Goal: Task Accomplishment & Management: Manage account settings

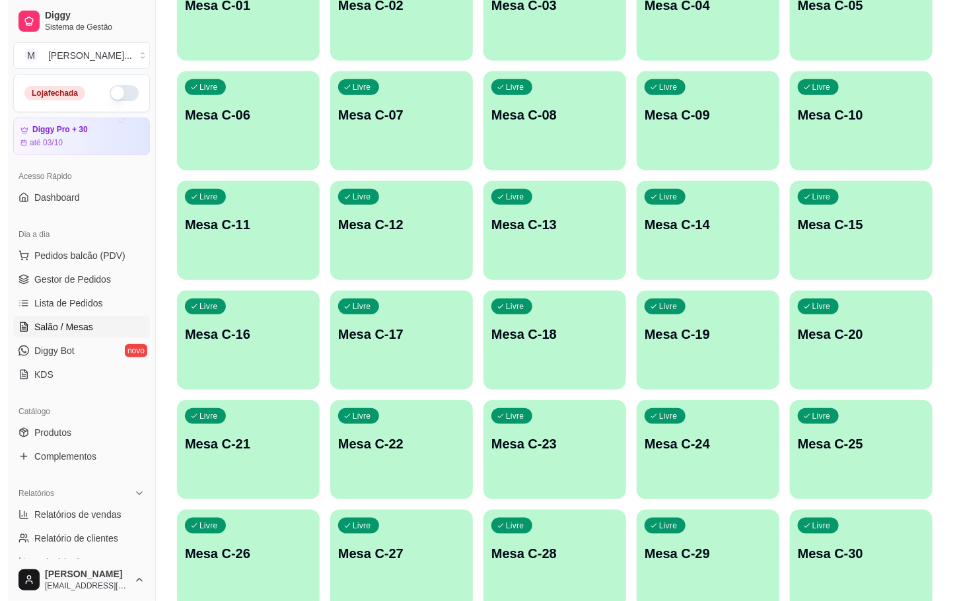
scroll to position [359, 0]
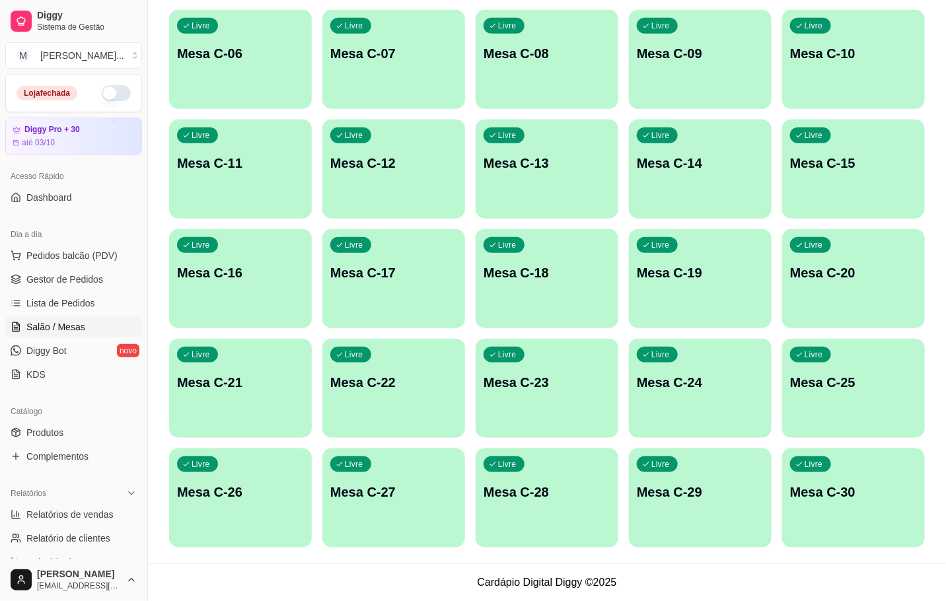
click at [573, 389] on p "Mesa C-23" at bounding box center [547, 382] width 127 height 18
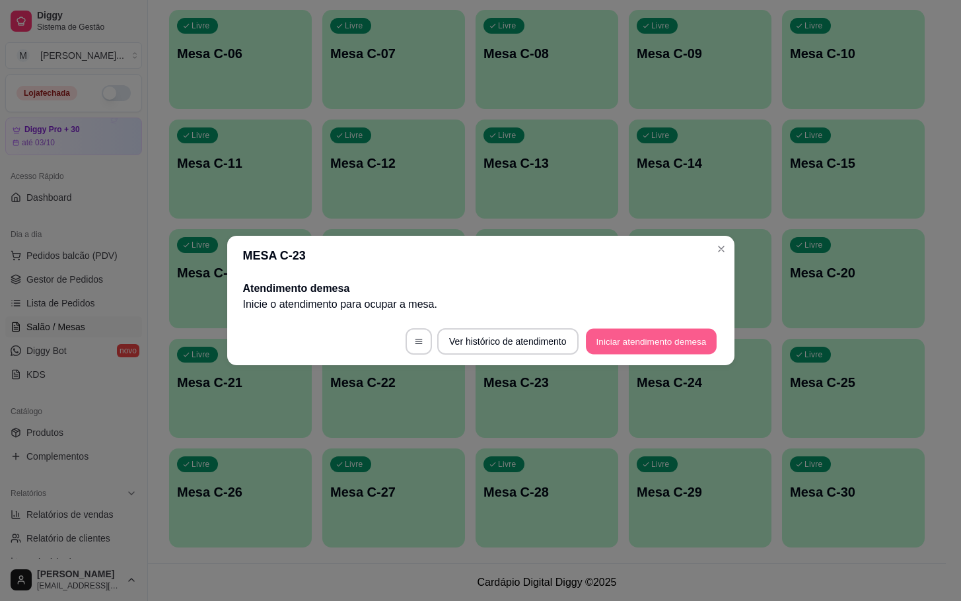
click at [664, 349] on button "Iniciar atendimento de mesa" at bounding box center [651, 342] width 131 height 26
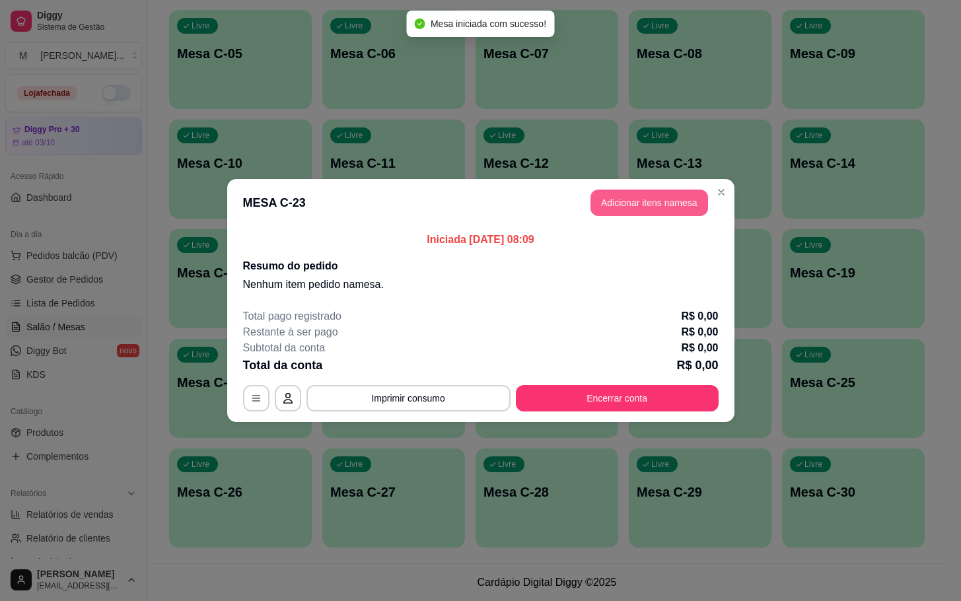
click at [618, 211] on button "Adicionar itens na mesa" at bounding box center [650, 203] width 118 height 26
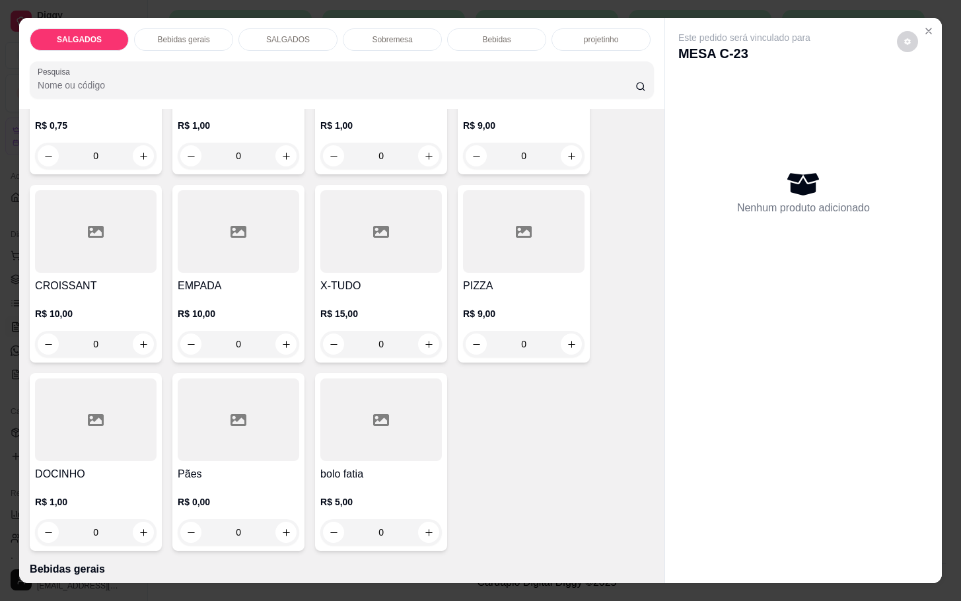
scroll to position [0, 0]
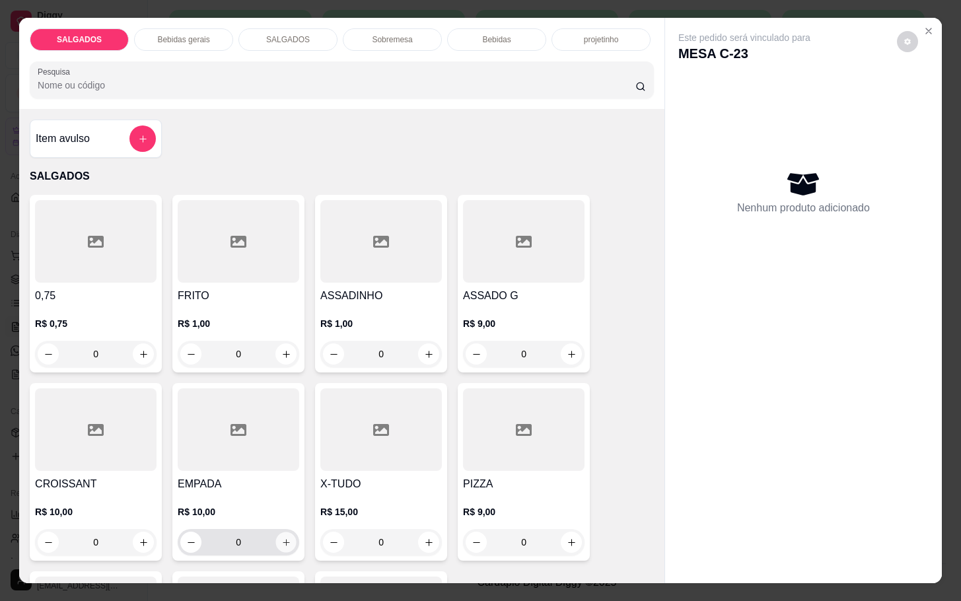
click at [281, 539] on icon "increase-product-quantity" at bounding box center [286, 543] width 10 height 10
type input "1"
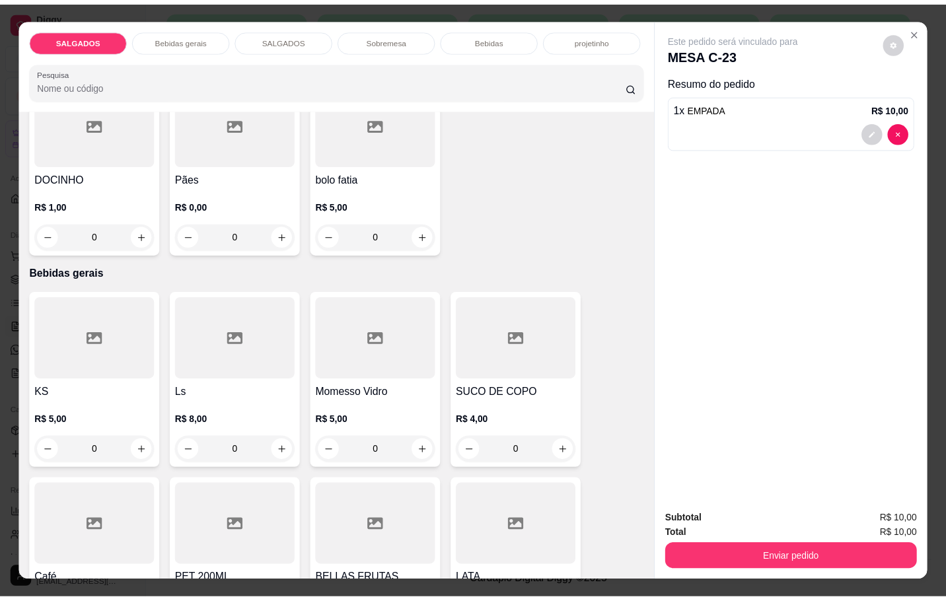
scroll to position [694, 0]
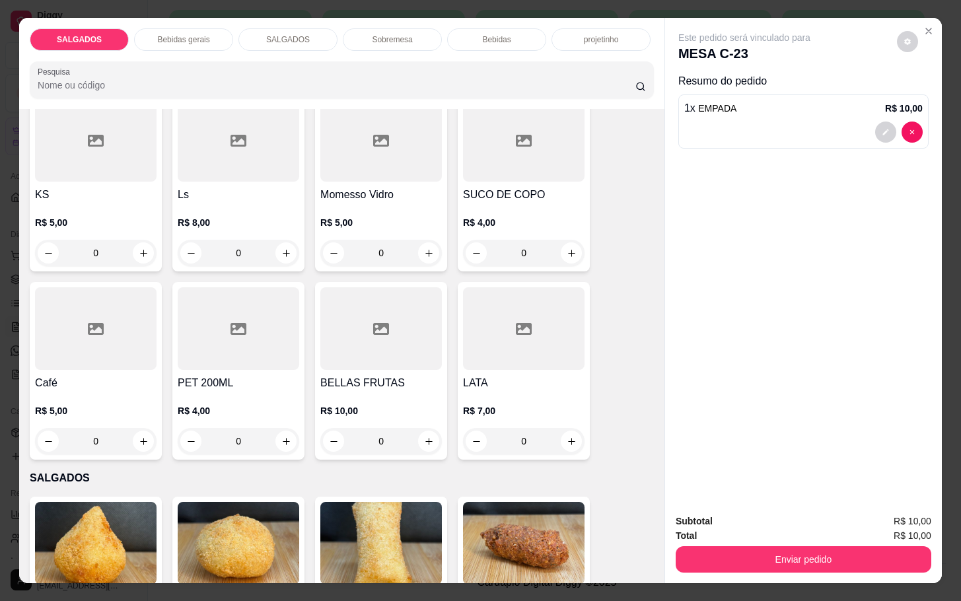
click at [92, 365] on div "Café R$ 5,00 0" at bounding box center [96, 371] width 132 height 178
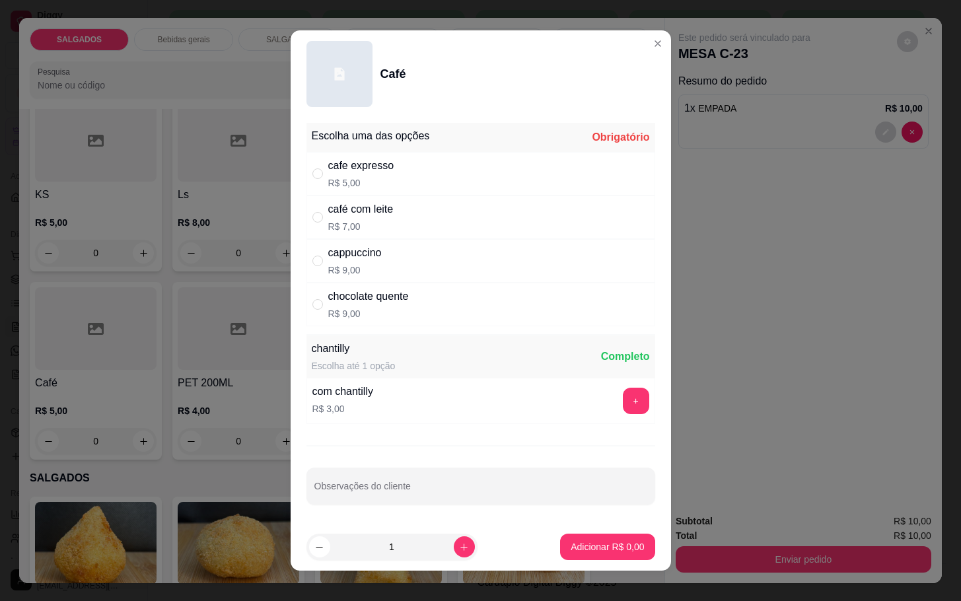
click at [320, 213] on div "" at bounding box center [320, 217] width 16 height 15
radio input "true"
click at [583, 534] on button "Adicionar R$ 7,00" at bounding box center [607, 547] width 94 height 26
type input "1"
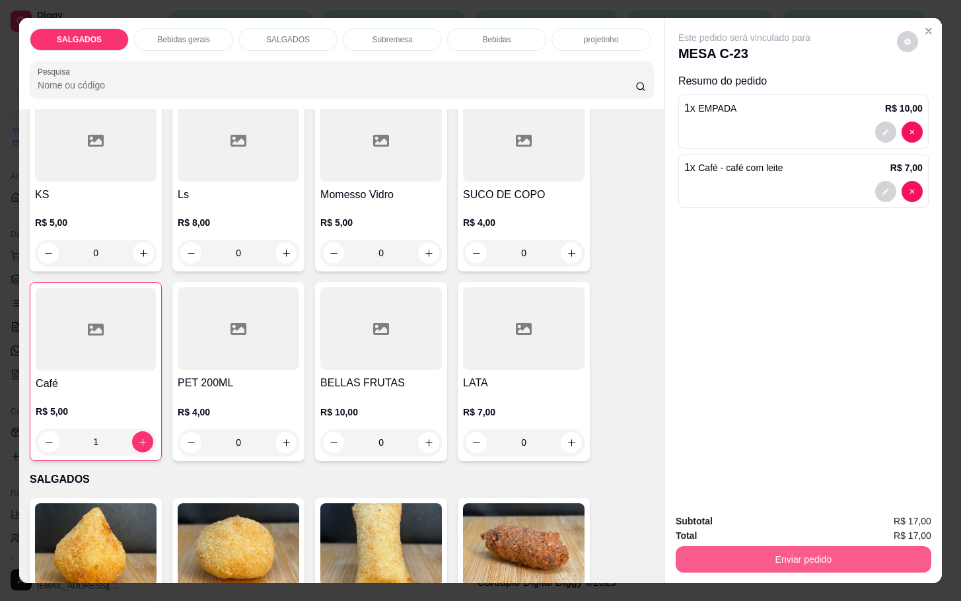
click at [764, 546] on button "Enviar pedido" at bounding box center [804, 559] width 256 height 26
click at [783, 521] on button "Não registrar e enviar pedido" at bounding box center [757, 519] width 133 height 24
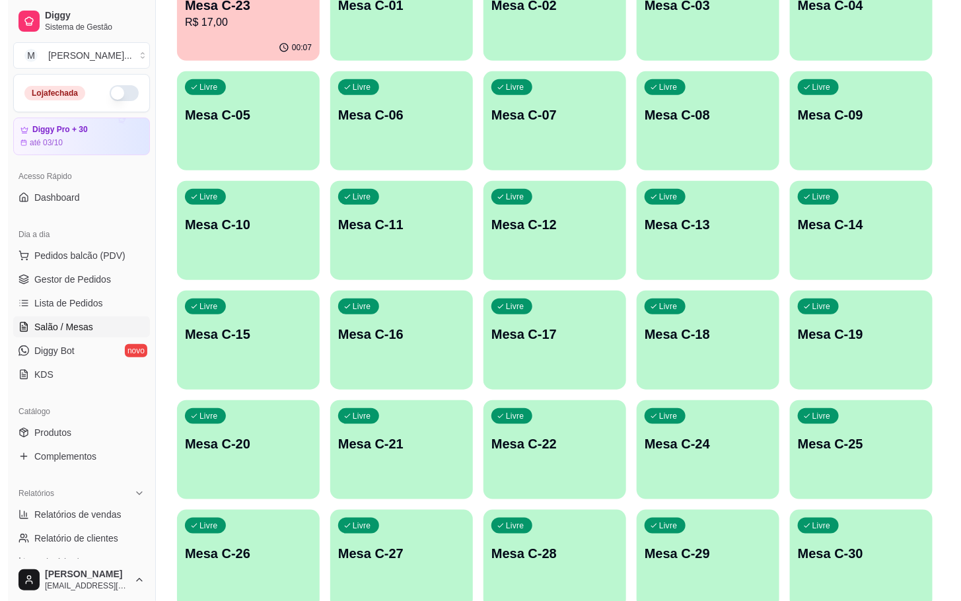
scroll to position [359, 0]
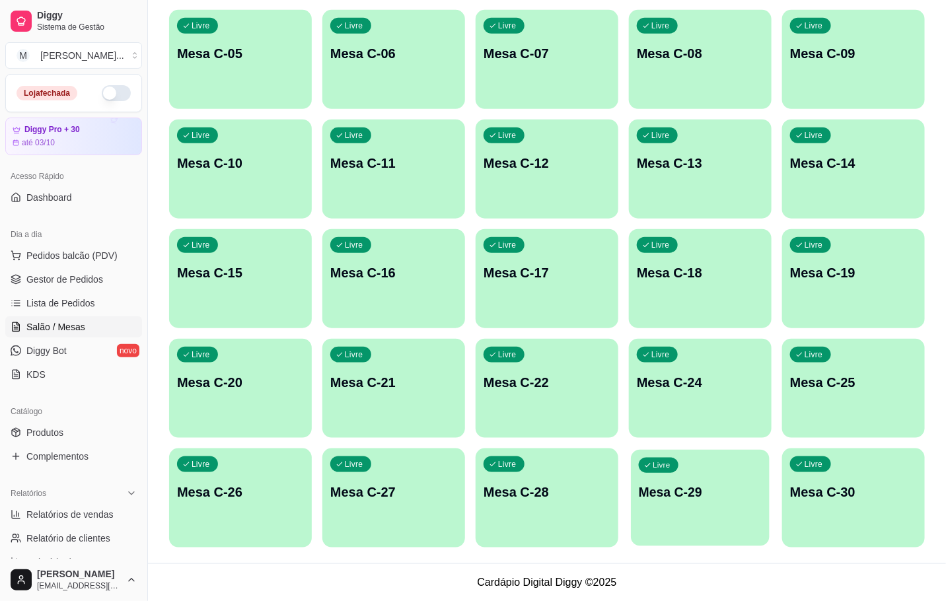
click at [715, 495] on p "Mesa C-29" at bounding box center [700, 493] width 123 height 18
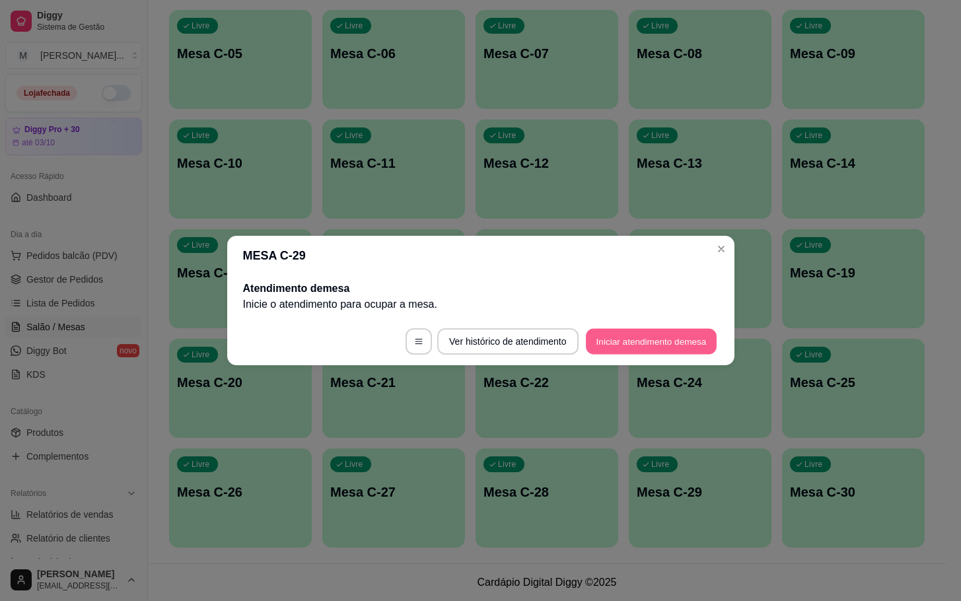
click at [644, 343] on button "Iniciar atendimento de mesa" at bounding box center [651, 342] width 131 height 26
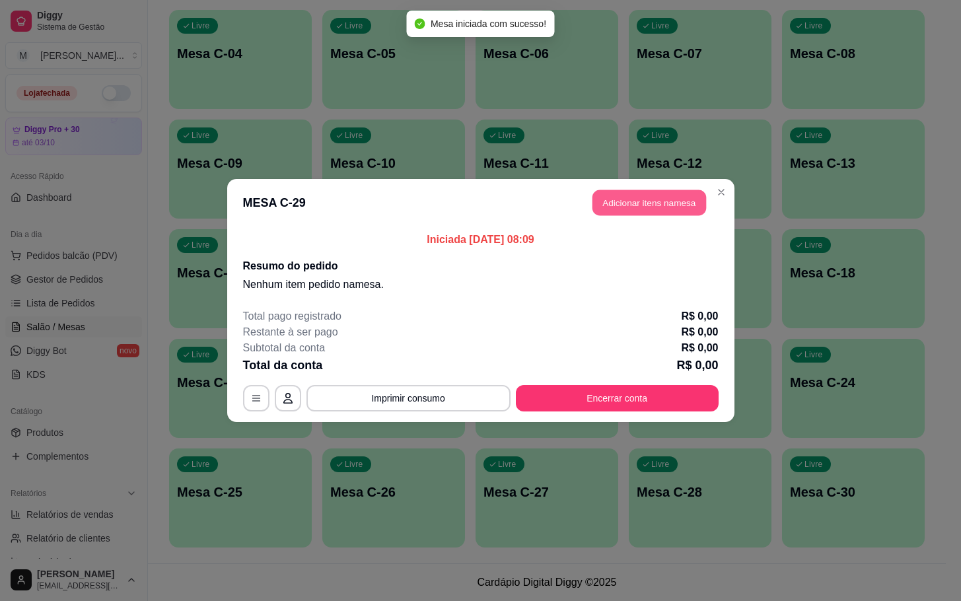
click at [596, 191] on button "Adicionar itens na mesa" at bounding box center [649, 203] width 114 height 26
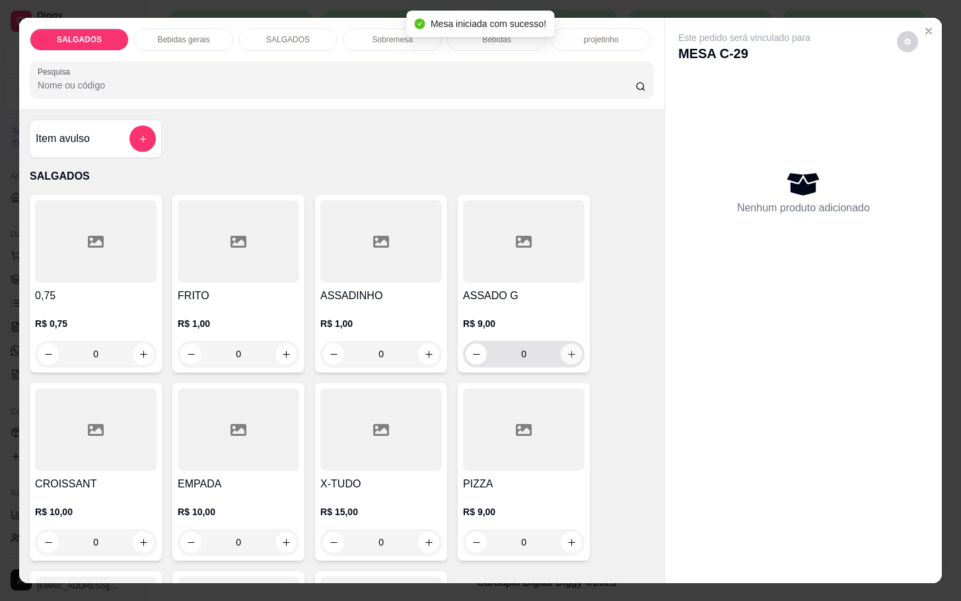
click at [567, 349] on icon "increase-product-quantity" at bounding box center [572, 354] width 10 height 10
type input "1"
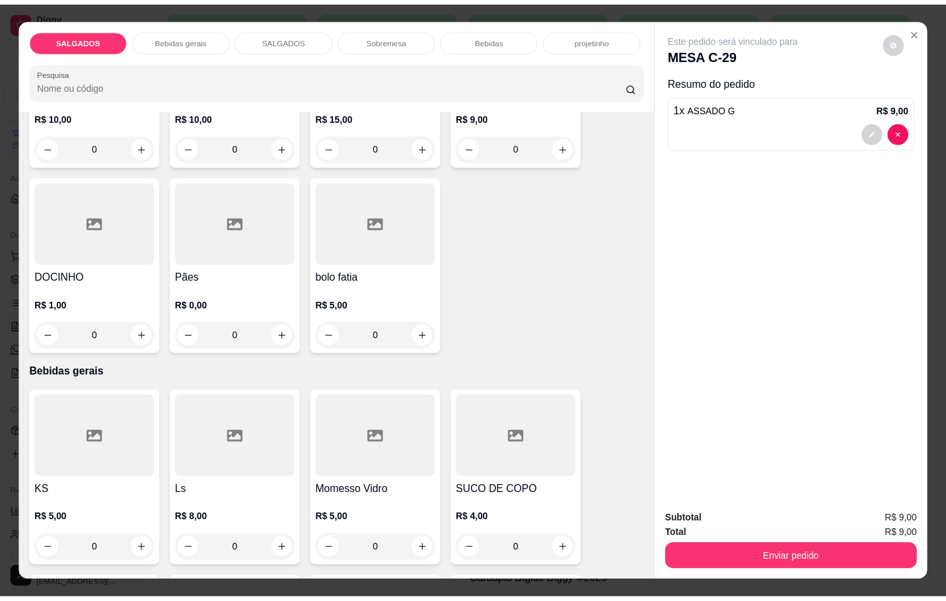
scroll to position [594, 0]
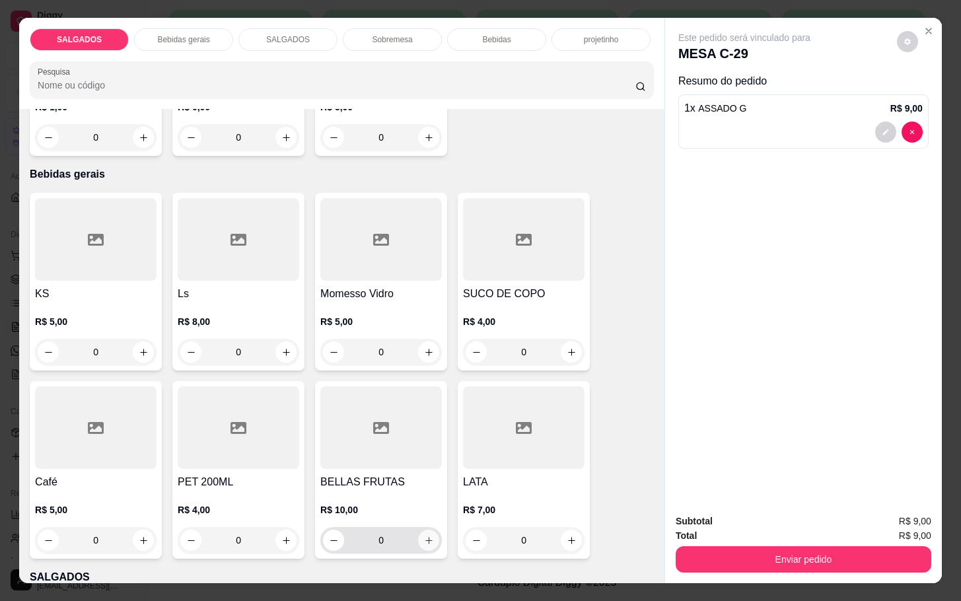
click at [418, 530] on button "increase-product-quantity" at bounding box center [428, 540] width 21 height 21
type input "1"
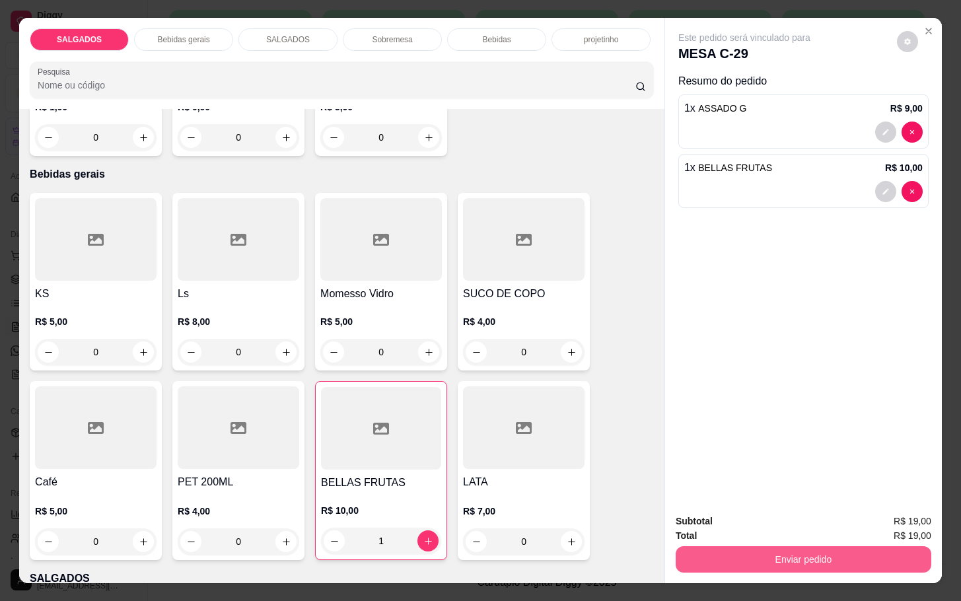
click at [753, 555] on button "Enviar pedido" at bounding box center [804, 559] width 256 height 26
click at [749, 524] on button "Não registrar e enviar pedido" at bounding box center [757, 519] width 133 height 24
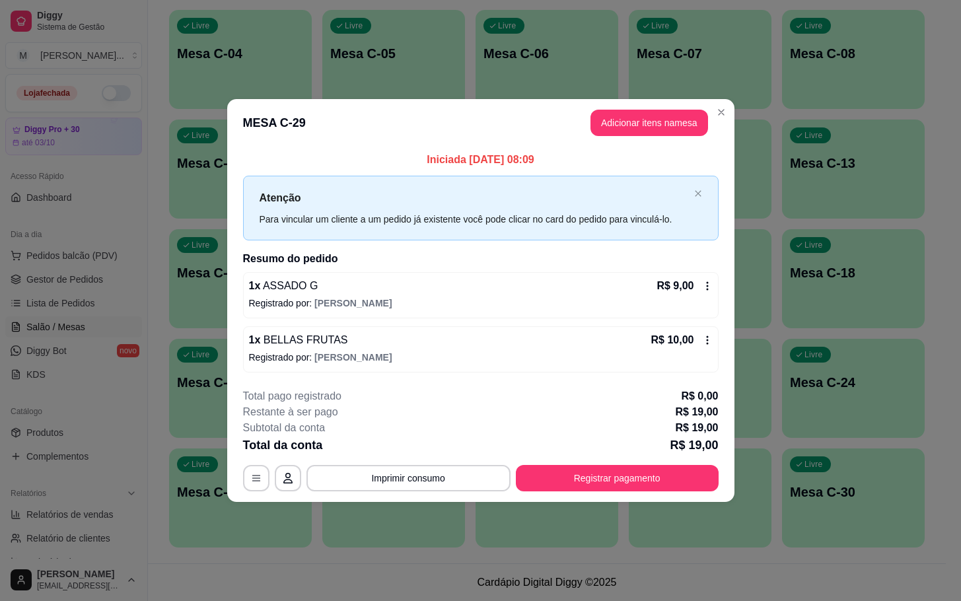
click at [803, 413] on div "**********" at bounding box center [480, 300] width 961 height 601
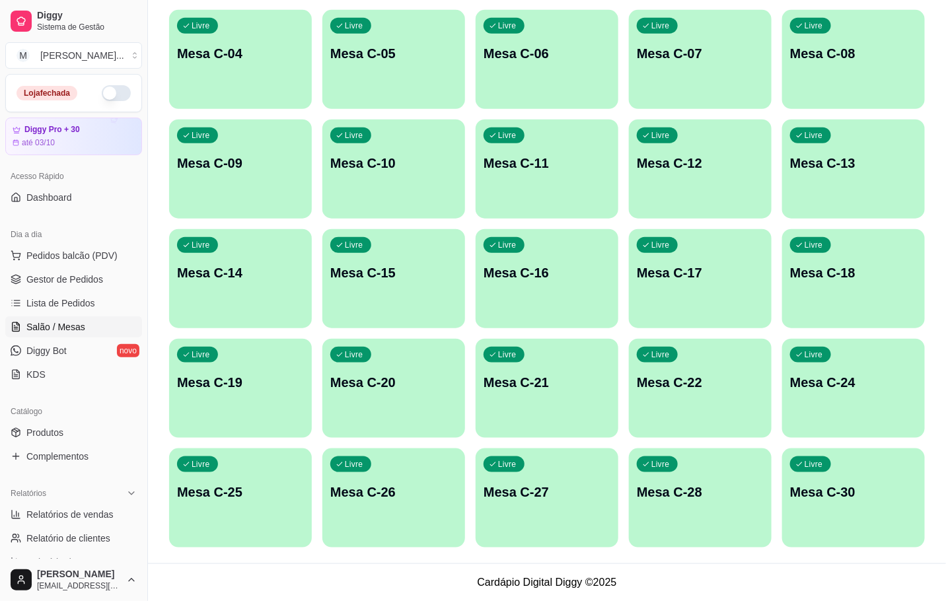
click at [44, 177] on div "Acesso Rápido" at bounding box center [73, 176] width 137 height 21
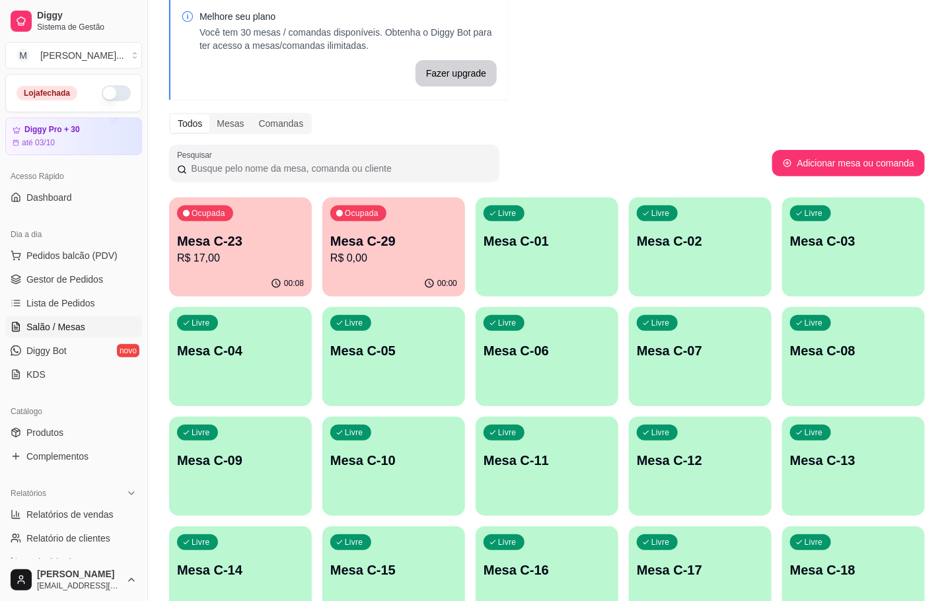
click at [248, 266] on div "Ocupada Mesa C-23 R$ 17,00" at bounding box center [240, 233] width 143 height 73
click at [228, 248] on p "Mesa C-23" at bounding box center [240, 241] width 127 height 18
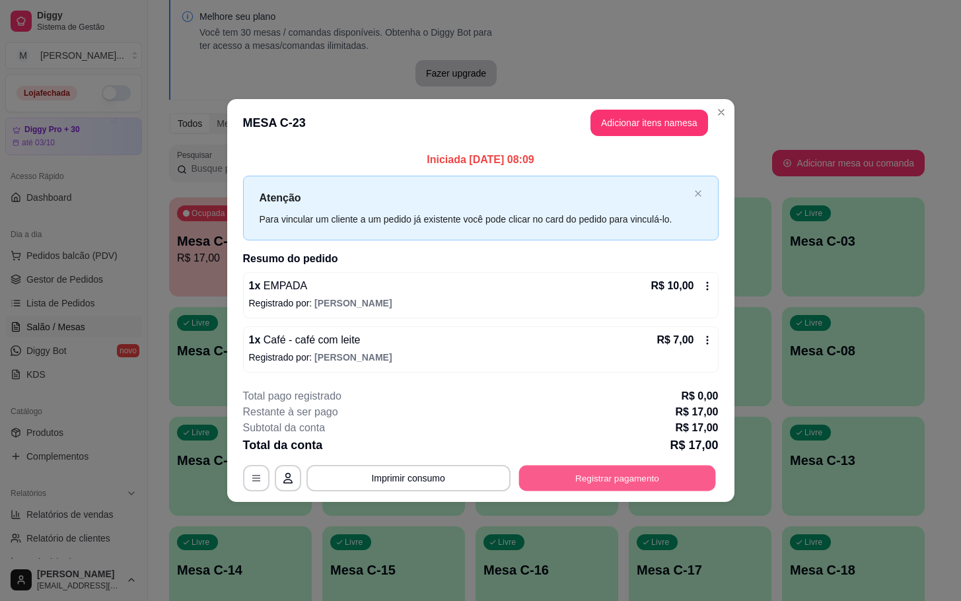
click at [585, 472] on button "Registrar pagamento" at bounding box center [617, 478] width 197 height 26
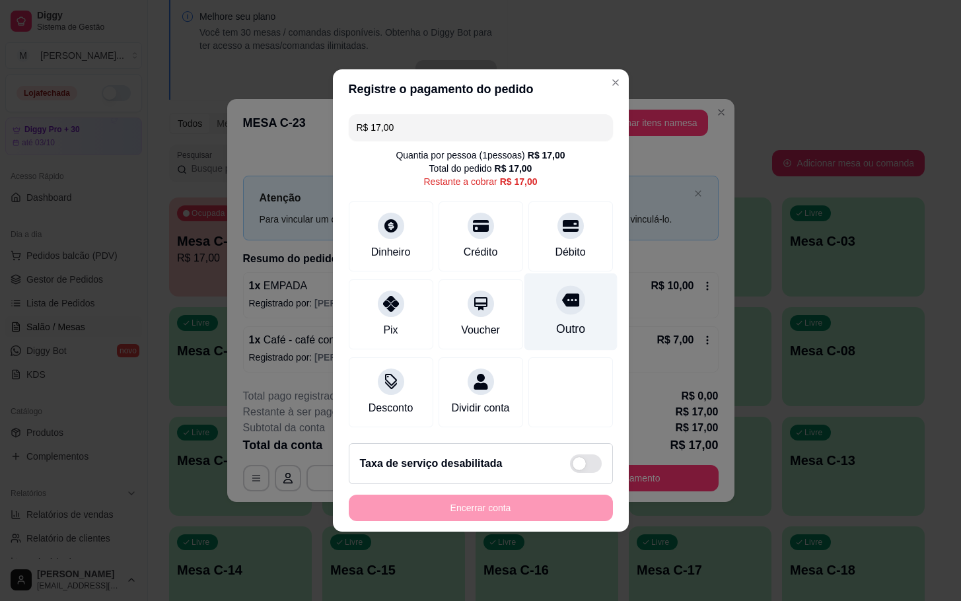
click at [524, 297] on div "Outro" at bounding box center [570, 311] width 93 height 77
type input "R$ 0,00"
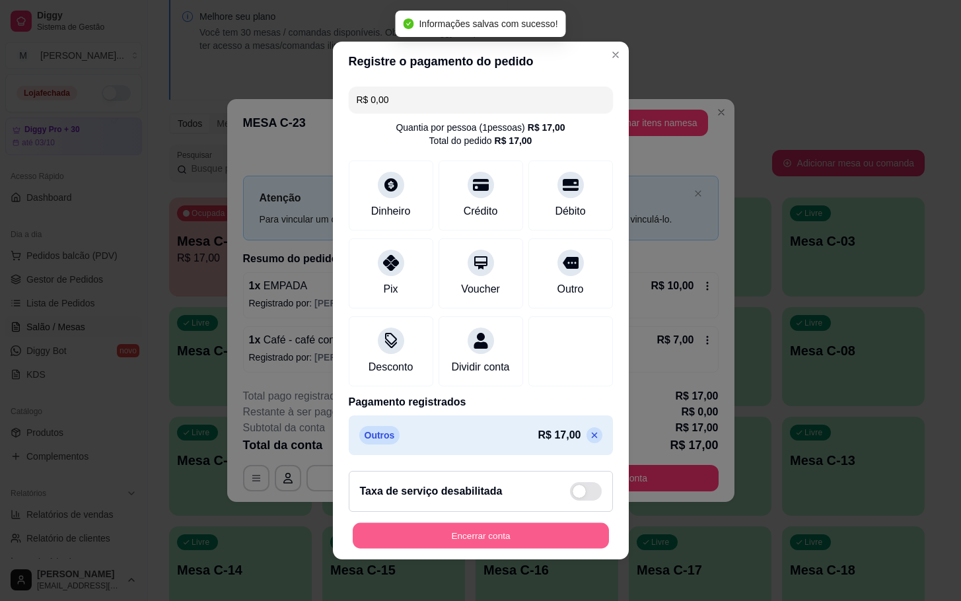
click at [529, 538] on button "Encerrar conta" at bounding box center [481, 536] width 256 height 26
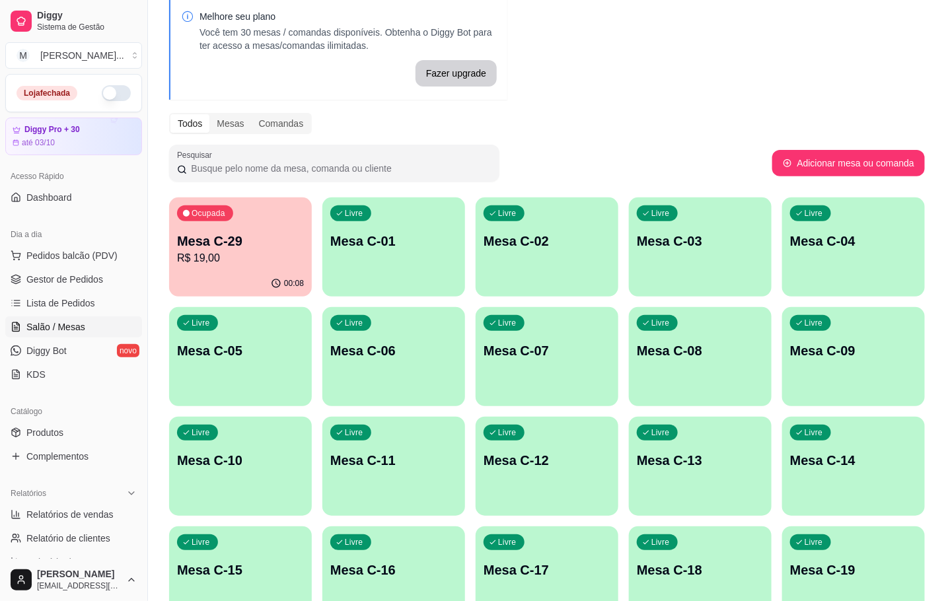
click at [213, 246] on p "Mesa C-29" at bounding box center [240, 241] width 127 height 18
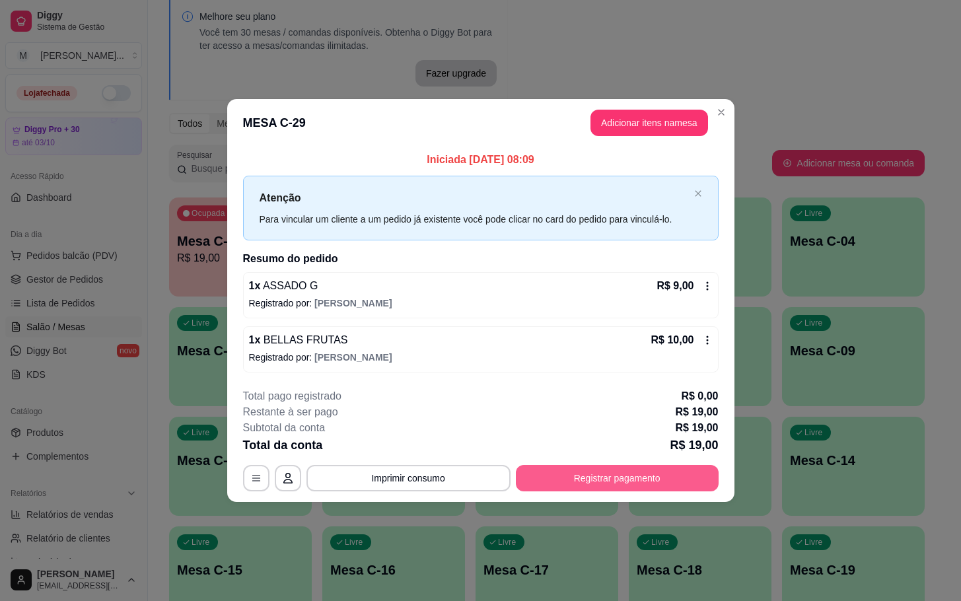
click at [596, 484] on button "Registrar pagamento" at bounding box center [617, 478] width 203 height 26
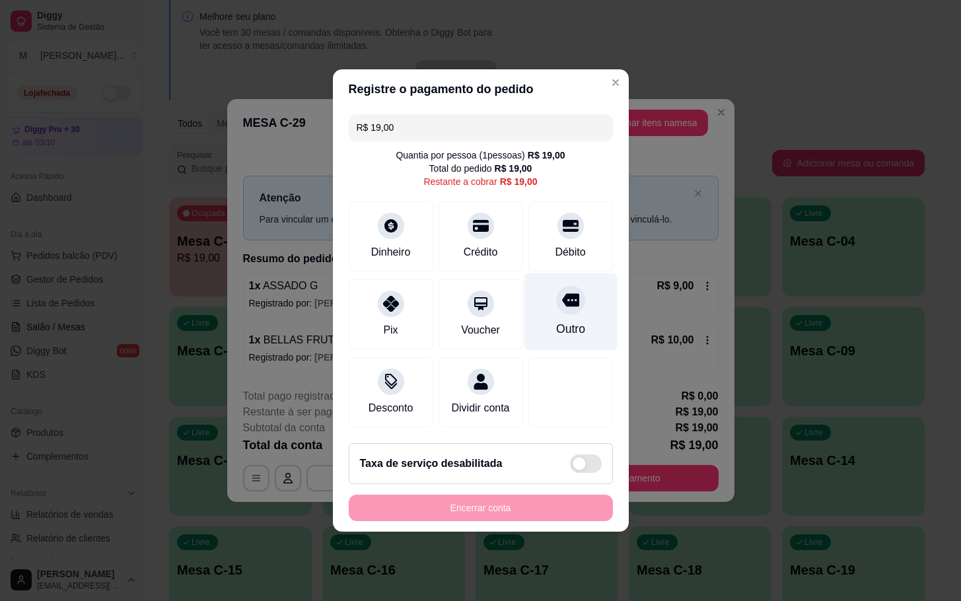
click at [559, 310] on div "Outro" at bounding box center [570, 311] width 93 height 77
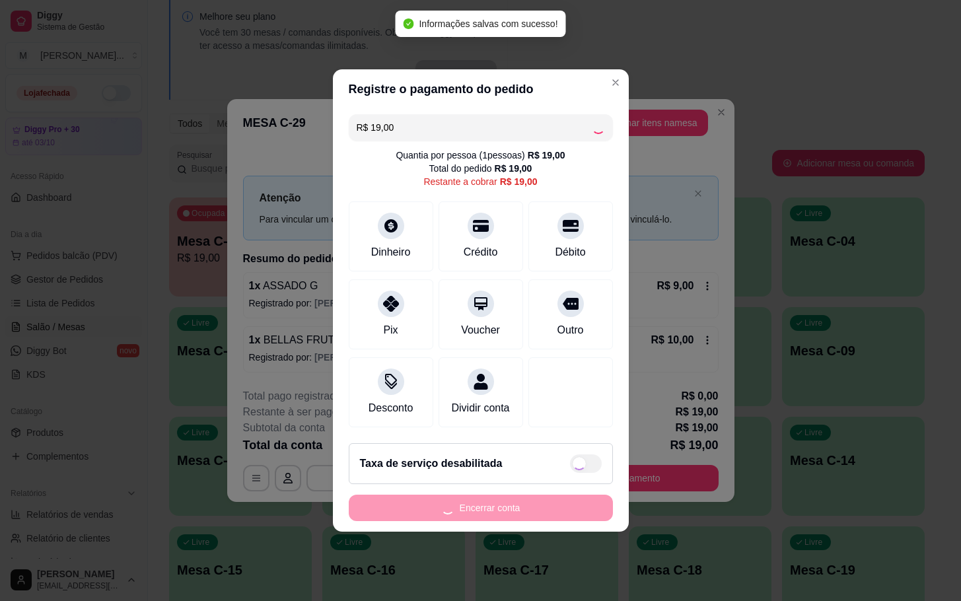
type input "R$ 0,00"
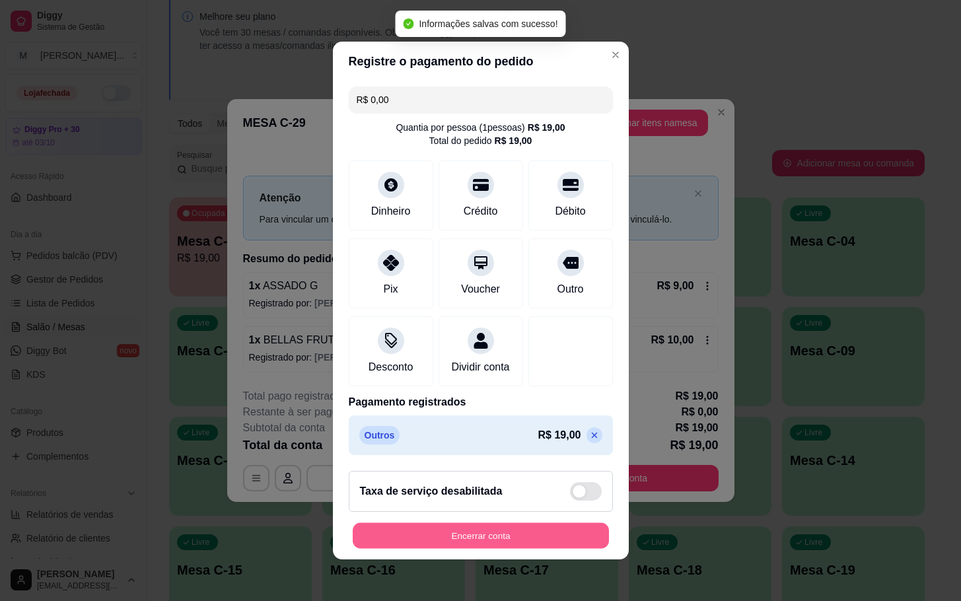
click at [472, 549] on button "Encerrar conta" at bounding box center [481, 536] width 256 height 26
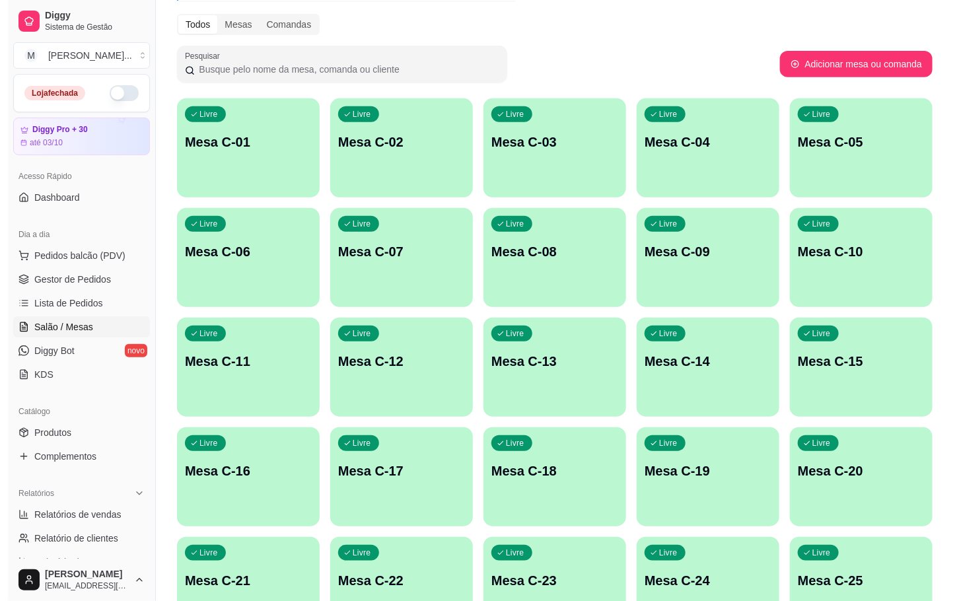
scroll to position [359, 0]
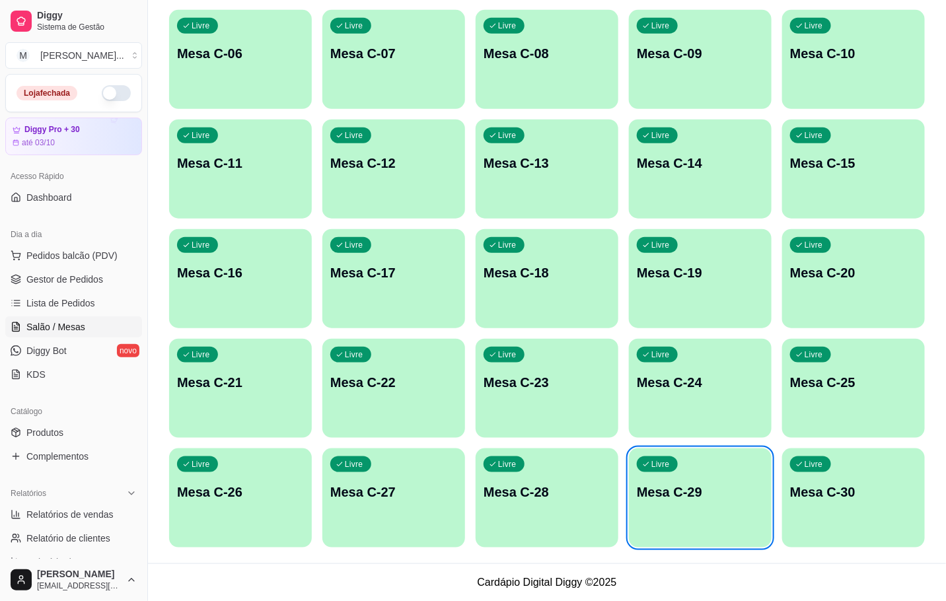
click at [678, 508] on div "Livre Mesa C-29" at bounding box center [700, 490] width 143 height 83
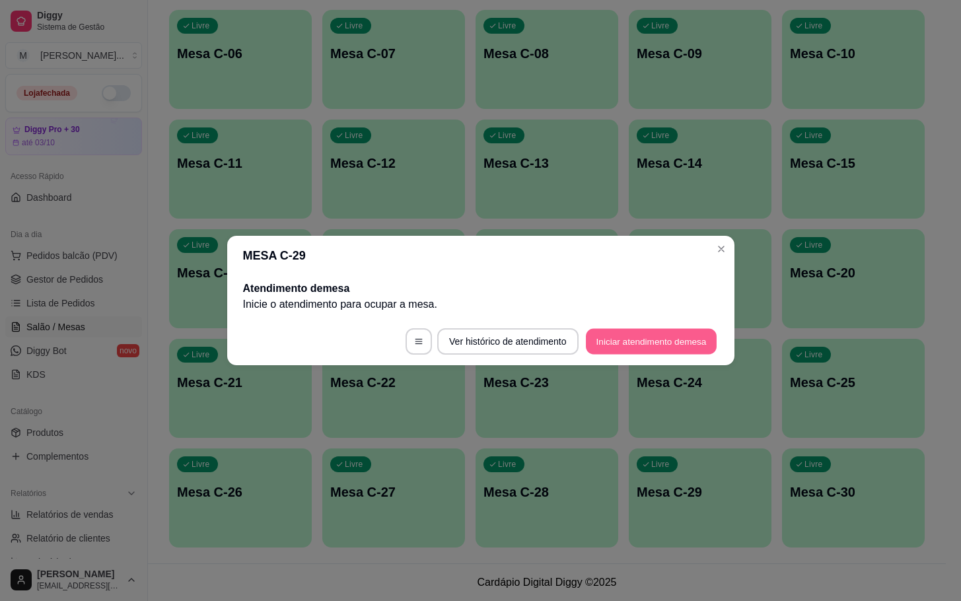
click at [703, 341] on button "Iniciar atendimento de mesa" at bounding box center [651, 342] width 131 height 26
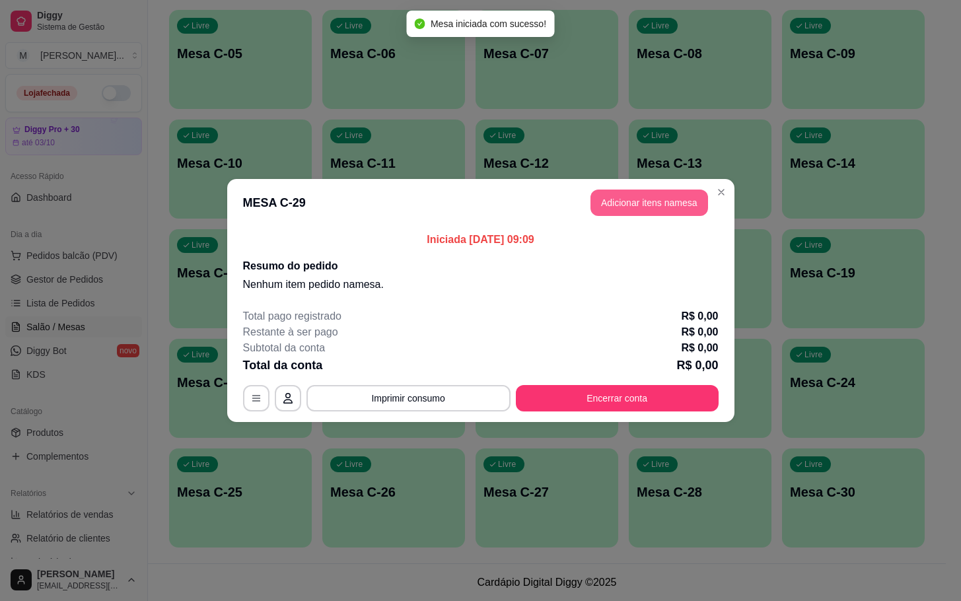
click at [653, 206] on button "Adicionar itens na mesa" at bounding box center [650, 203] width 118 height 26
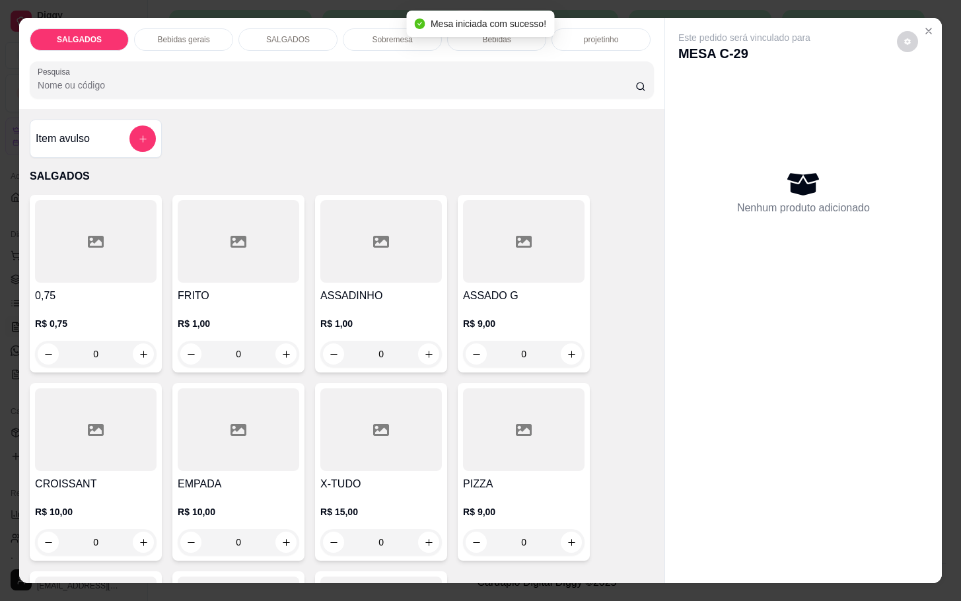
click at [292, 250] on div "FRITO R$ 1,00 0" at bounding box center [238, 284] width 132 height 178
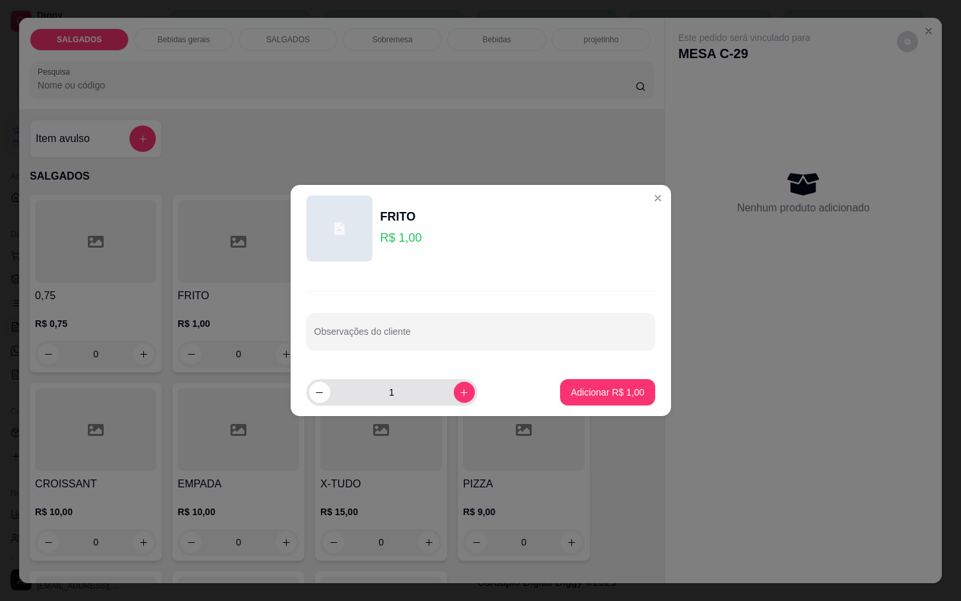
click at [464, 389] on div "1" at bounding box center [392, 392] width 166 height 26
click at [456, 399] on button "increase-product-quantity" at bounding box center [464, 392] width 20 height 20
click at [456, 399] on button "increase-product-quantity" at bounding box center [464, 392] width 21 height 21
click at [456, 399] on button "increase-product-quantity" at bounding box center [464, 392] width 20 height 20
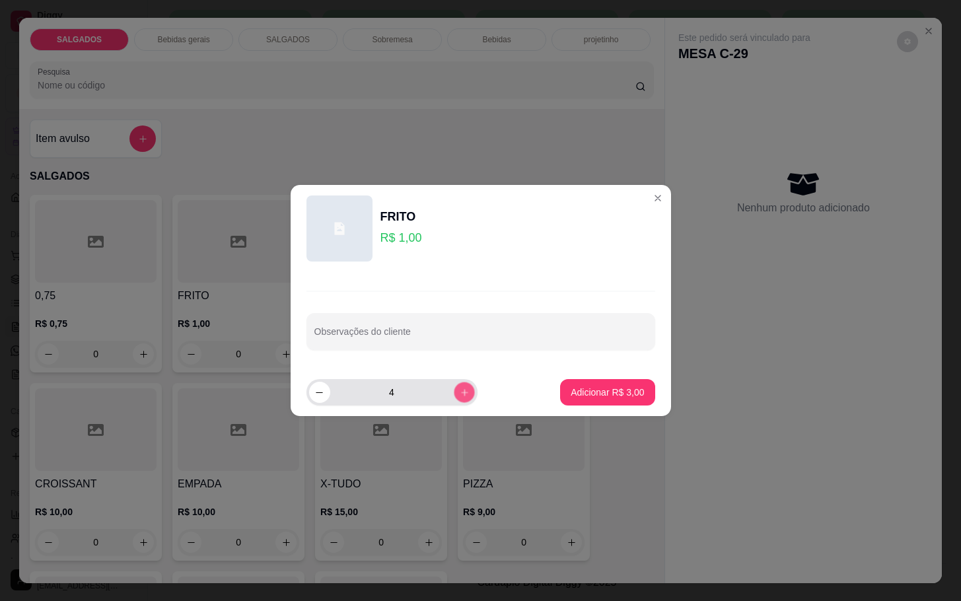
type input "5"
click at [585, 384] on button "Adicionar R$ 5,00" at bounding box center [607, 392] width 94 height 26
type input "5"
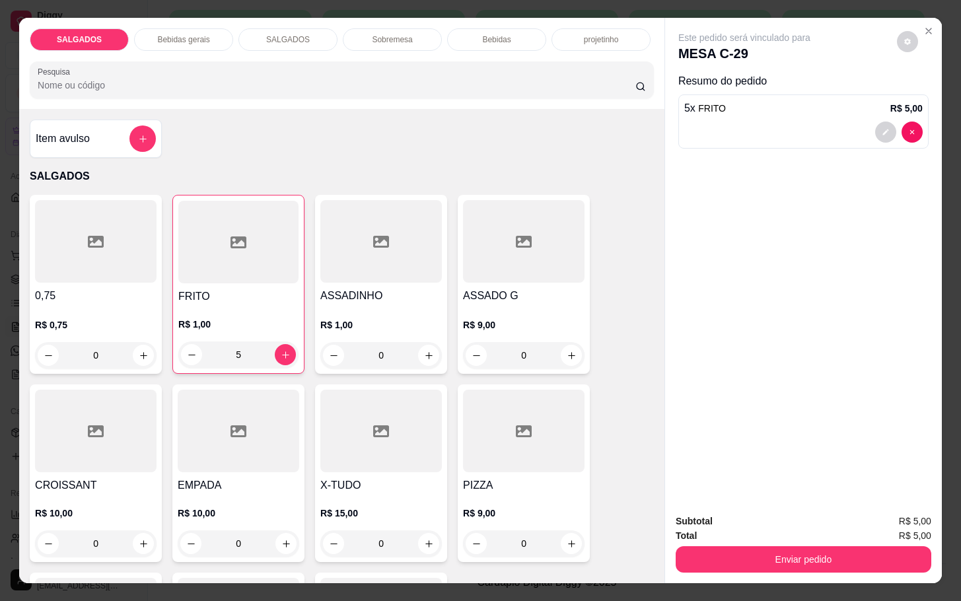
click at [165, 20] on div "SALGADOS Bebidas gerais SALGADOS Sobremesa Bebidas projetinho Pesquisa" at bounding box center [341, 63] width 645 height 91
click at [182, 24] on div "SALGADOS Bebidas gerais SALGADOS Sobremesa Bebidas projetinho Pesquisa" at bounding box center [341, 63] width 645 height 91
click at [189, 28] on div "Bebidas gerais" at bounding box center [183, 39] width 99 height 22
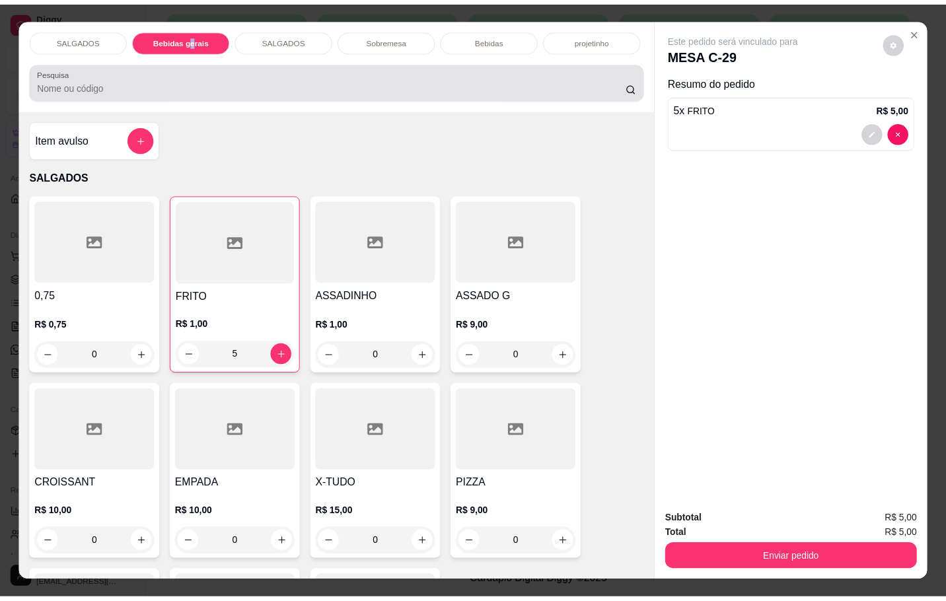
scroll to position [32, 0]
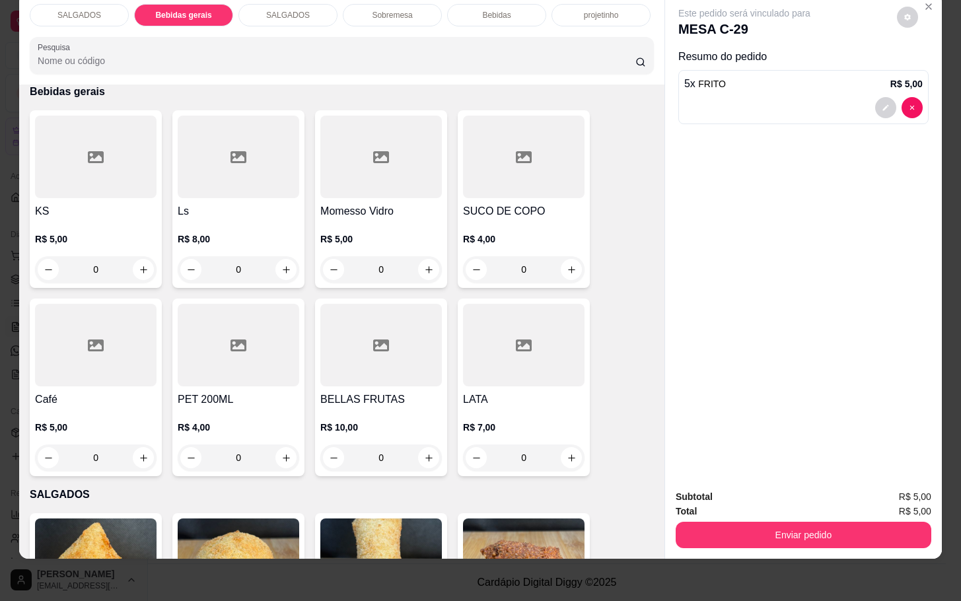
click at [42, 337] on div at bounding box center [96, 345] width 122 height 83
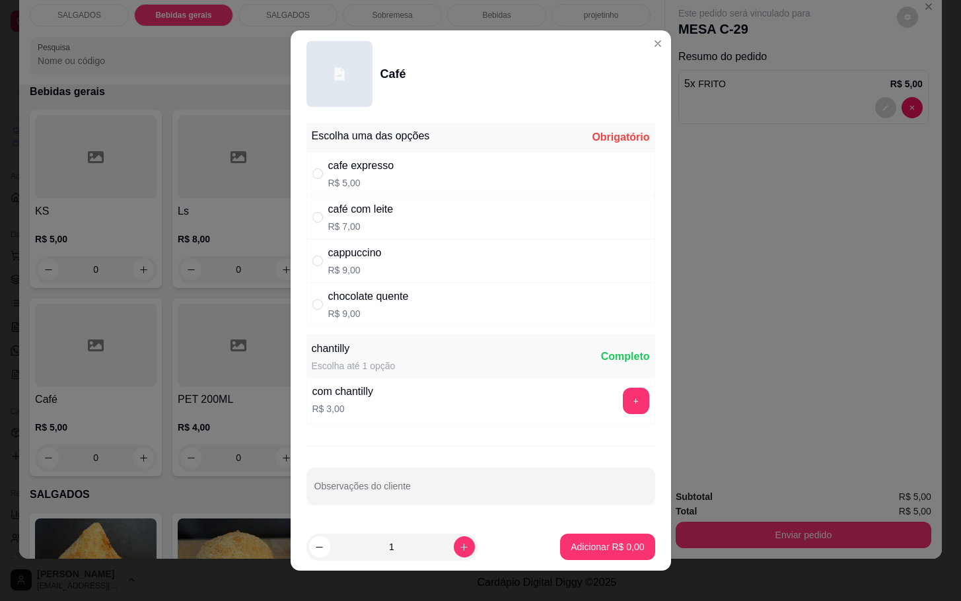
click at [381, 165] on div "cafe expresso" at bounding box center [361, 166] width 66 height 16
radio input "true"
click at [608, 550] on p "Adicionar R$ 5,00" at bounding box center [607, 546] width 73 height 13
type input "1"
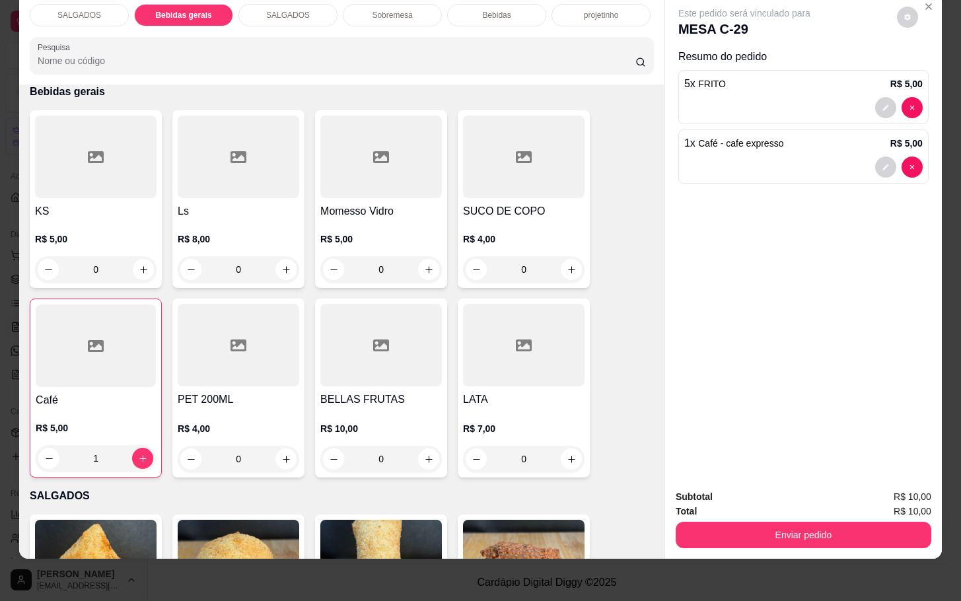
click at [750, 523] on button "Enviar pedido" at bounding box center [804, 535] width 256 height 26
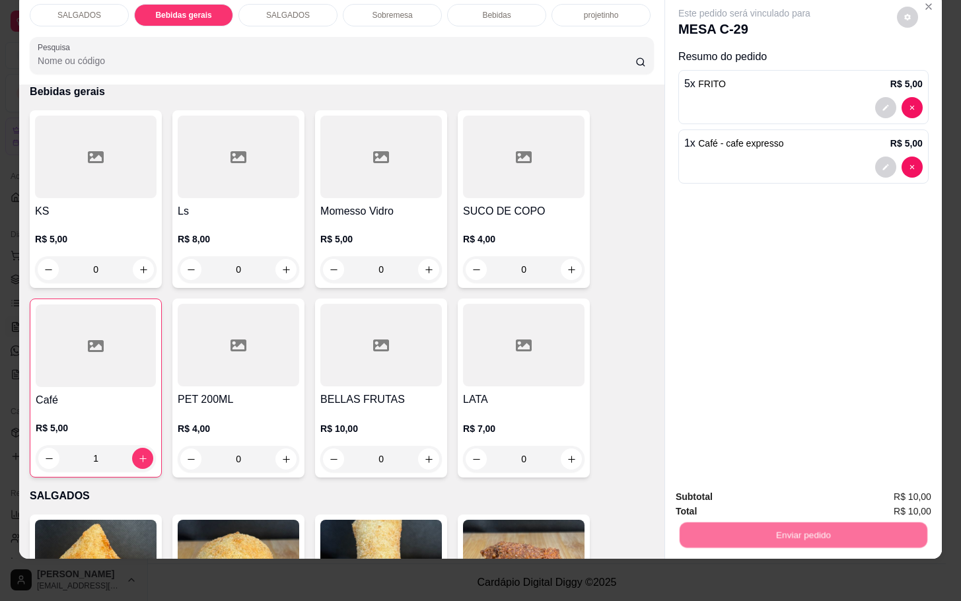
click at [748, 482] on button "Não registrar e enviar pedido" at bounding box center [757, 488] width 137 height 25
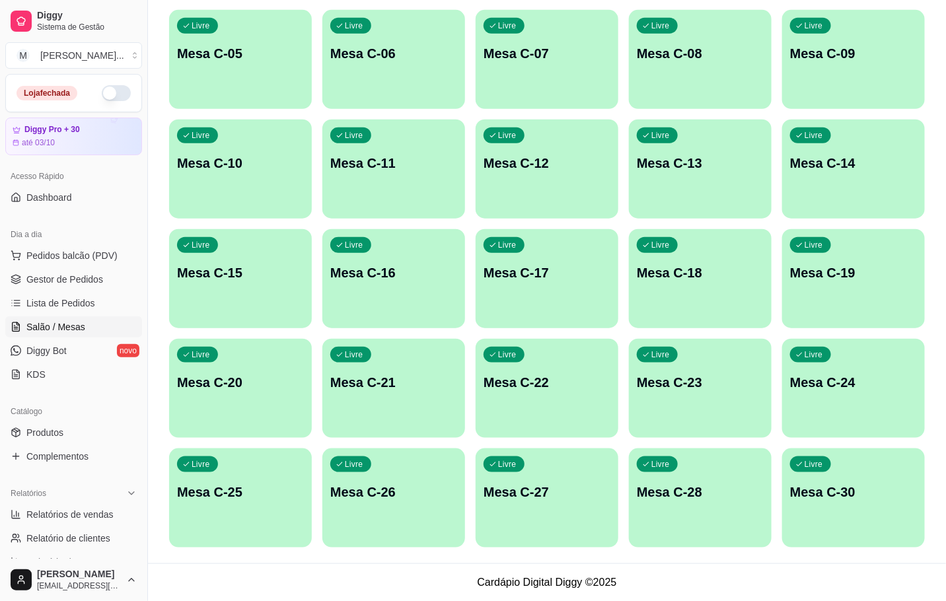
scroll to position [0, 0]
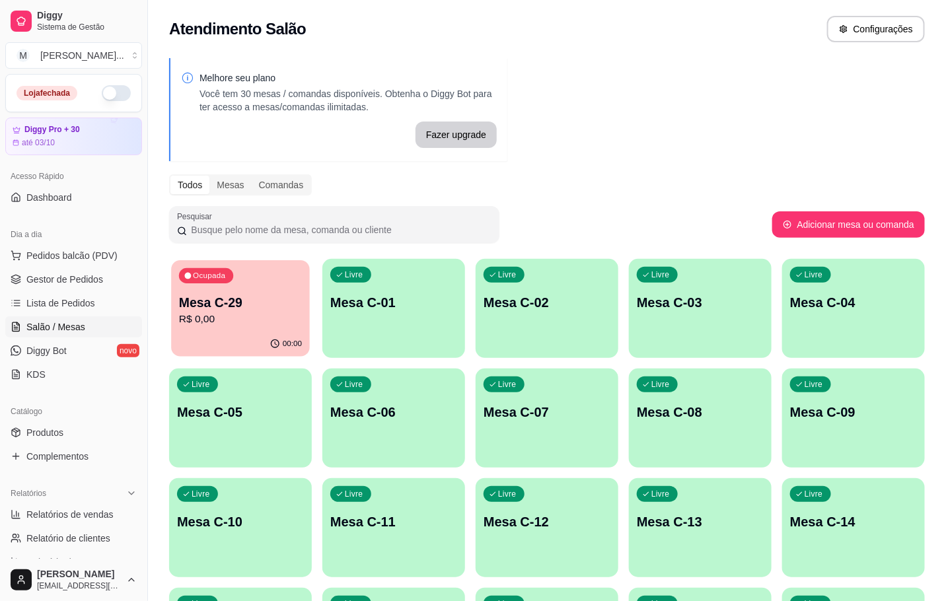
click at [212, 323] on p "R$ 0,00" at bounding box center [240, 319] width 123 height 15
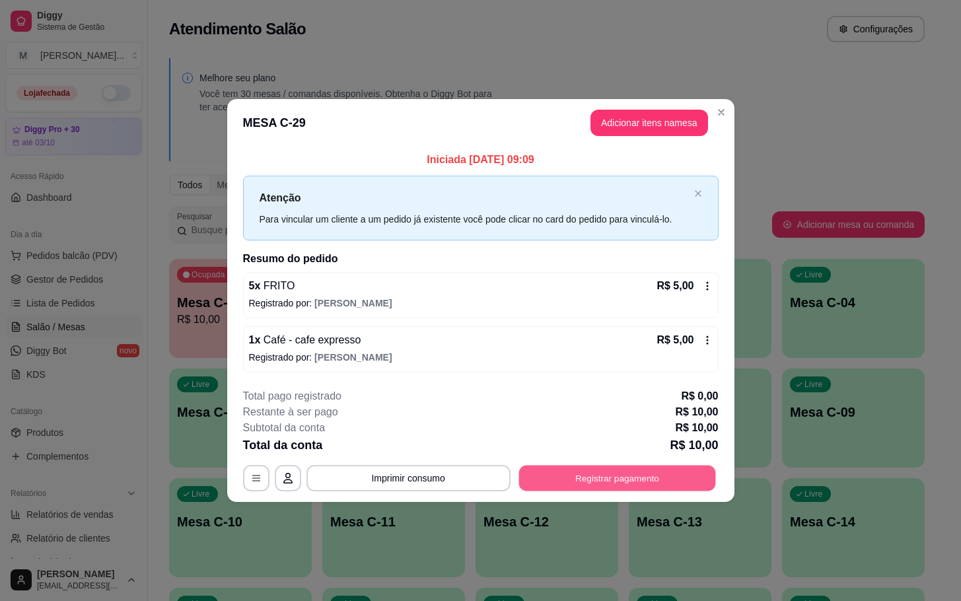
click at [599, 484] on button "Registrar pagamento" at bounding box center [617, 478] width 197 height 26
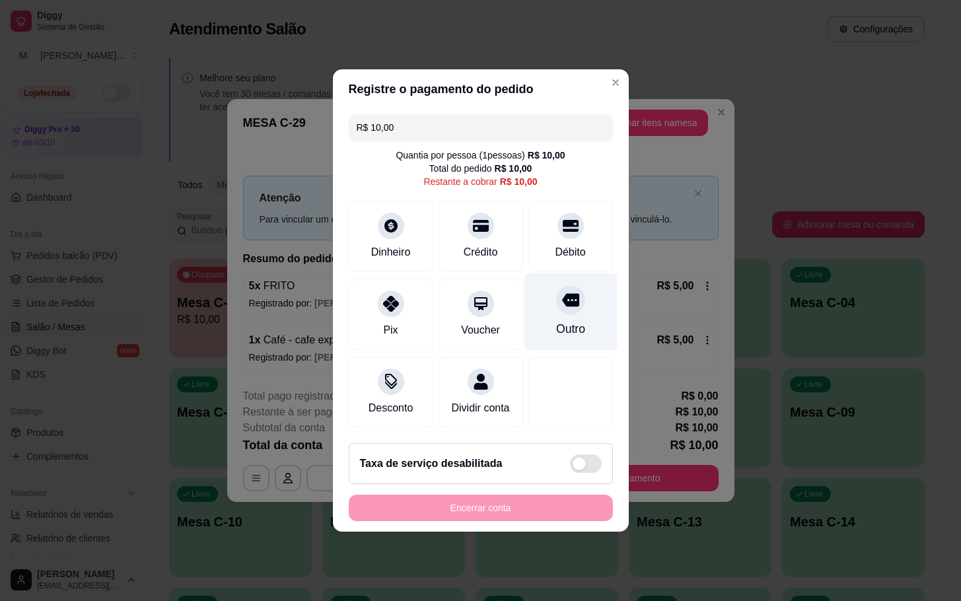
click at [556, 320] on div "Outro" at bounding box center [570, 328] width 29 height 17
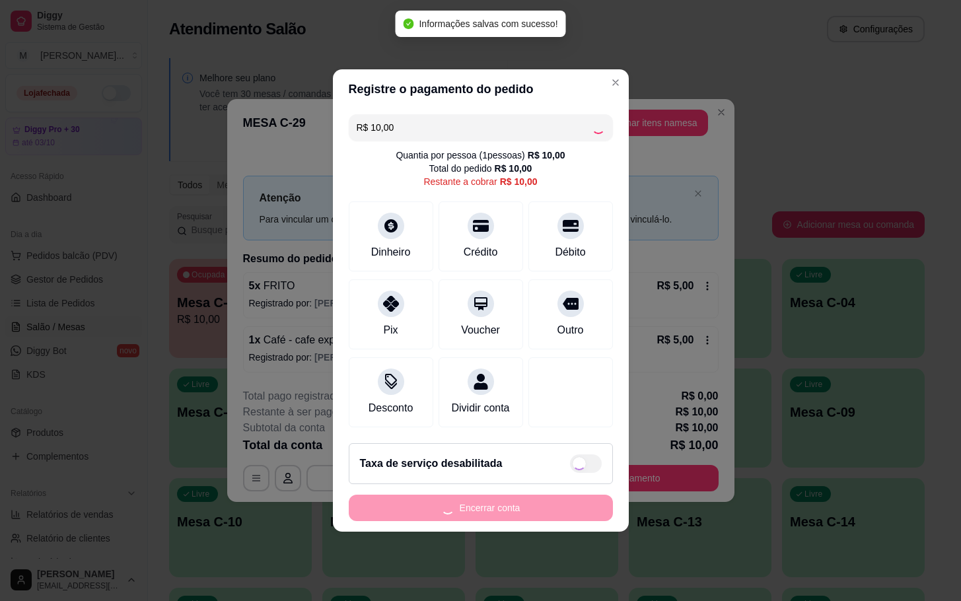
type input "R$ 0,00"
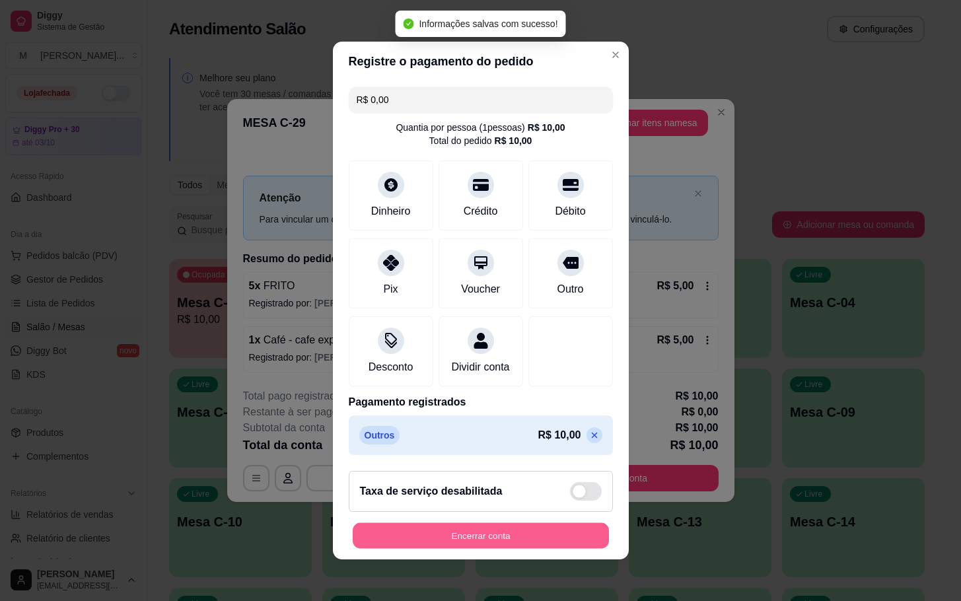
click at [388, 549] on button "Encerrar conta" at bounding box center [481, 536] width 256 height 26
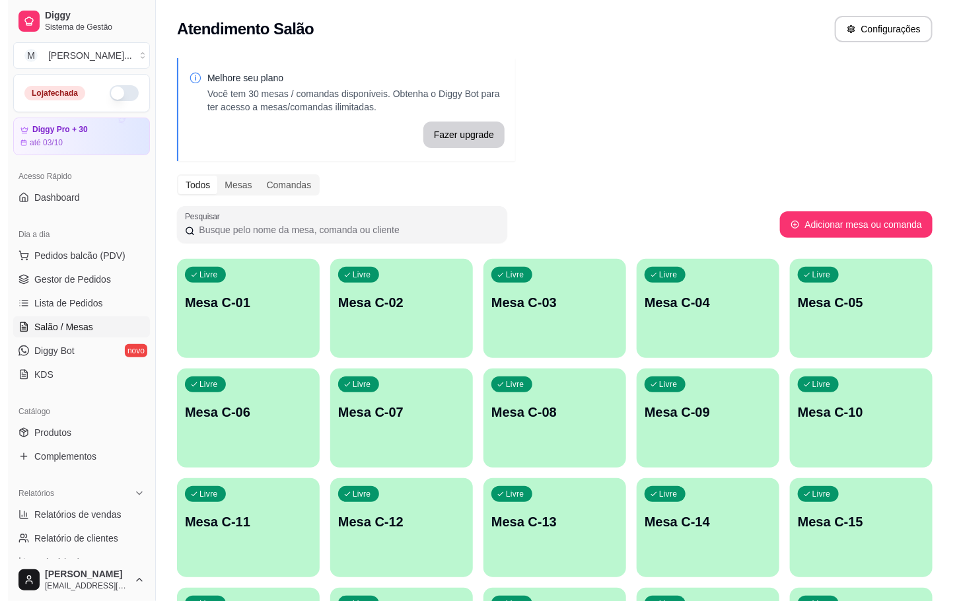
scroll to position [359, 0]
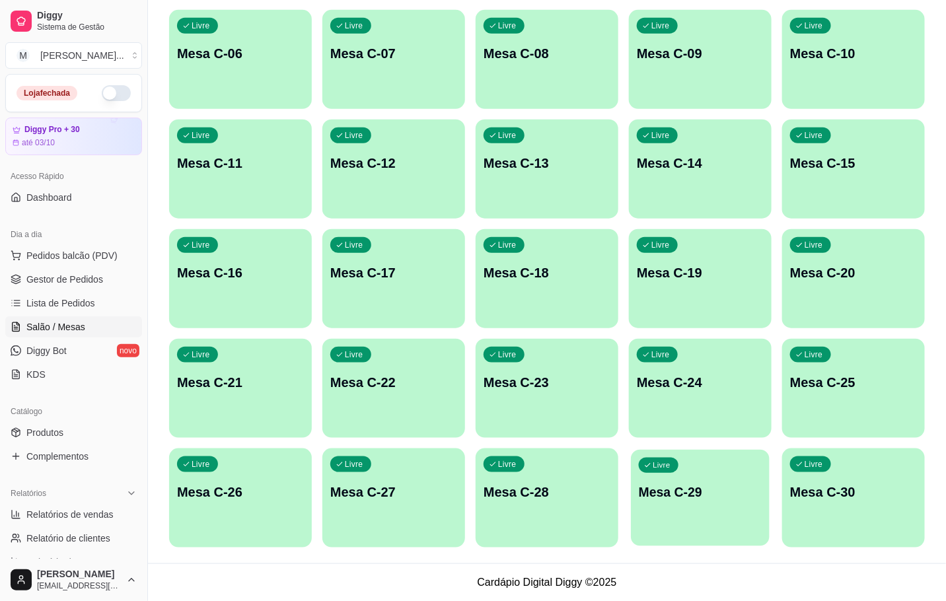
click at [682, 488] on p "Mesa C-29" at bounding box center [700, 493] width 123 height 18
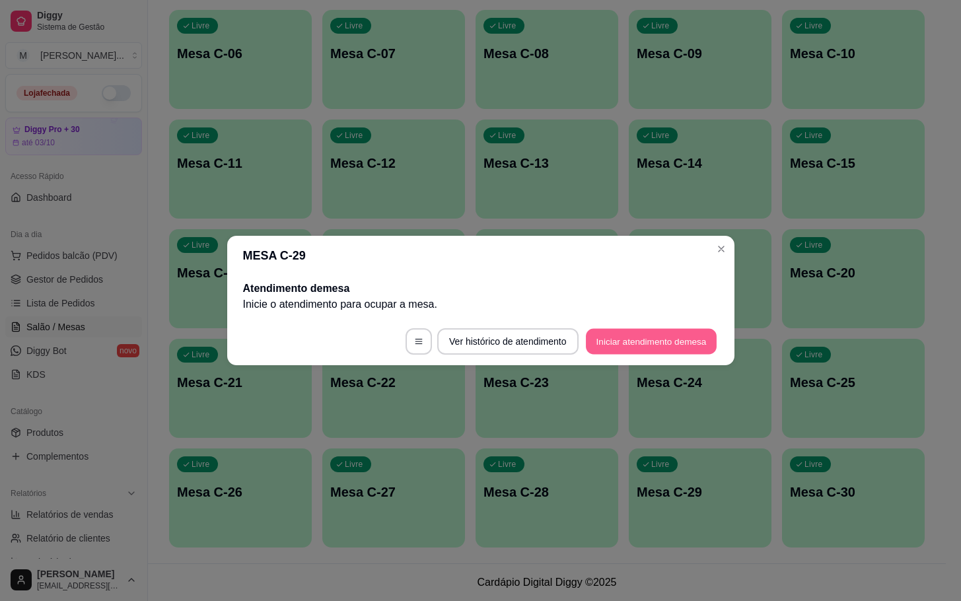
click at [618, 341] on button "Iniciar atendimento de mesa" at bounding box center [651, 342] width 131 height 26
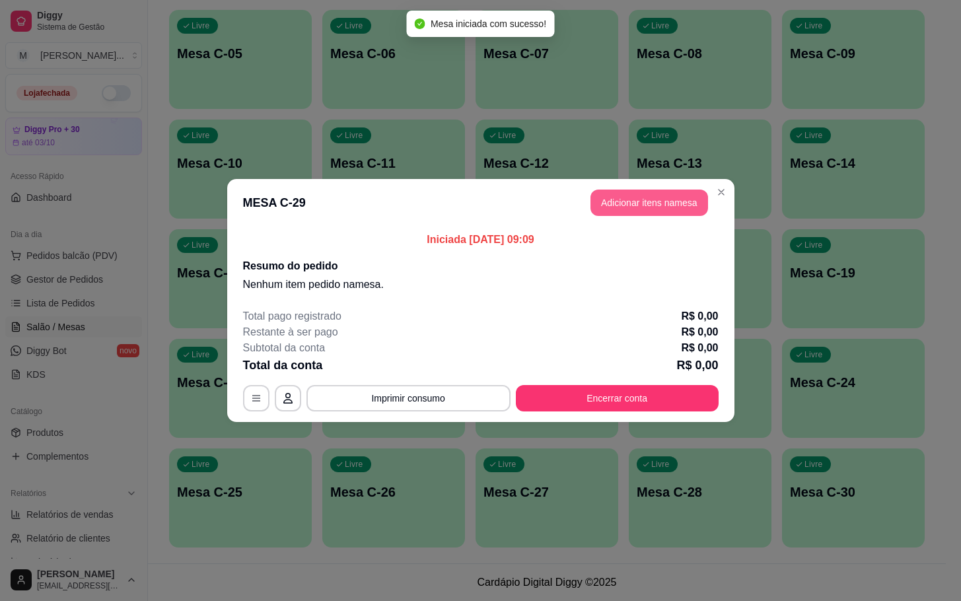
click at [652, 205] on button "Adicionar itens na mesa" at bounding box center [650, 203] width 118 height 26
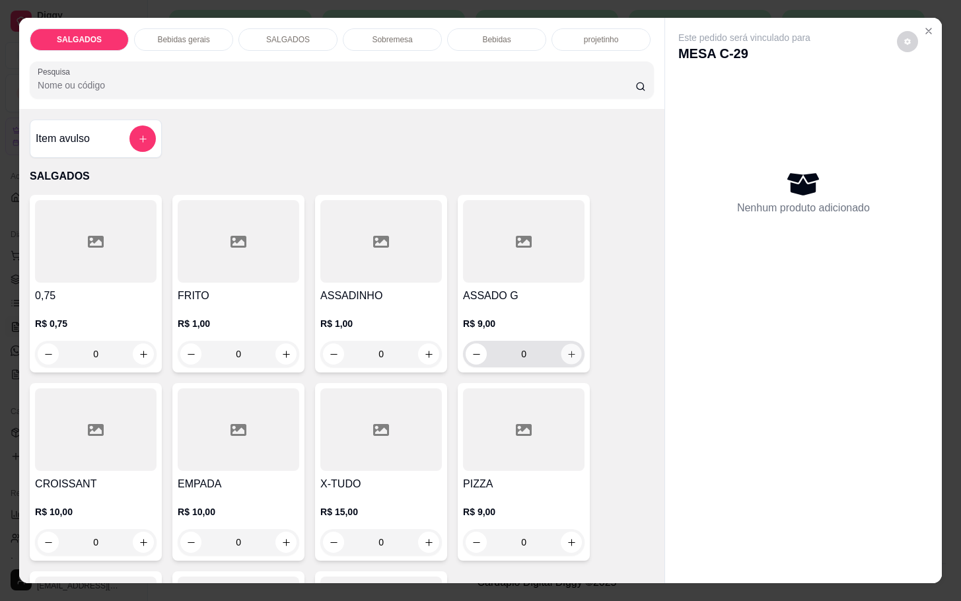
click at [561, 344] on button "increase-product-quantity" at bounding box center [571, 354] width 20 height 20
type input "1"
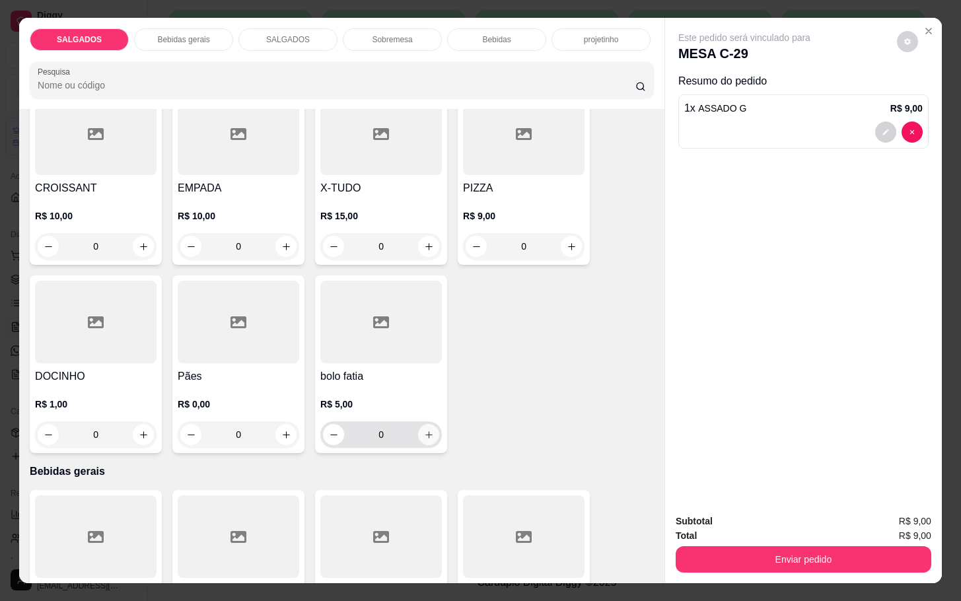
scroll to position [396, 0]
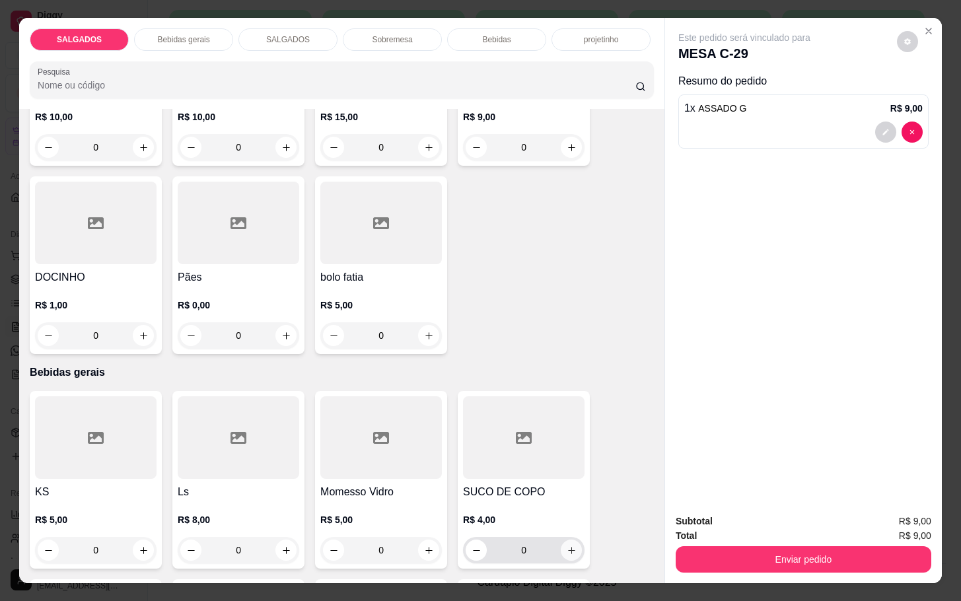
click at [567, 546] on icon "increase-product-quantity" at bounding box center [572, 551] width 10 height 10
type input "1"
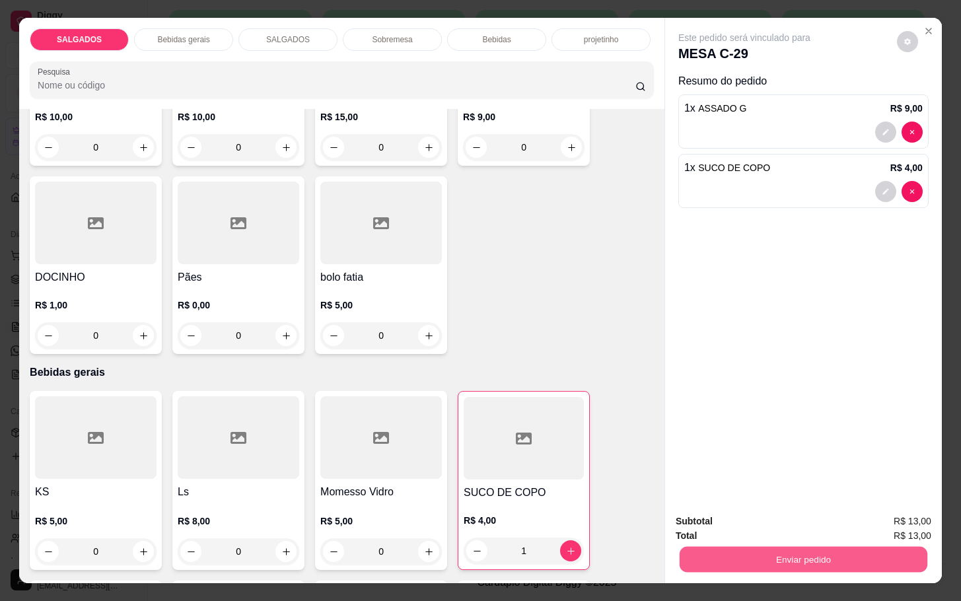
click at [737, 547] on button "Enviar pedido" at bounding box center [804, 559] width 248 height 26
click at [749, 519] on button "Não registrar e enviar pedido" at bounding box center [757, 519] width 137 height 25
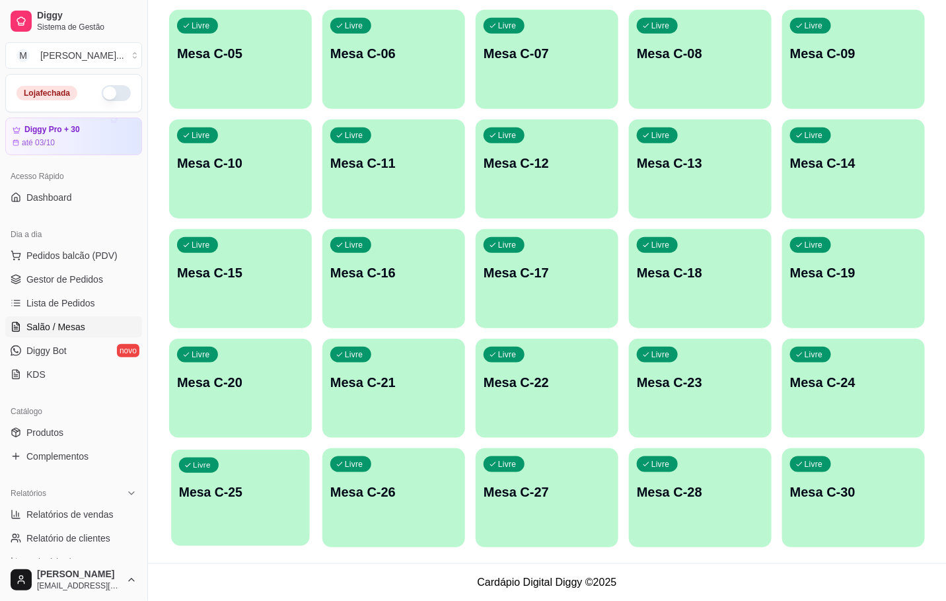
click at [287, 480] on div "Livre Mesa C-25" at bounding box center [240, 490] width 139 height 81
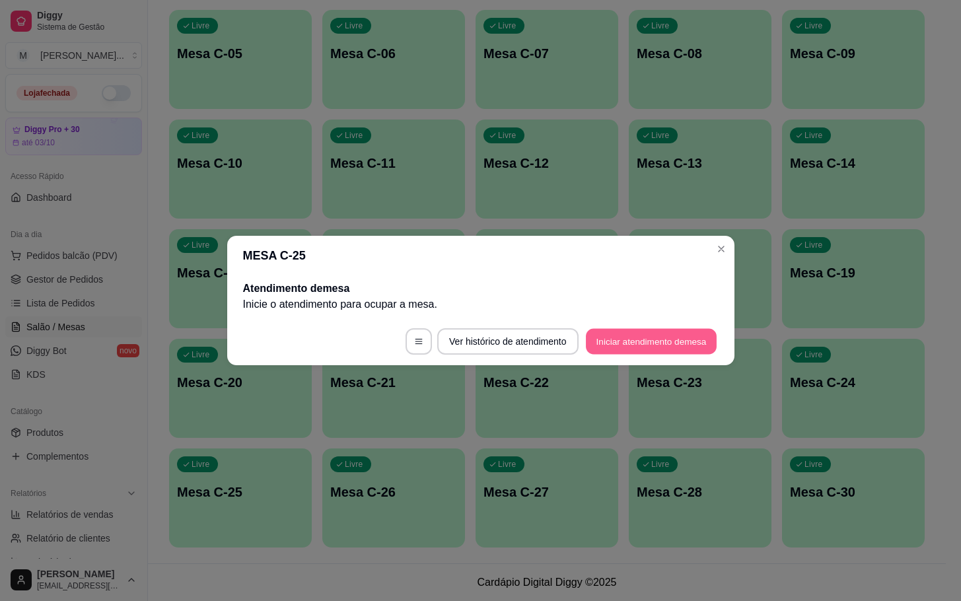
click at [649, 345] on button "Iniciar atendimento de mesa" at bounding box center [651, 342] width 131 height 26
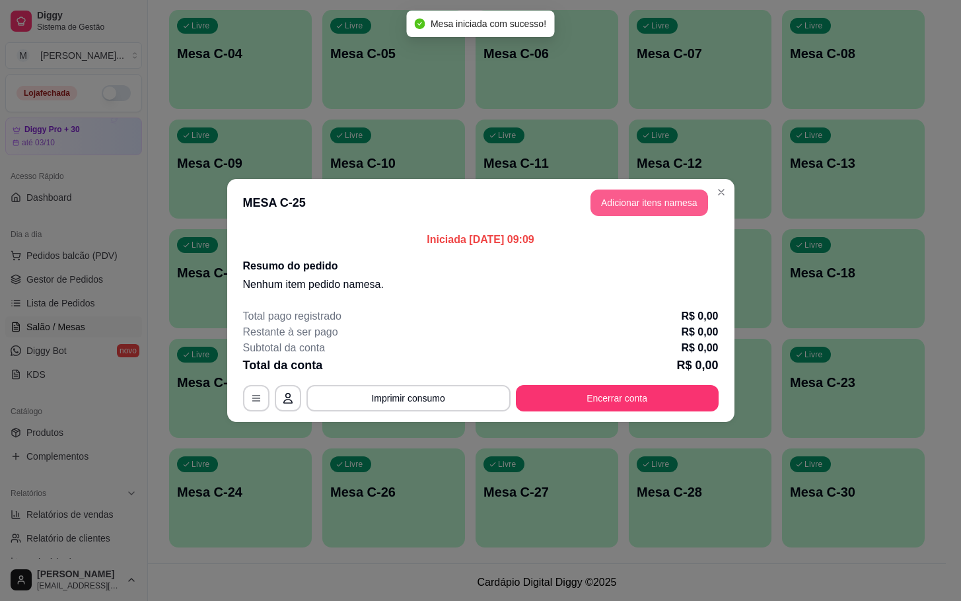
click at [682, 197] on button "Adicionar itens na mesa" at bounding box center [650, 203] width 118 height 26
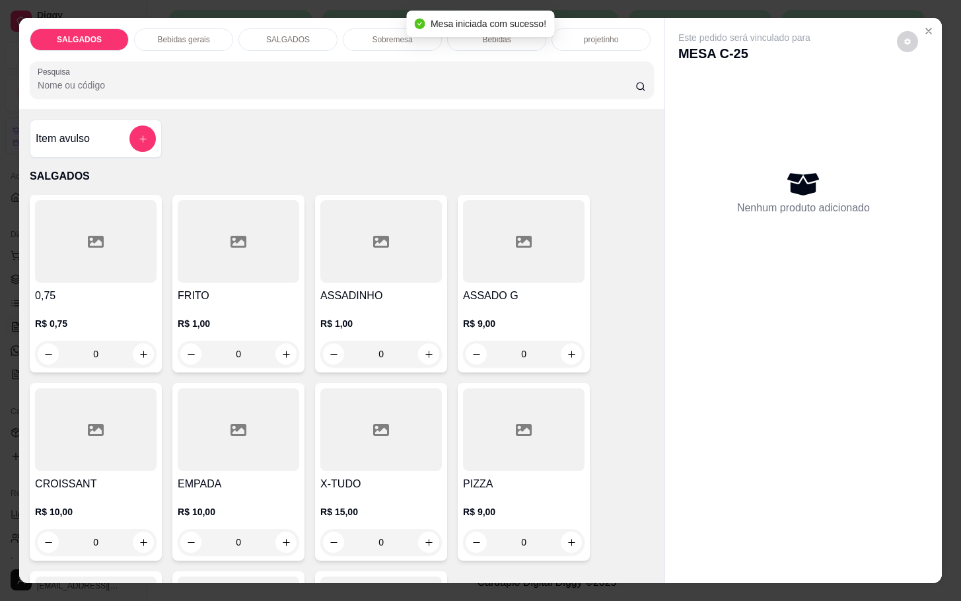
click at [231, 234] on icon at bounding box center [239, 242] width 16 height 16
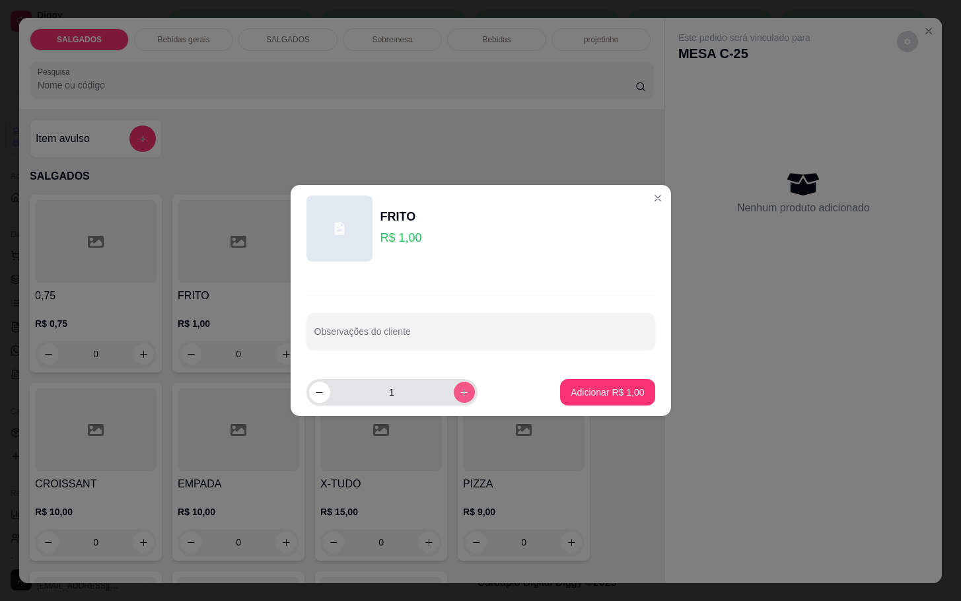
click at [458, 393] on button "increase-product-quantity" at bounding box center [464, 392] width 21 height 21
click at [458, 393] on button "increase-product-quantity" at bounding box center [464, 392] width 20 height 20
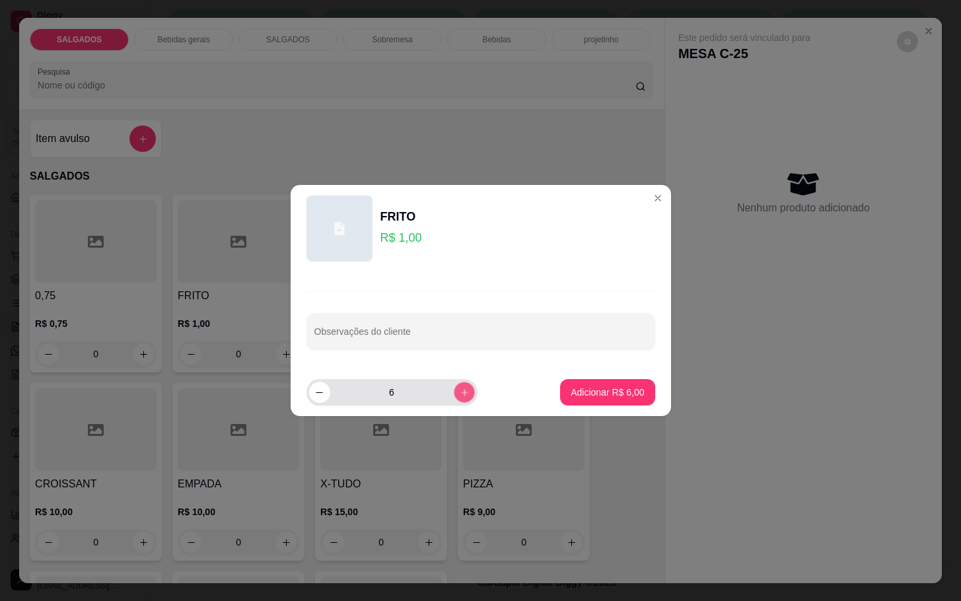
click at [458, 393] on button "increase-product-quantity" at bounding box center [464, 392] width 20 height 20
click at [458, 393] on button "increase-product-quantity" at bounding box center [464, 392] width 21 height 21
click at [459, 392] on icon "increase-product-quantity" at bounding box center [464, 393] width 10 height 10
click at [459, 388] on icon "increase-product-quantity" at bounding box center [464, 393] width 10 height 10
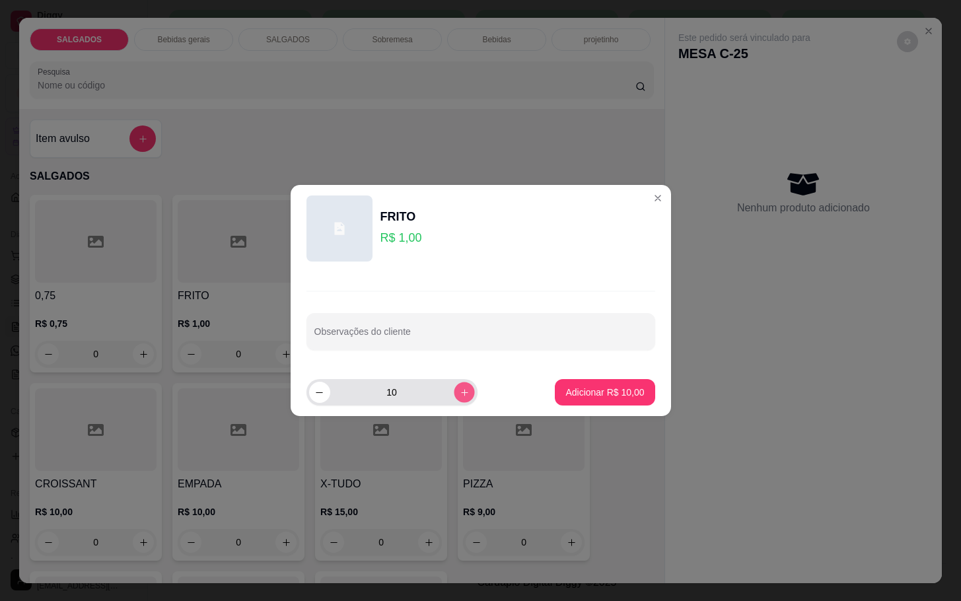
type input "11"
click at [619, 394] on p "Adicionar R$ 11,00" at bounding box center [604, 392] width 79 height 13
type input "11"
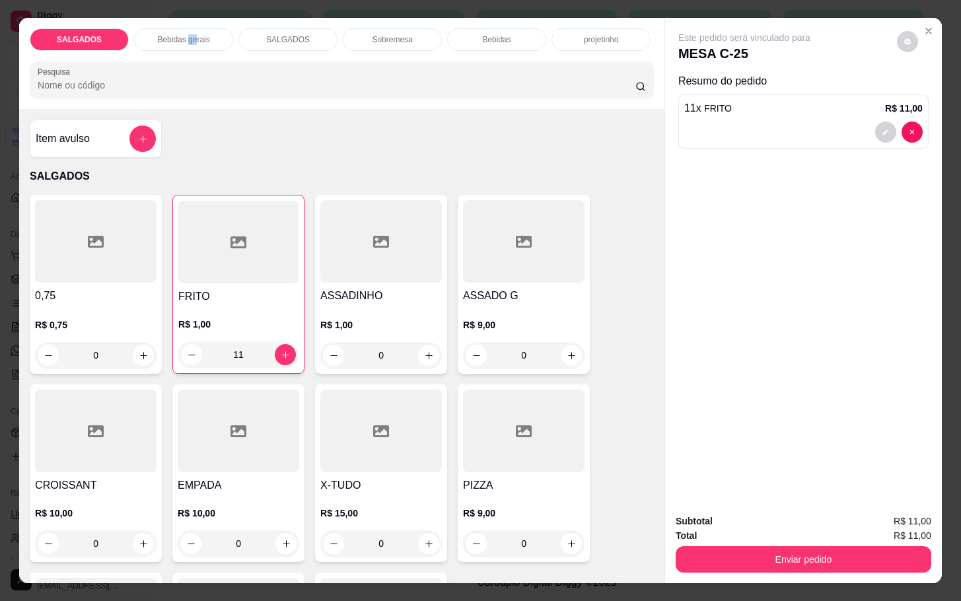
drag, startPoint x: 188, startPoint y: 26, endPoint x: 165, endPoint y: 111, distance: 87.7
click at [189, 34] on p "Bebidas gerais" at bounding box center [183, 39] width 52 height 11
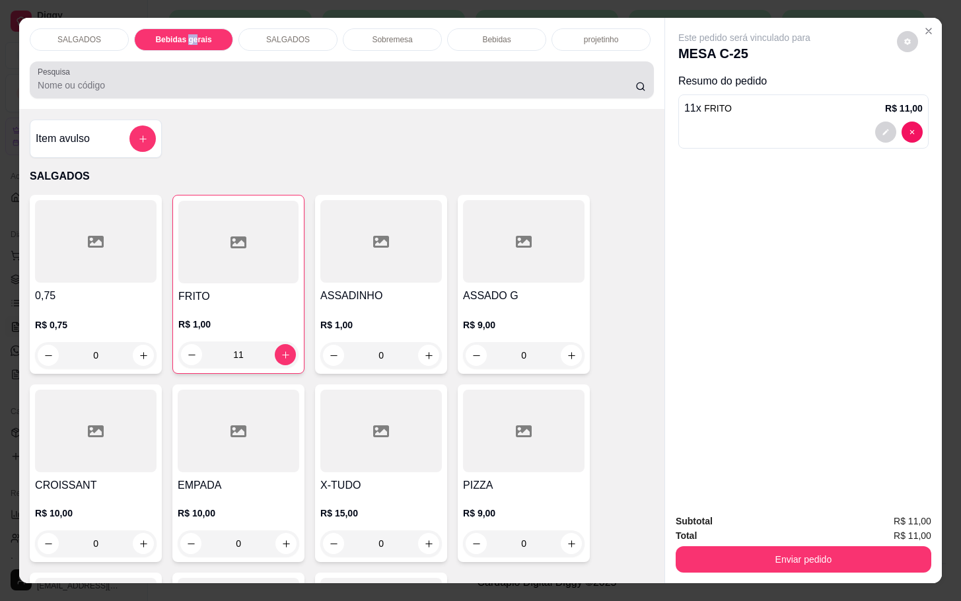
scroll to position [32, 0]
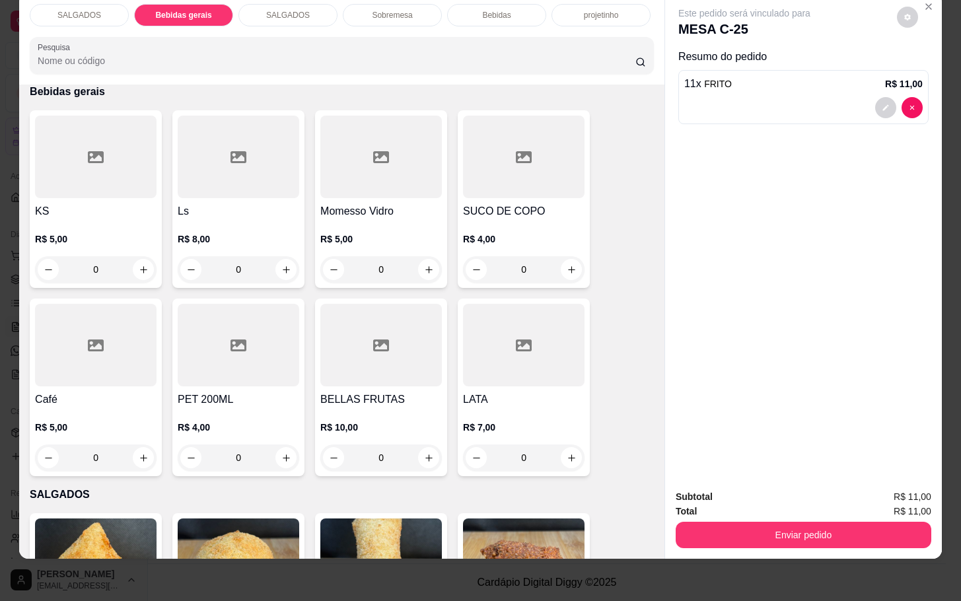
click at [523, 176] on div at bounding box center [524, 157] width 122 height 83
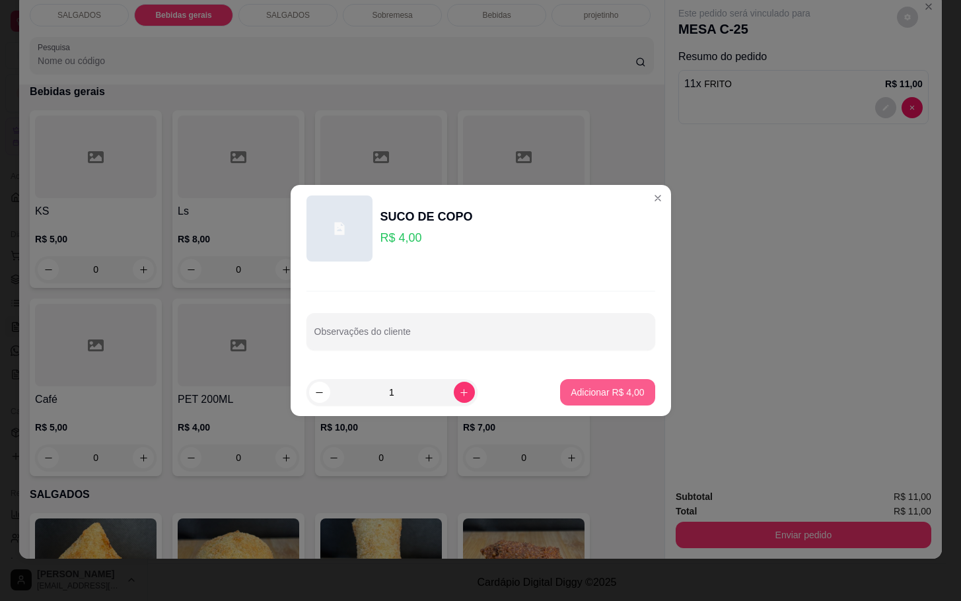
click at [592, 391] on p "Adicionar R$ 4,00" at bounding box center [607, 392] width 73 height 13
type input "1"
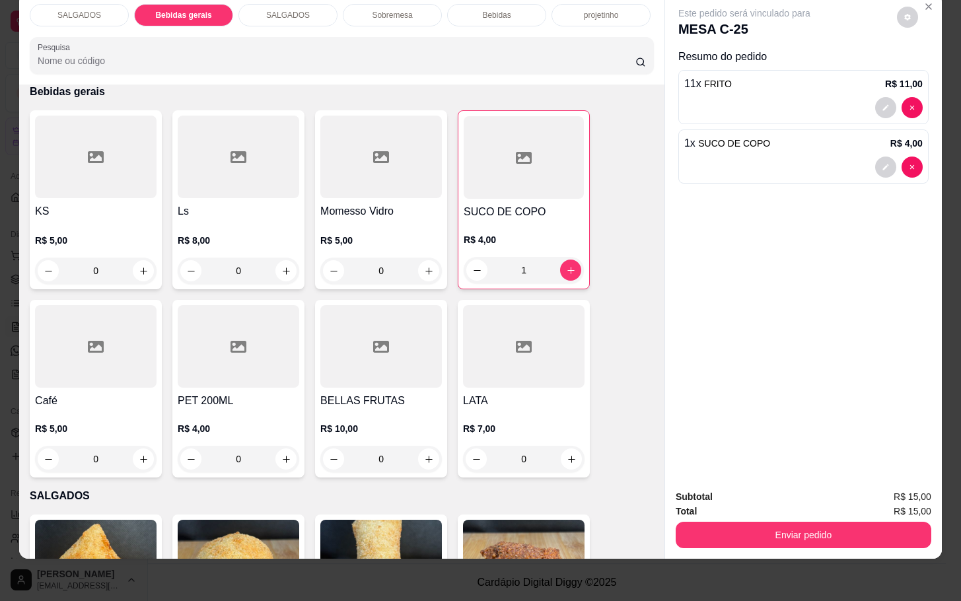
click at [701, 522] on button "Enviar pedido" at bounding box center [804, 535] width 256 height 26
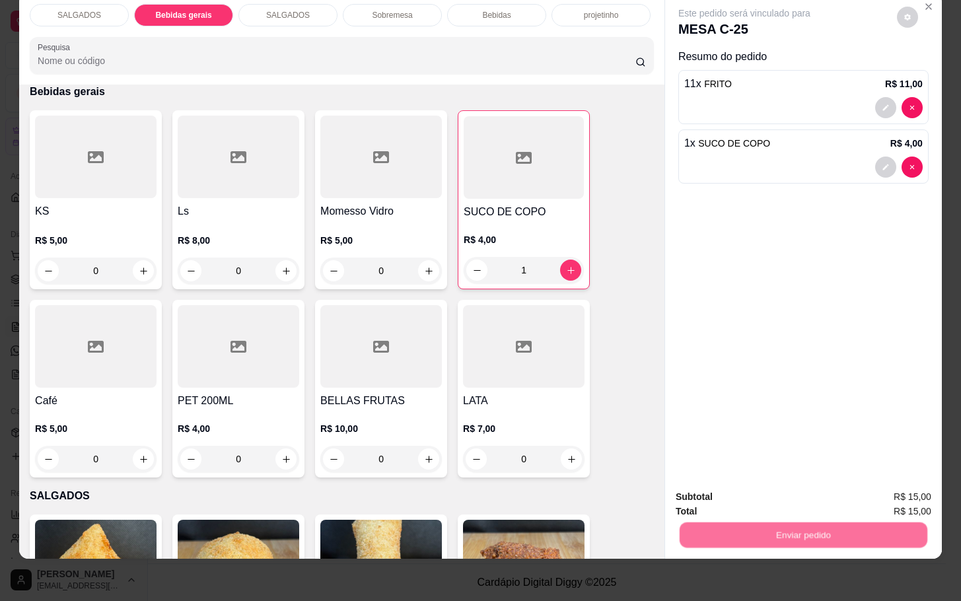
click at [729, 486] on button "Não registrar e enviar pedido" at bounding box center [757, 488] width 137 height 25
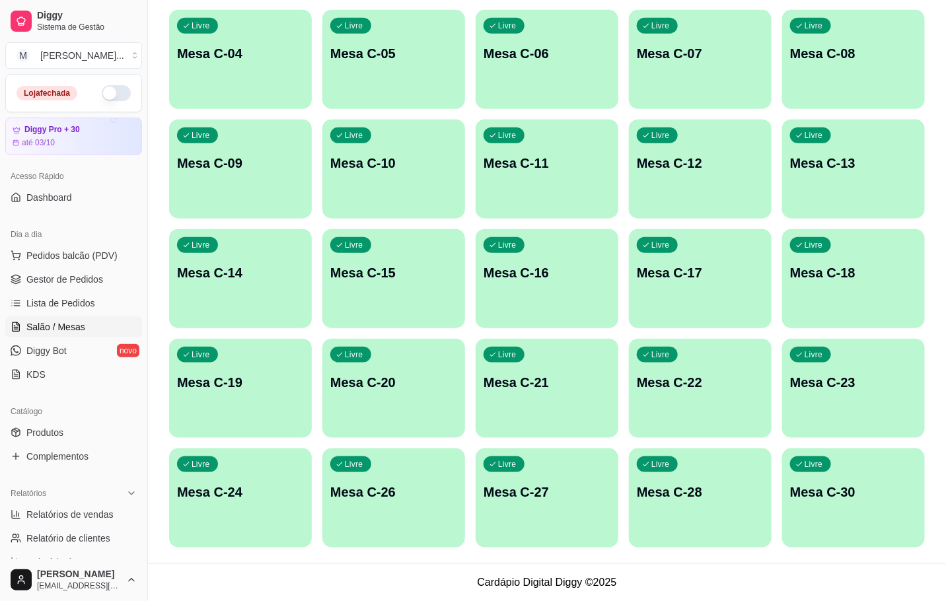
click at [751, 180] on div "Livre Mesa C-12" at bounding box center [700, 161] width 143 height 83
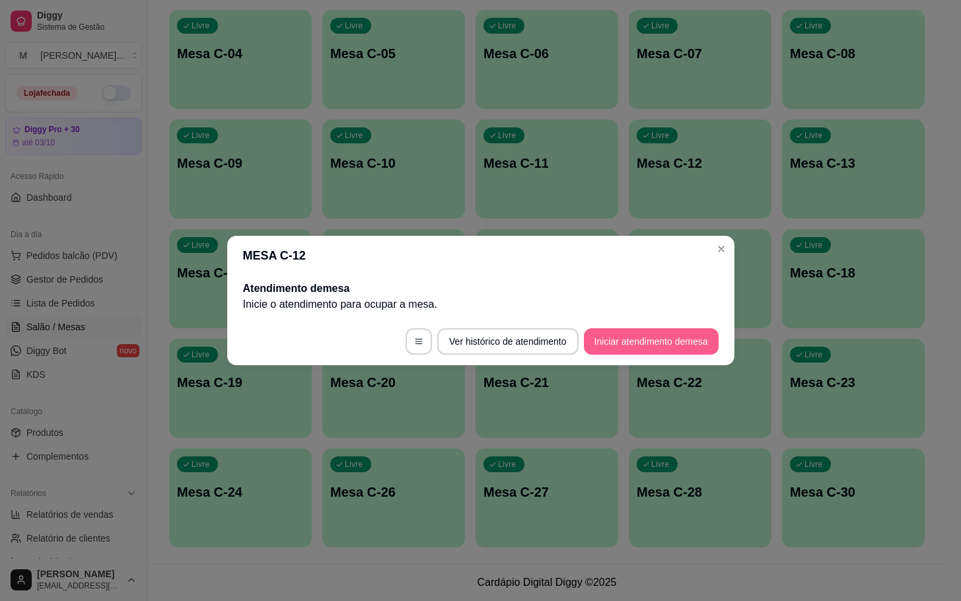
click at [612, 341] on button "Iniciar atendimento de mesa" at bounding box center [651, 341] width 135 height 26
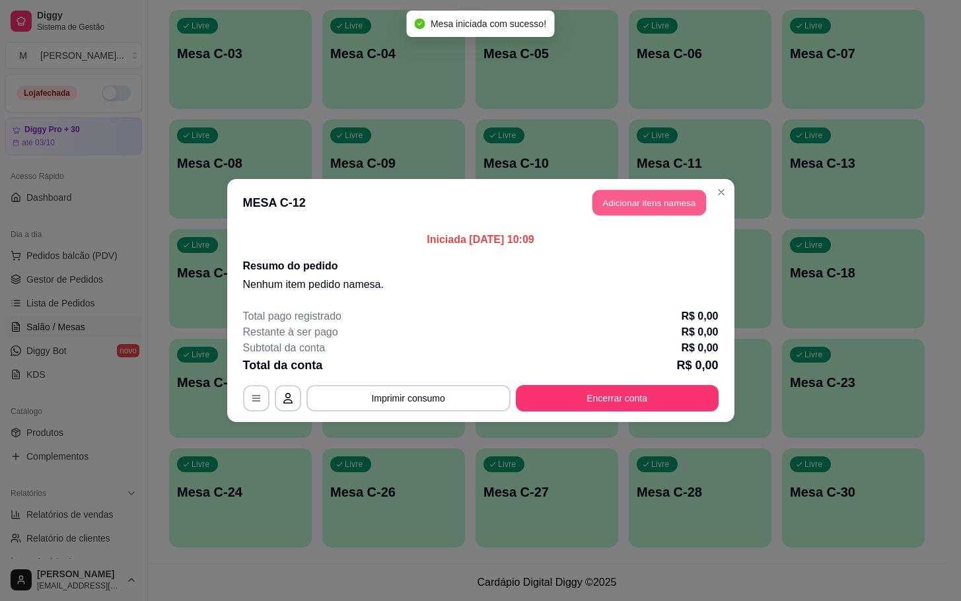
click at [615, 202] on button "Adicionar itens na mesa" at bounding box center [649, 203] width 114 height 26
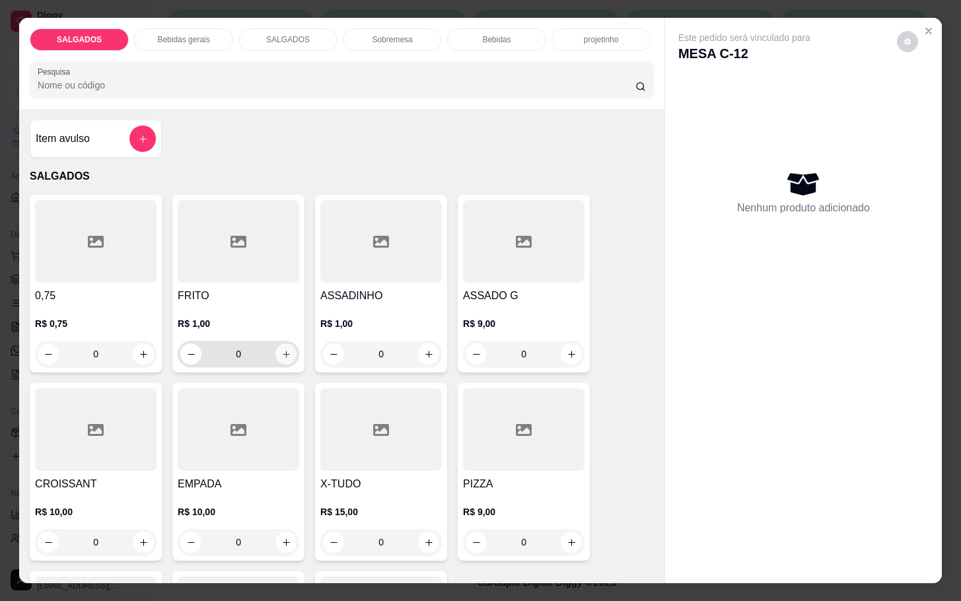
click at [281, 349] on icon "increase-product-quantity" at bounding box center [286, 354] width 10 height 10
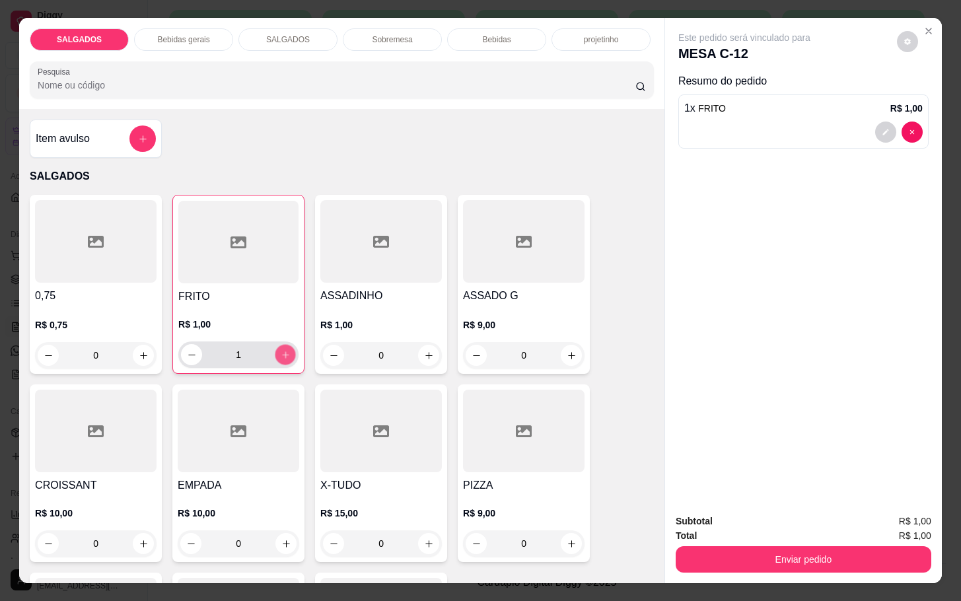
click at [281, 350] on icon "increase-product-quantity" at bounding box center [286, 355] width 10 height 10
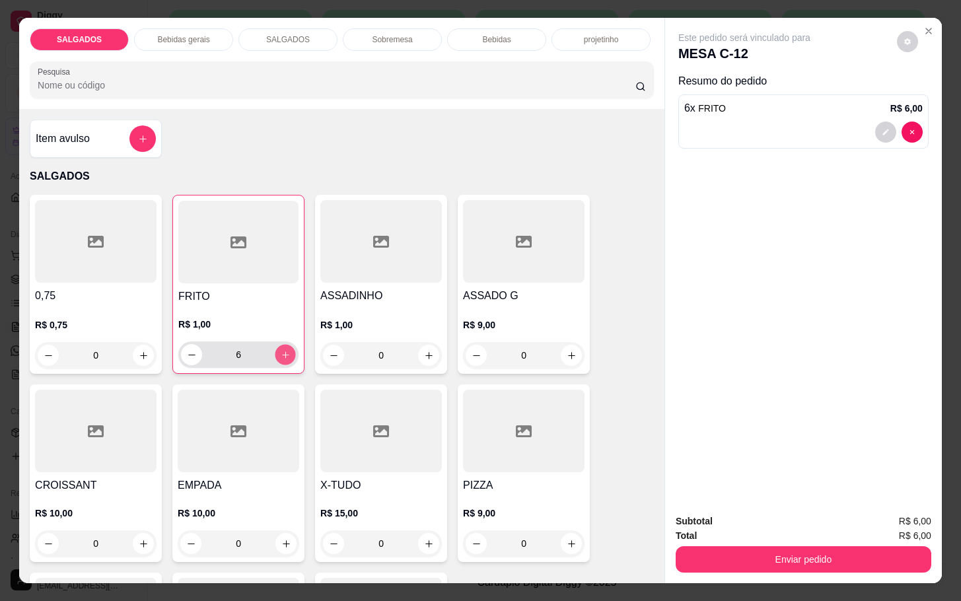
click at [281, 350] on icon "increase-product-quantity" at bounding box center [286, 355] width 10 height 10
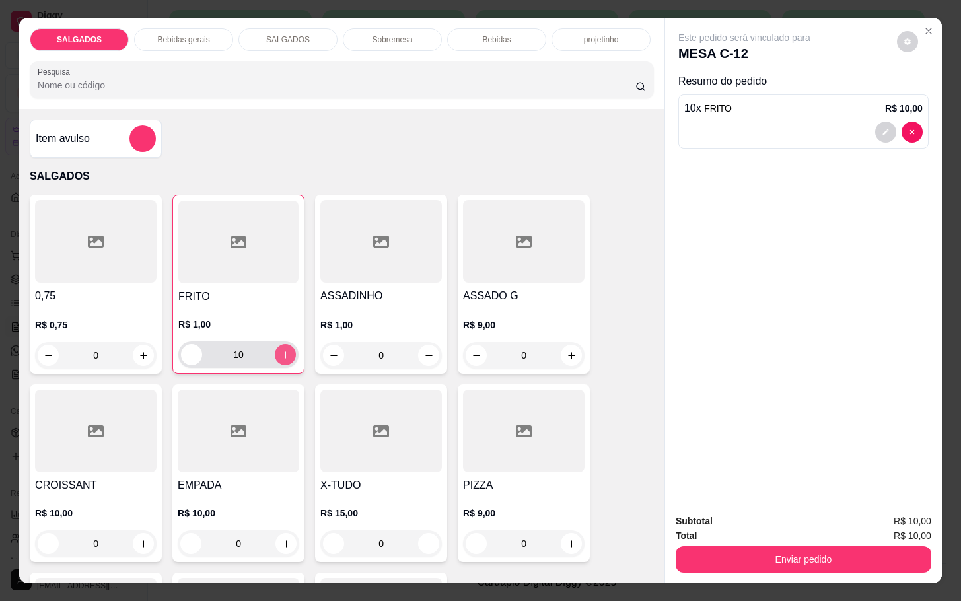
type input "11"
click at [185, 34] on p "Bebidas gerais" at bounding box center [183, 39] width 52 height 11
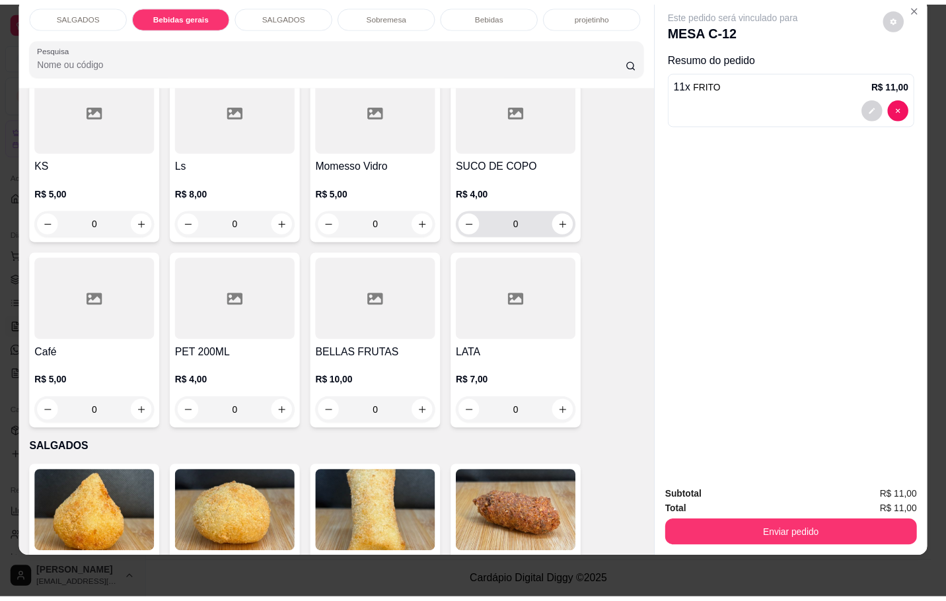
scroll to position [600, 0]
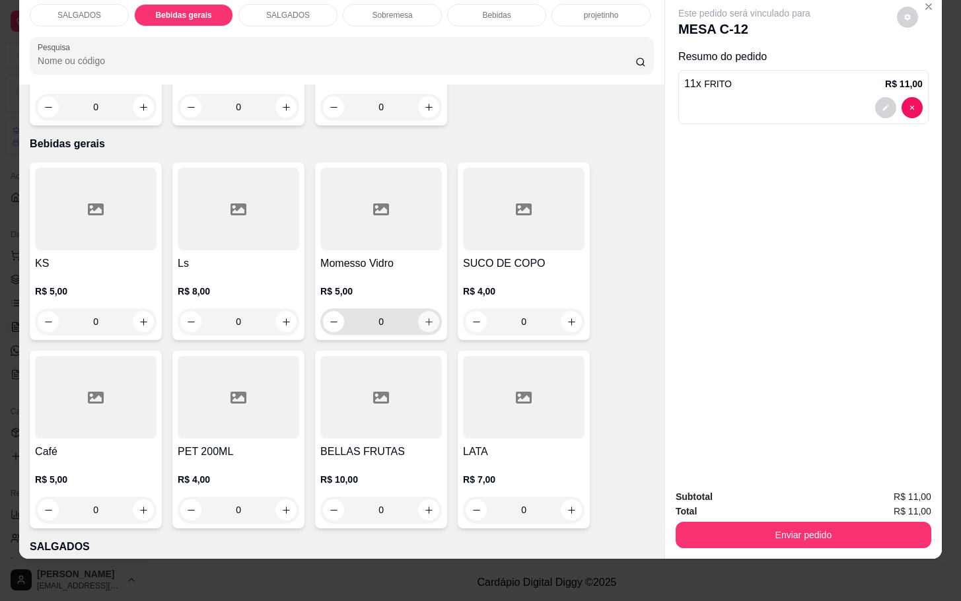
click at [422, 317] on button "increase-product-quantity" at bounding box center [428, 321] width 21 height 21
type input "1"
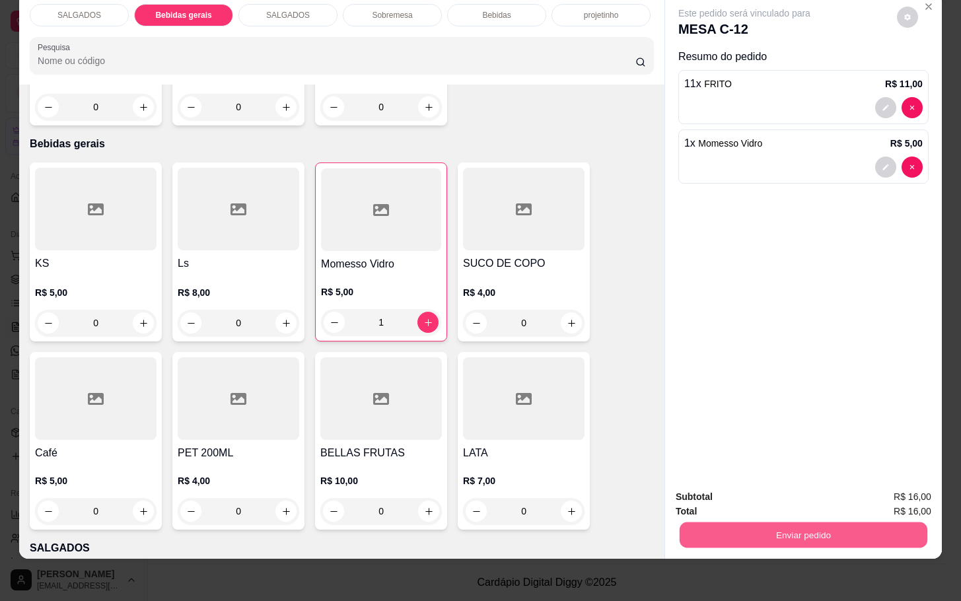
click at [841, 522] on button "Enviar pedido" at bounding box center [804, 535] width 248 height 26
click at [775, 492] on button "Não registrar e enviar pedido" at bounding box center [757, 488] width 137 height 25
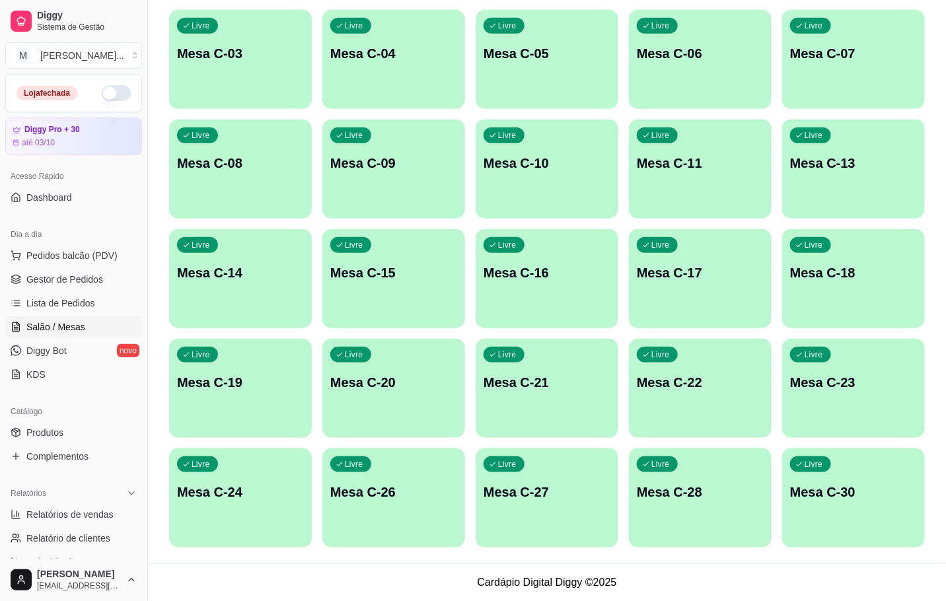
scroll to position [0, 0]
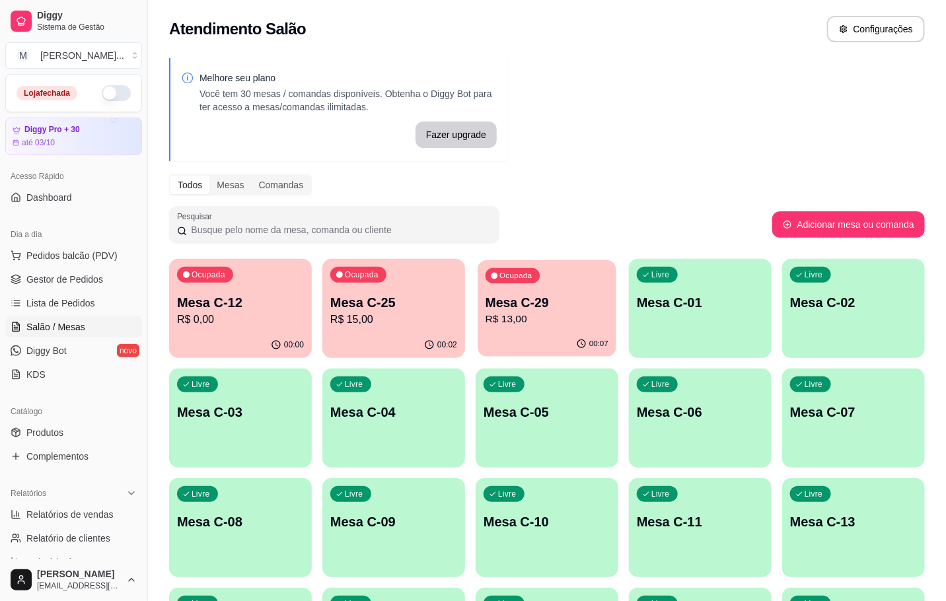
click at [523, 296] on p "Mesa C-29" at bounding box center [546, 303] width 123 height 18
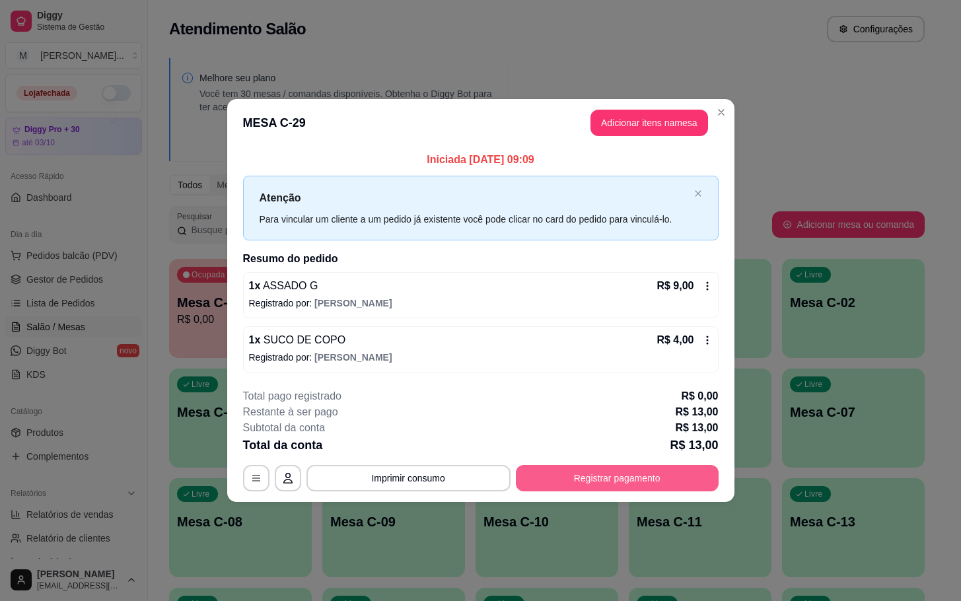
click at [592, 480] on button "Registrar pagamento" at bounding box center [617, 478] width 203 height 26
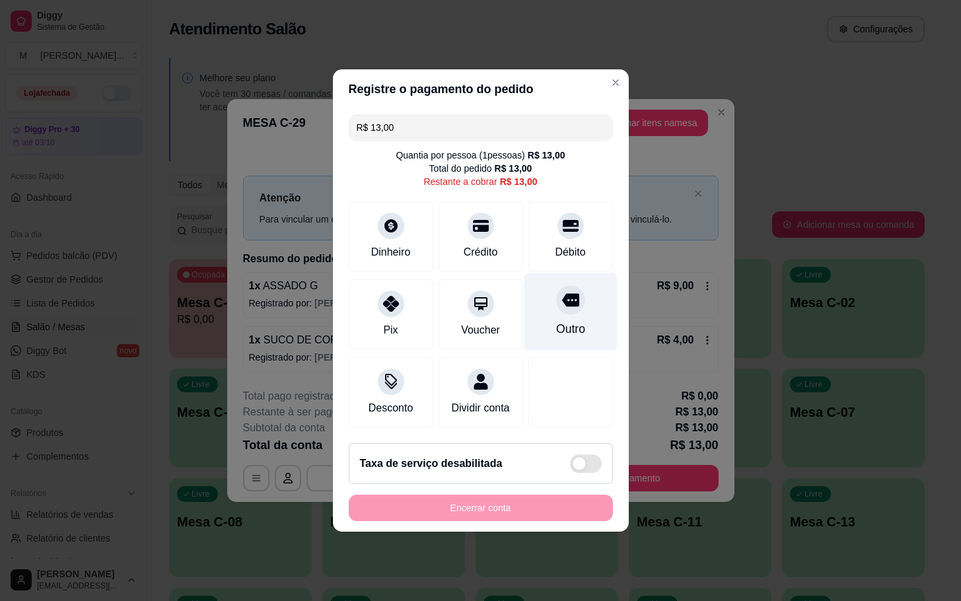
click at [548, 304] on div "Outro" at bounding box center [570, 311] width 93 height 77
type input "R$ 0,00"
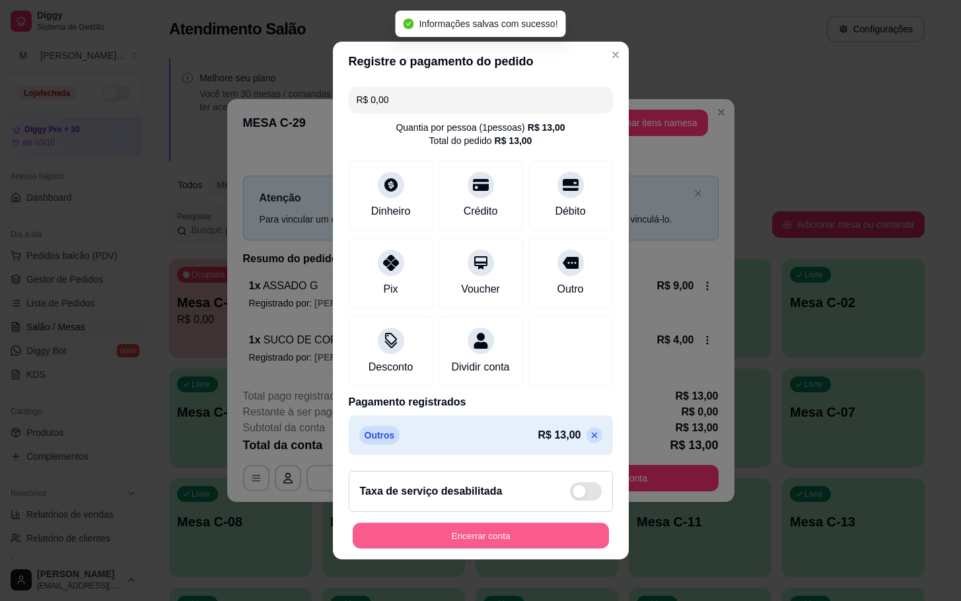
click at [513, 534] on button "Encerrar conta" at bounding box center [481, 536] width 256 height 26
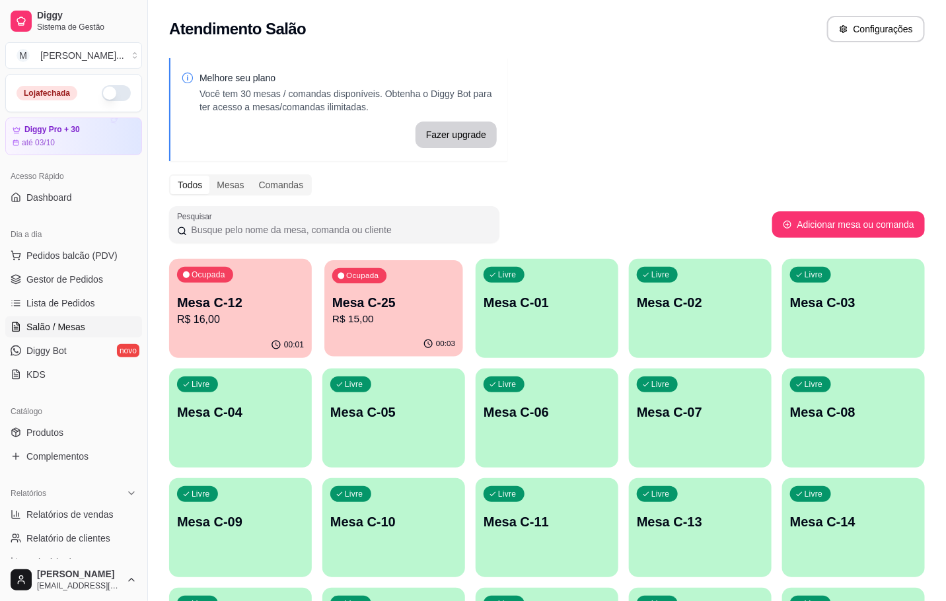
click at [343, 313] on p "R$ 15,00" at bounding box center [393, 319] width 123 height 15
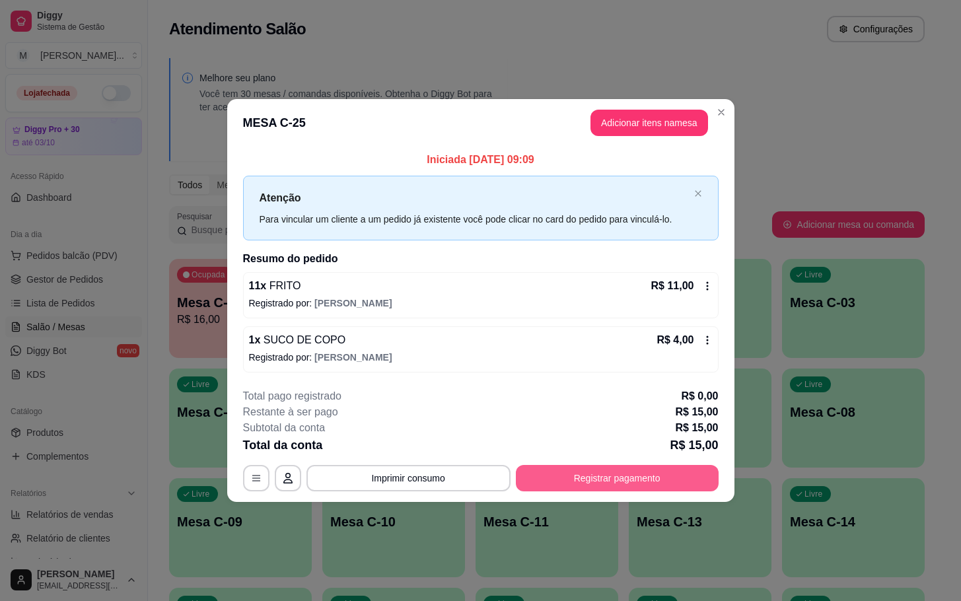
click at [614, 476] on button "Registrar pagamento" at bounding box center [617, 478] width 203 height 26
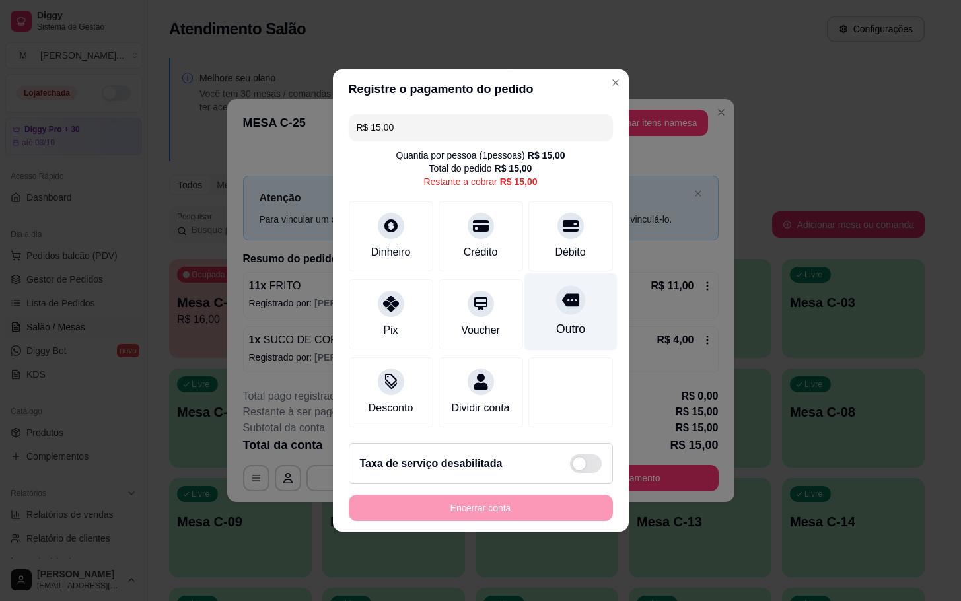
click at [567, 305] on div "Outro" at bounding box center [570, 311] width 93 height 77
type input "R$ 0,00"
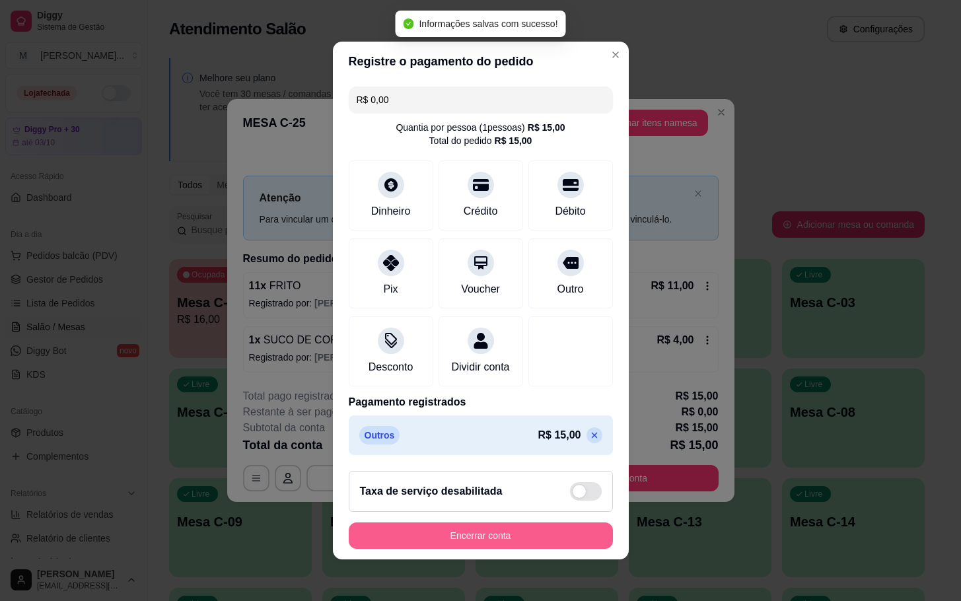
click at [537, 543] on button "Encerrar conta" at bounding box center [481, 535] width 264 height 26
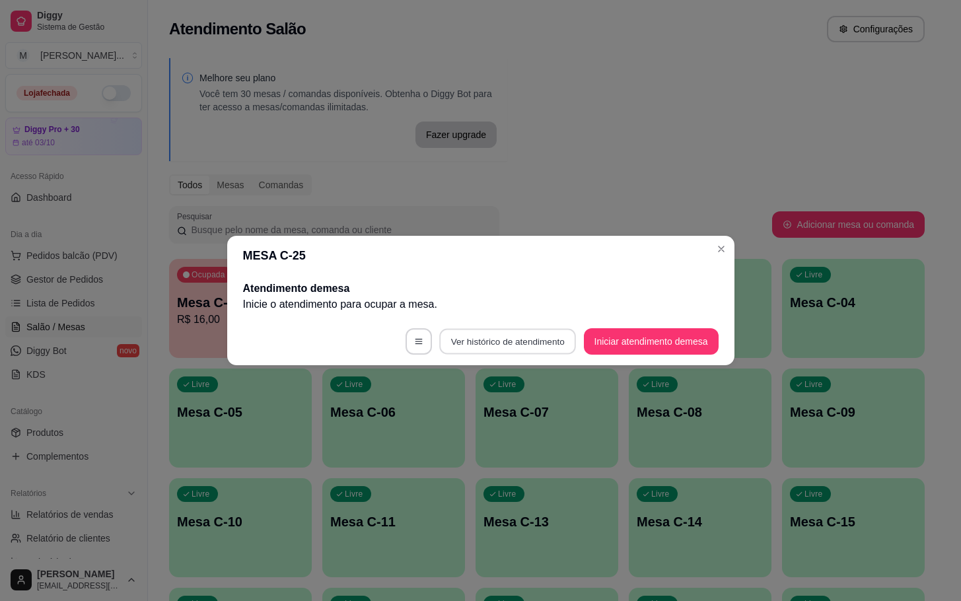
click at [561, 345] on button "Ver histórico de atendimento" at bounding box center [507, 342] width 137 height 26
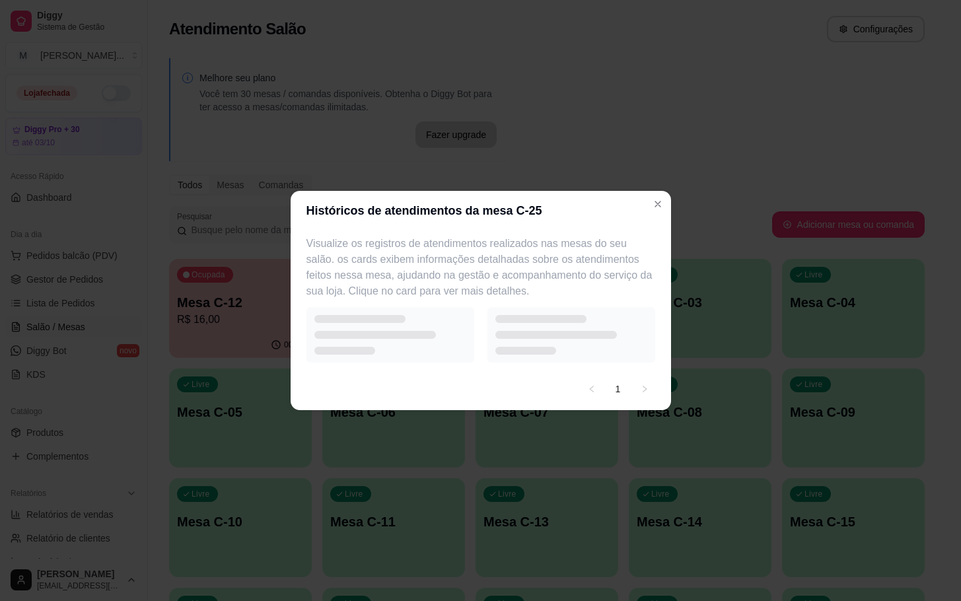
select select "7"
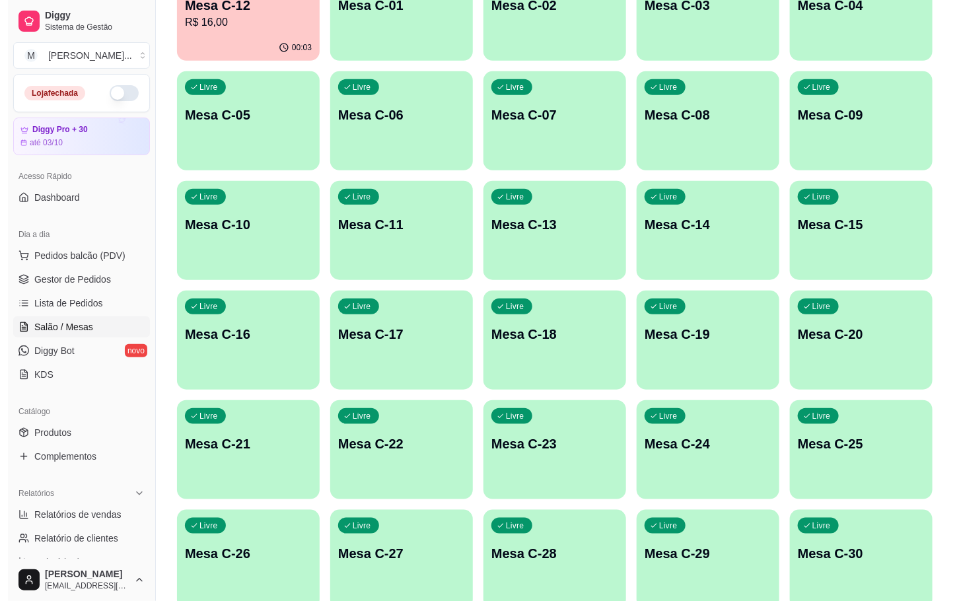
scroll to position [359, 0]
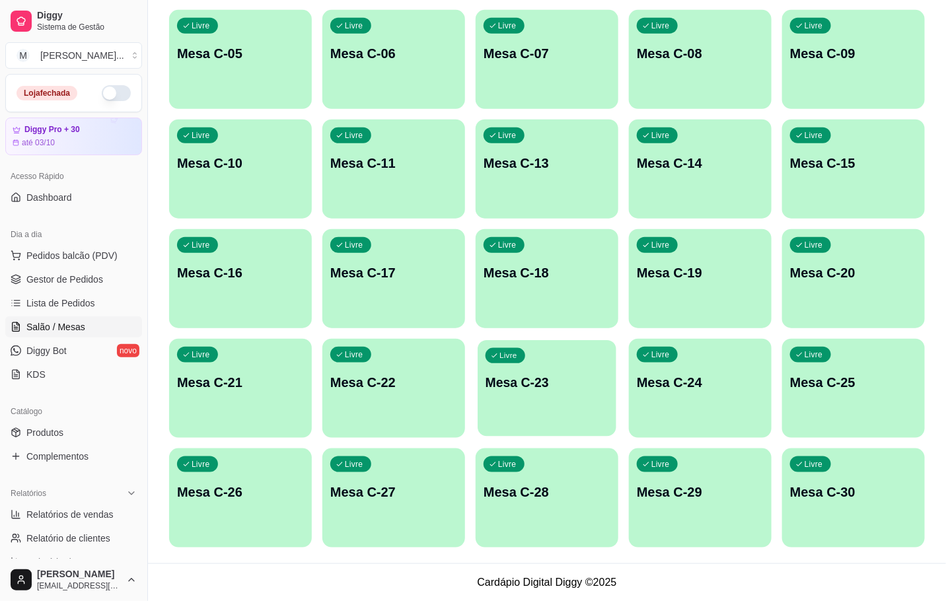
click at [527, 369] on div "Livre Mesa C-23" at bounding box center [547, 380] width 139 height 81
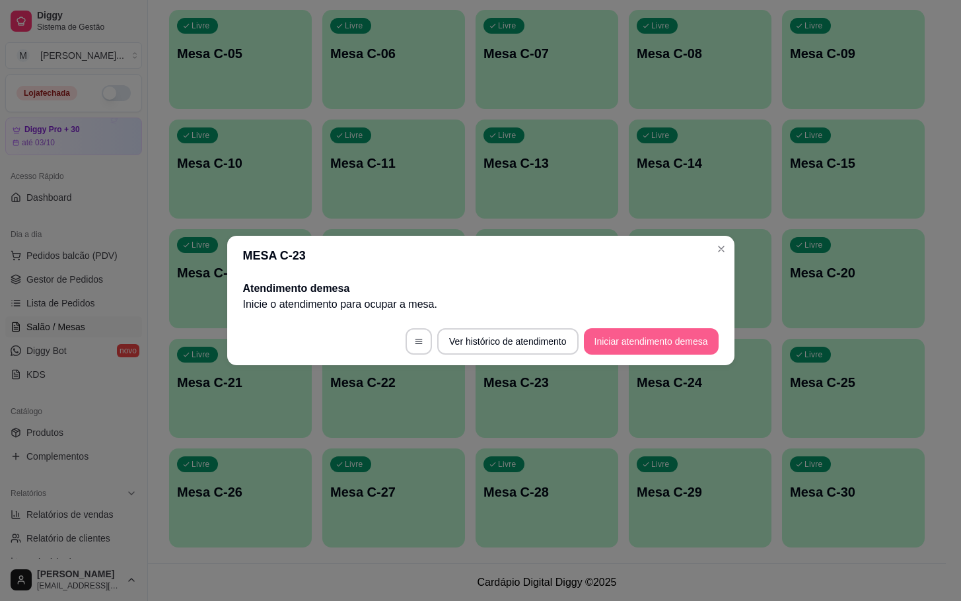
click at [634, 345] on button "Iniciar atendimento de mesa" at bounding box center [651, 341] width 135 height 26
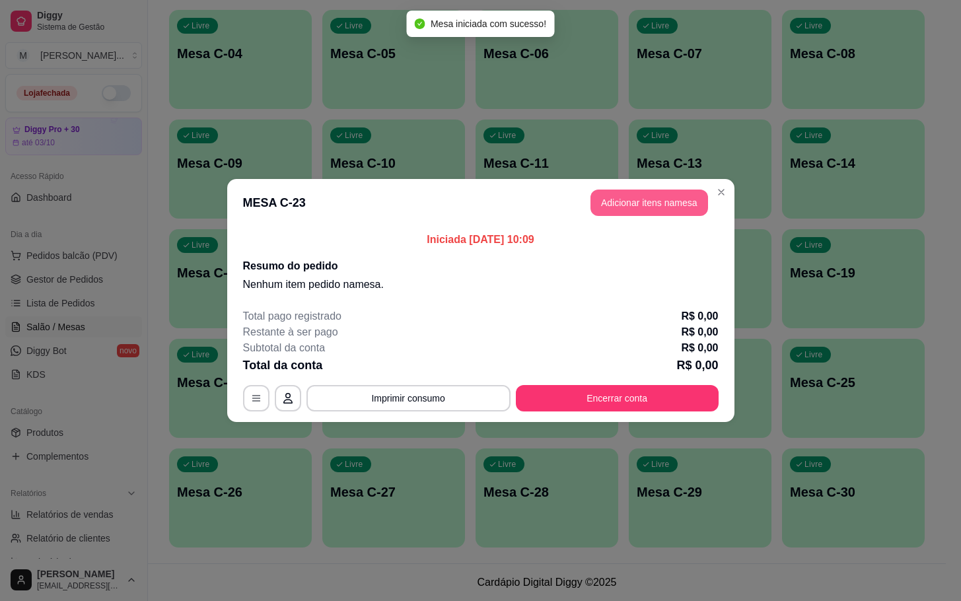
click at [601, 205] on button "Adicionar itens na mesa" at bounding box center [650, 203] width 118 height 26
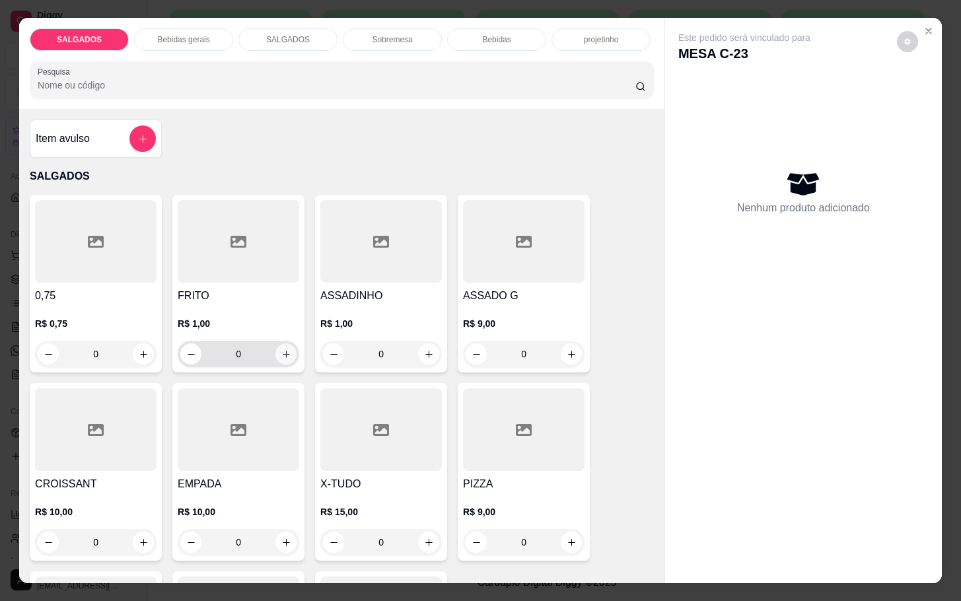
click at [282, 349] on icon "increase-product-quantity" at bounding box center [286, 354] width 10 height 10
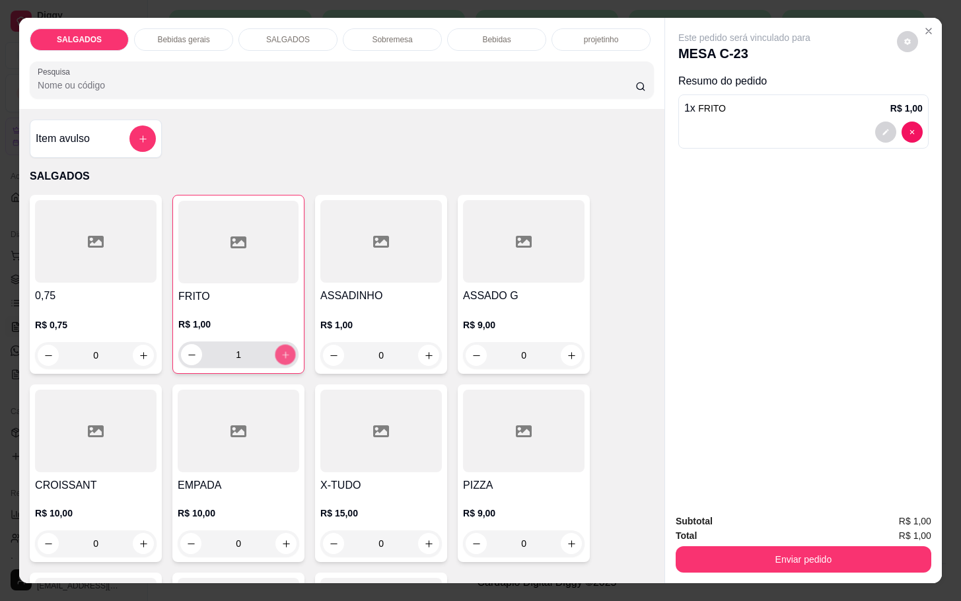
click at [282, 350] on icon "increase-product-quantity" at bounding box center [286, 355] width 10 height 10
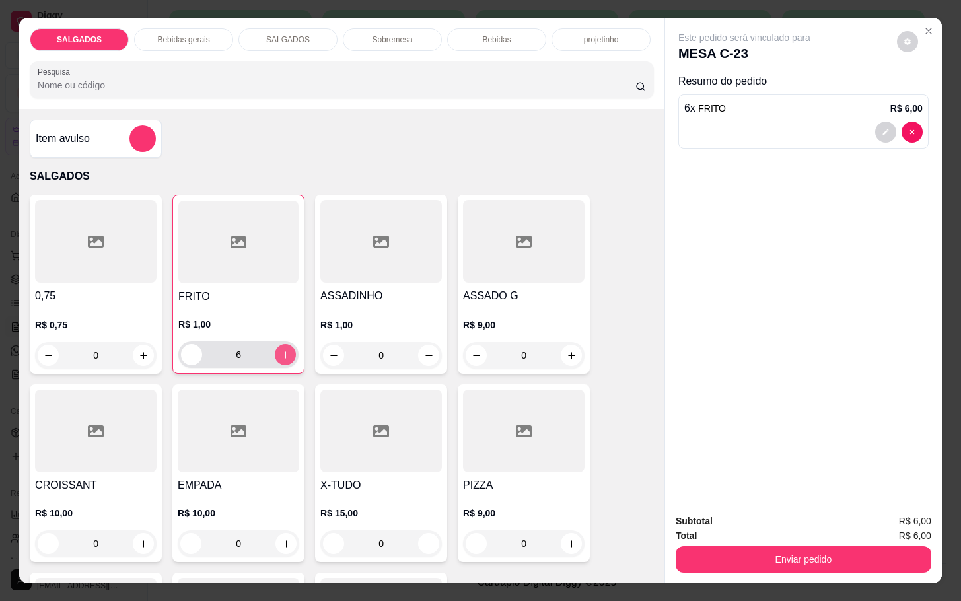
click at [282, 350] on icon "increase-product-quantity" at bounding box center [286, 355] width 10 height 10
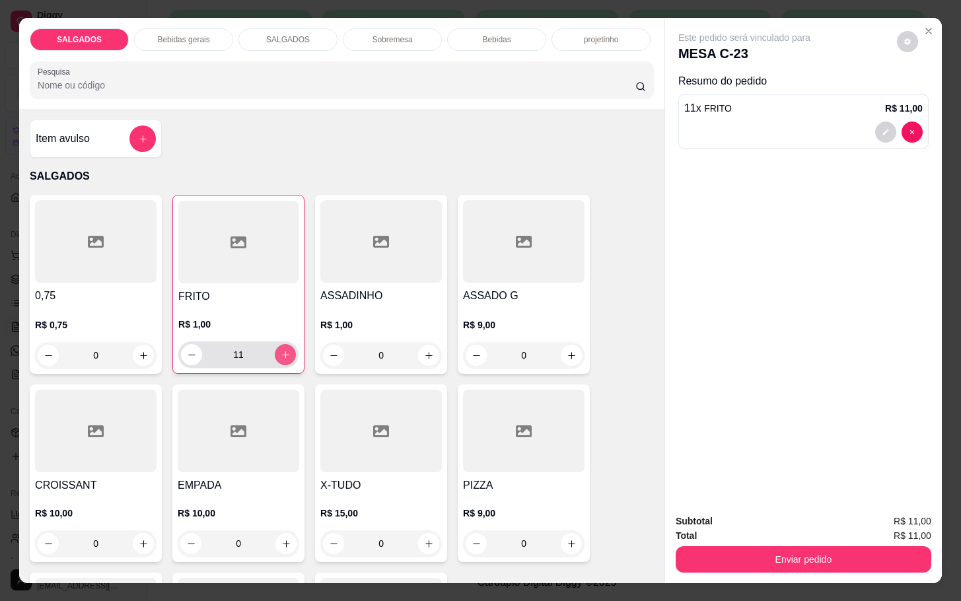
click at [282, 350] on icon "increase-product-quantity" at bounding box center [286, 355] width 10 height 10
type input "13"
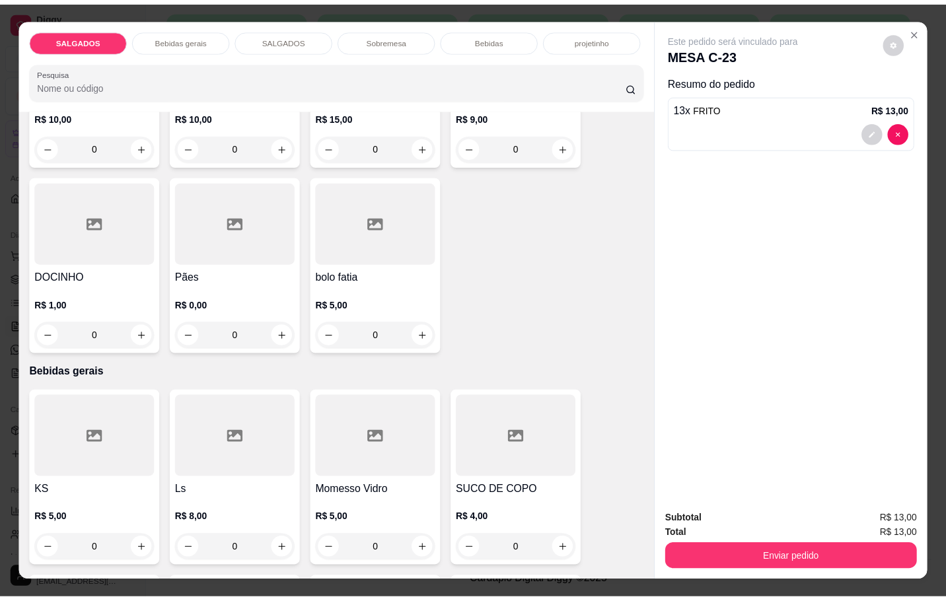
scroll to position [594, 0]
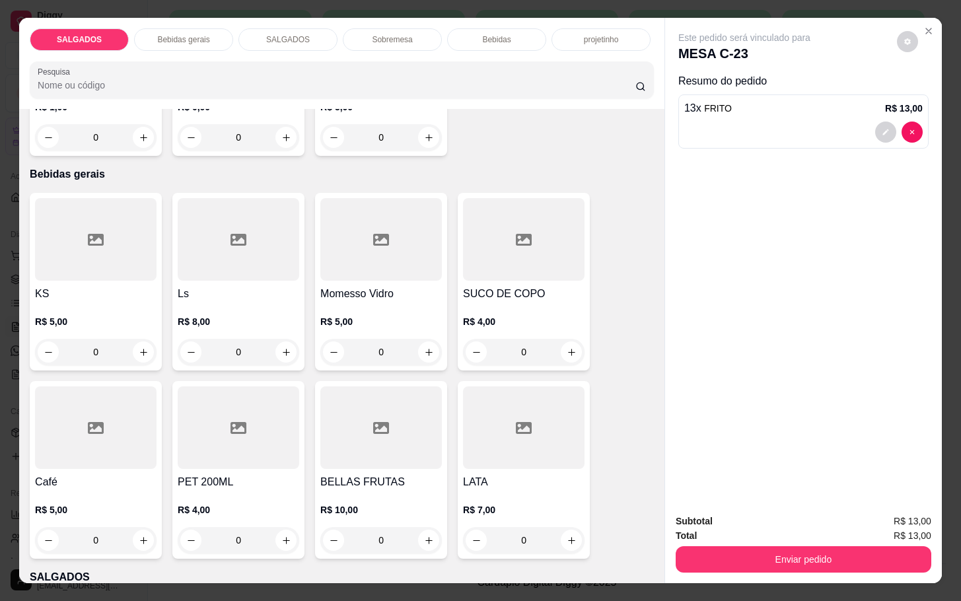
click at [94, 452] on div at bounding box center [96, 427] width 122 height 83
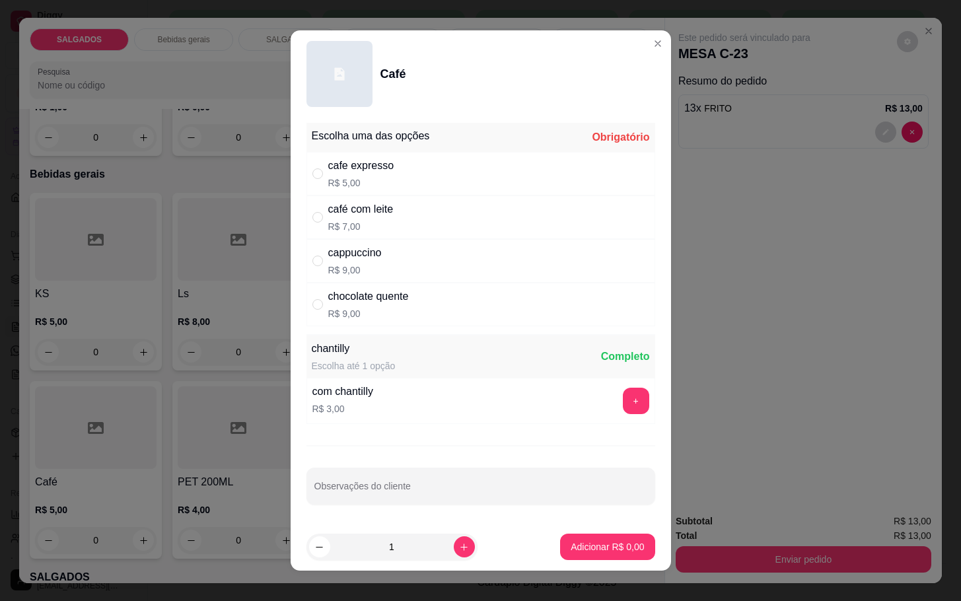
click at [349, 213] on div "café com leite" at bounding box center [360, 209] width 65 height 16
radio input "true"
click at [459, 546] on icon "increase-product-quantity" at bounding box center [464, 547] width 10 height 10
type input "2"
click at [567, 547] on p "Adicionar R$ 14,00" at bounding box center [605, 546] width 77 height 13
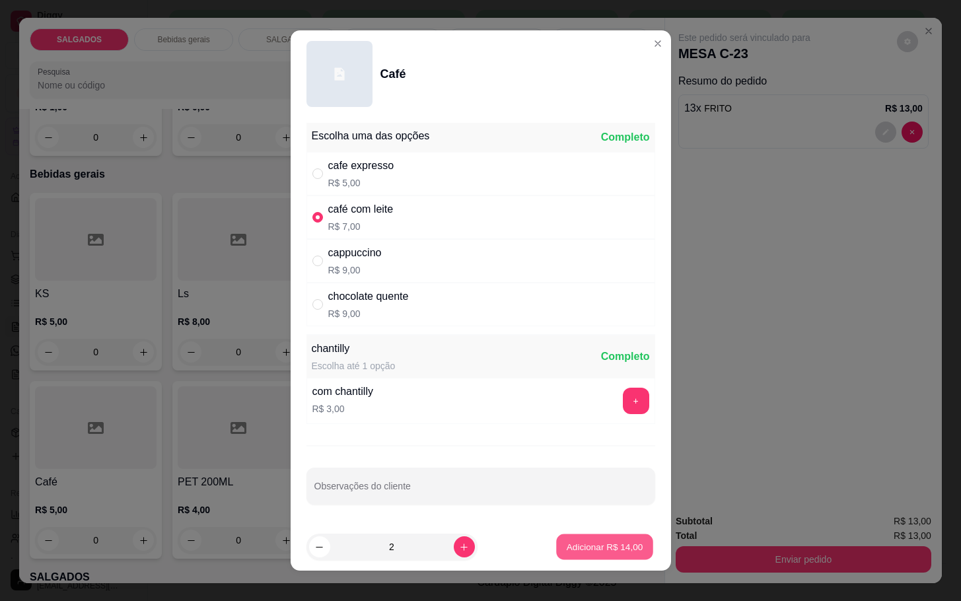
type input "2"
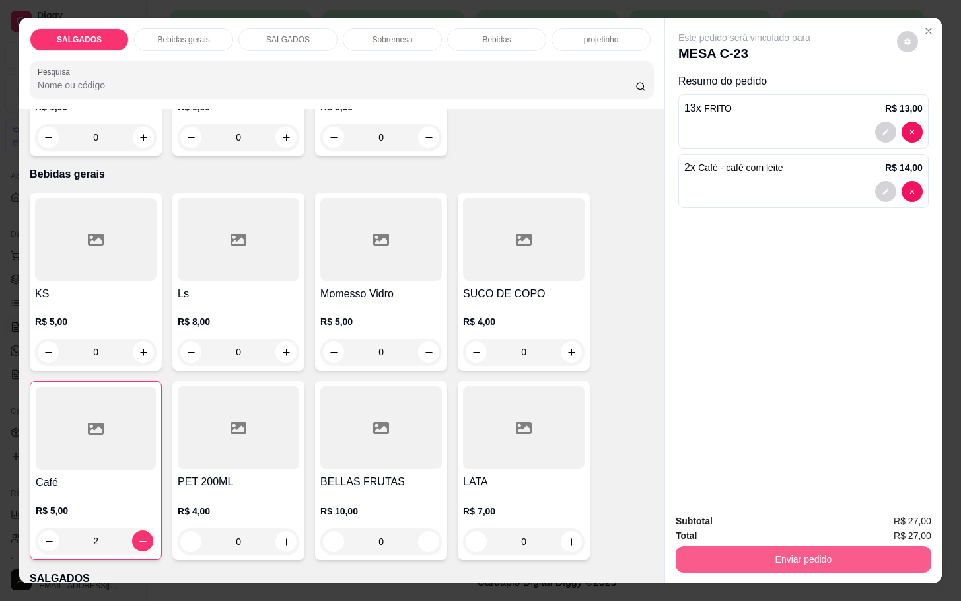
click at [793, 557] on button "Enviar pedido" at bounding box center [804, 559] width 256 height 26
click at [851, 520] on button "Sim, quero registrar" at bounding box center [882, 519] width 95 height 24
click at [811, 417] on div "Este pedido será vinculado para MESA C-23 Resumo do pedido 13 x FRITO R$ 13,00 …" at bounding box center [803, 260] width 277 height 485
click at [795, 546] on button "Enviar pedido" at bounding box center [804, 559] width 256 height 26
click at [771, 518] on button "Não registrar e enviar pedido" at bounding box center [757, 519] width 133 height 24
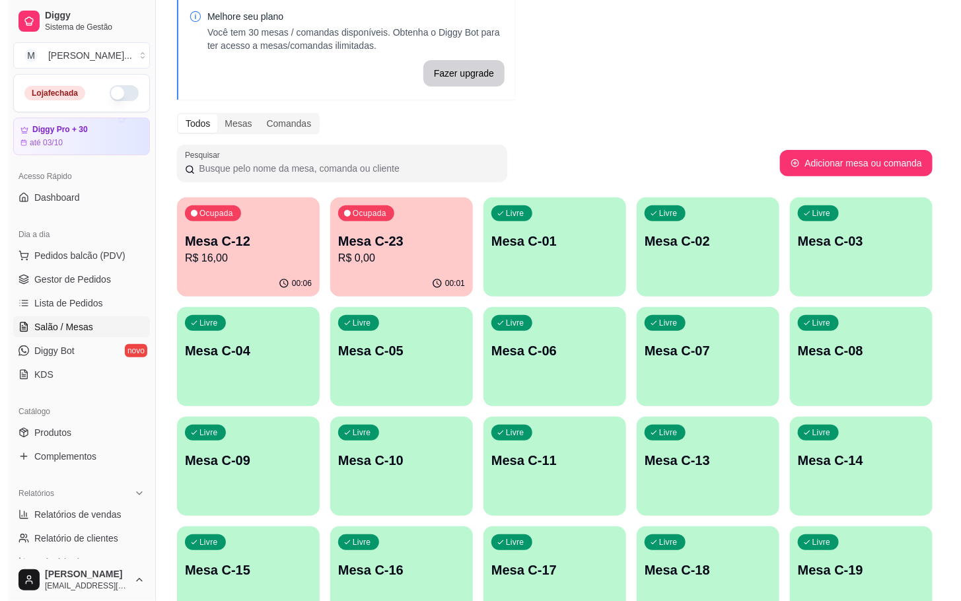
scroll to position [0, 0]
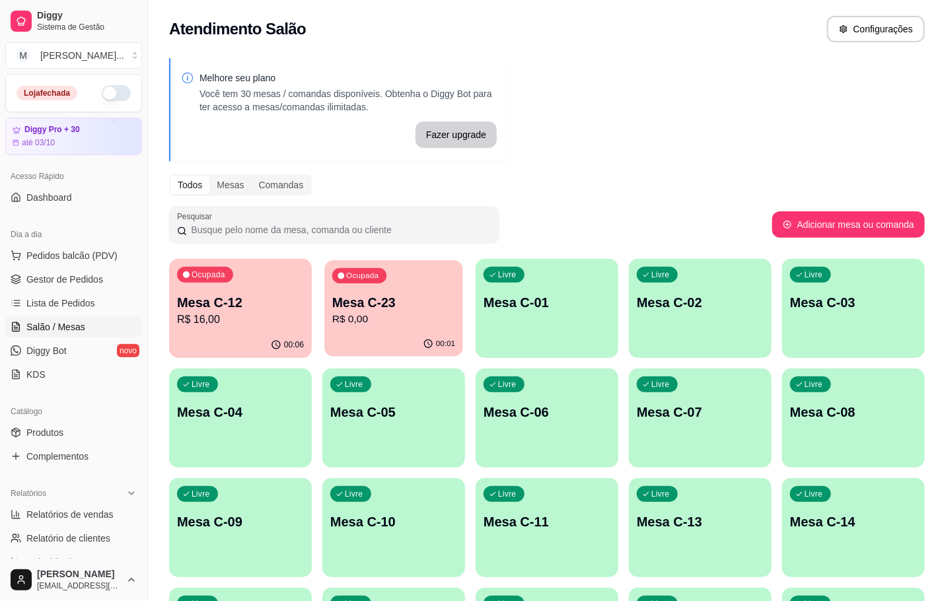
click at [431, 306] on p "Mesa C-23" at bounding box center [393, 303] width 123 height 18
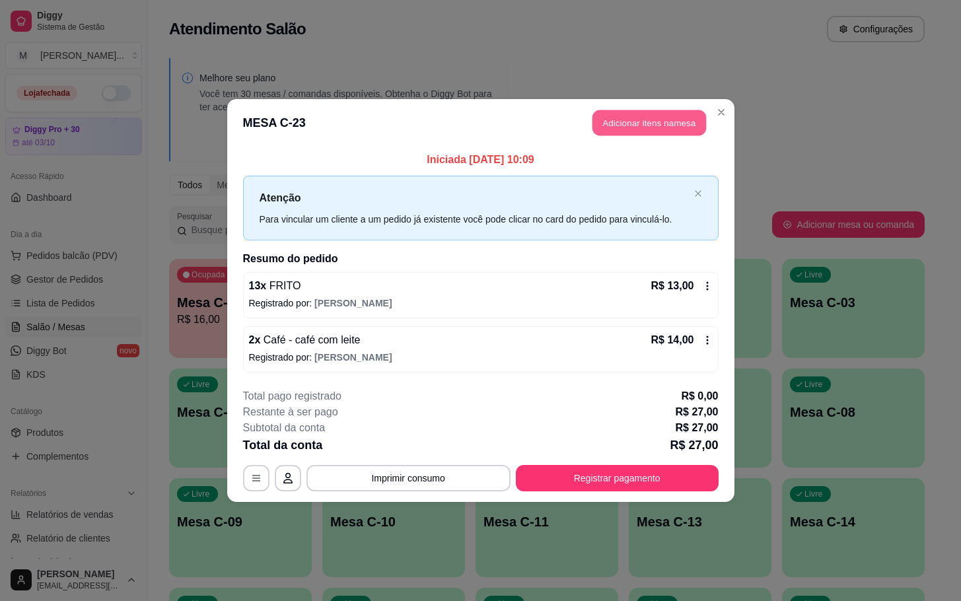
click at [628, 124] on button "Adicionar itens na mesa" at bounding box center [649, 123] width 114 height 26
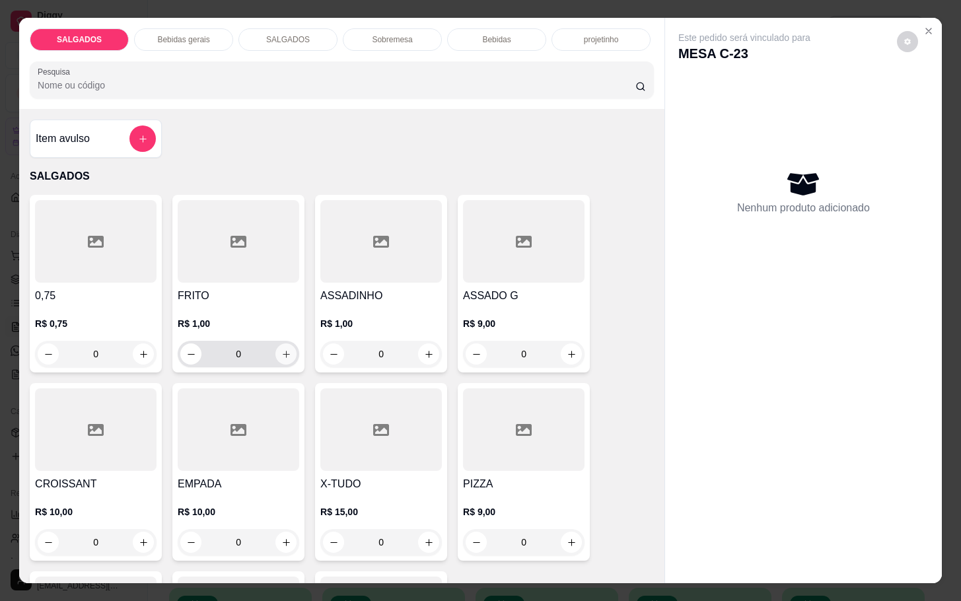
click at [281, 349] on icon "increase-product-quantity" at bounding box center [286, 354] width 10 height 10
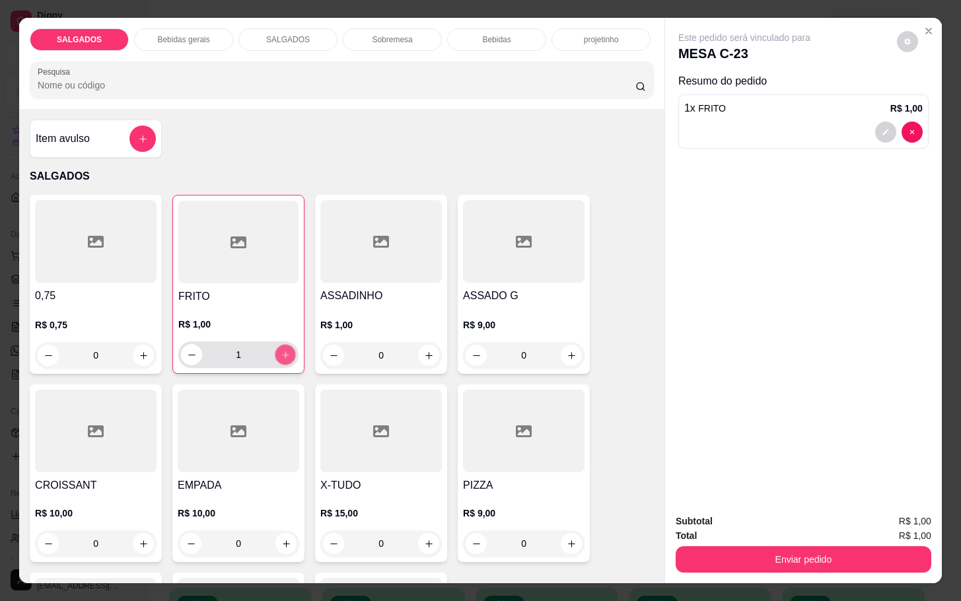
click at [281, 350] on icon "increase-product-quantity" at bounding box center [286, 355] width 10 height 10
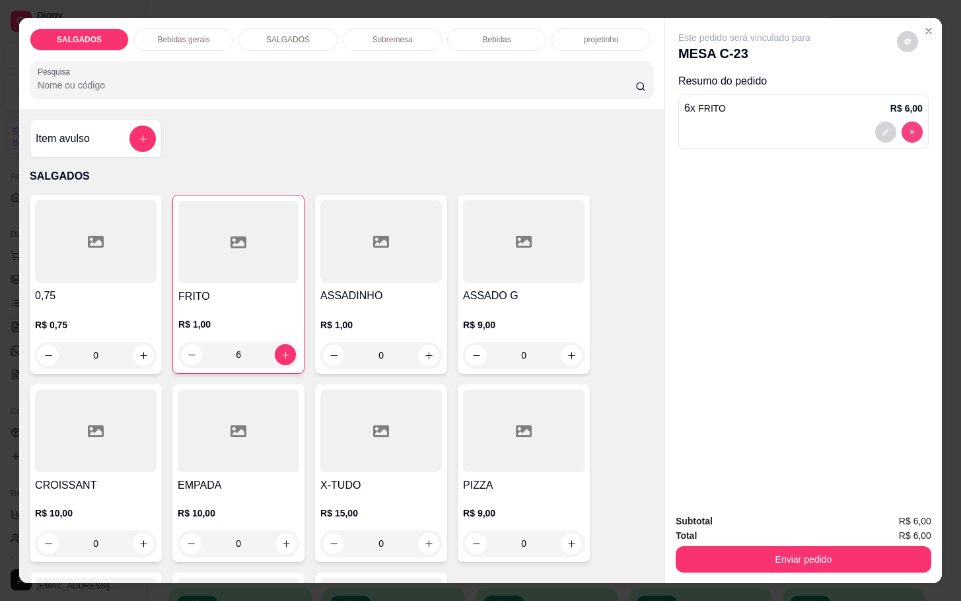
type input "0"
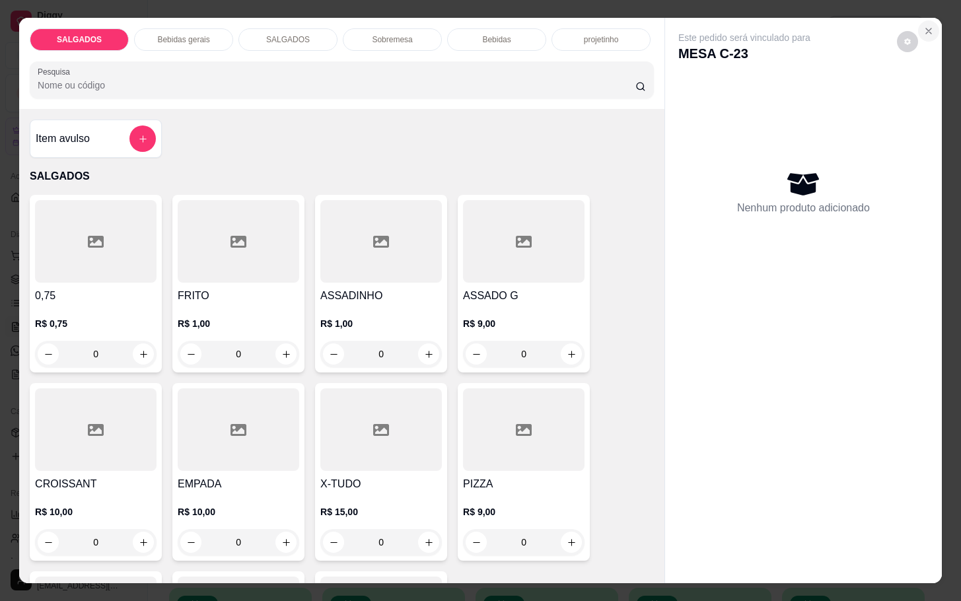
click at [925, 28] on icon "Close" at bounding box center [928, 31] width 11 height 11
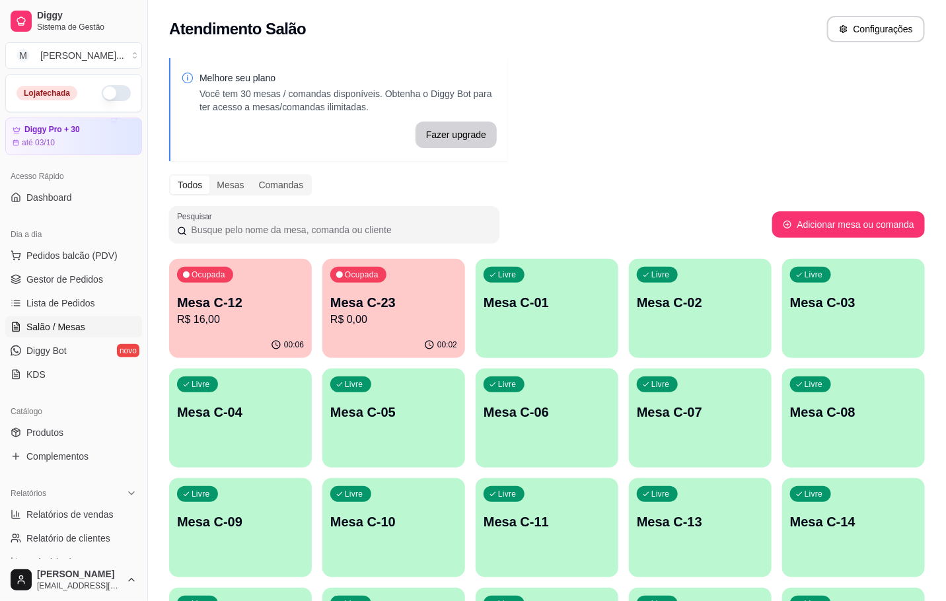
click at [221, 322] on p "R$ 16,00" at bounding box center [240, 320] width 127 height 16
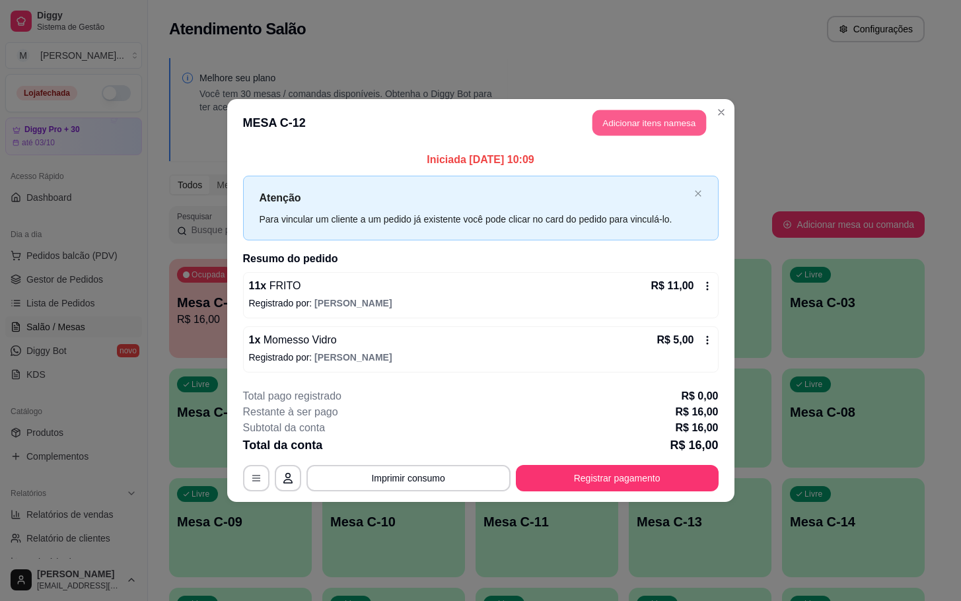
click at [621, 125] on button "Adicionar itens na mesa" at bounding box center [649, 123] width 114 height 26
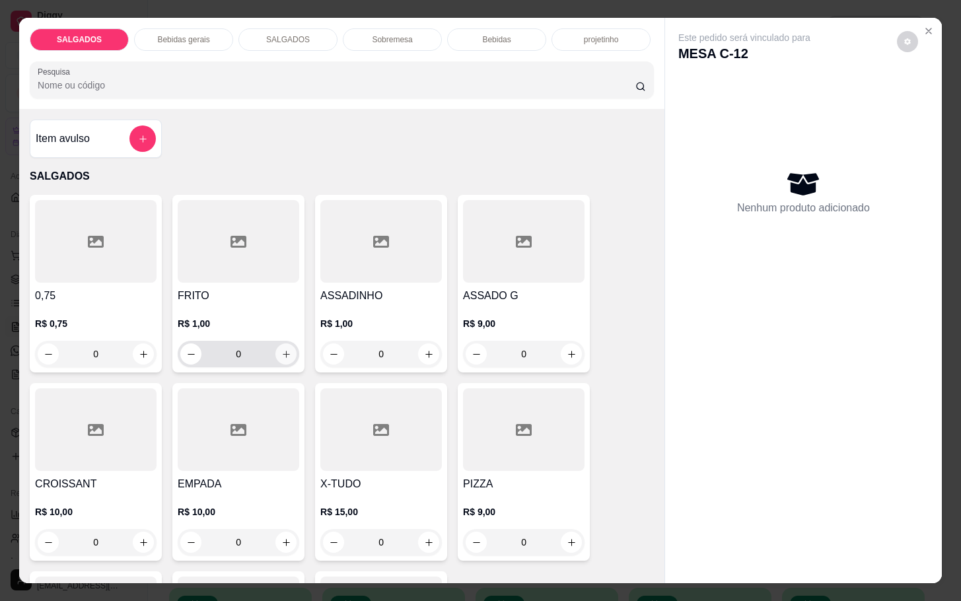
click at [281, 349] on icon "increase-product-quantity" at bounding box center [286, 354] width 10 height 10
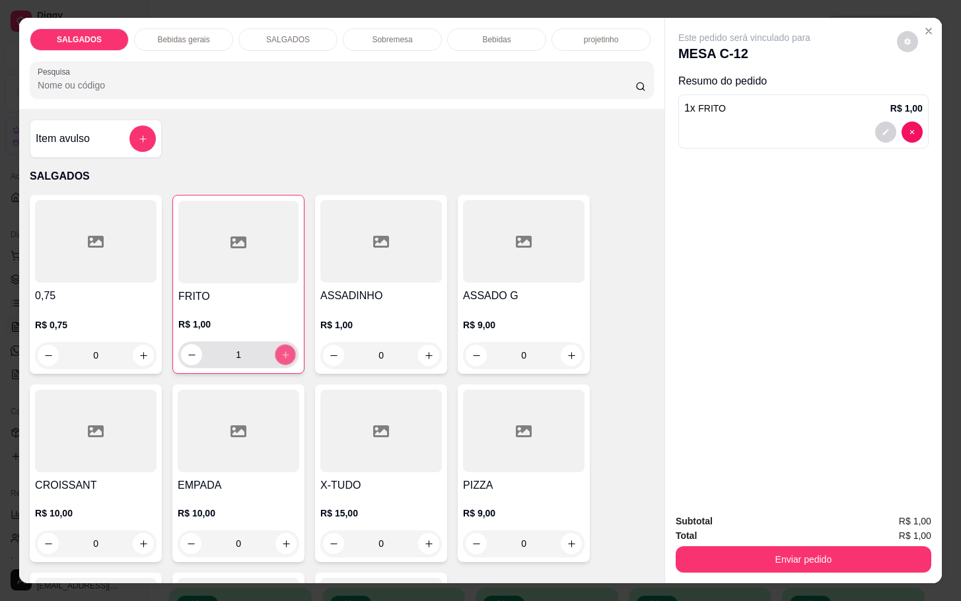
click at [281, 350] on icon "increase-product-quantity" at bounding box center [286, 355] width 10 height 10
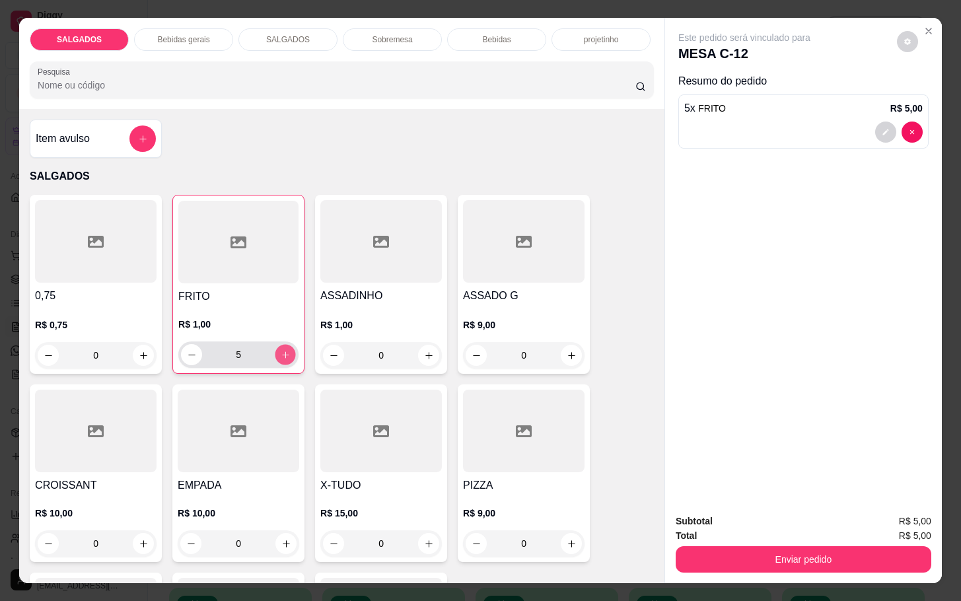
type input "6"
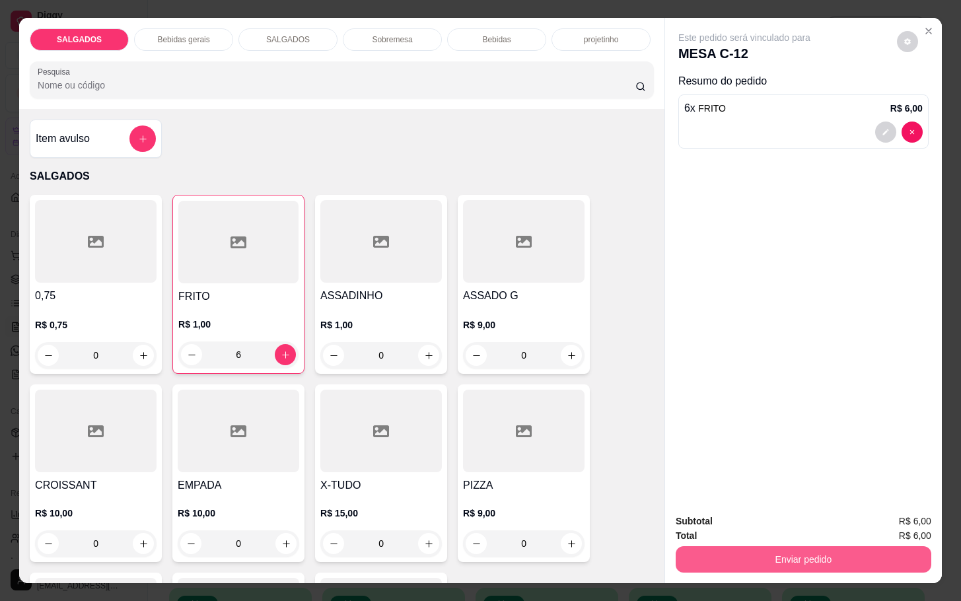
click at [805, 550] on button "Enviar pedido" at bounding box center [804, 559] width 256 height 26
click at [856, 522] on button "Sim, quero registrar" at bounding box center [882, 519] width 95 height 24
click at [701, 547] on button "Enviar pedido" at bounding box center [804, 559] width 256 height 26
click at [700, 525] on button "Não registrar e enviar pedido" at bounding box center [757, 519] width 133 height 24
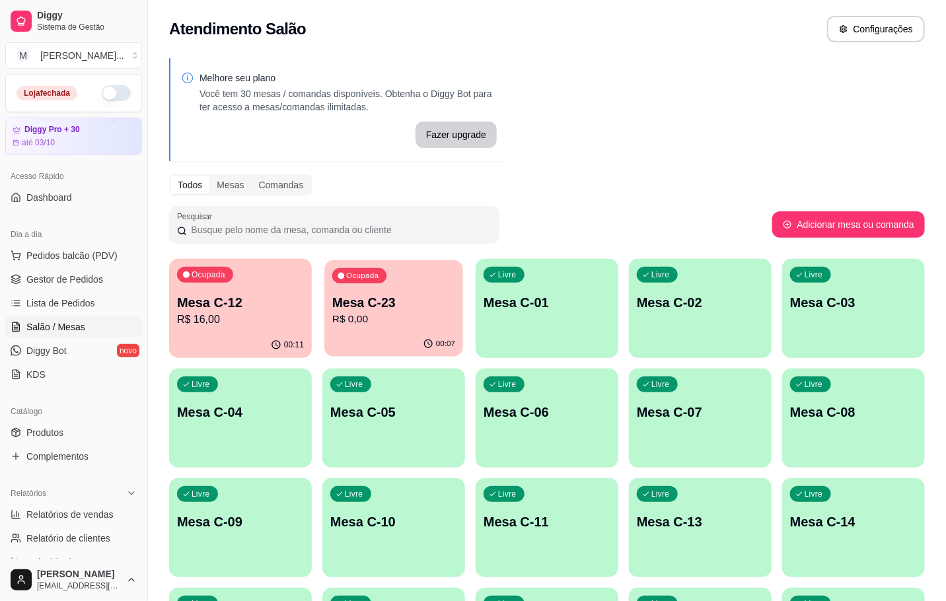
click at [388, 306] on p "Mesa C-23" at bounding box center [393, 303] width 123 height 18
click at [371, 226] on input "Pesquisar" at bounding box center [339, 229] width 305 height 13
click at [351, 343] on div "00:08" at bounding box center [393, 345] width 143 height 26
click at [256, 293] on p "Mesa C-12" at bounding box center [240, 302] width 127 height 18
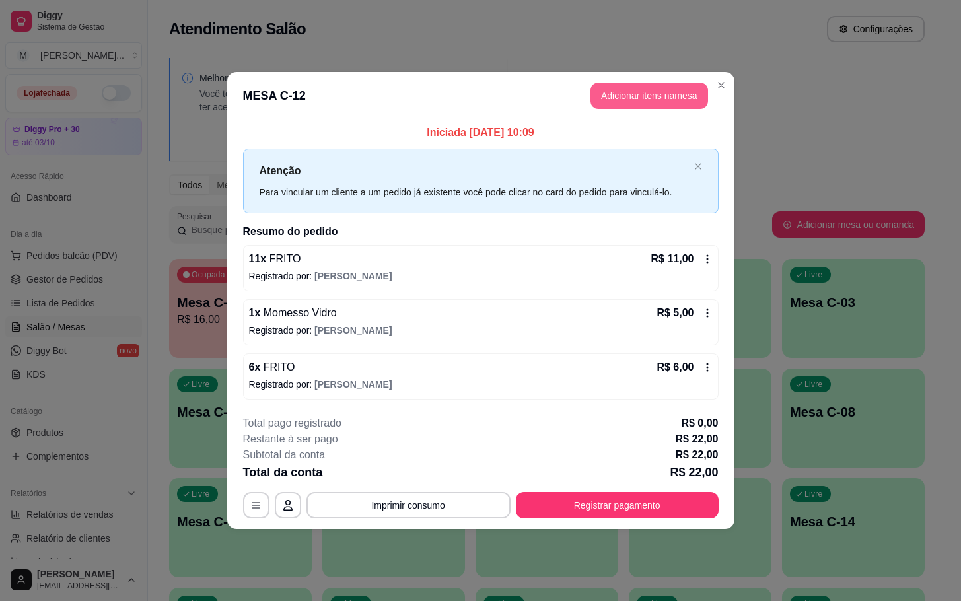
click at [627, 95] on button "Adicionar itens na mesa" at bounding box center [650, 96] width 118 height 26
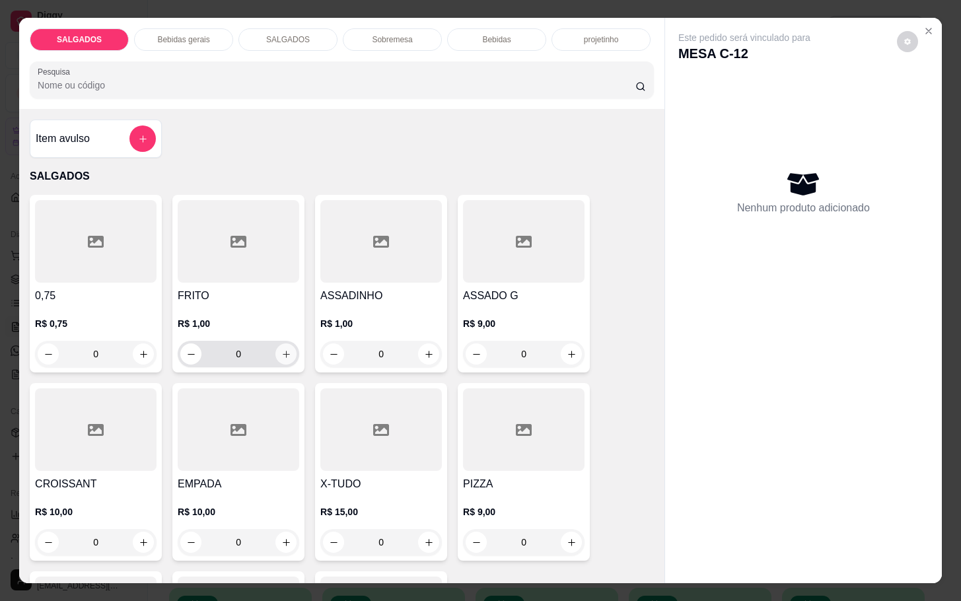
click at [275, 353] on button "increase-product-quantity" at bounding box center [285, 353] width 21 height 21
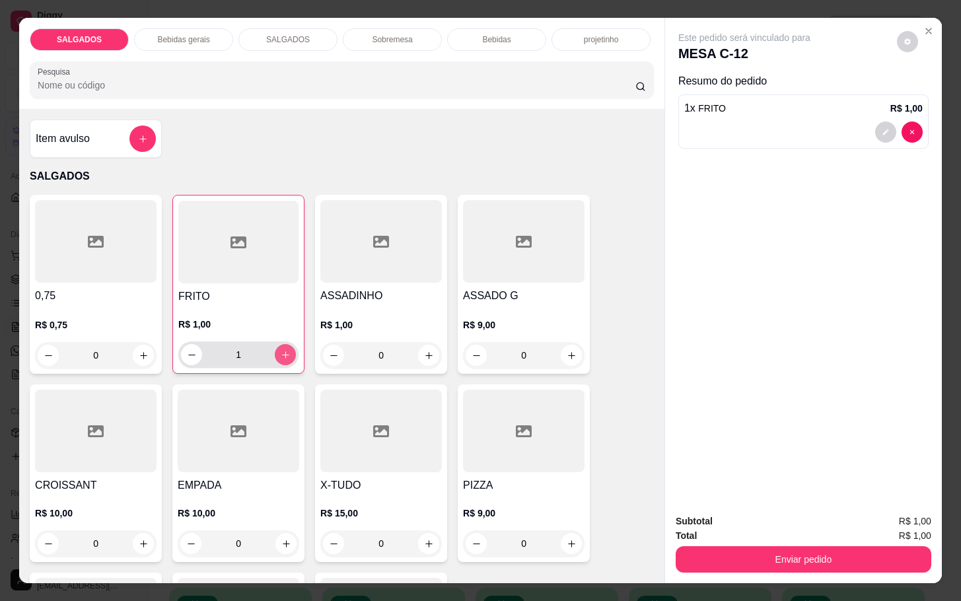
click at [281, 353] on icon "increase-product-quantity" at bounding box center [286, 355] width 10 height 10
type input "4"
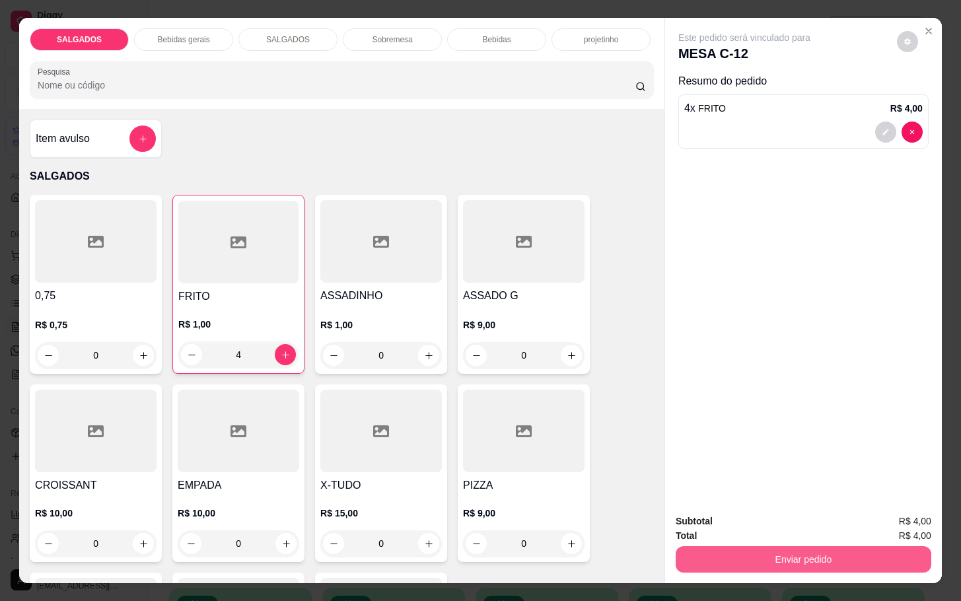
click at [742, 549] on button "Enviar pedido" at bounding box center [804, 559] width 256 height 26
click at [758, 511] on button "Não registrar e enviar pedido" at bounding box center [757, 519] width 133 height 24
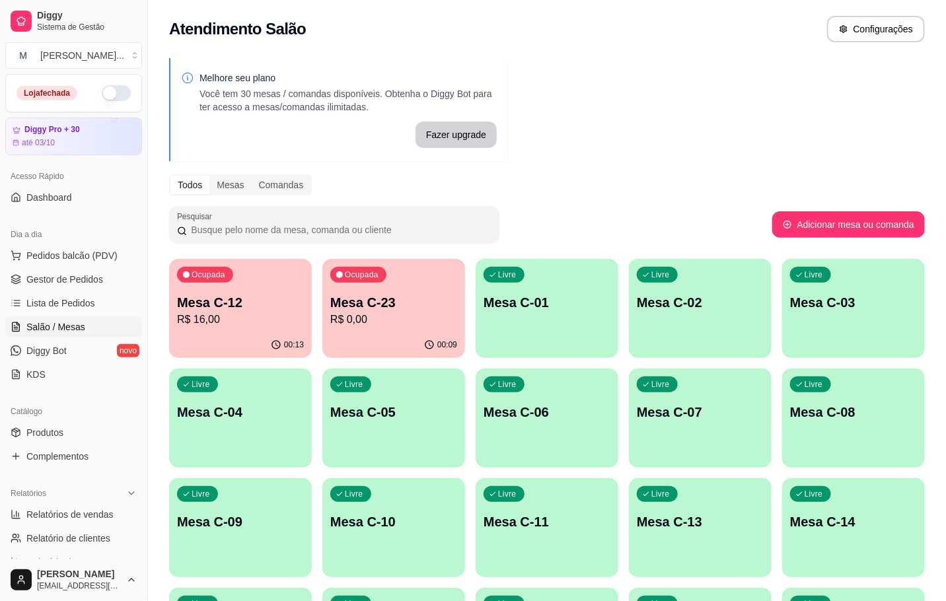
click at [435, 326] on p "R$ 0,00" at bounding box center [393, 320] width 127 height 16
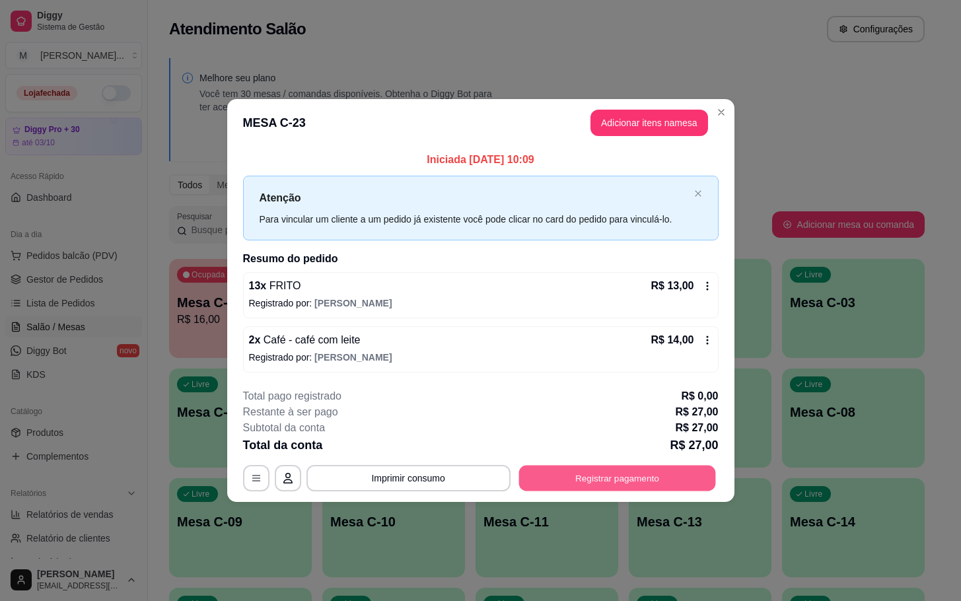
click at [636, 484] on button "Registrar pagamento" at bounding box center [617, 478] width 197 height 26
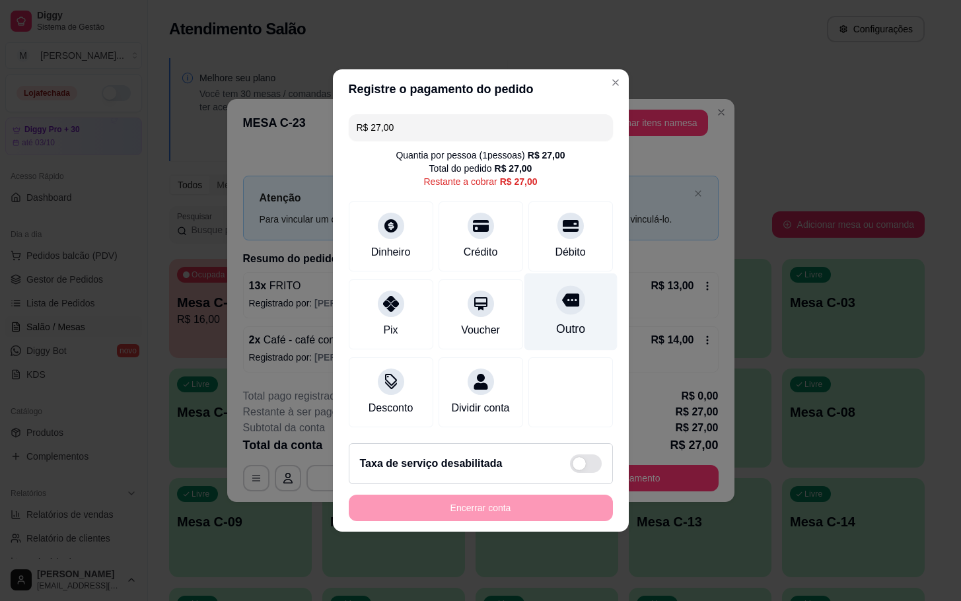
click at [563, 304] on div at bounding box center [570, 299] width 29 height 29
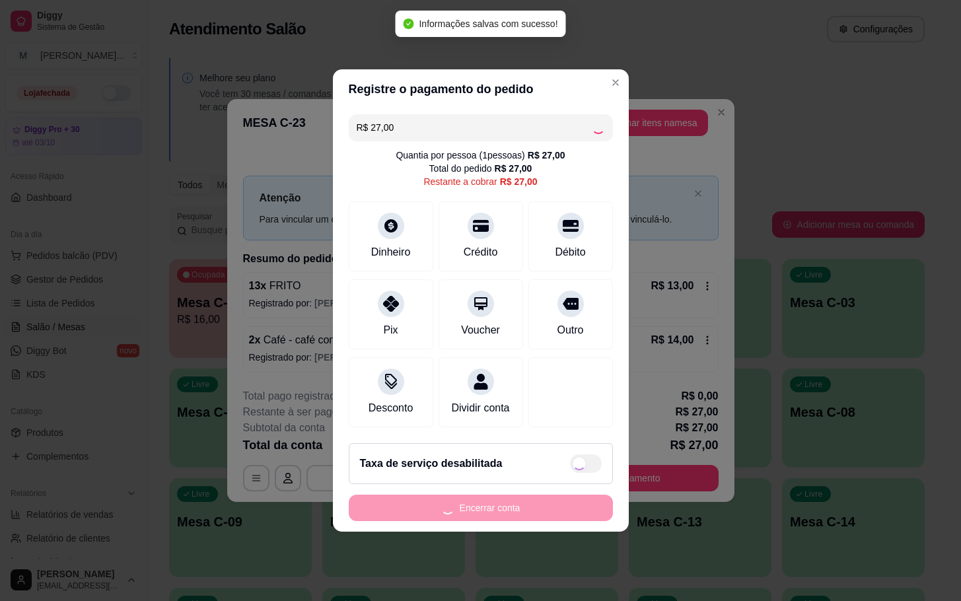
type input "R$ 0,00"
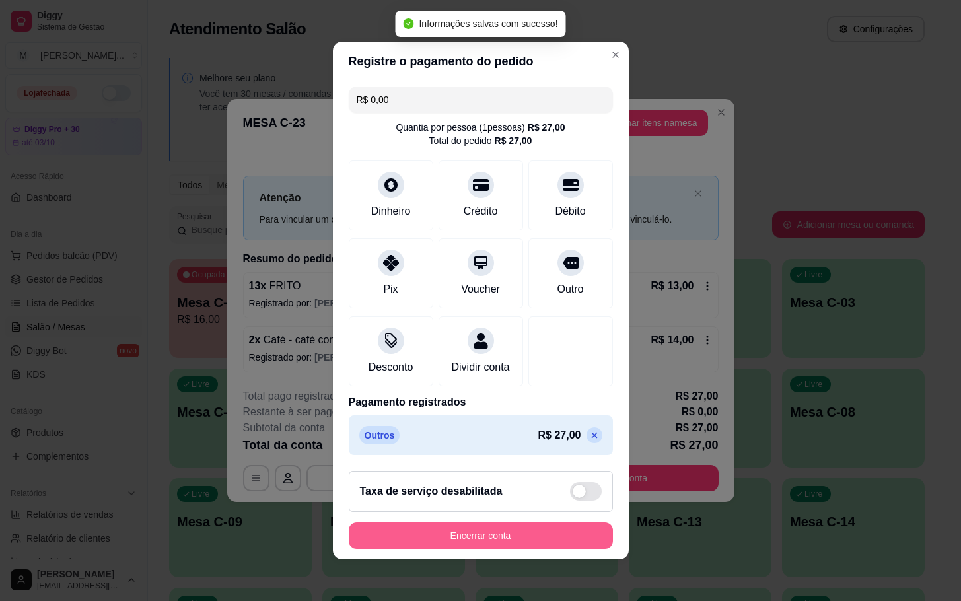
click at [505, 536] on button "Encerrar conta" at bounding box center [481, 535] width 264 height 26
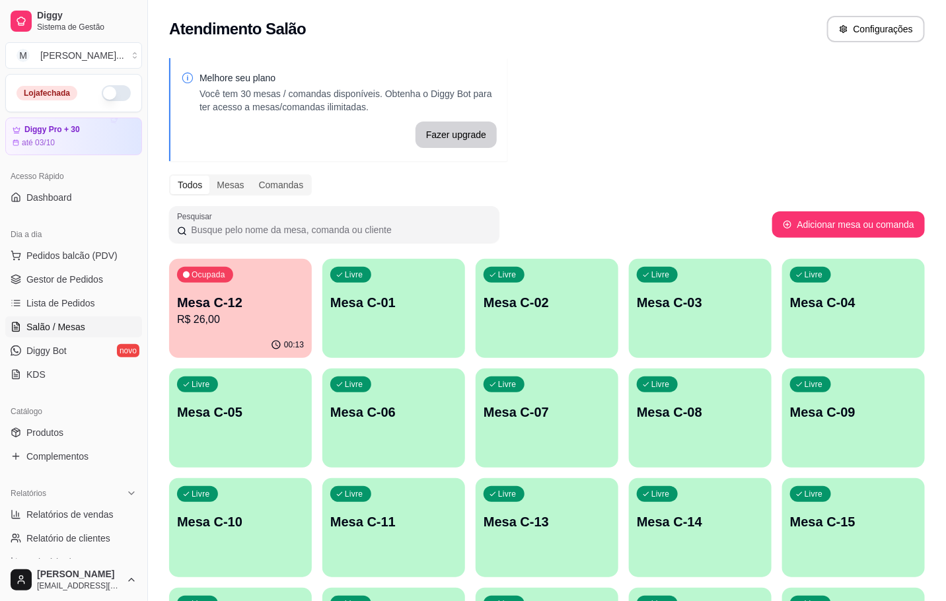
click at [231, 275] on div "Ocupada" at bounding box center [205, 275] width 56 height 16
click at [210, 328] on div "Ocupada Mesa C-12 R$ 26,00" at bounding box center [240, 295] width 143 height 73
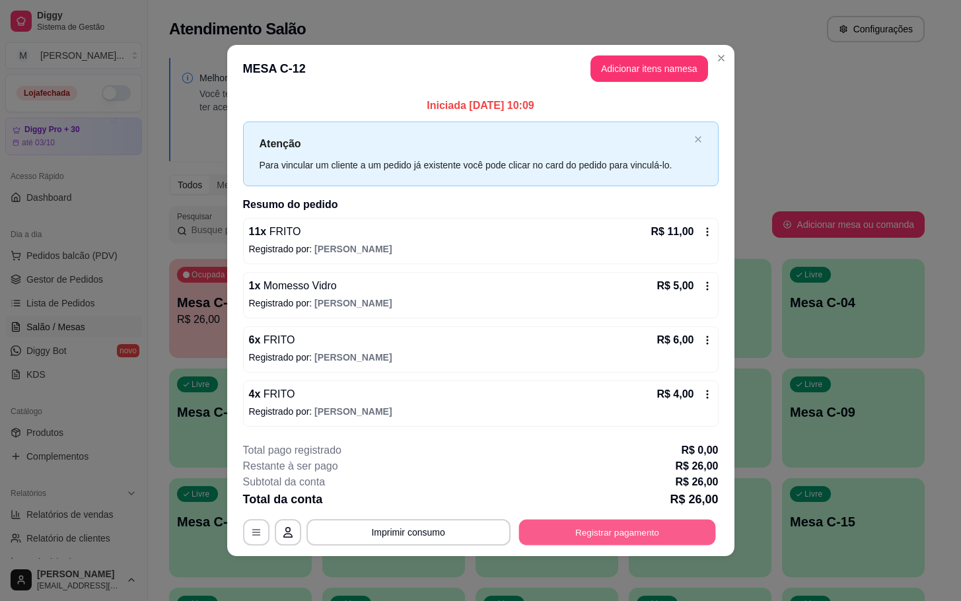
click at [614, 531] on button "Registrar pagamento" at bounding box center [617, 532] width 197 height 26
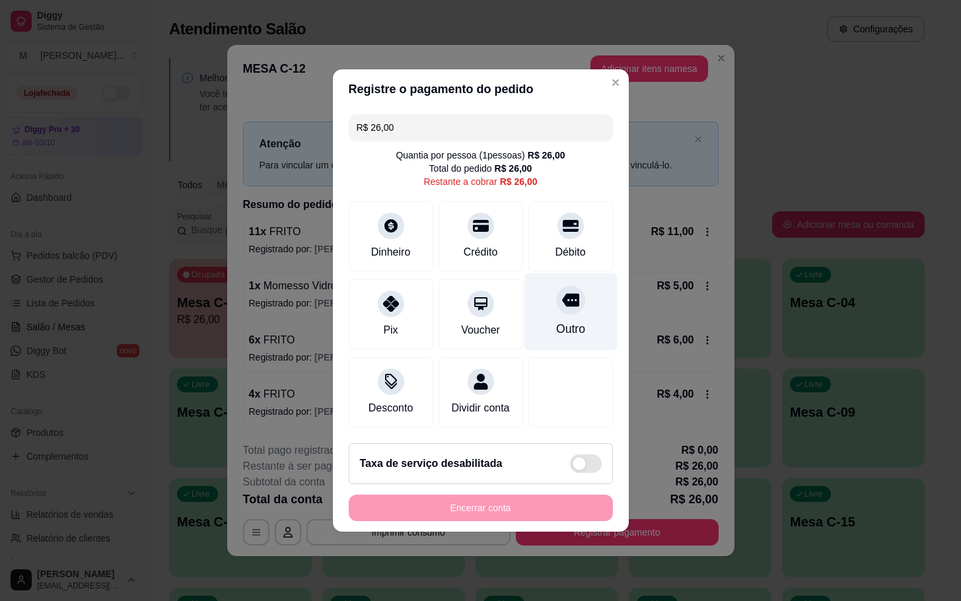
click at [575, 302] on div "Outro" at bounding box center [570, 311] width 93 height 77
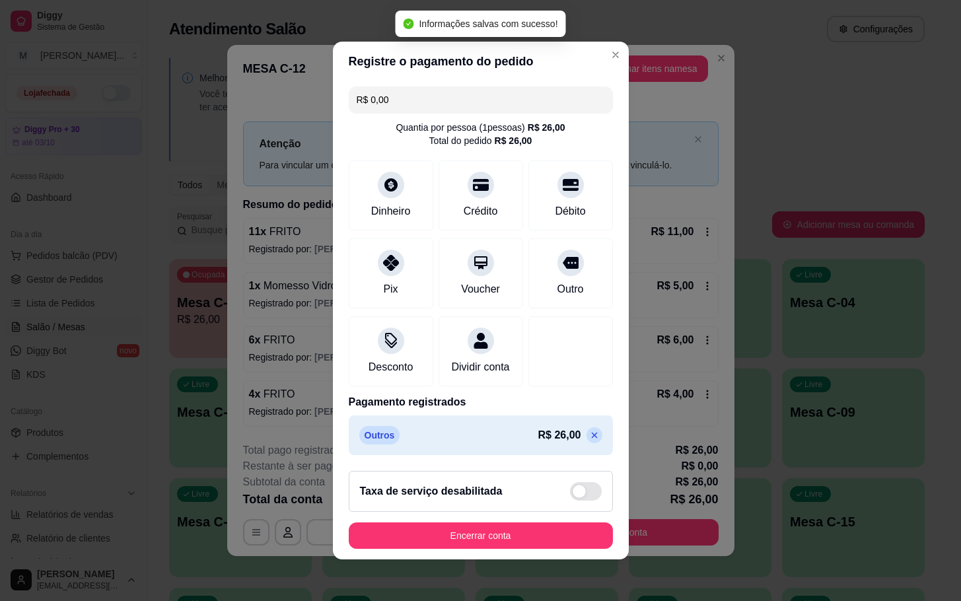
type input "R$ 0,00"
click at [557, 549] on button "Encerrar conta" at bounding box center [481, 536] width 256 height 26
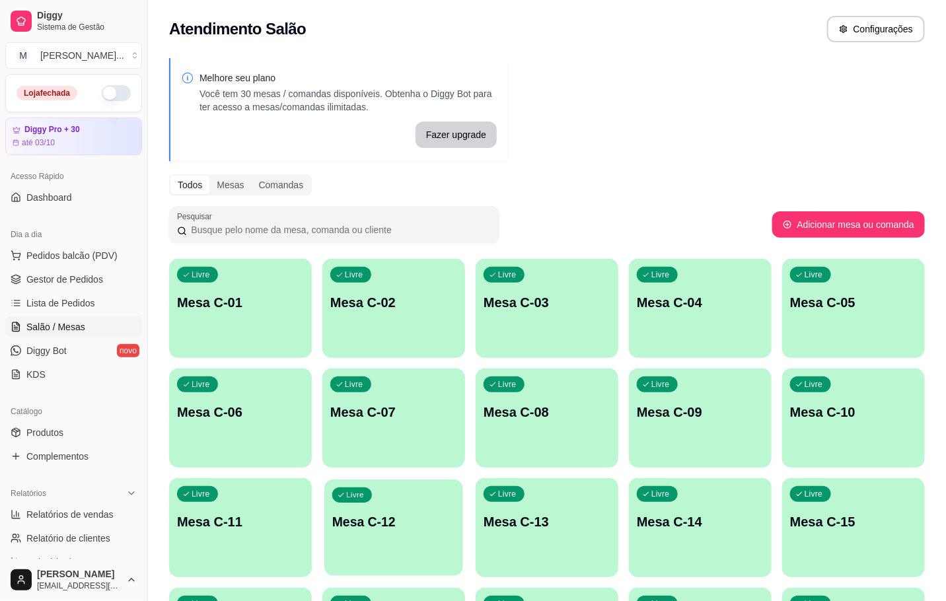
click at [365, 497] on div "Livre" at bounding box center [352, 494] width 40 height 15
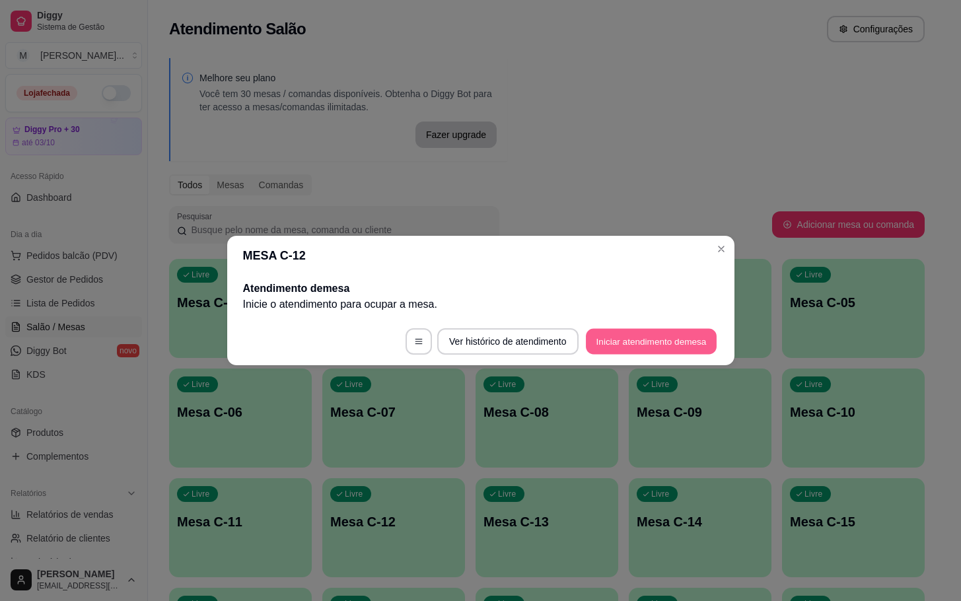
click at [632, 351] on button "Iniciar atendimento de mesa" at bounding box center [651, 342] width 131 height 26
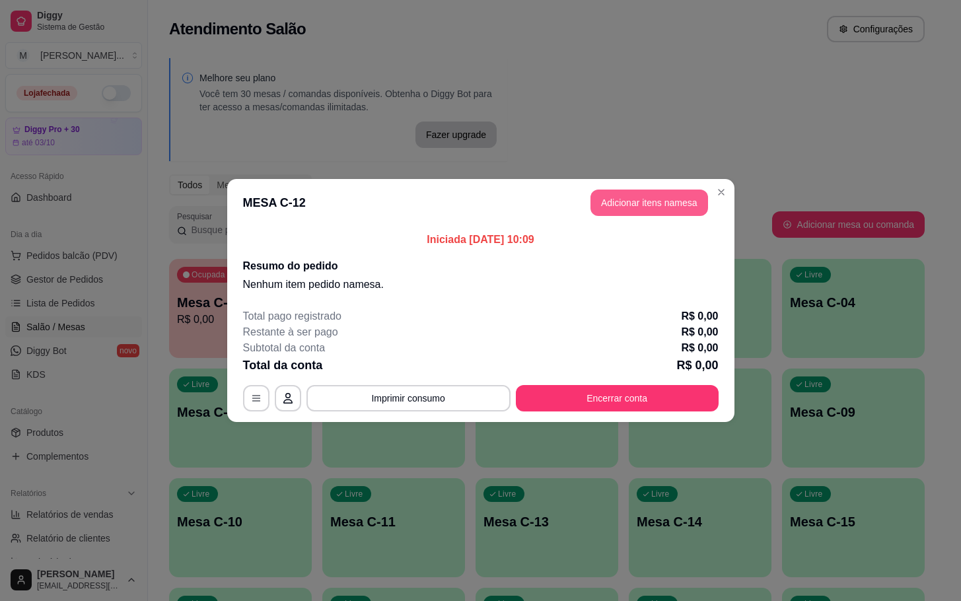
click at [634, 198] on button "Adicionar itens na mesa" at bounding box center [650, 203] width 118 height 26
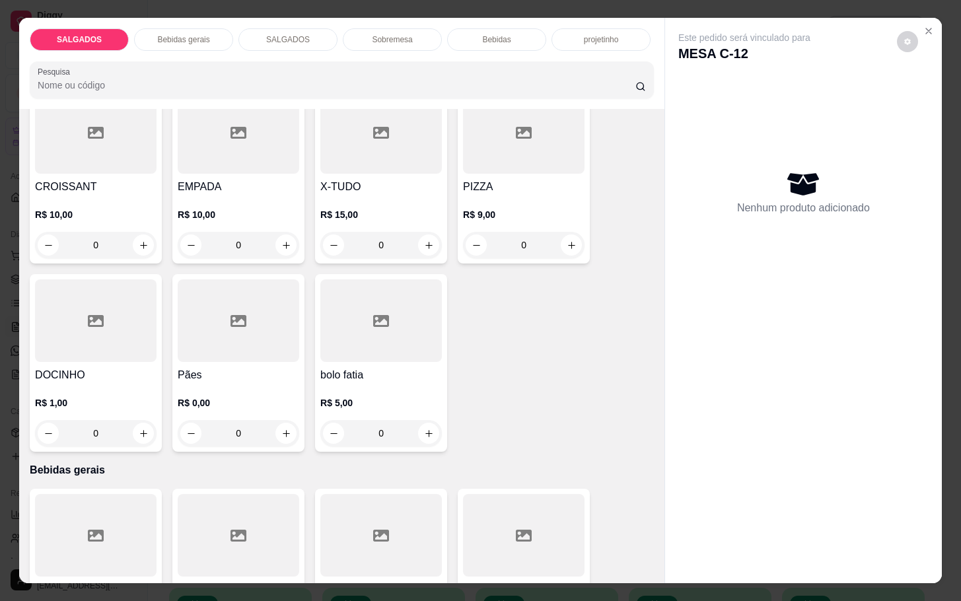
scroll to position [594, 0]
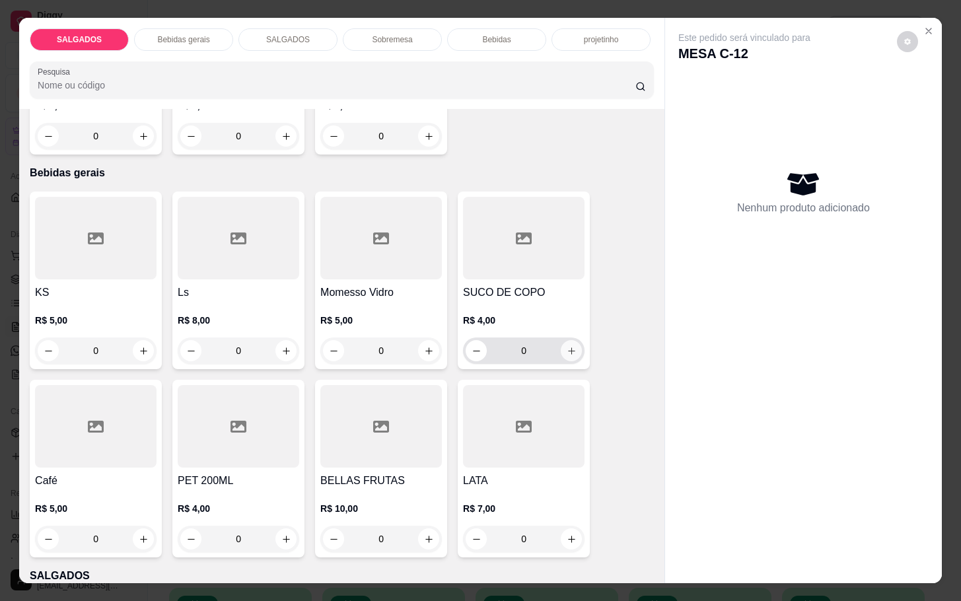
click at [567, 346] on icon "increase-product-quantity" at bounding box center [572, 351] width 10 height 10
type input "1"
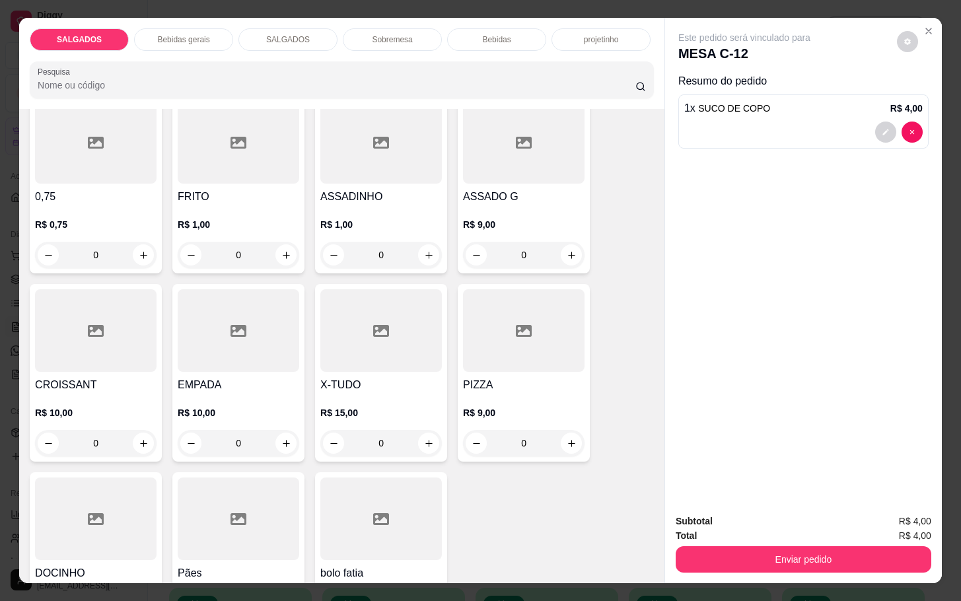
scroll to position [0, 0]
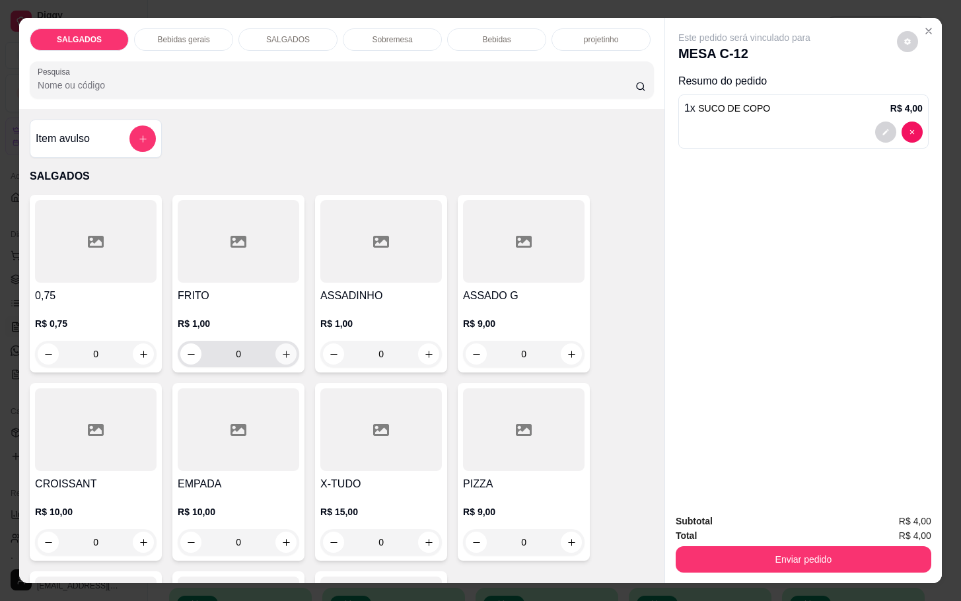
click at [275, 347] on button "increase-product-quantity" at bounding box center [285, 353] width 21 height 21
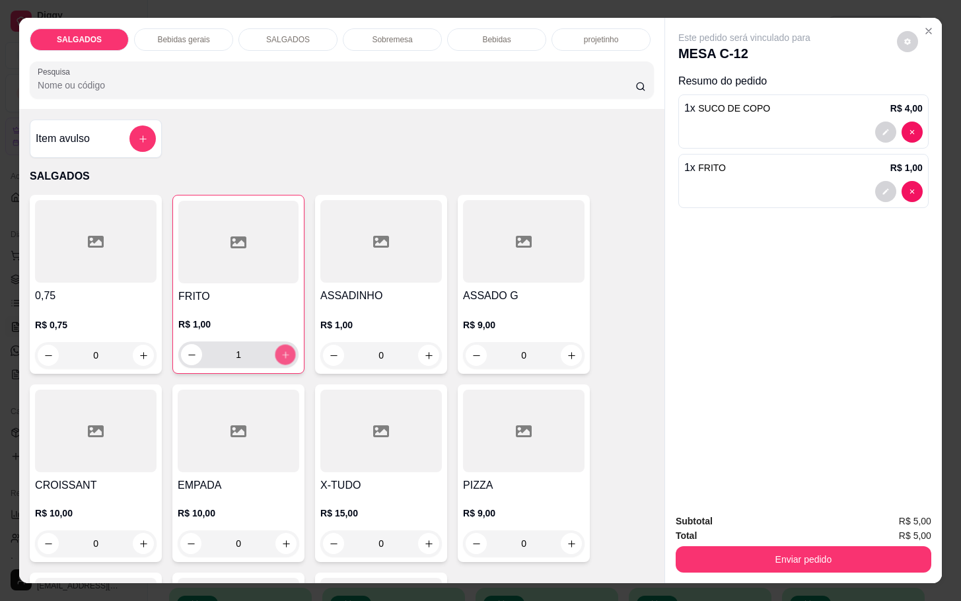
click at [281, 350] on icon "increase-product-quantity" at bounding box center [286, 355] width 10 height 10
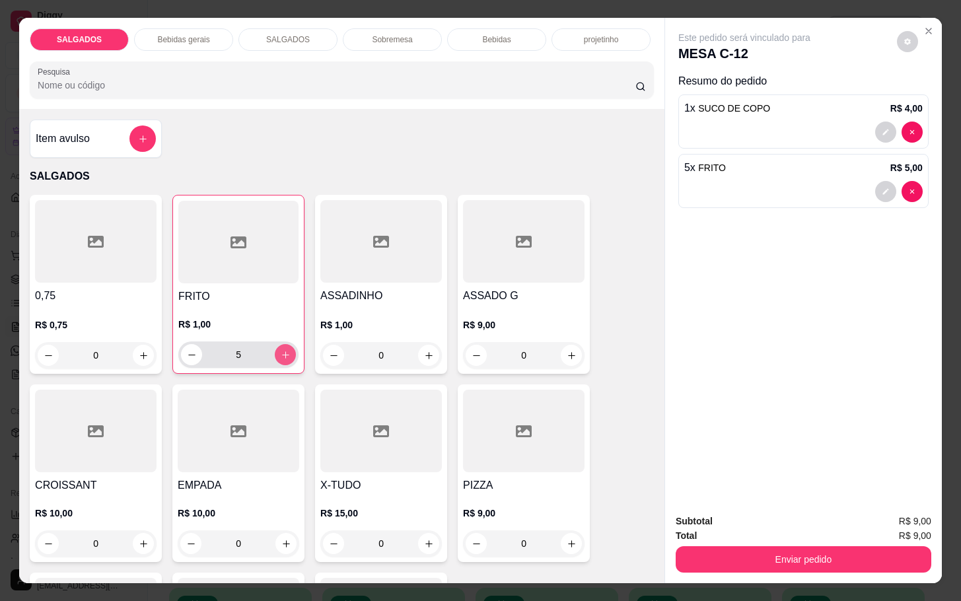
type input "6"
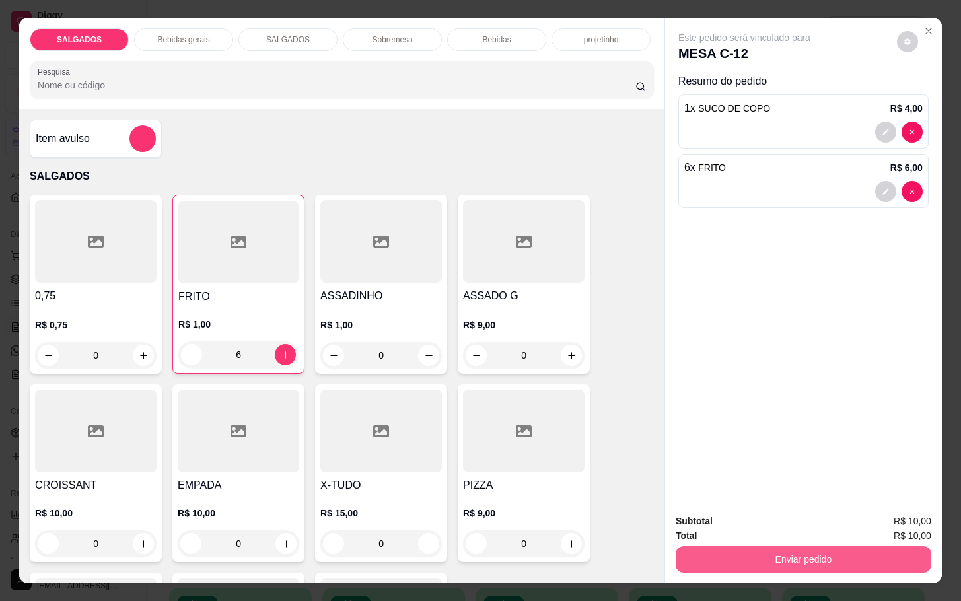
click at [824, 554] on button "Enviar pedido" at bounding box center [804, 559] width 256 height 26
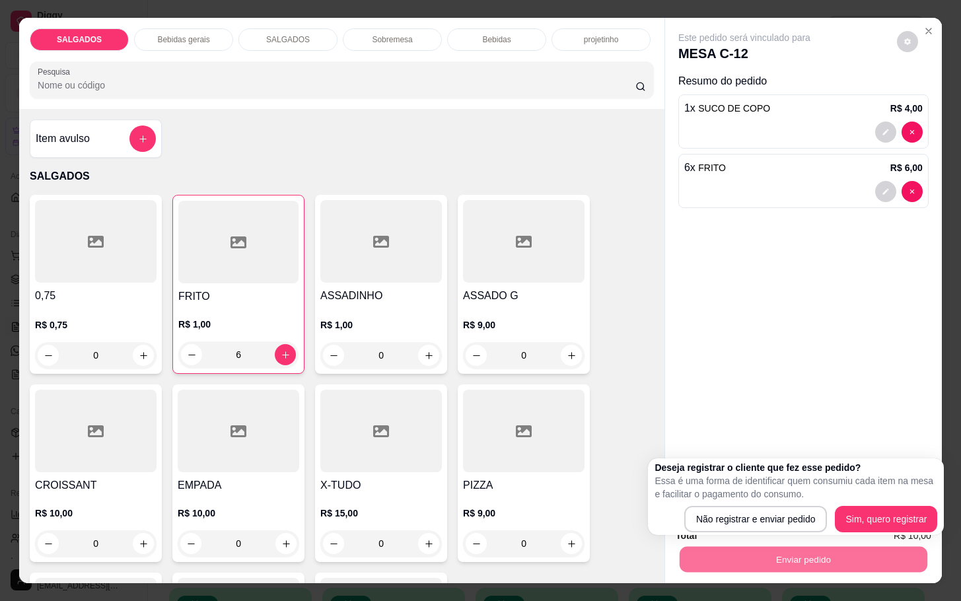
click at [627, 347] on div "0,75 R$ 0,75 0 FRITO R$ 1,00 6 ASSADINHO R$ 1,00 0 ASSADO G R$ 9,00 0 CROISSANT…" at bounding box center [342, 473] width 624 height 556
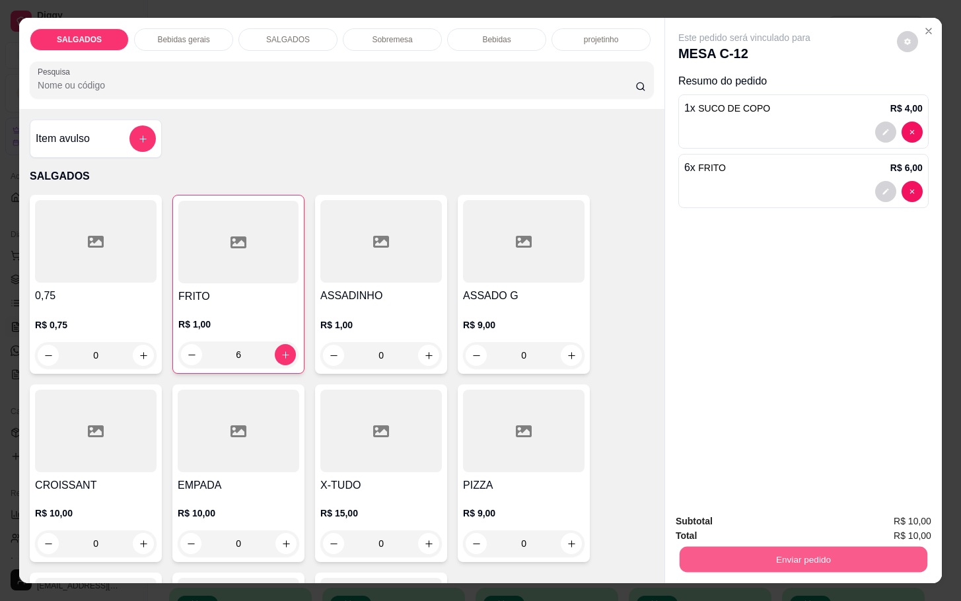
click at [787, 546] on button "Enviar pedido" at bounding box center [804, 559] width 248 height 26
click at [764, 381] on div "Este pedido será vinculado para MESA C-12 Resumo do pedido 1 x SUCO DE COPO R$ …" at bounding box center [803, 260] width 277 height 485
click at [783, 548] on button "Enviar pedido" at bounding box center [804, 559] width 256 height 26
click at [773, 524] on button "Não registrar e enviar pedido" at bounding box center [757, 519] width 137 height 25
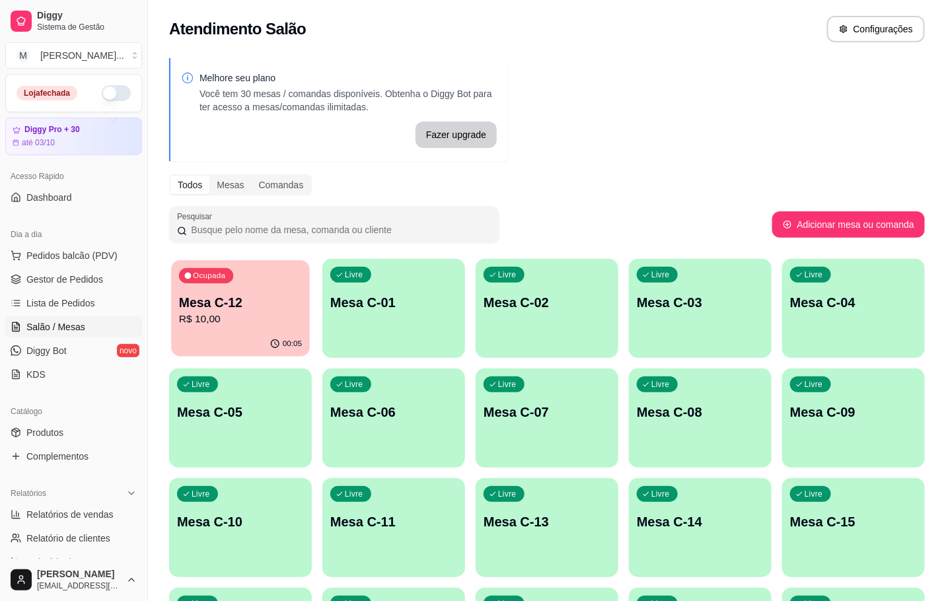
click at [200, 312] on p "R$ 10,00" at bounding box center [240, 319] width 123 height 15
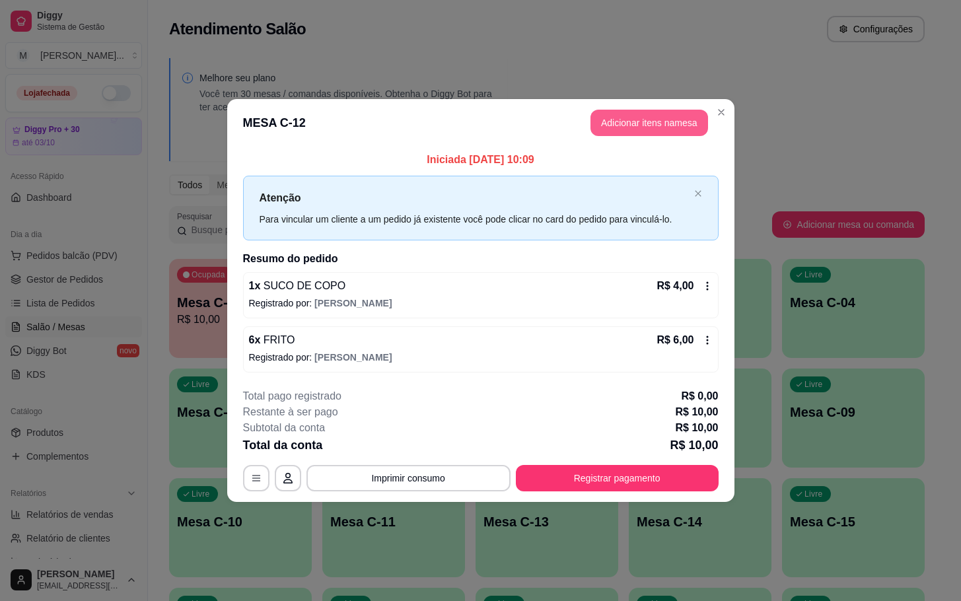
click at [672, 115] on button "Adicionar itens na mesa" at bounding box center [650, 123] width 118 height 26
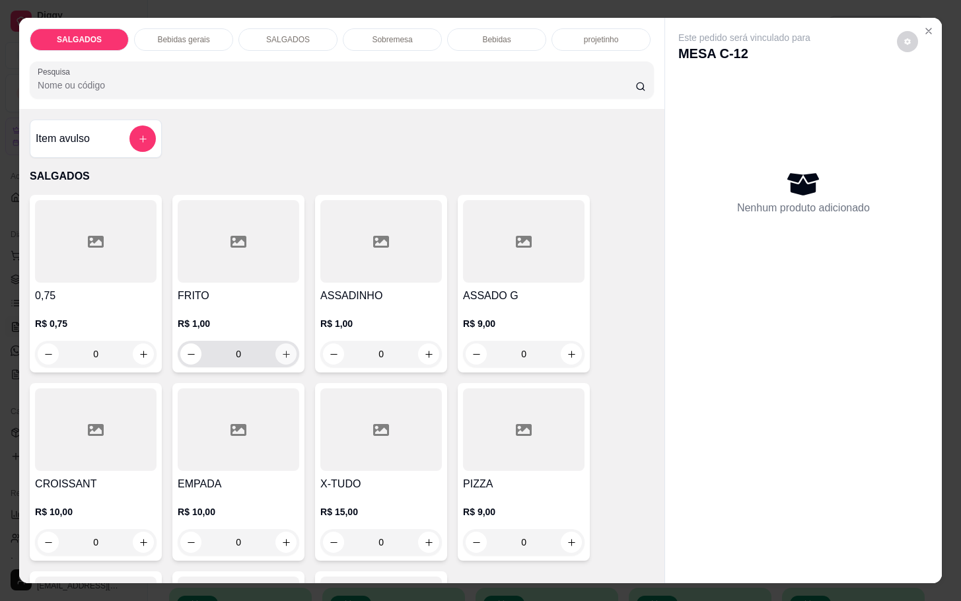
click at [275, 343] on button "increase-product-quantity" at bounding box center [285, 353] width 21 height 21
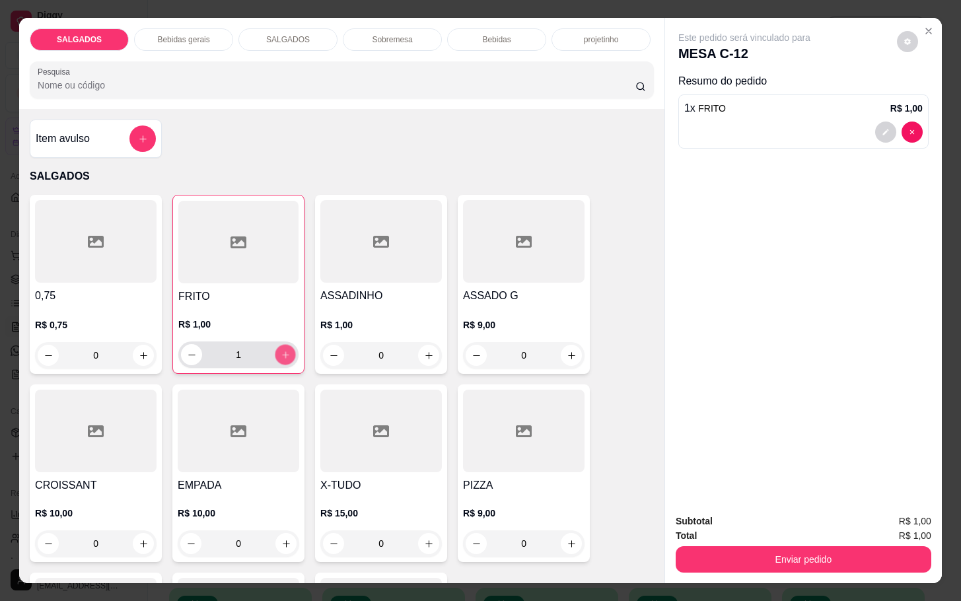
click at [275, 345] on button "increase-product-quantity" at bounding box center [285, 355] width 20 height 20
type input "2"
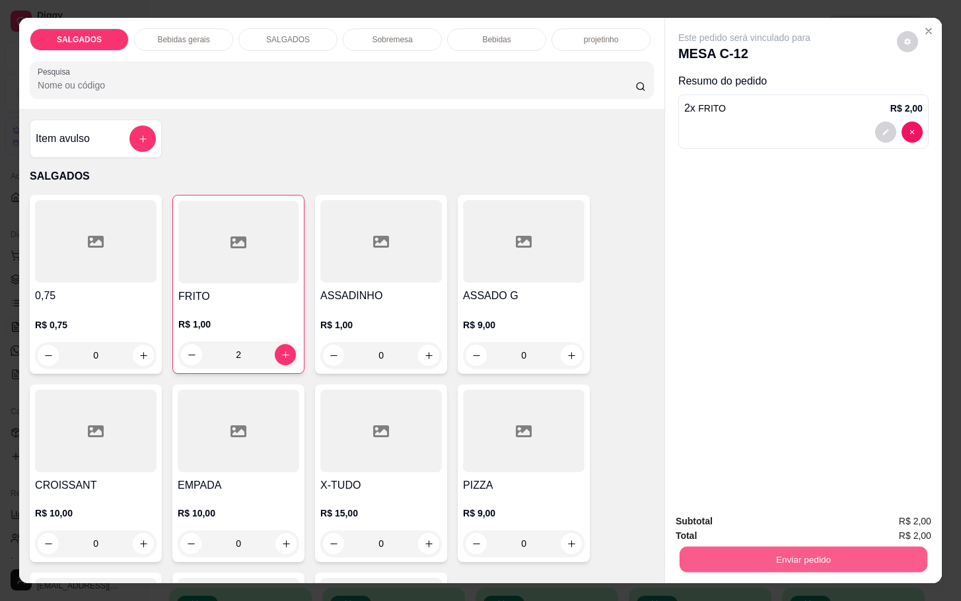
click at [831, 550] on button "Enviar pedido" at bounding box center [804, 559] width 248 height 26
click at [797, 521] on button "Não registrar e enviar pedido" at bounding box center [757, 519] width 133 height 24
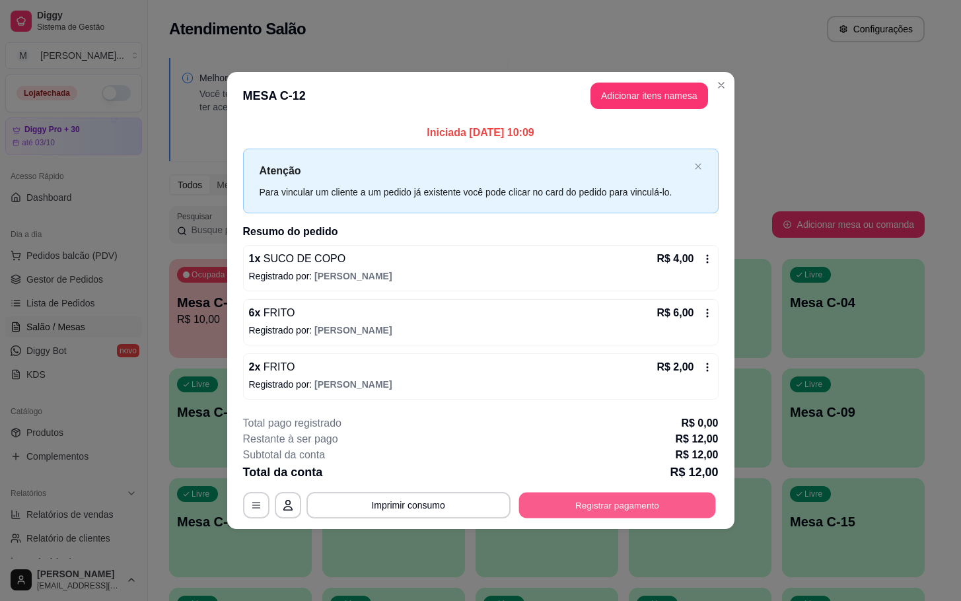
click at [614, 508] on button "Registrar pagamento" at bounding box center [617, 505] width 197 height 26
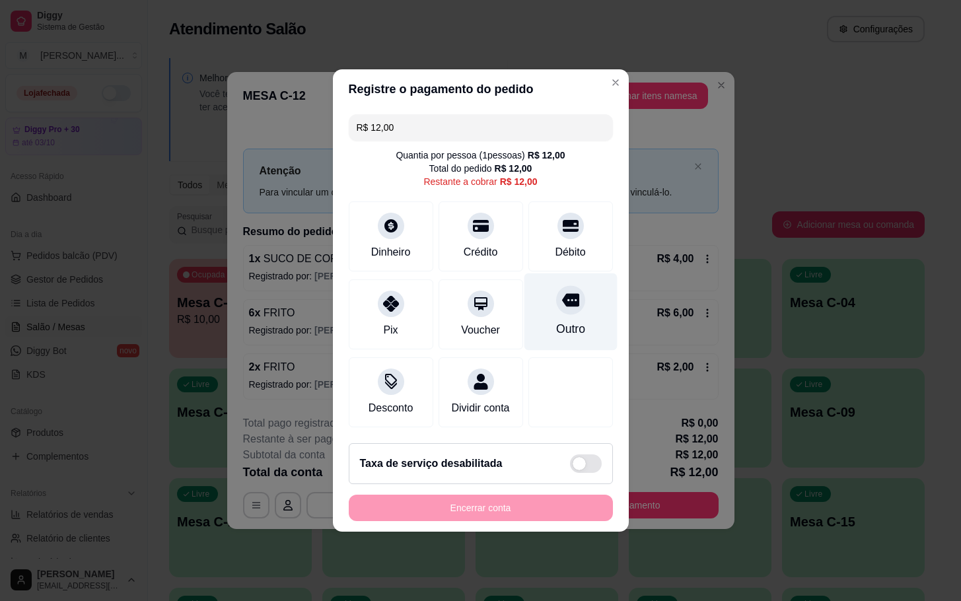
click at [573, 308] on div "Outro" at bounding box center [570, 311] width 93 height 77
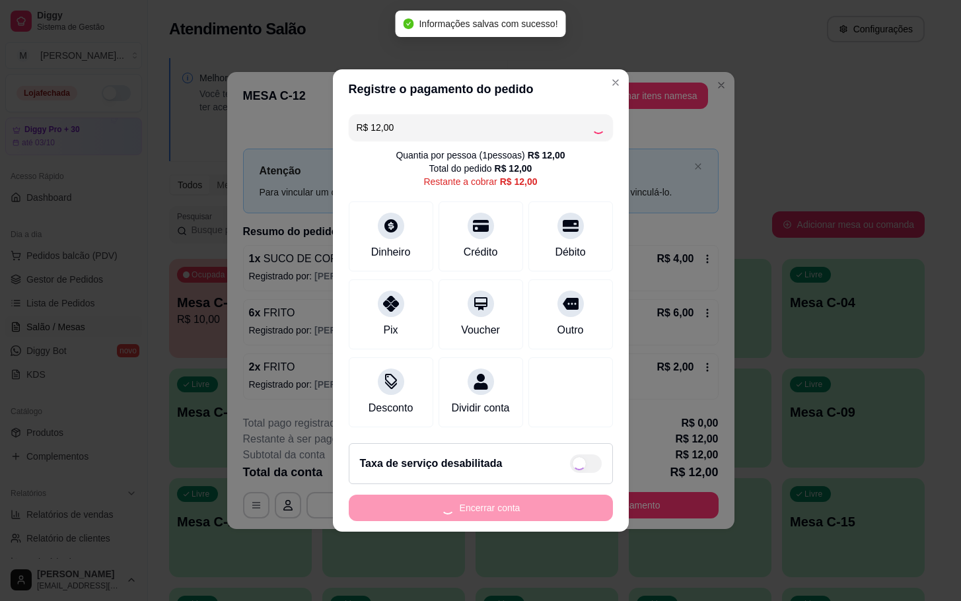
type input "R$ 0,00"
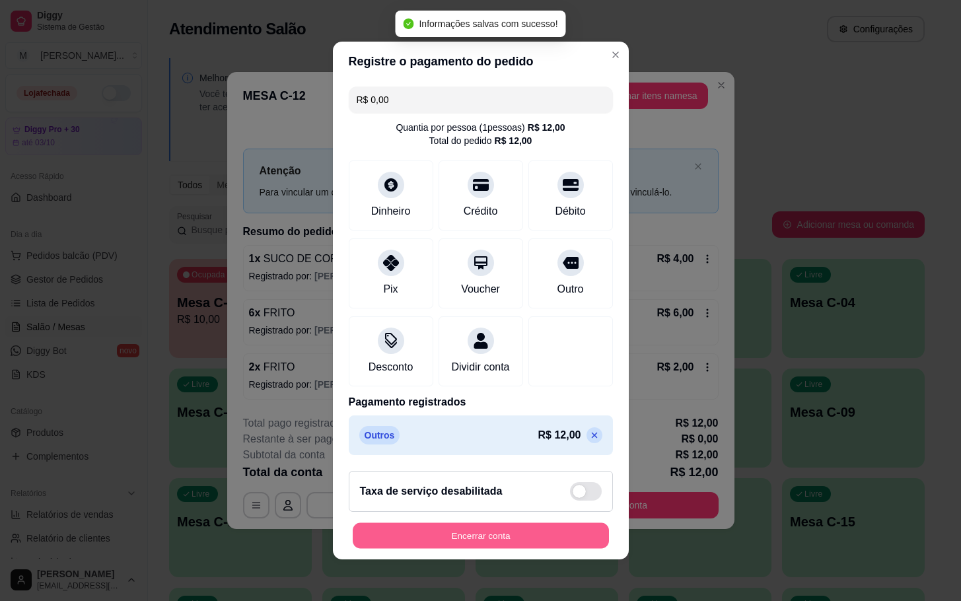
click at [542, 531] on div "Encerrar conta" at bounding box center [481, 535] width 264 height 26
click at [542, 538] on button "Encerrar conta" at bounding box center [481, 536] width 256 height 26
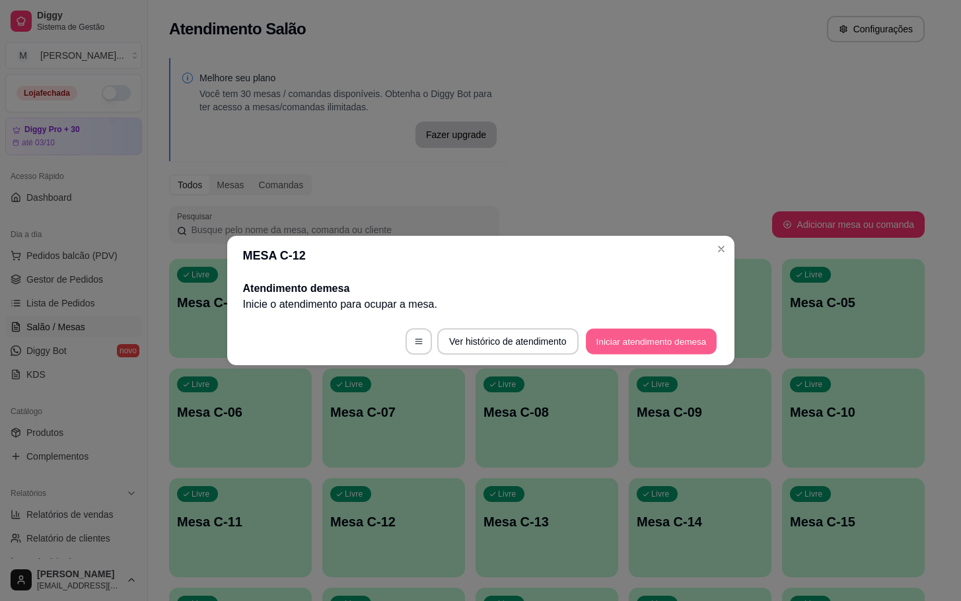
click at [631, 339] on button "Iniciar atendimento de mesa" at bounding box center [651, 342] width 131 height 26
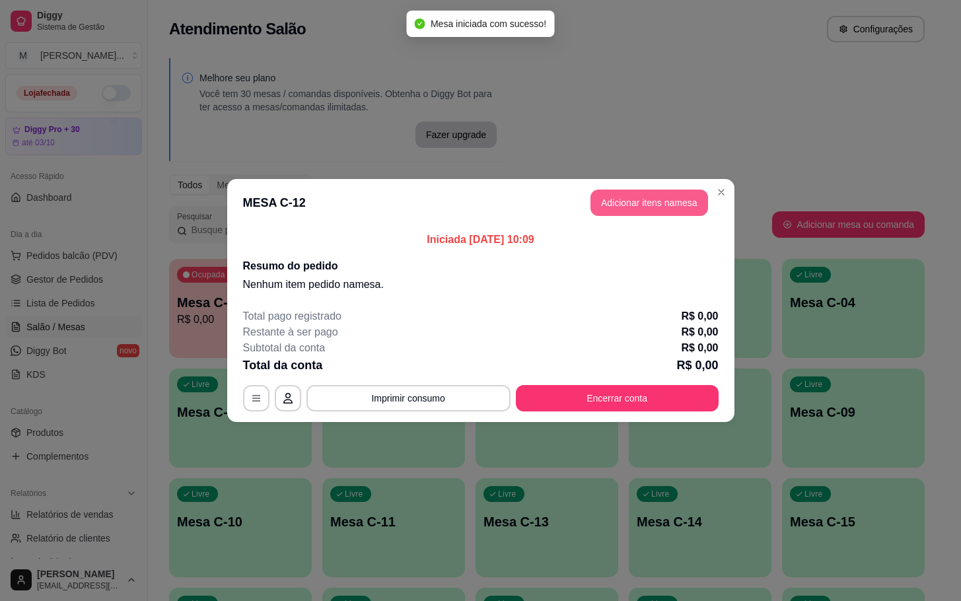
click at [640, 213] on button "Adicionar itens na mesa" at bounding box center [650, 203] width 118 height 26
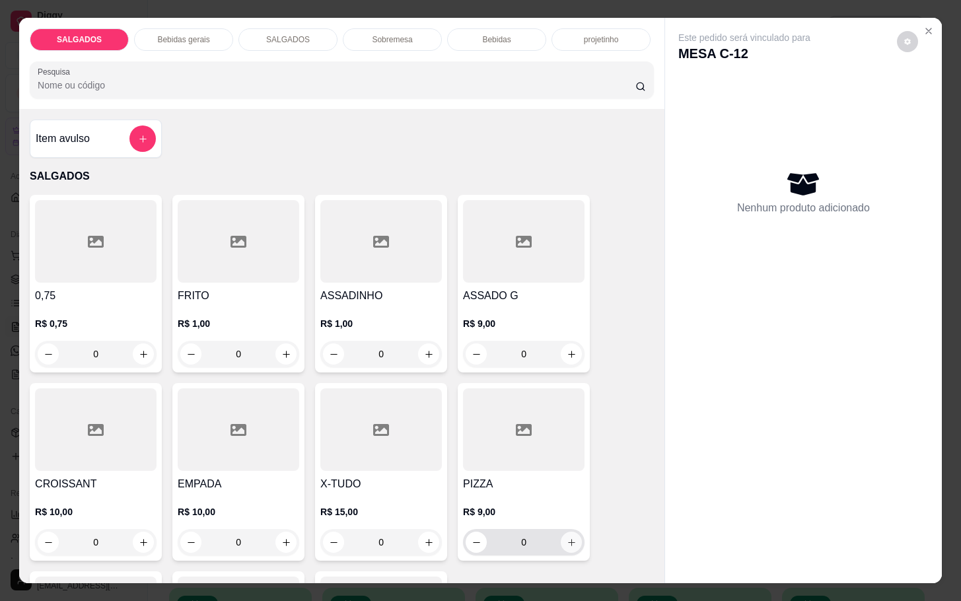
click at [567, 538] on icon "increase-product-quantity" at bounding box center [572, 543] width 10 height 10
type input "1"
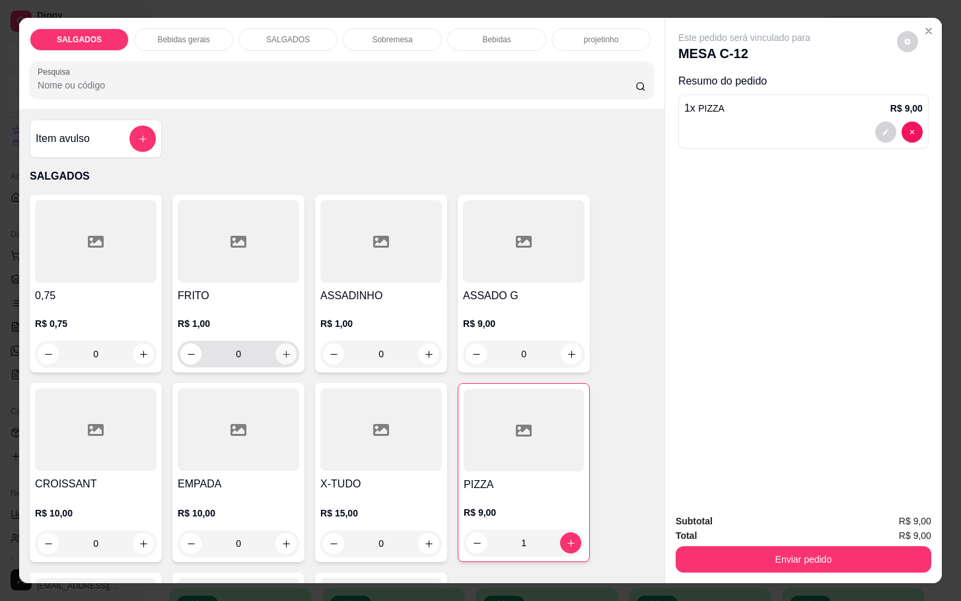
click at [281, 353] on button "increase-product-quantity" at bounding box center [285, 353] width 21 height 21
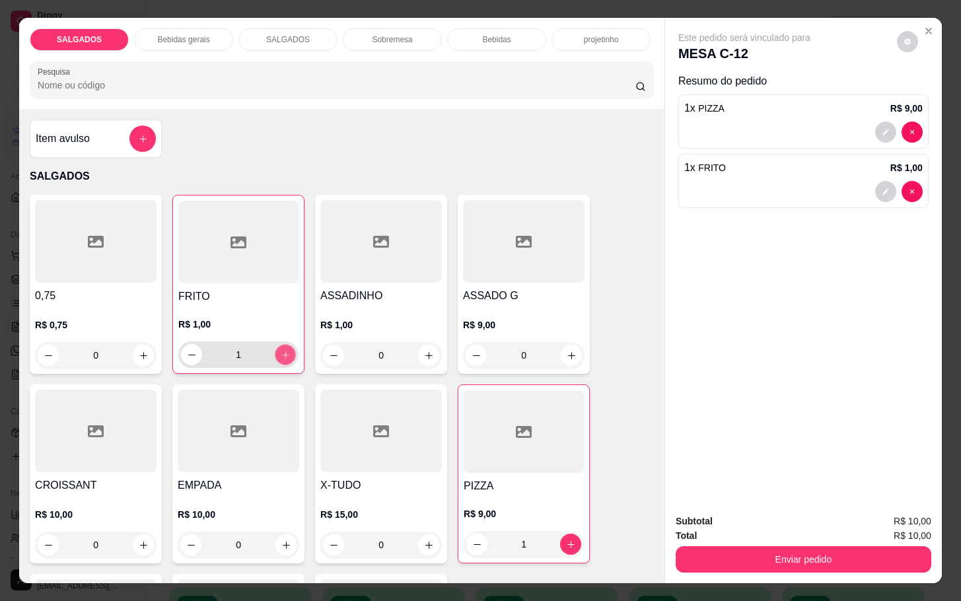
click at [281, 353] on icon "increase-product-quantity" at bounding box center [286, 355] width 10 height 10
type input "3"
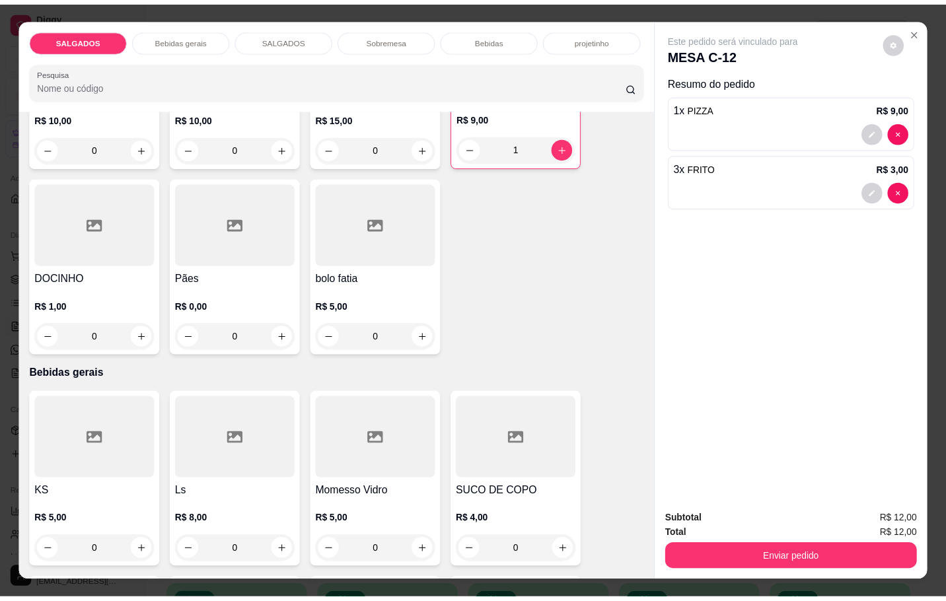
scroll to position [495, 0]
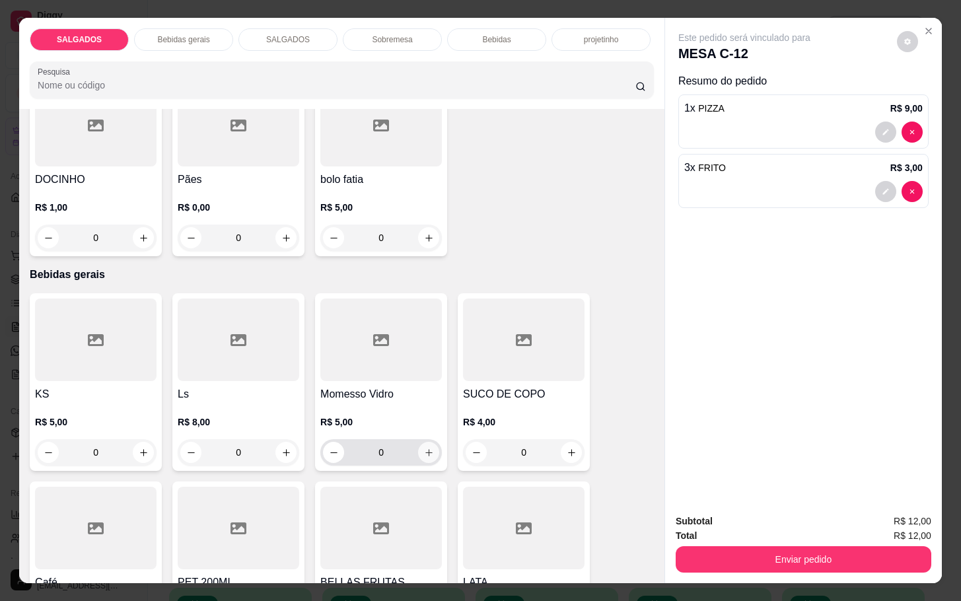
click at [424, 448] on icon "increase-product-quantity" at bounding box center [429, 453] width 10 height 10
type input "1"
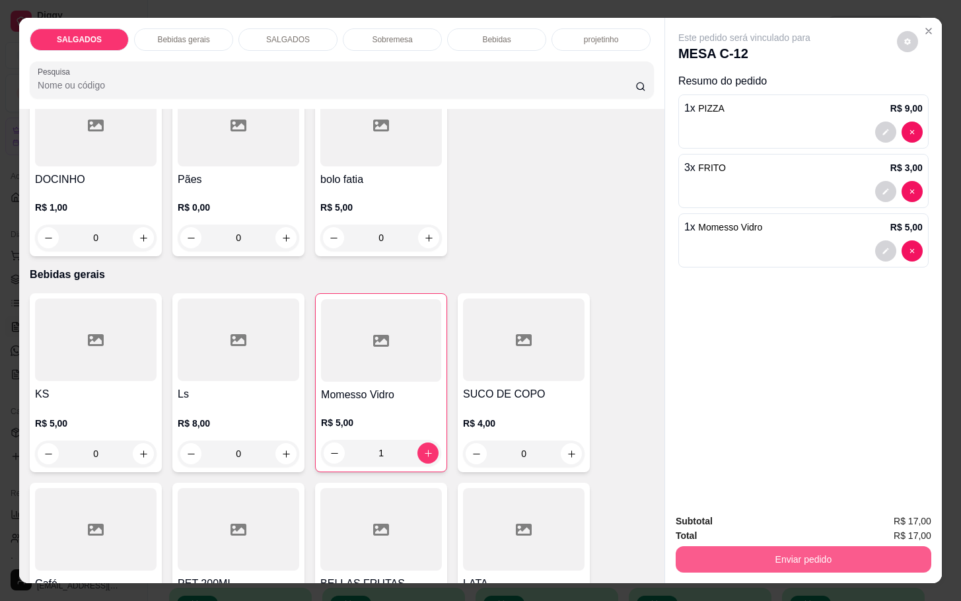
click at [732, 554] on button "Enviar pedido" at bounding box center [804, 559] width 256 height 26
click at [721, 522] on button "Não registrar e enviar pedido" at bounding box center [757, 519] width 133 height 24
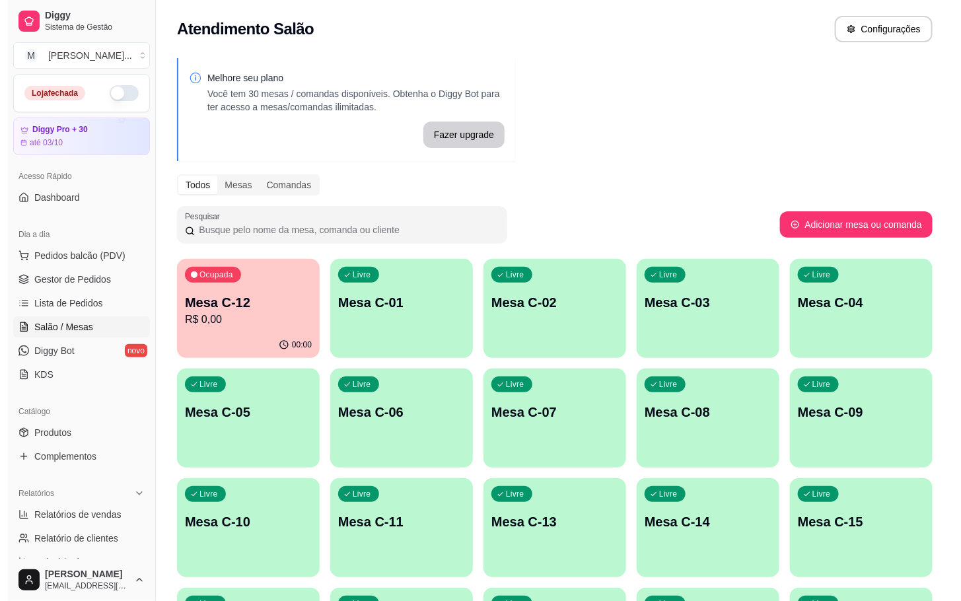
scroll to position [359, 0]
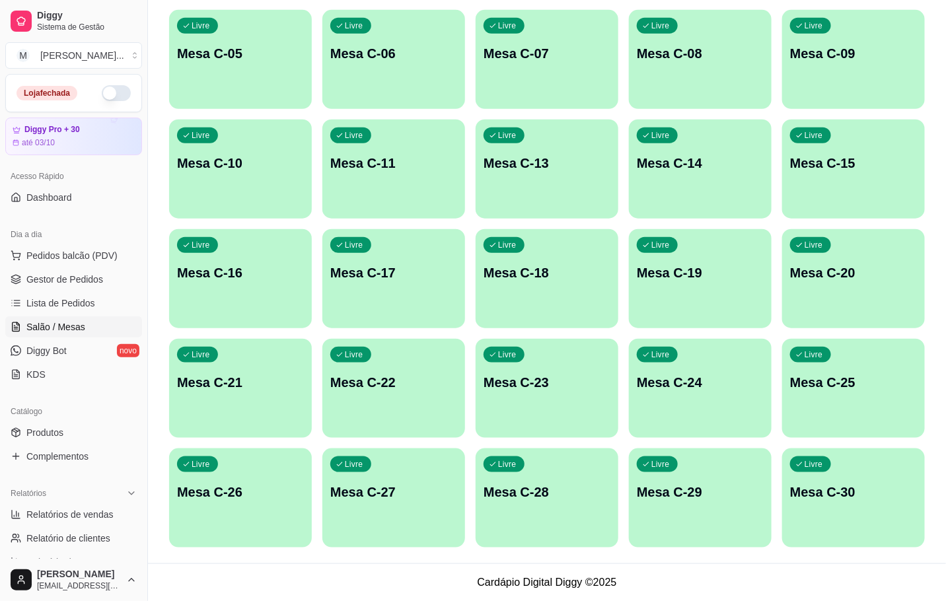
click at [544, 420] on div "Livre Mesa C-23" at bounding box center [547, 380] width 143 height 83
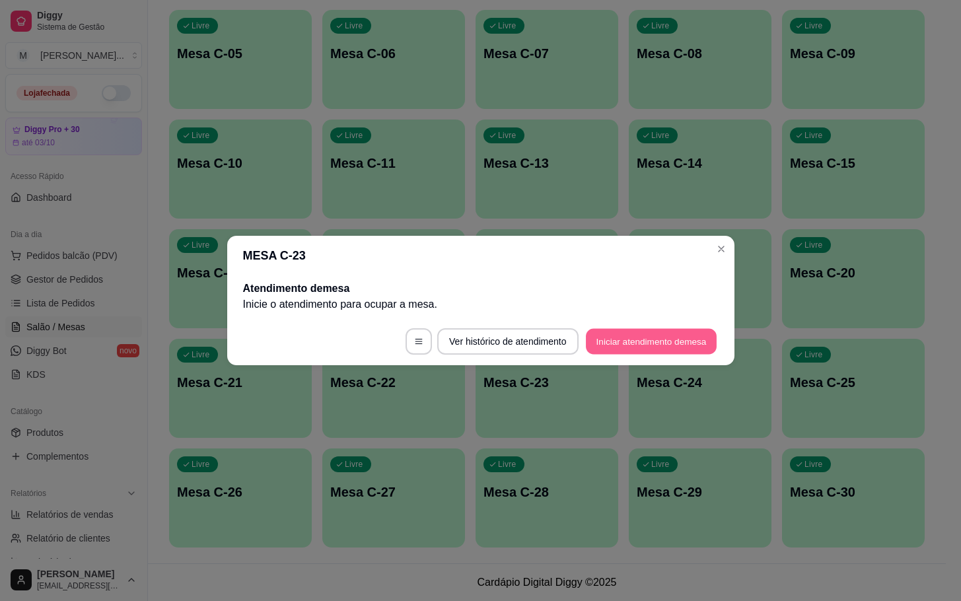
click at [621, 351] on button "Iniciar atendimento de mesa" at bounding box center [651, 342] width 131 height 26
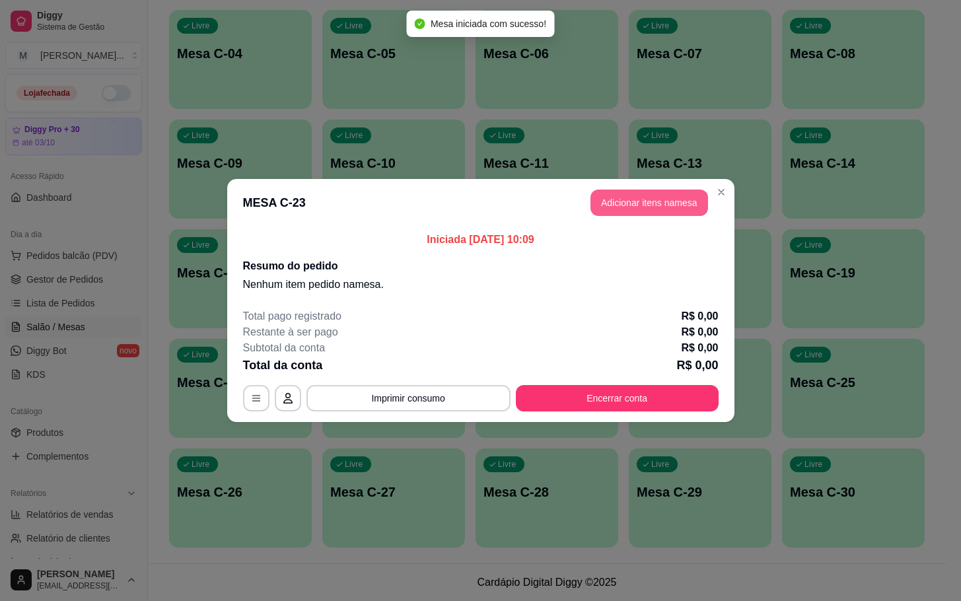
click at [641, 196] on button "Adicionar itens na mesa" at bounding box center [650, 203] width 118 height 26
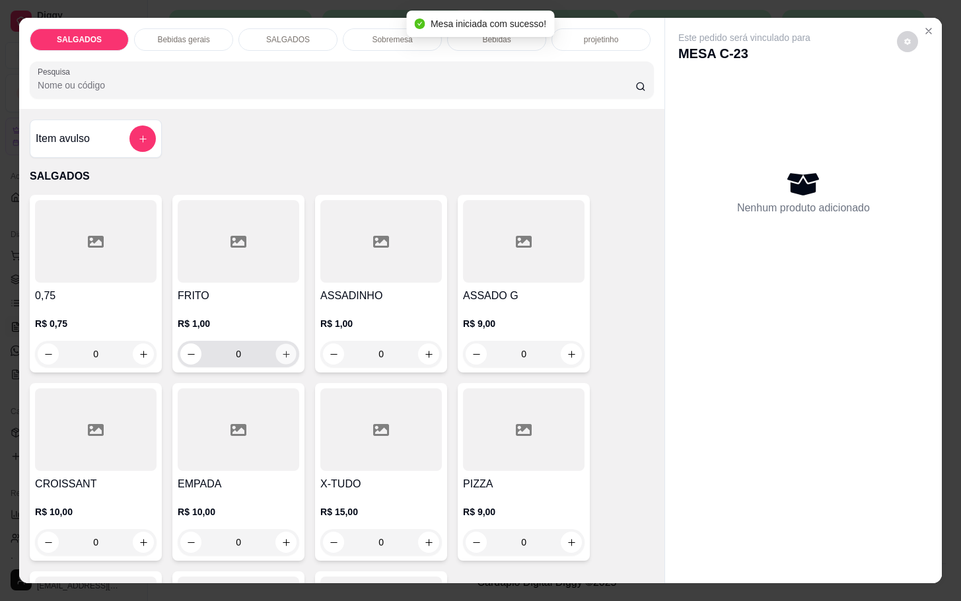
click at [276, 345] on button "increase-product-quantity" at bounding box center [286, 354] width 20 height 20
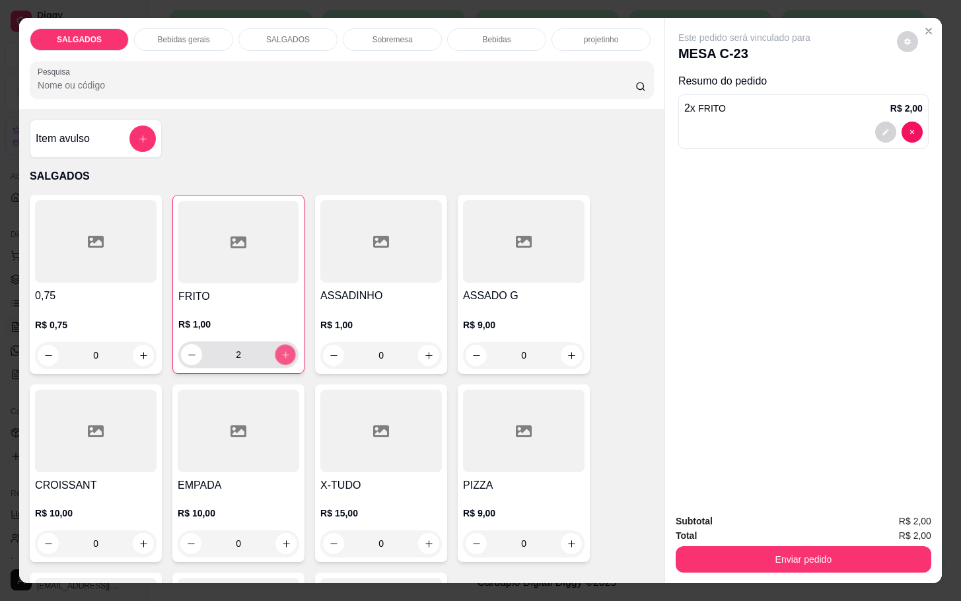
click at [275, 345] on button "increase-product-quantity" at bounding box center [285, 355] width 20 height 20
type input "6"
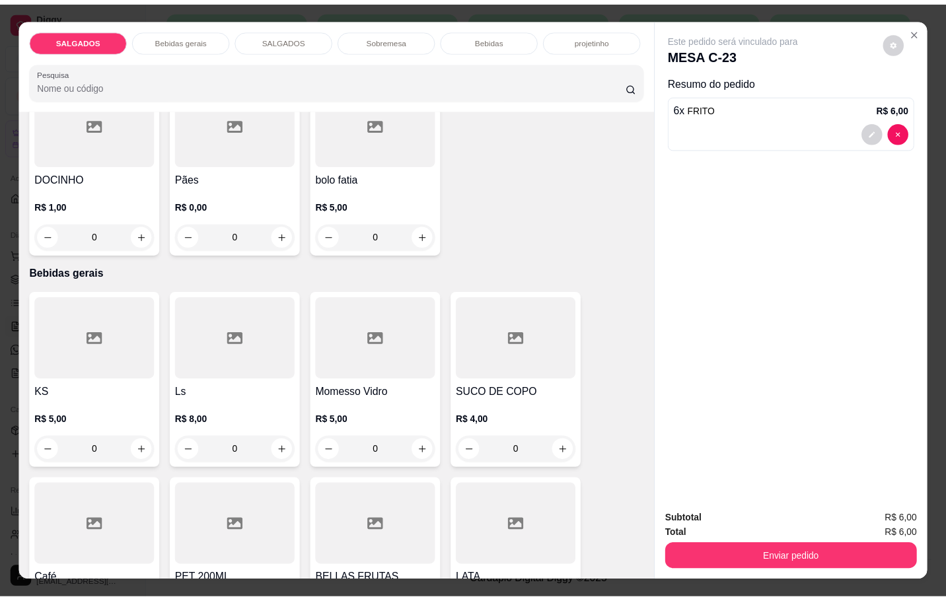
scroll to position [594, 0]
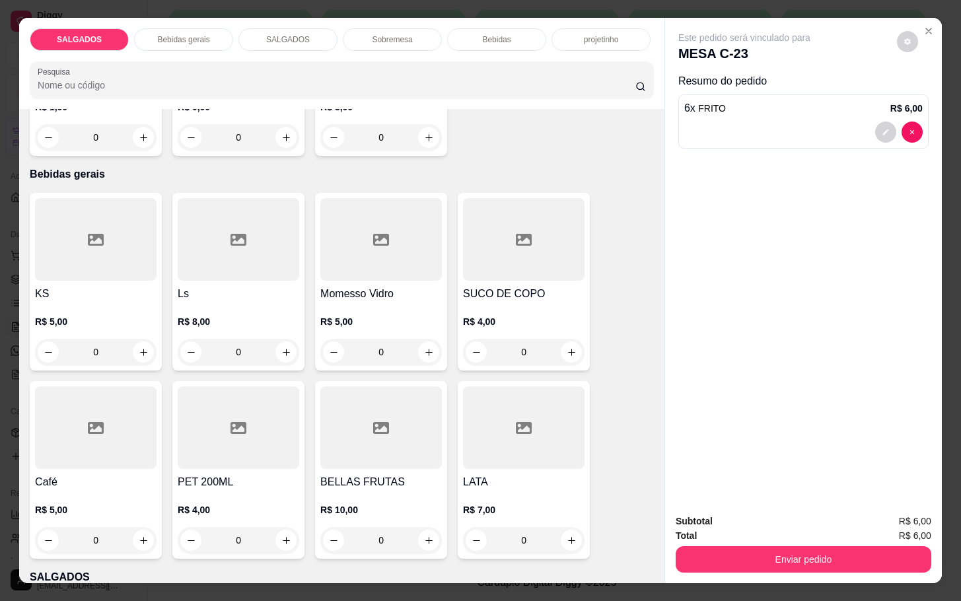
click at [46, 495] on div "R$ 5,00 0" at bounding box center [96, 521] width 122 height 63
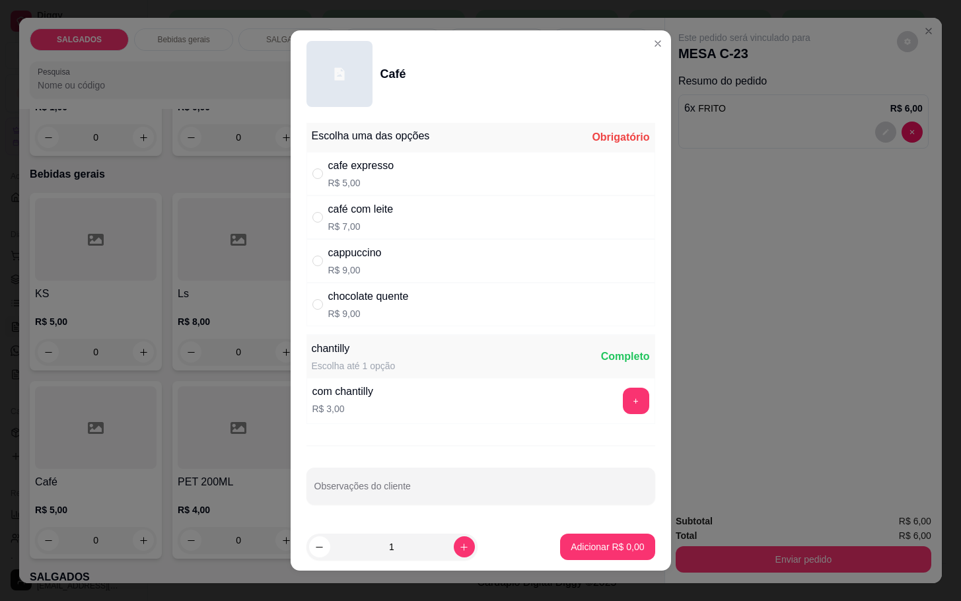
click at [315, 164] on div "cafe expresso R$ 5,00" at bounding box center [480, 174] width 349 height 44
radio input "true"
click at [585, 538] on button "Adicionar R$ 5,00" at bounding box center [607, 547] width 94 height 26
type input "1"
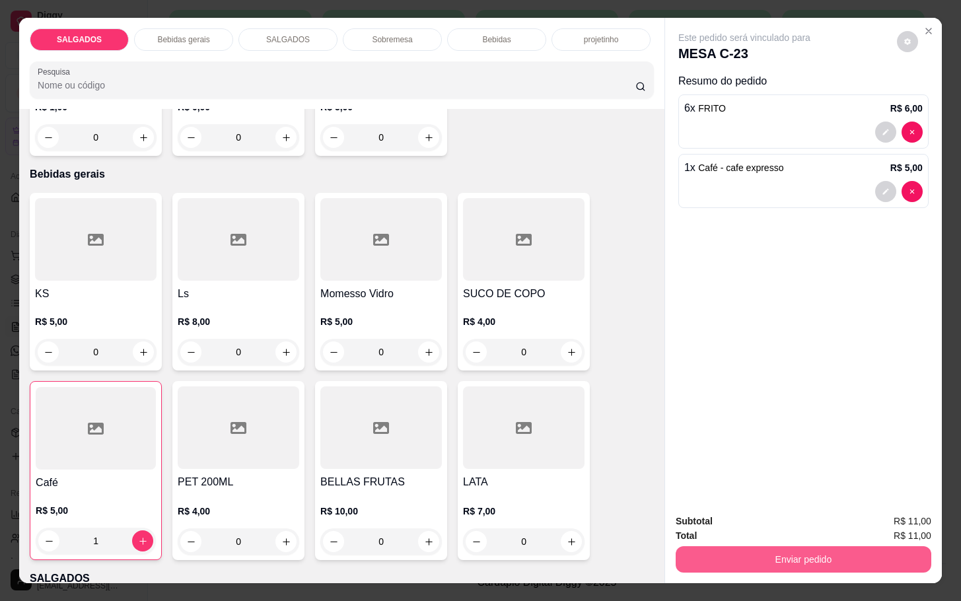
click at [748, 546] on button "Enviar pedido" at bounding box center [804, 559] width 256 height 26
click at [745, 511] on button "Não registrar e enviar pedido" at bounding box center [757, 519] width 133 height 24
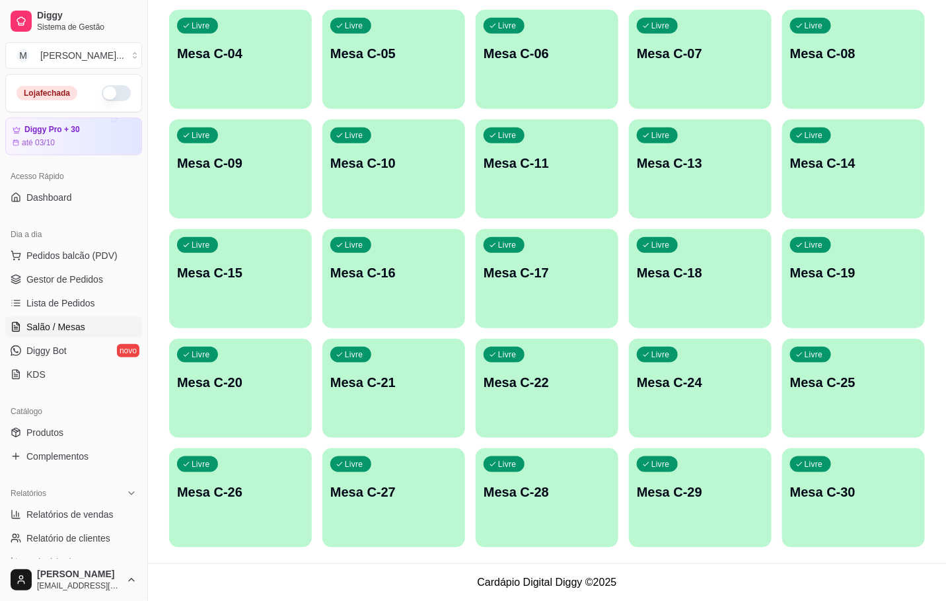
scroll to position [61, 0]
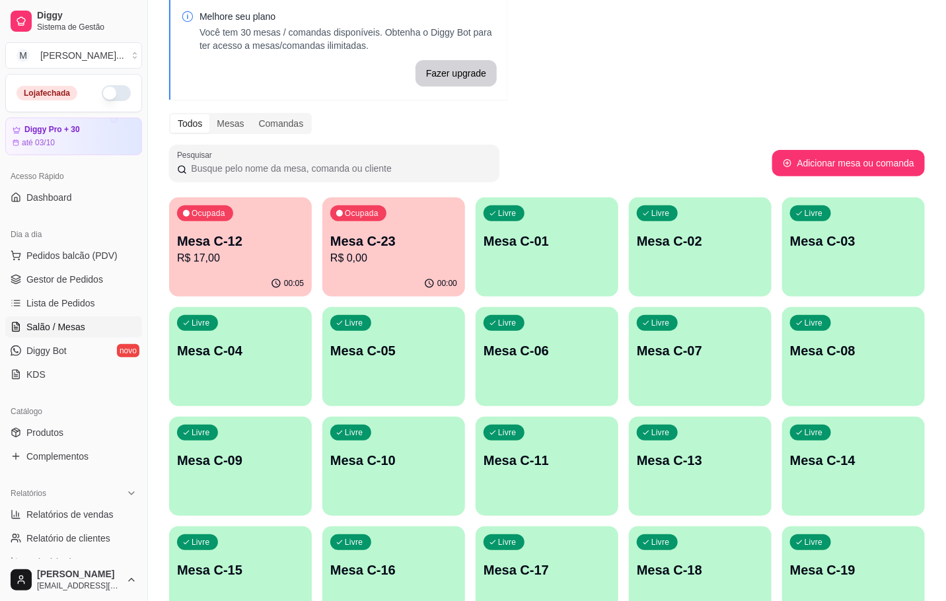
click at [175, 250] on div "Ocupada Mesa C-12 R$ 17,00" at bounding box center [240, 233] width 143 height 73
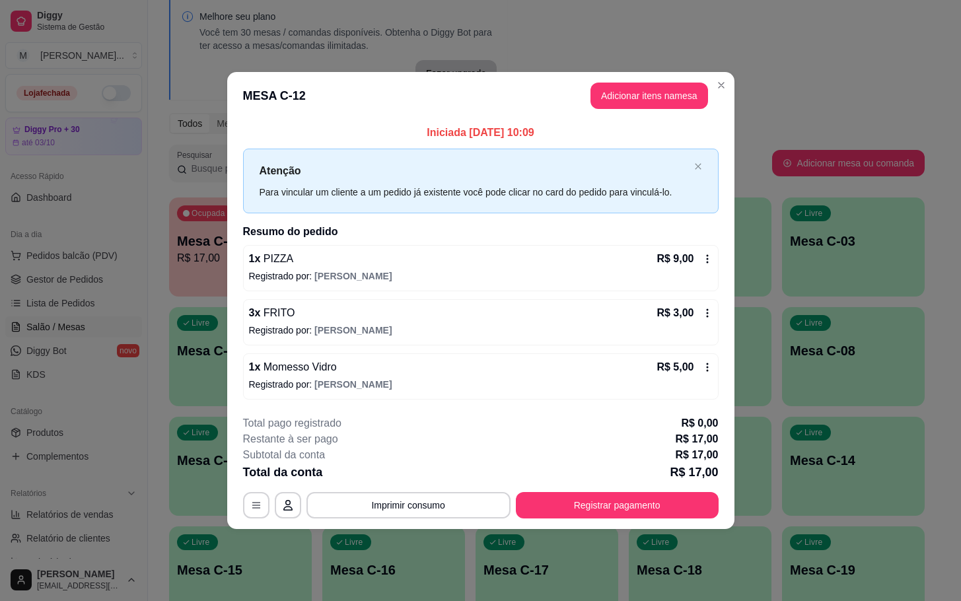
click at [589, 107] on header "MESA C-12 Adicionar itens na mesa" at bounding box center [480, 96] width 507 height 48
click at [634, 103] on button "Adicionar itens na mesa" at bounding box center [649, 96] width 114 height 26
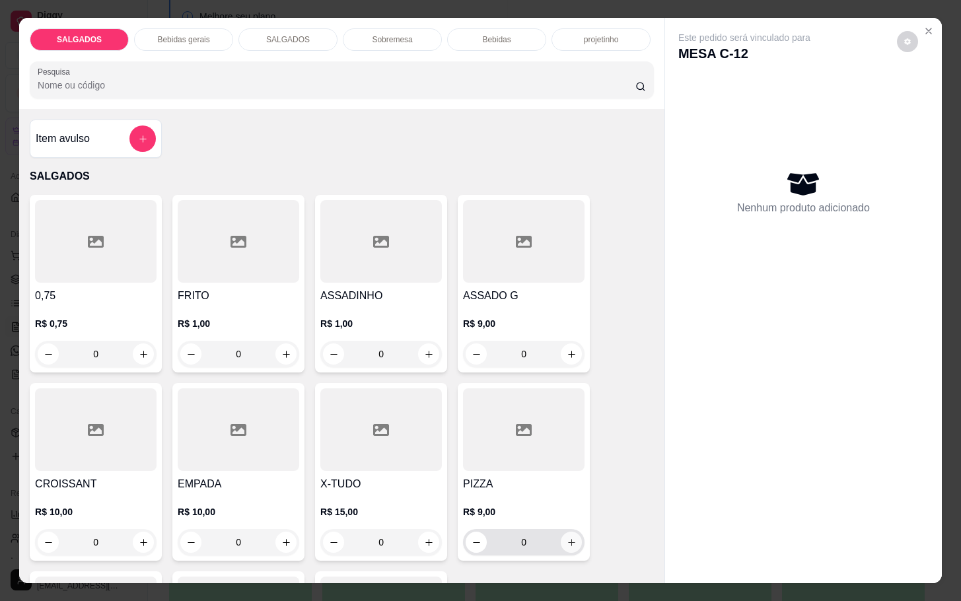
click at [567, 538] on icon "increase-product-quantity" at bounding box center [572, 543] width 10 height 10
type input "1"
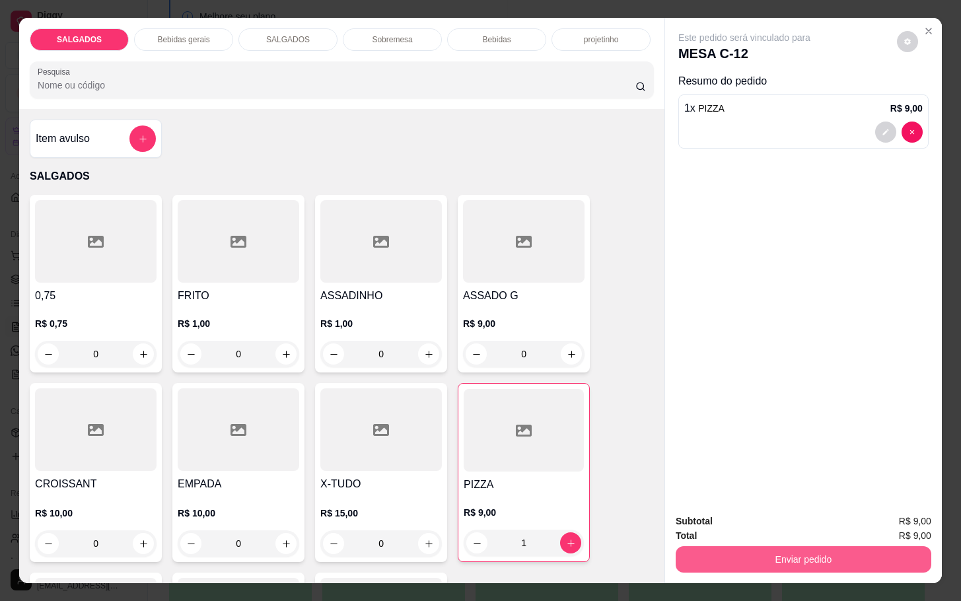
click at [791, 561] on button "Enviar pedido" at bounding box center [804, 559] width 256 height 26
click at [714, 519] on button "Não registrar e enviar pedido" at bounding box center [757, 519] width 133 height 24
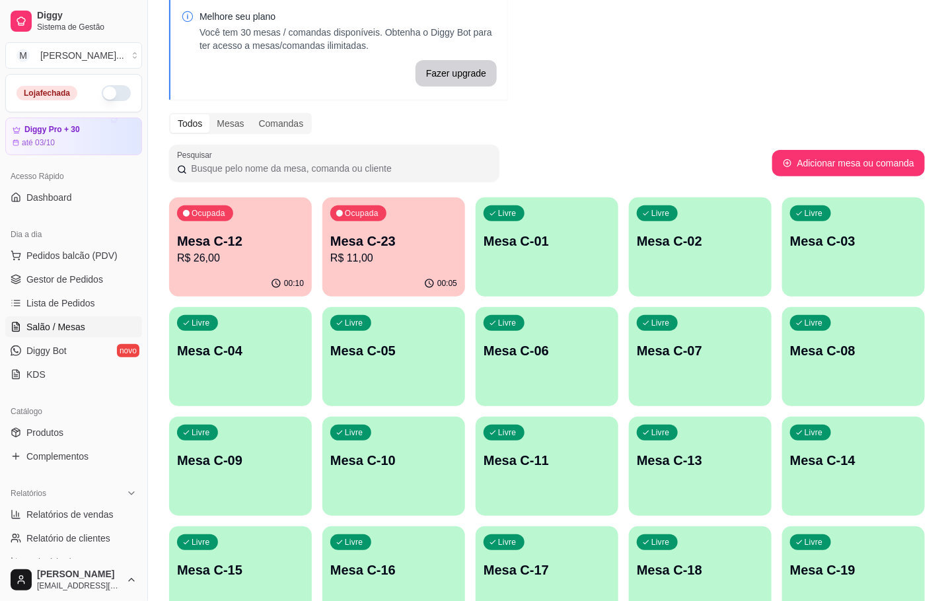
click at [377, 262] on p "R$ 11,00" at bounding box center [393, 258] width 127 height 16
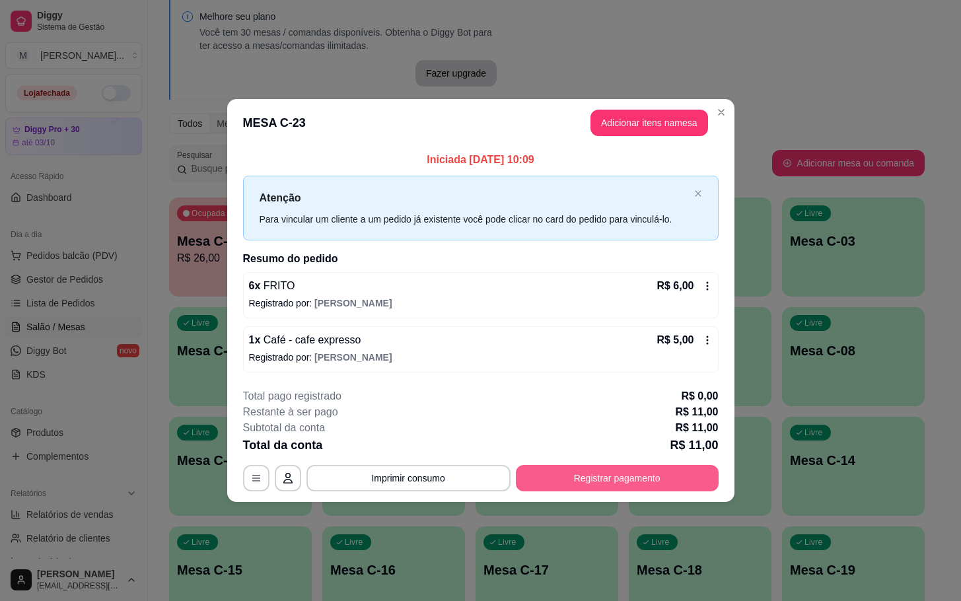
click at [631, 472] on button "Registrar pagamento" at bounding box center [617, 478] width 203 height 26
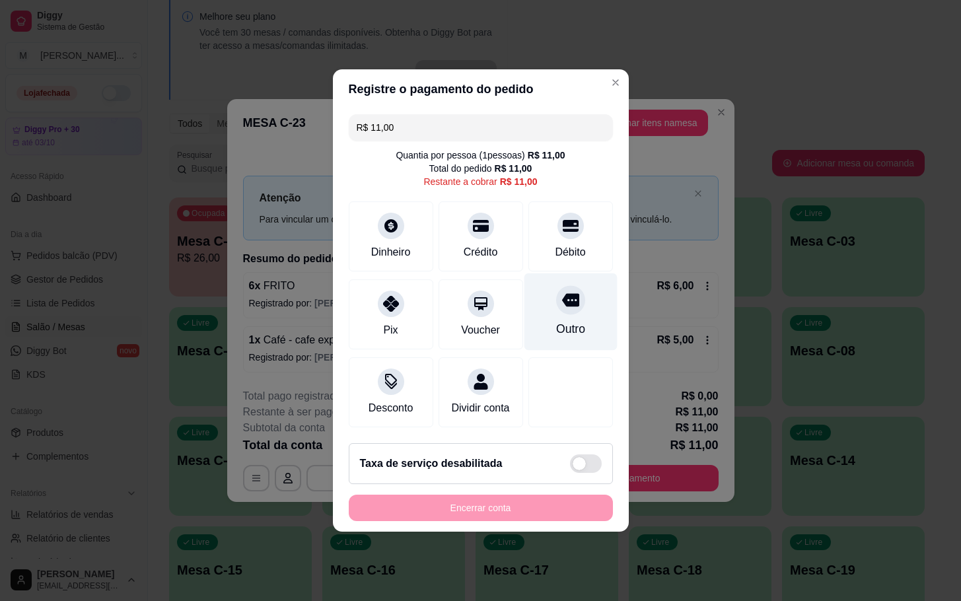
click at [561, 295] on icon at bounding box center [569, 300] width 17 height 13
type input "R$ 0,00"
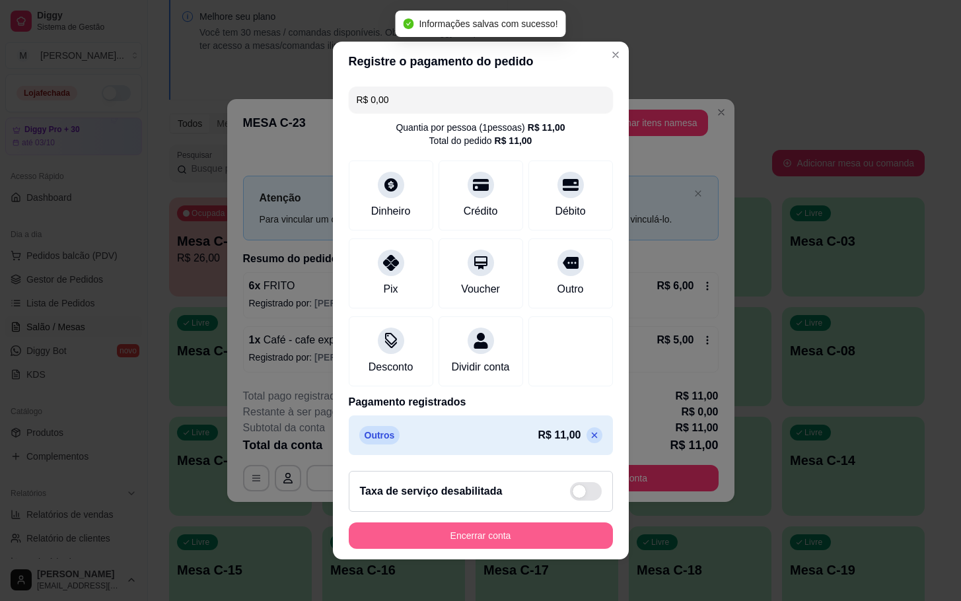
click at [443, 534] on button "Encerrar conta" at bounding box center [481, 535] width 264 height 26
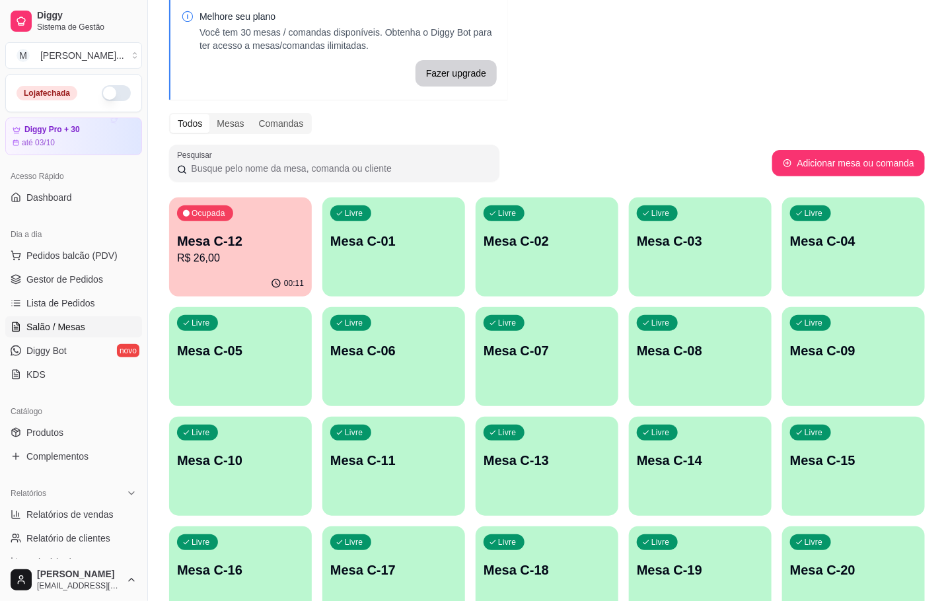
click at [242, 274] on div "00:11" at bounding box center [240, 284] width 143 height 26
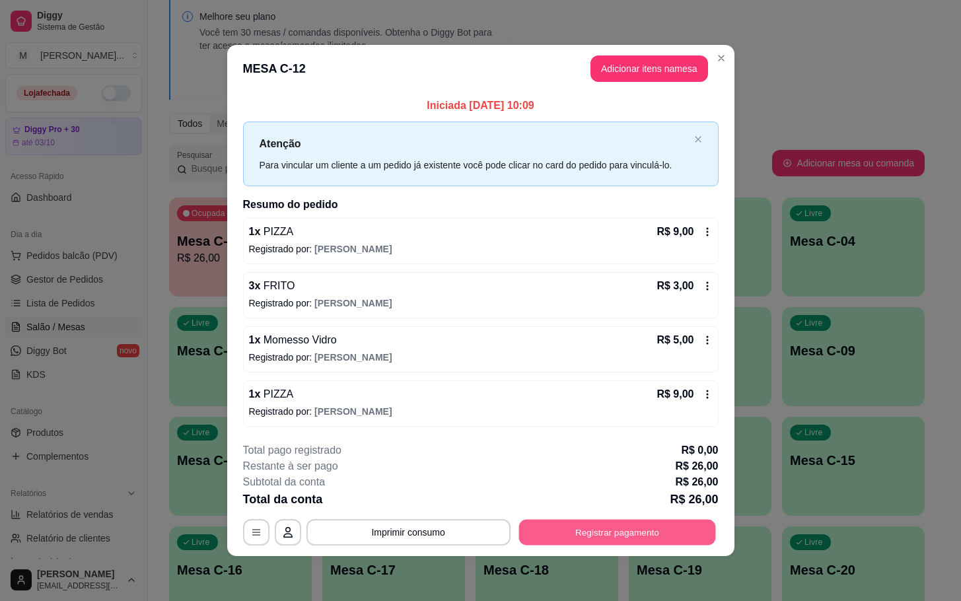
click at [556, 530] on button "Registrar pagamento" at bounding box center [617, 532] width 197 height 26
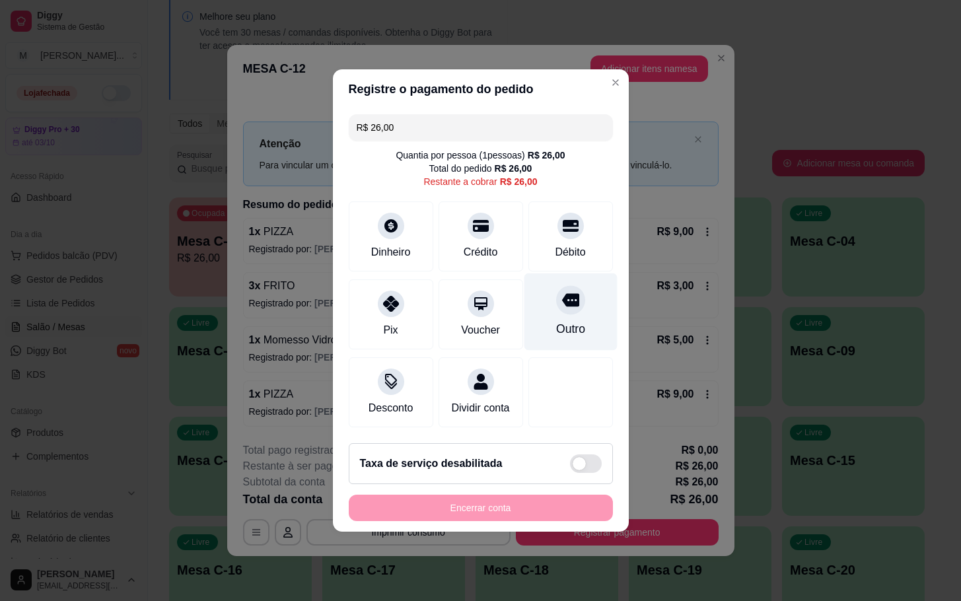
click at [575, 320] on div "Outro" at bounding box center [570, 311] width 93 height 77
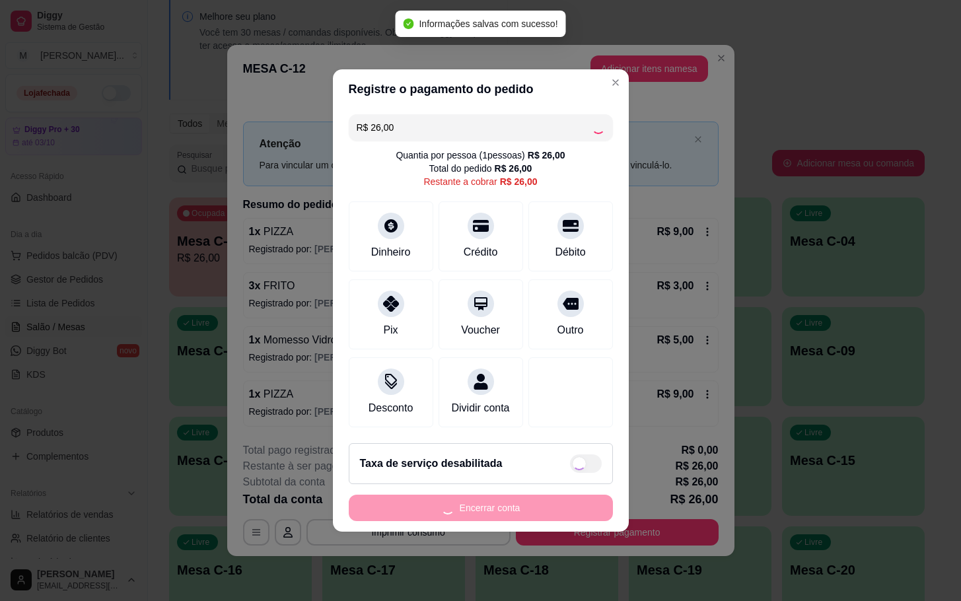
type input "R$ 0,00"
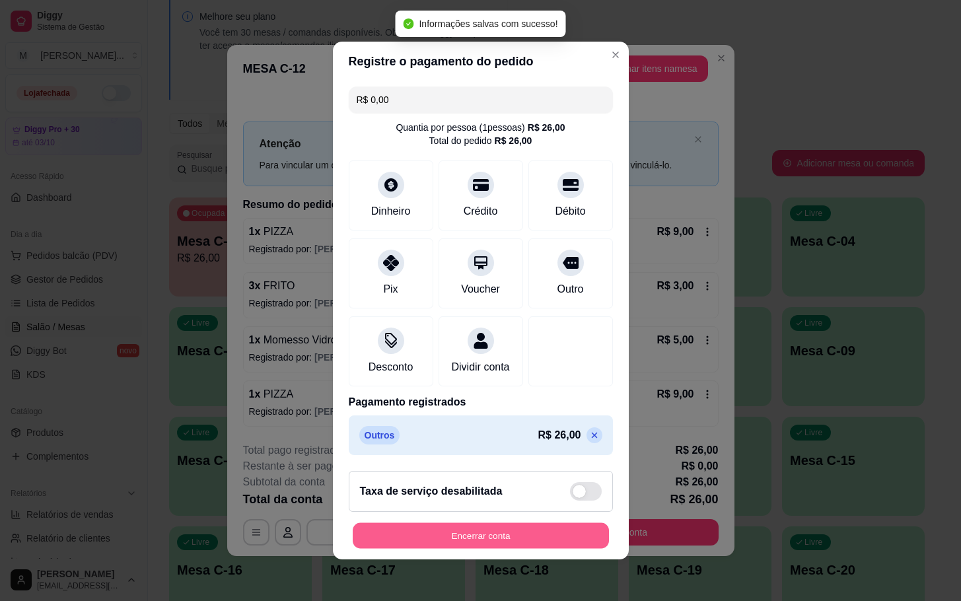
click at [470, 541] on button "Encerrar conta" at bounding box center [481, 536] width 256 height 26
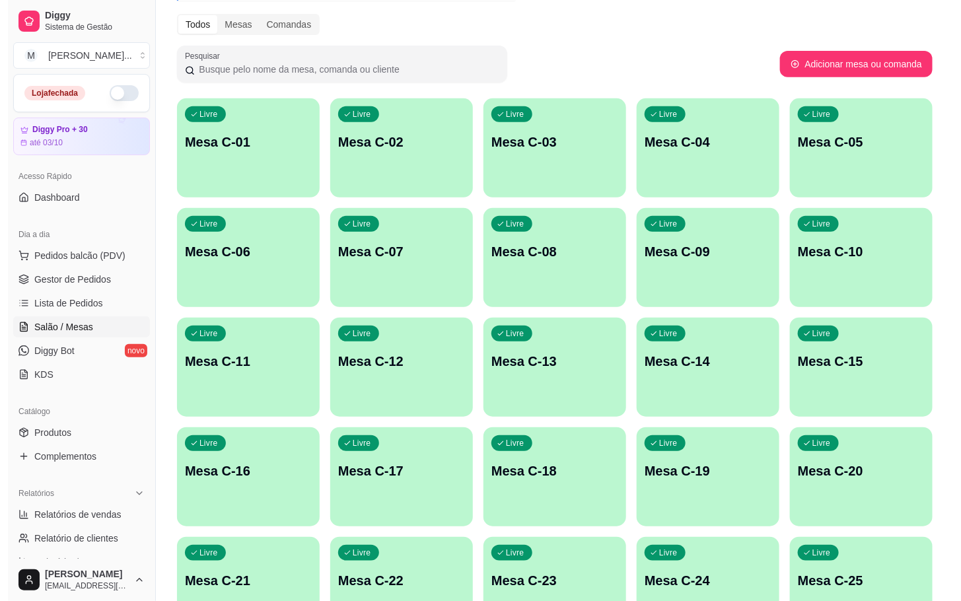
scroll to position [260, 0]
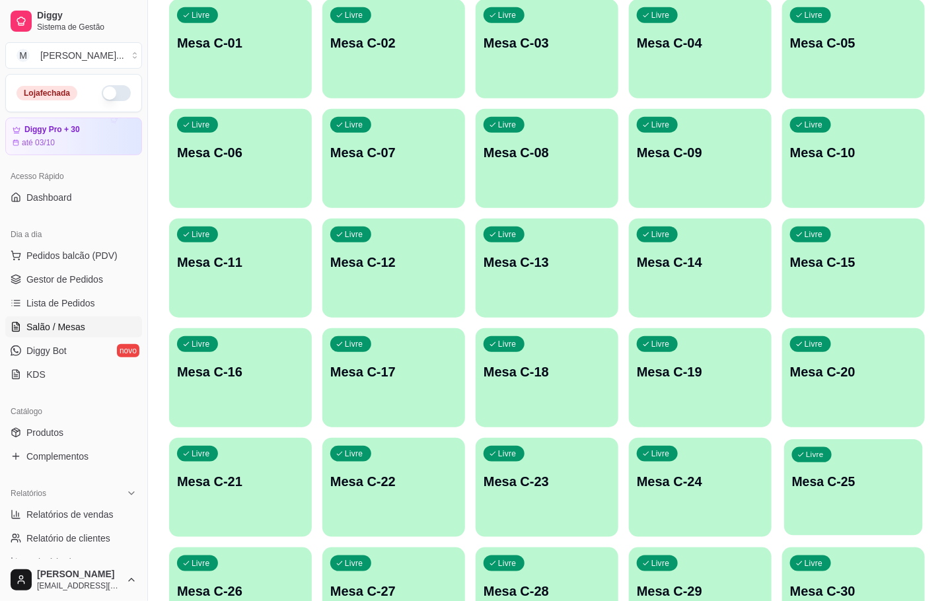
click at [807, 517] on div "Livre Mesa C-25" at bounding box center [853, 479] width 139 height 81
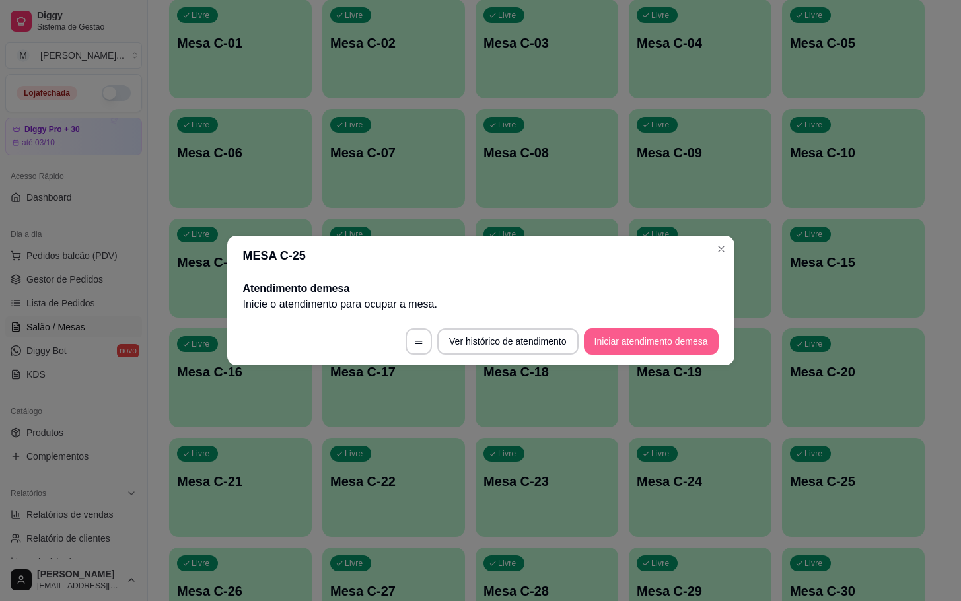
click at [642, 349] on button "Iniciar atendimento de mesa" at bounding box center [651, 341] width 135 height 26
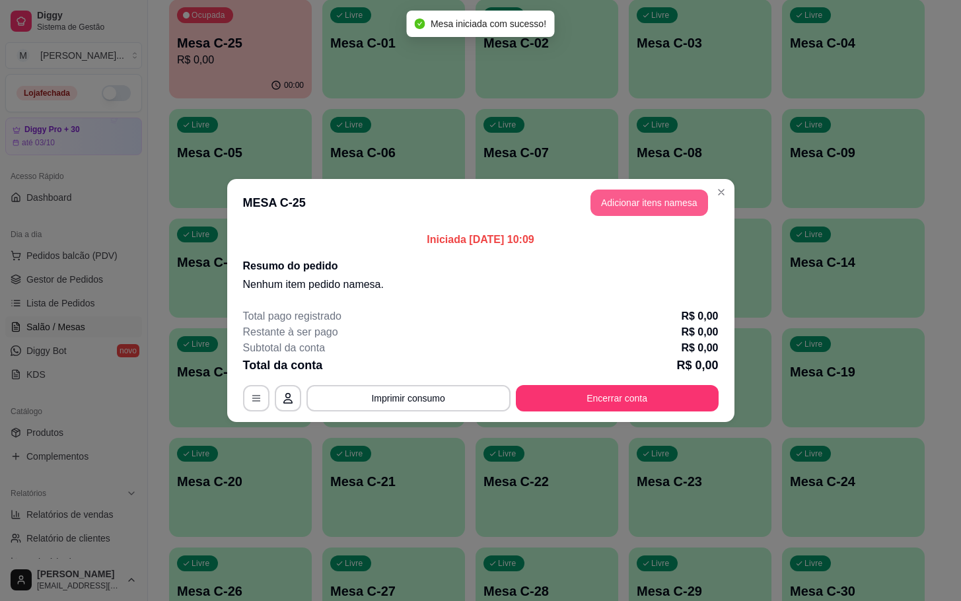
click at [659, 197] on button "Adicionar itens na mesa" at bounding box center [650, 203] width 118 height 26
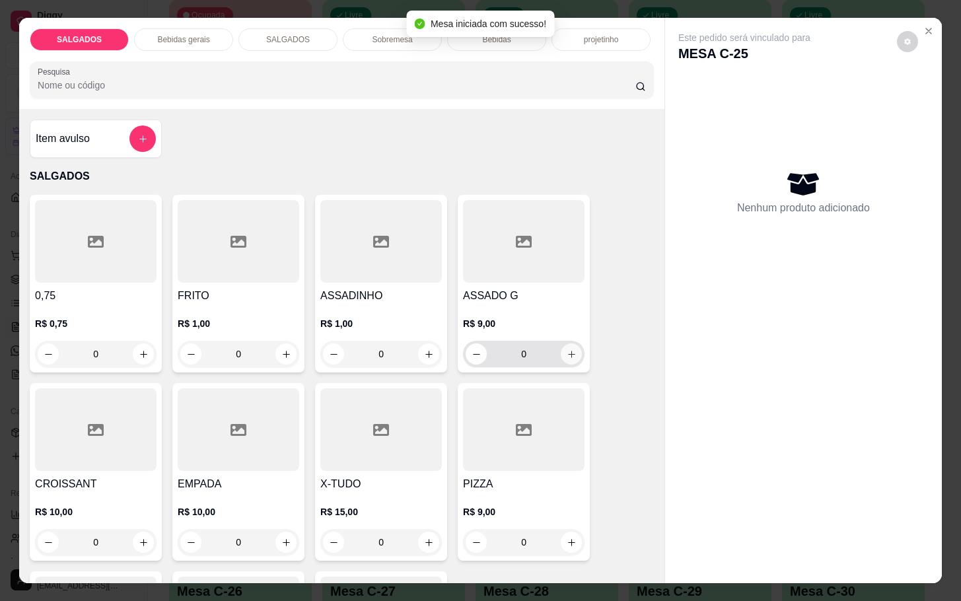
click at [567, 351] on icon "increase-product-quantity" at bounding box center [572, 354] width 10 height 10
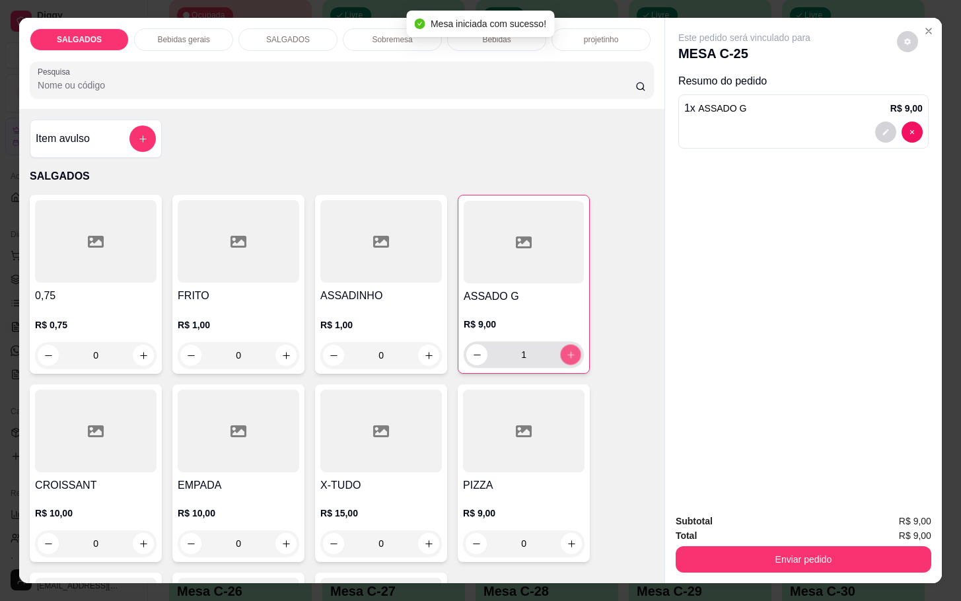
click at [566, 351] on icon "increase-product-quantity" at bounding box center [571, 355] width 10 height 10
type input "3"
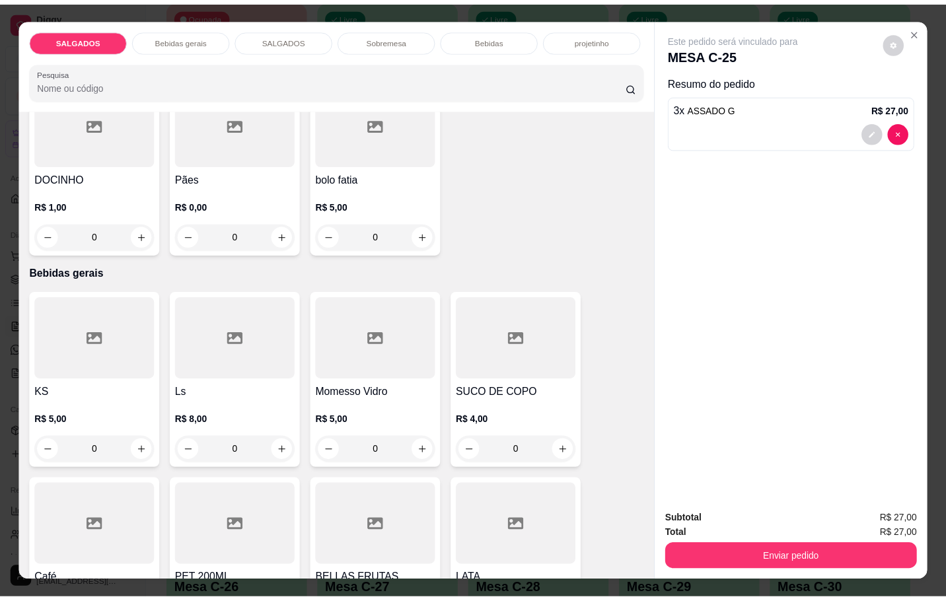
scroll to position [694, 0]
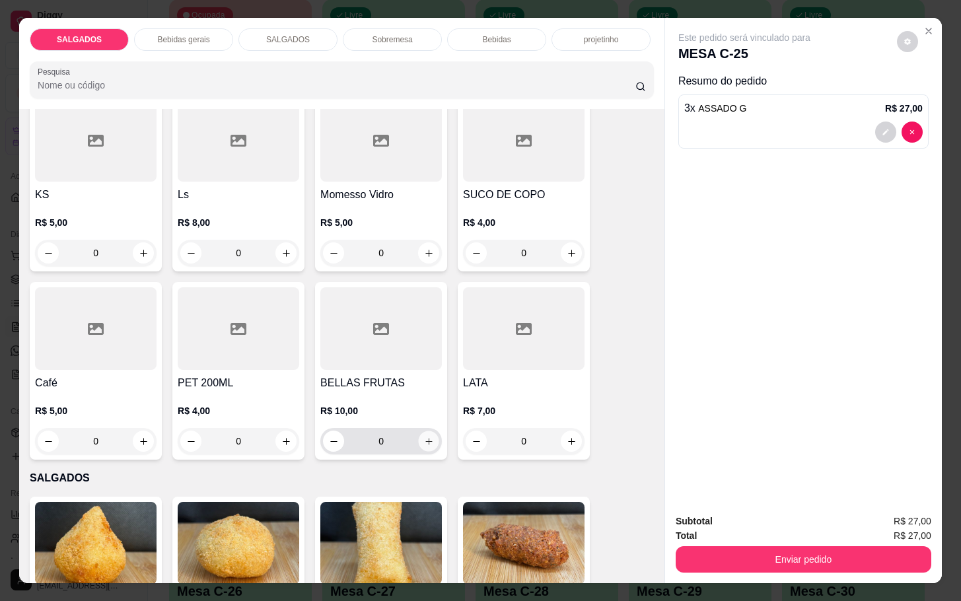
click at [425, 437] on icon "increase-product-quantity" at bounding box center [429, 442] width 10 height 10
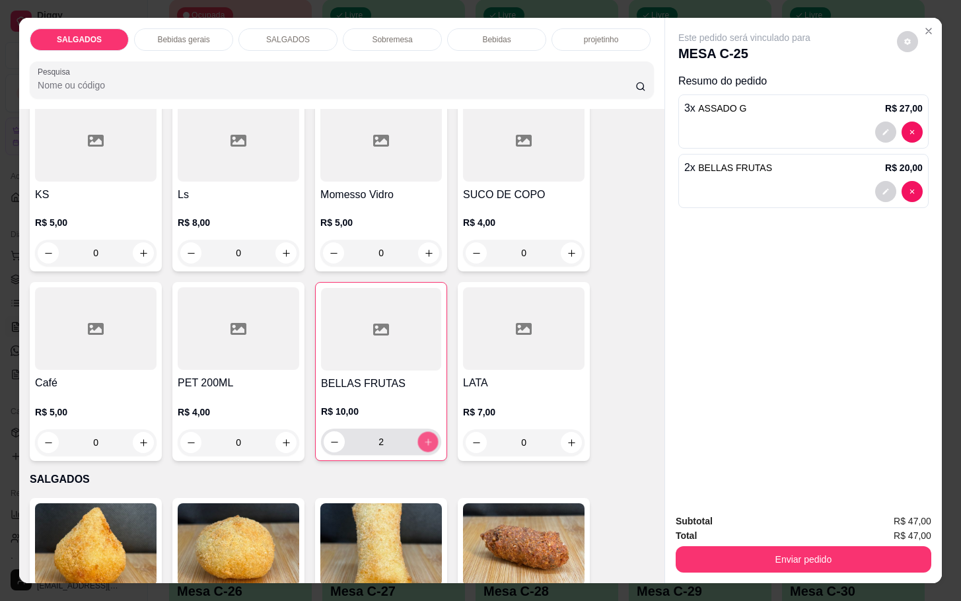
click at [425, 437] on icon "increase-product-quantity" at bounding box center [428, 442] width 10 height 10
type input "3"
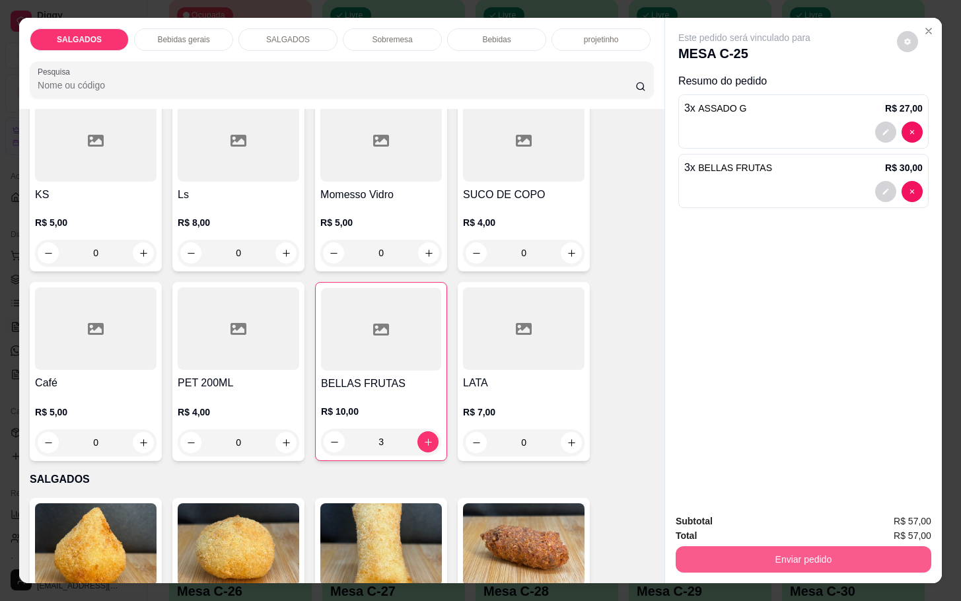
click at [760, 563] on button "Enviar pedido" at bounding box center [804, 559] width 256 height 26
click at [760, 519] on button "Não registrar e enviar pedido" at bounding box center [757, 519] width 137 height 25
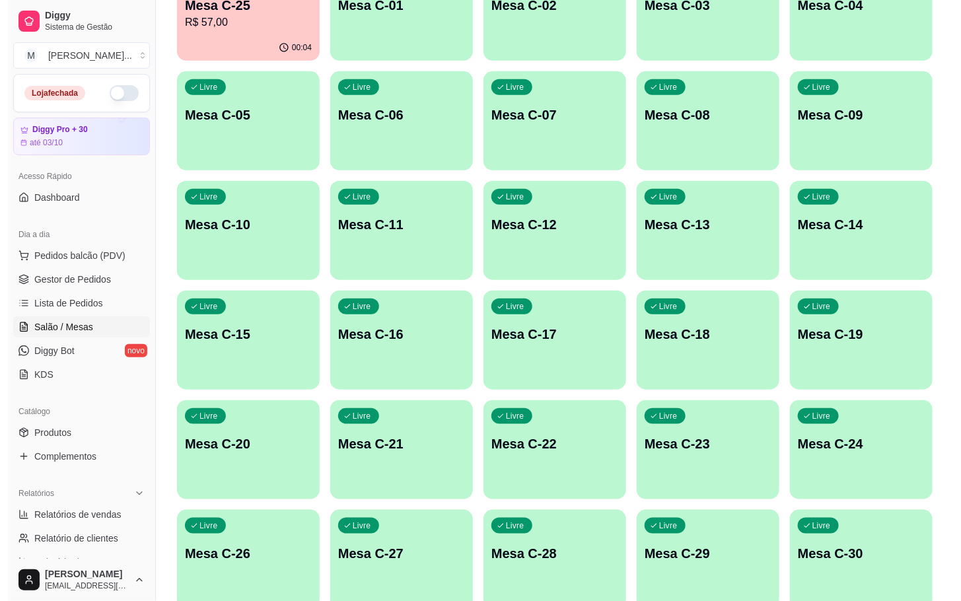
scroll to position [359, 0]
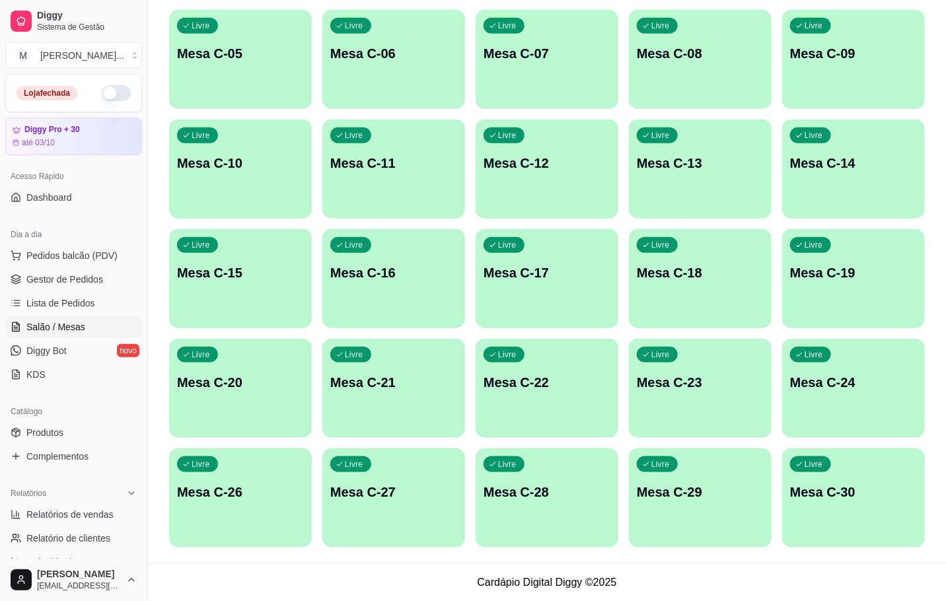
click at [714, 480] on div "Livre Mesa C-29" at bounding box center [700, 490] width 143 height 83
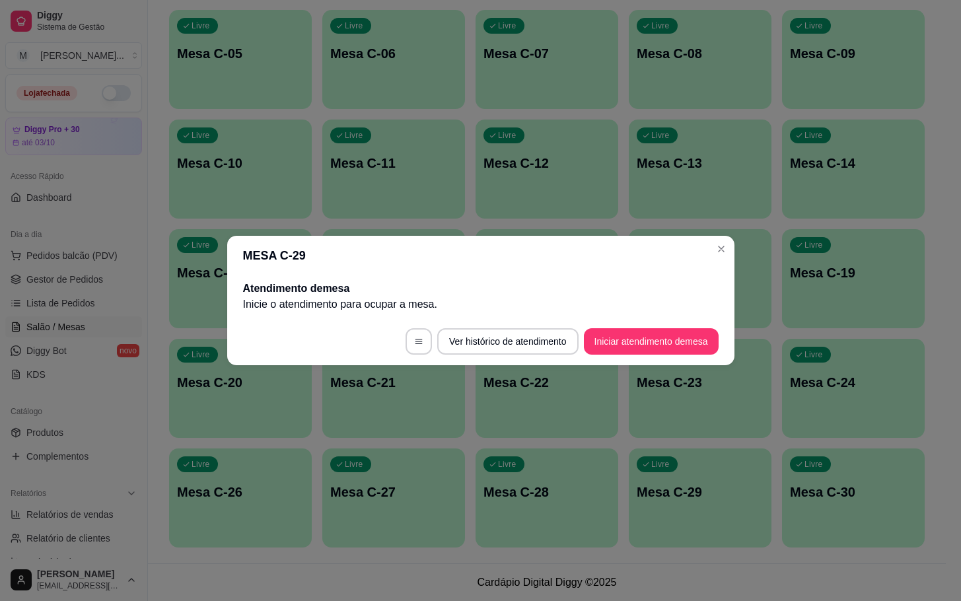
click at [656, 359] on footer "Ver histórico de atendimento Iniciar atendimento de mesa" at bounding box center [480, 342] width 507 height 48
click at [657, 353] on button "Iniciar atendimento de mesa" at bounding box center [651, 342] width 131 height 26
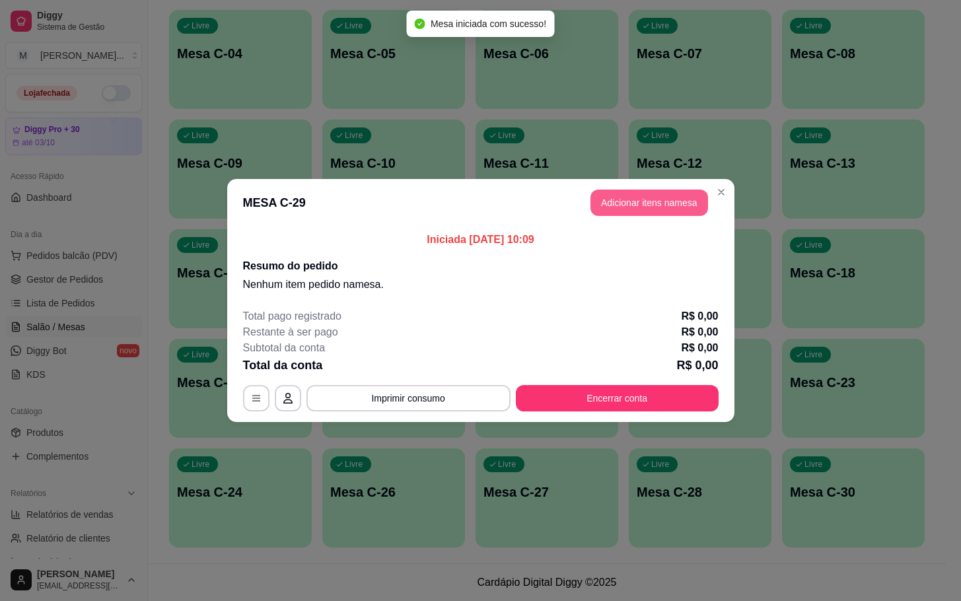
click at [625, 206] on button "Adicionar itens na mesa" at bounding box center [650, 203] width 118 height 26
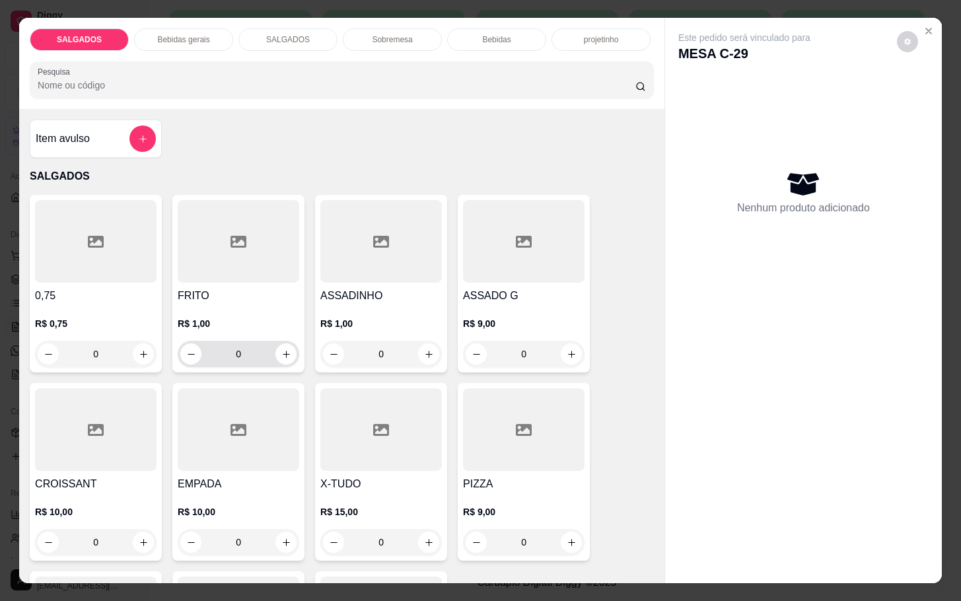
click at [256, 343] on input "0" at bounding box center [238, 354] width 74 height 26
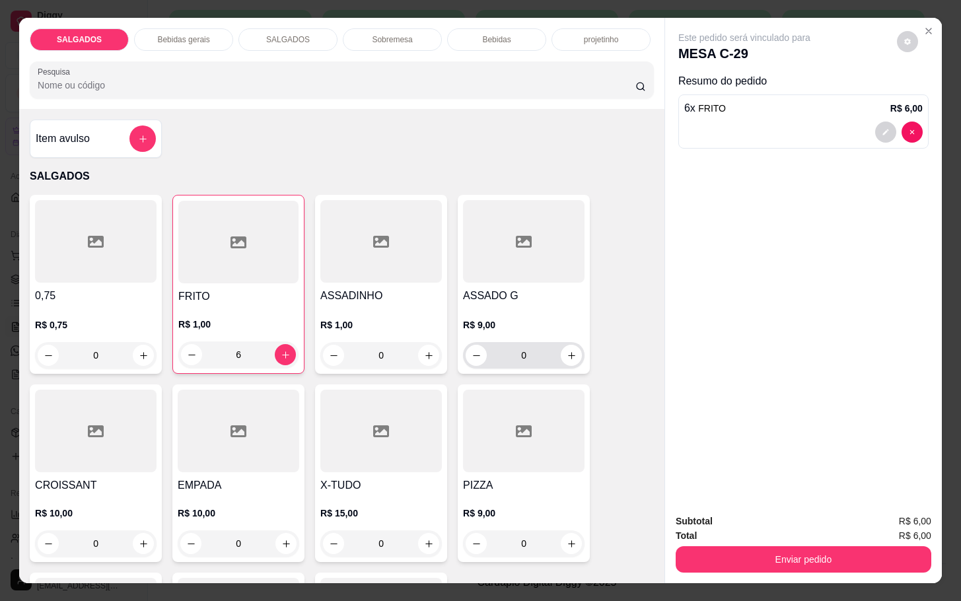
type input "6"
click at [539, 345] on input "0" at bounding box center [524, 355] width 74 height 26
click at [567, 351] on icon "increase-product-quantity" at bounding box center [572, 356] width 10 height 10
type input "1"
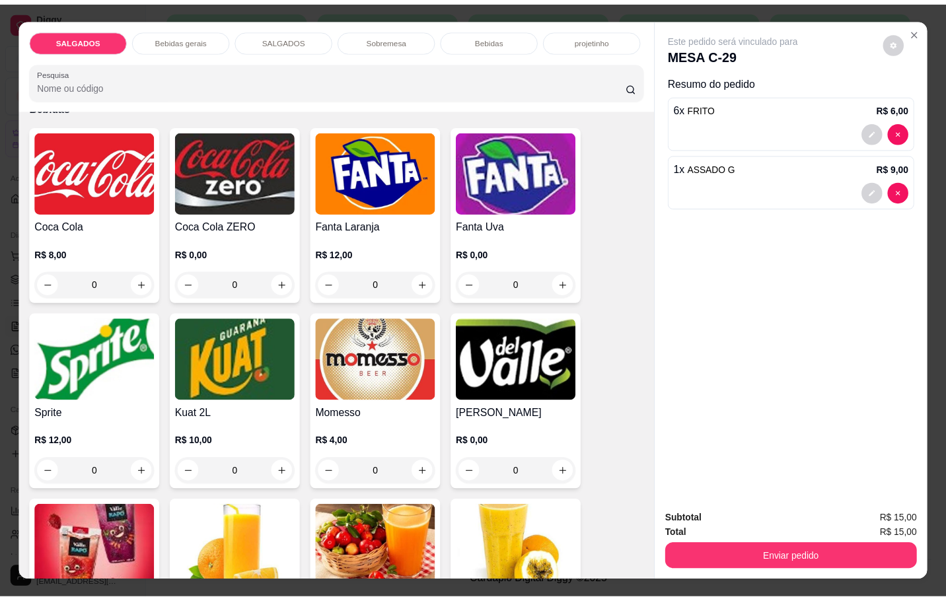
scroll to position [2378, 0]
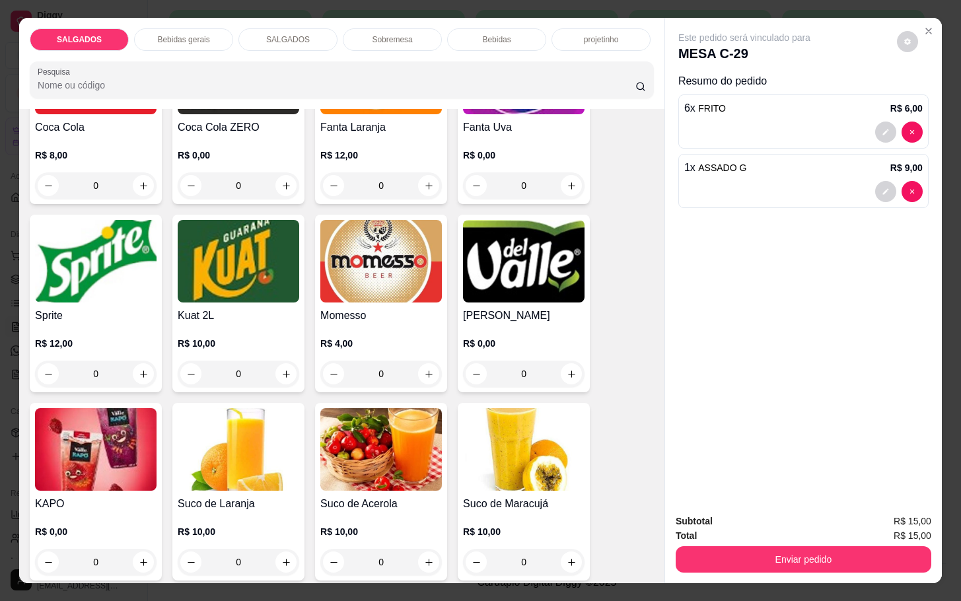
click at [391, 308] on h4 "Momesso" at bounding box center [381, 316] width 122 height 16
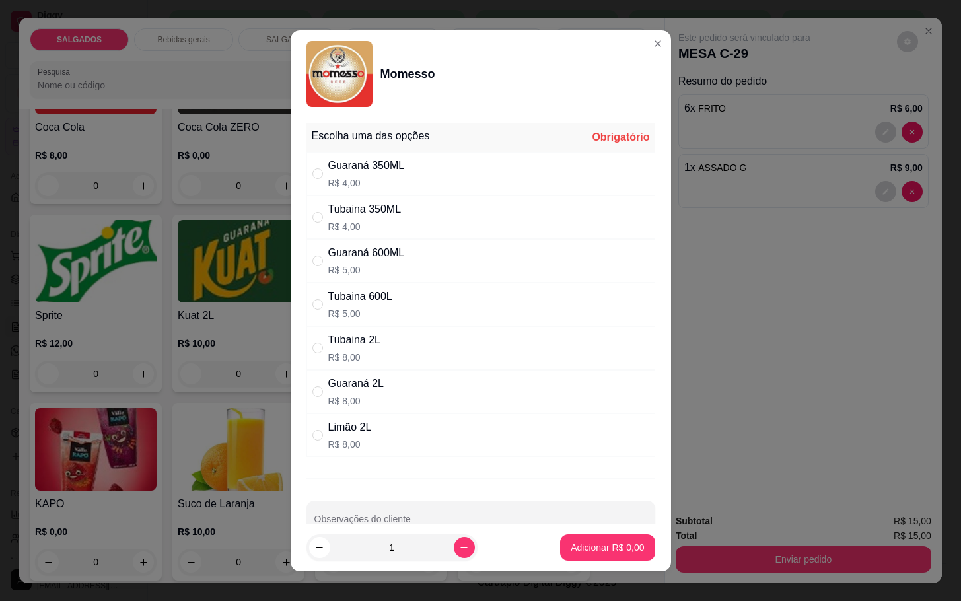
click at [359, 347] on div "Tubaina 2L" at bounding box center [354, 340] width 52 height 16
radio input "true"
click at [598, 549] on p "Adicionar R$ 8,00" at bounding box center [607, 547] width 71 height 13
type input "1"
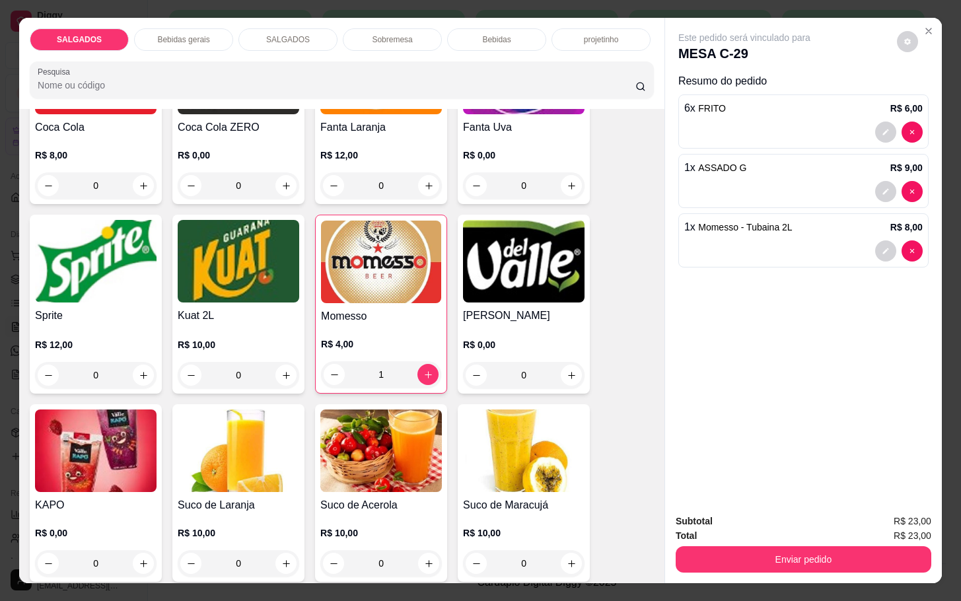
click at [781, 543] on div "Enviar pedido" at bounding box center [804, 558] width 256 height 30
click at [781, 550] on button "Enviar pedido" at bounding box center [804, 559] width 256 height 26
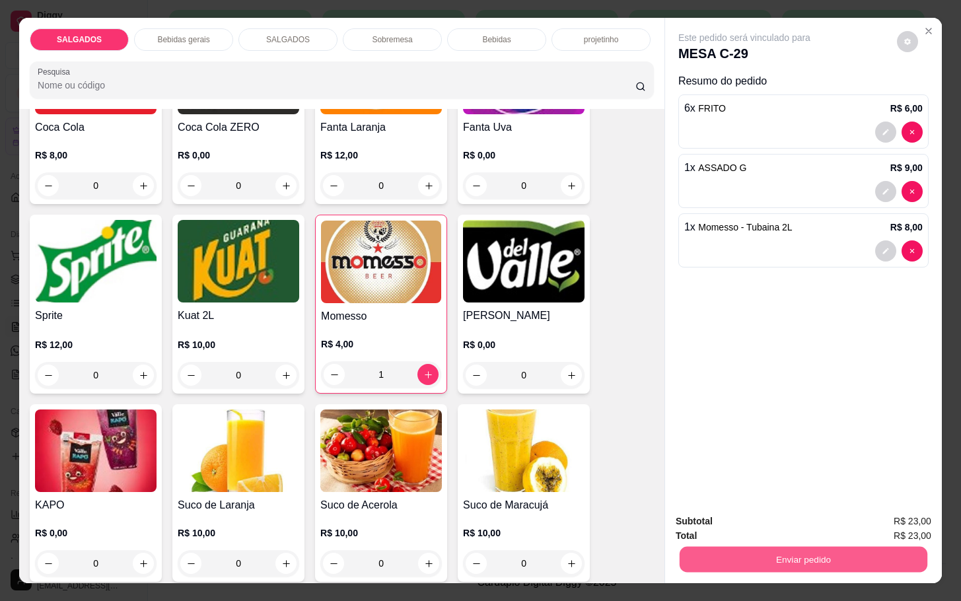
click at [801, 561] on button "Enviar pedido" at bounding box center [804, 559] width 248 height 26
click at [781, 522] on button "Não registrar e enviar pedido" at bounding box center [757, 519] width 137 height 25
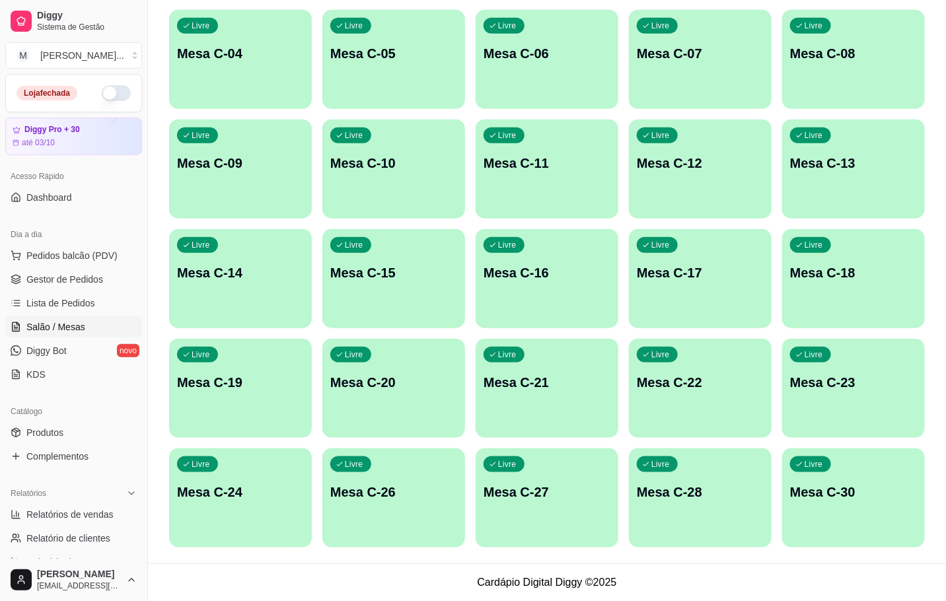
click at [688, 389] on p "Mesa C-22" at bounding box center [700, 382] width 127 height 18
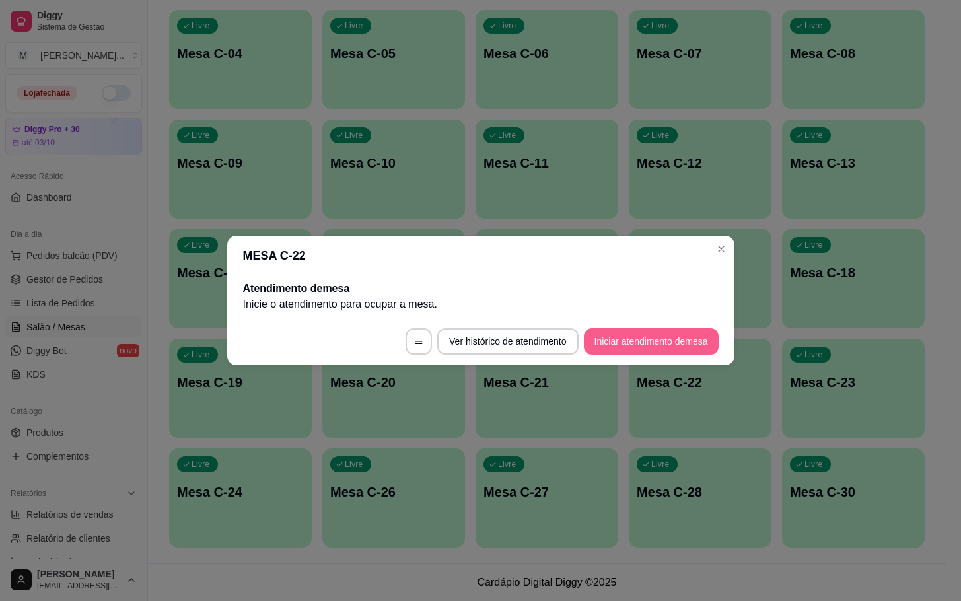
click at [670, 332] on button "Iniciar atendimento de mesa" at bounding box center [651, 341] width 135 height 26
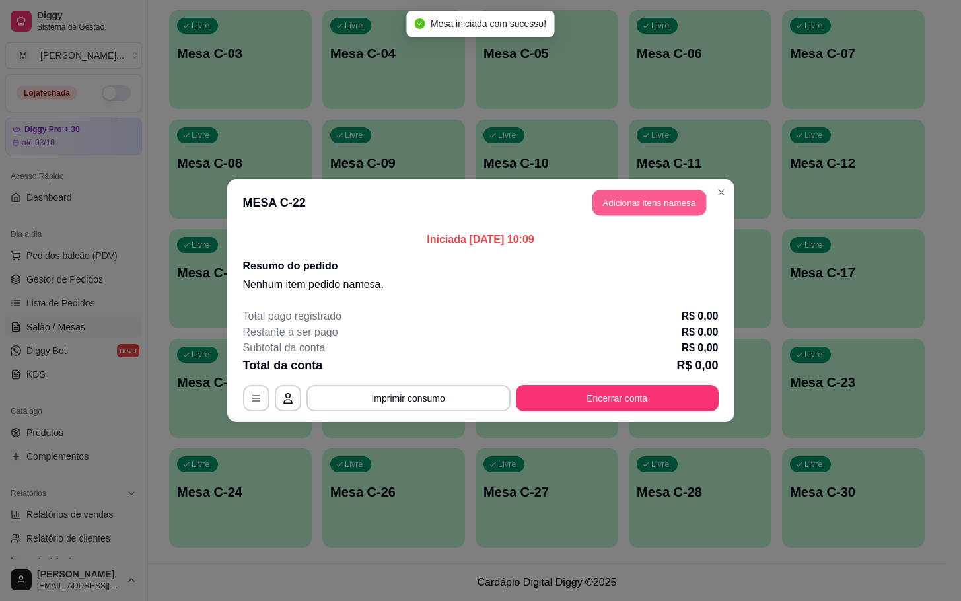
click at [666, 204] on button "Adicionar itens na mesa" at bounding box center [649, 203] width 114 height 26
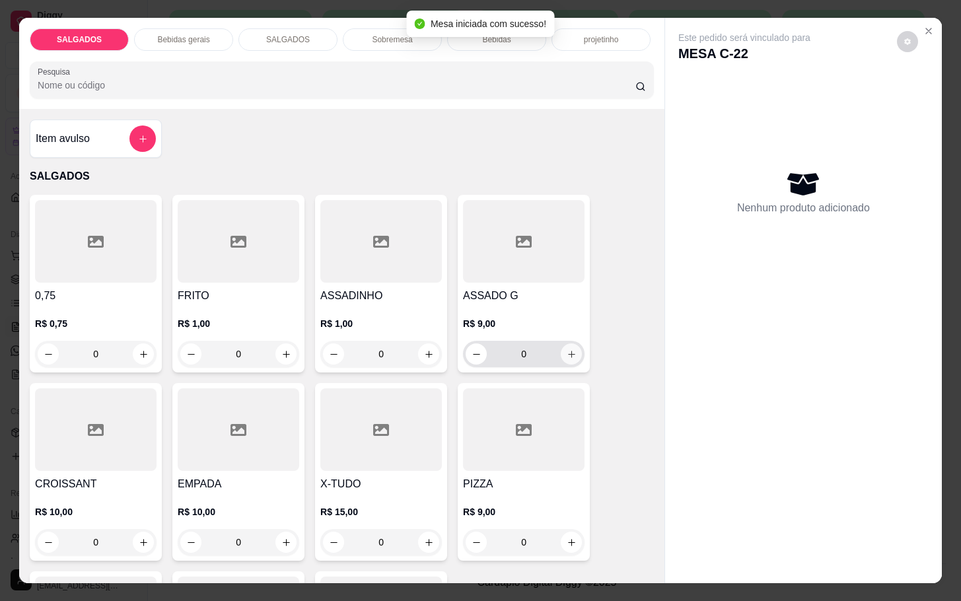
click at [567, 349] on icon "increase-product-quantity" at bounding box center [572, 354] width 10 height 10
type input "1"
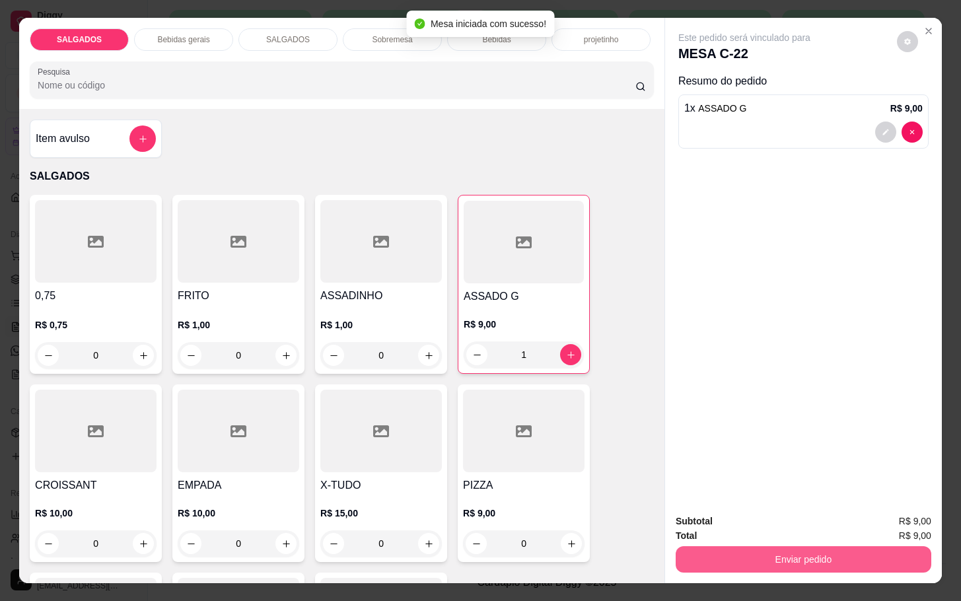
click at [723, 553] on button "Enviar pedido" at bounding box center [804, 559] width 256 height 26
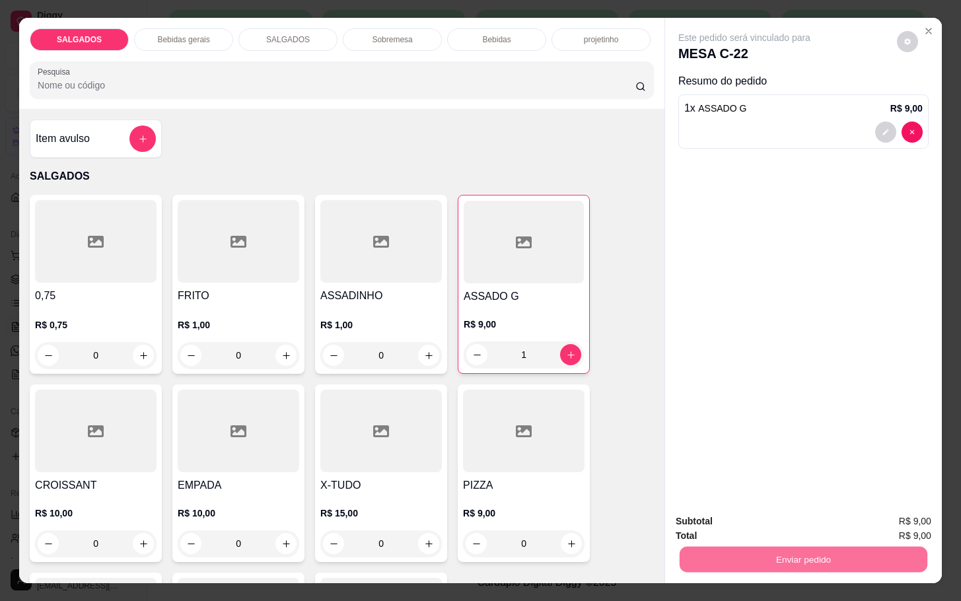
click at [710, 511] on button "Não registrar e enviar pedido" at bounding box center [757, 519] width 133 height 24
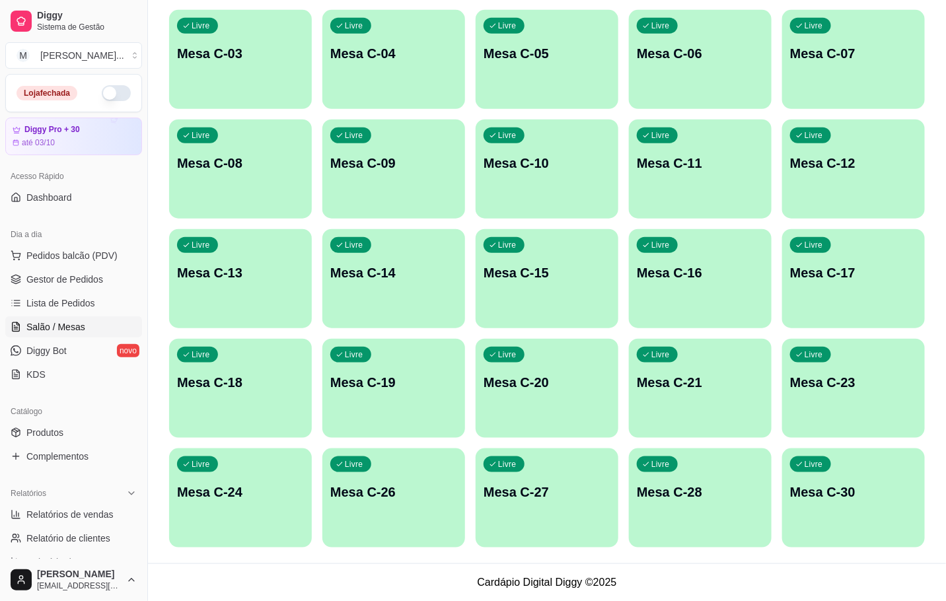
scroll to position [0, 0]
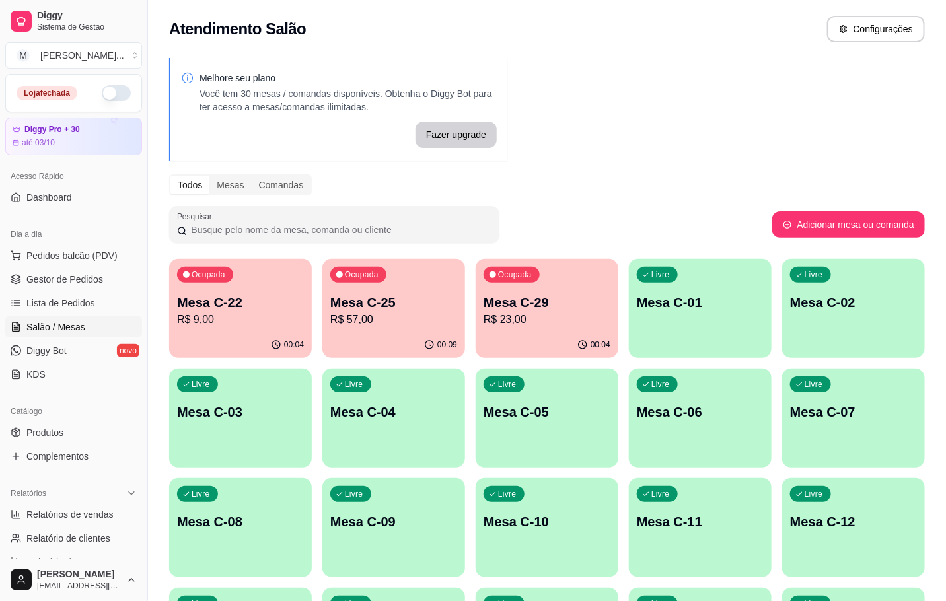
click at [357, 305] on p "Mesa C-25" at bounding box center [393, 302] width 127 height 18
click at [382, 296] on p "Mesa C-25" at bounding box center [393, 303] width 123 height 18
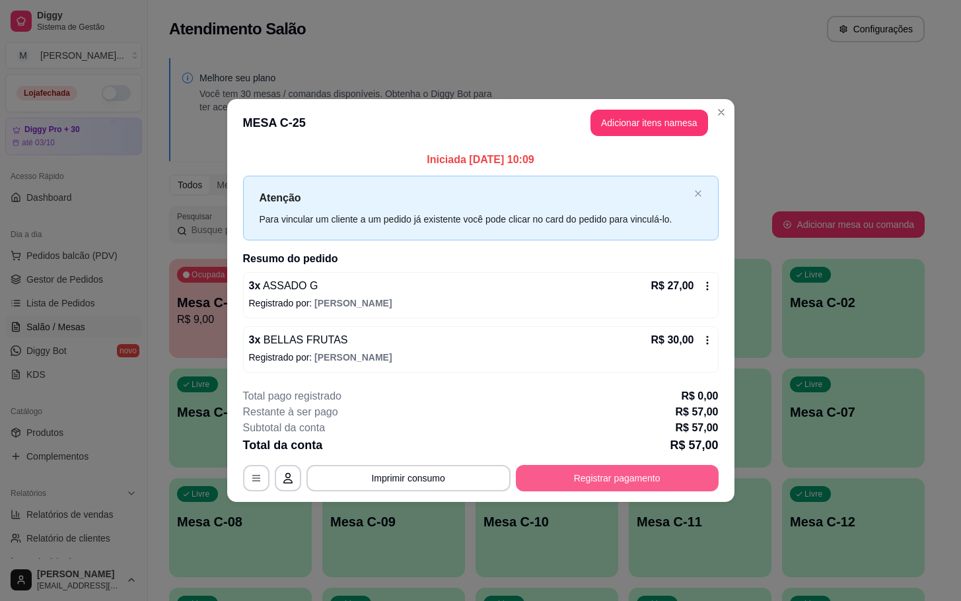
click at [607, 478] on button "Registrar pagamento" at bounding box center [617, 478] width 203 height 26
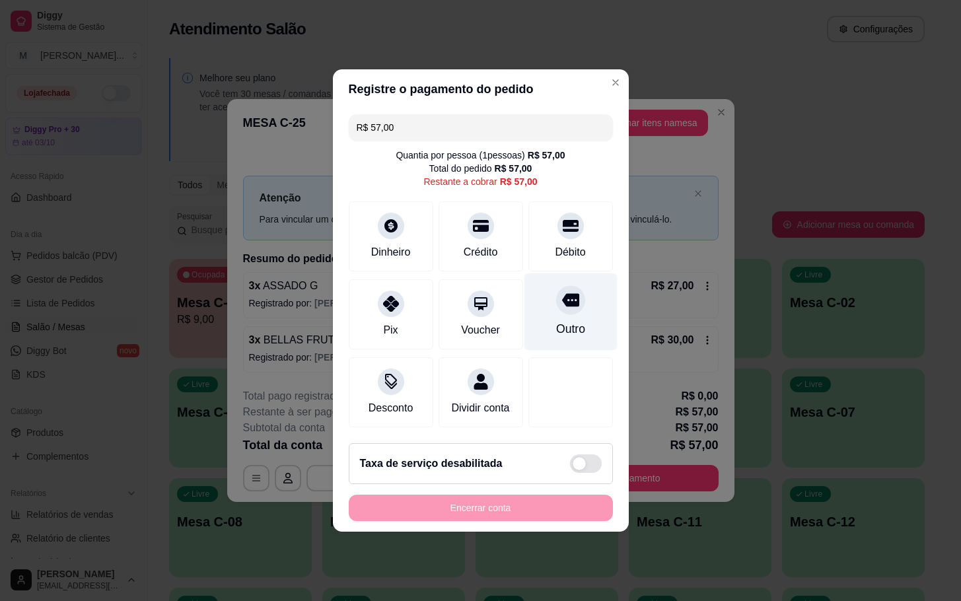
click at [561, 294] on icon at bounding box center [569, 300] width 17 height 13
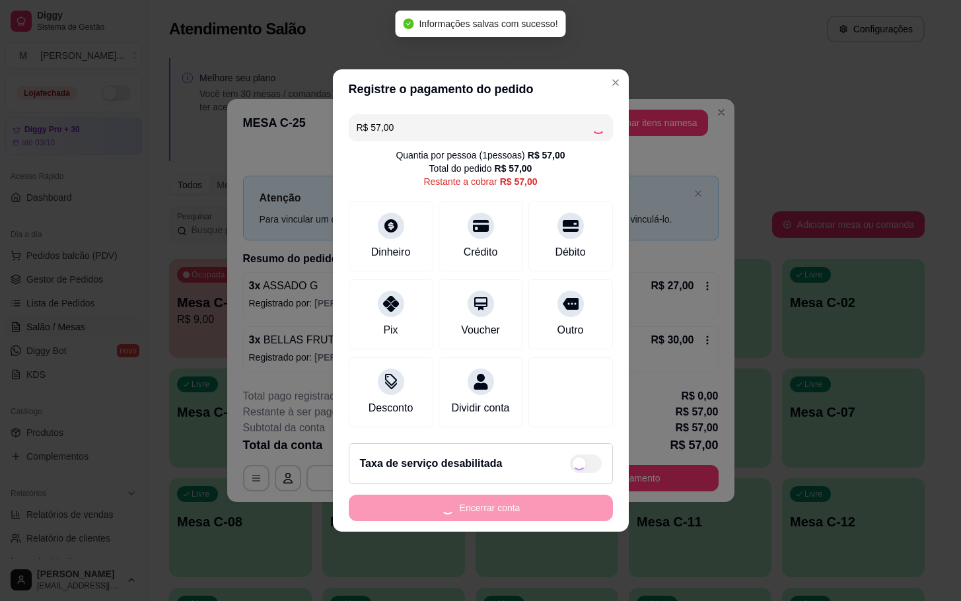
type input "R$ 0,00"
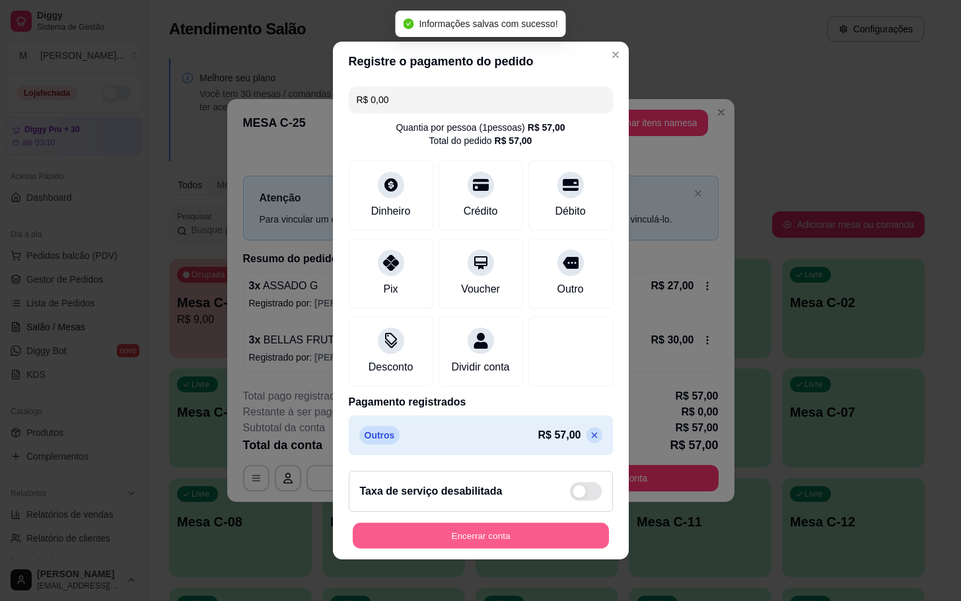
click at [409, 549] on button "Encerrar conta" at bounding box center [481, 536] width 256 height 26
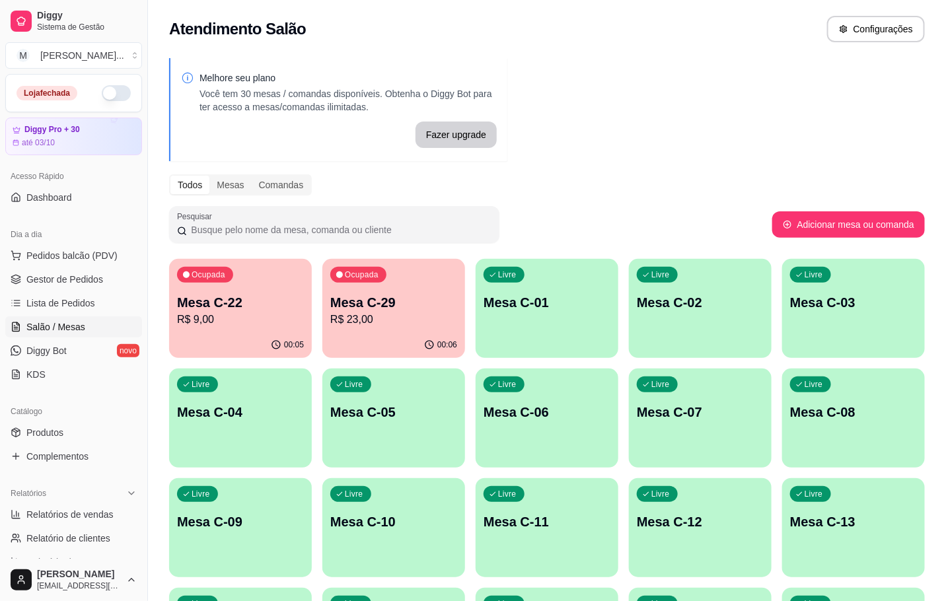
click at [723, 155] on div "Melhore seu plano Você tem 30 mesas / comandas disponíveis. Obtenha o Diggy Bot…" at bounding box center [547, 486] width 798 height 872
click at [248, 276] on div "Ocupada Mesa C-22 R$ 9,00" at bounding box center [240, 295] width 139 height 71
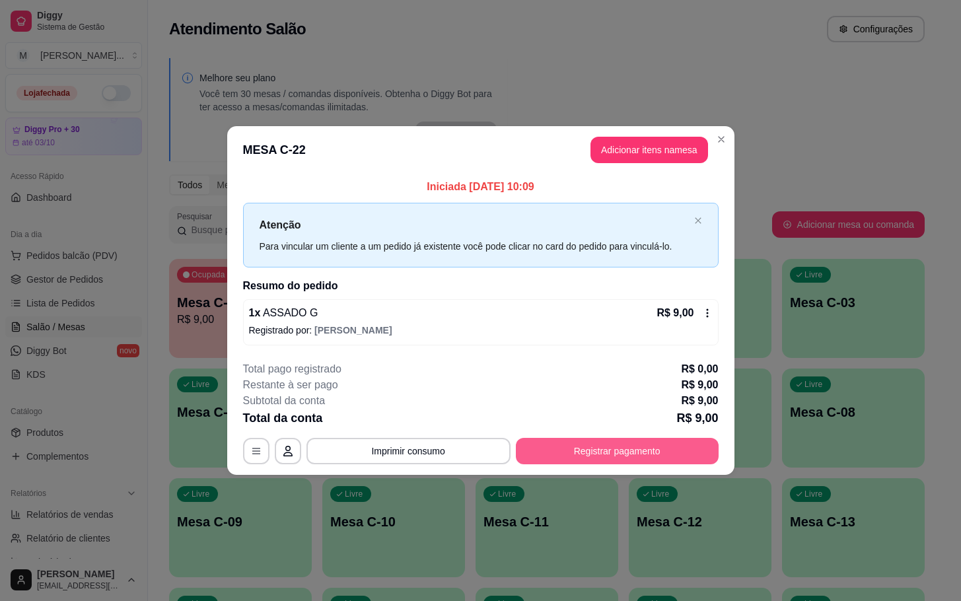
click at [630, 438] on button "Registrar pagamento" at bounding box center [617, 451] width 203 height 26
click at [533, 460] on button "Registrar pagamento" at bounding box center [617, 451] width 197 height 26
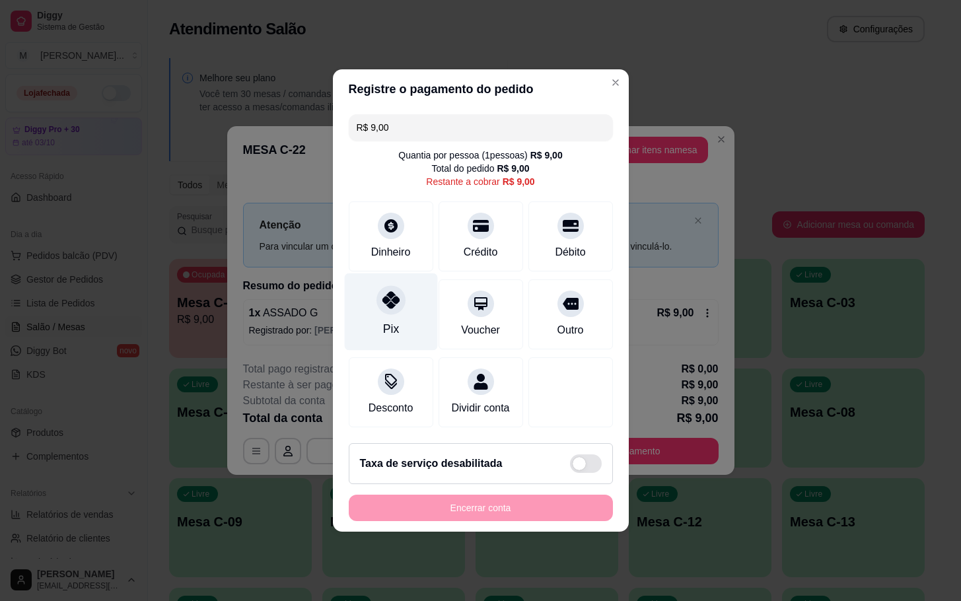
click at [391, 308] on div "Pix" at bounding box center [390, 311] width 93 height 77
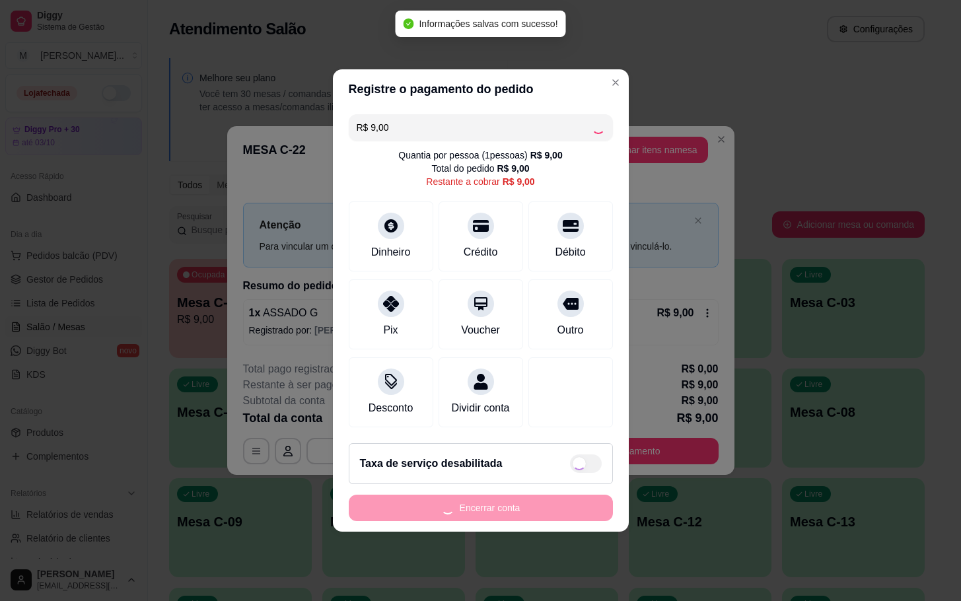
type input "R$ 0,00"
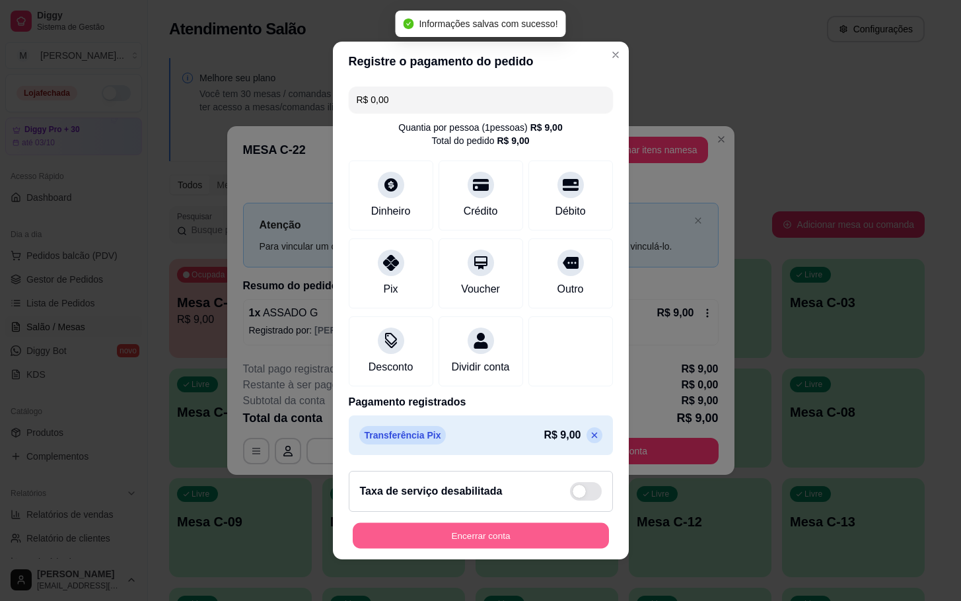
click at [536, 549] on button "Encerrar conta" at bounding box center [481, 536] width 256 height 26
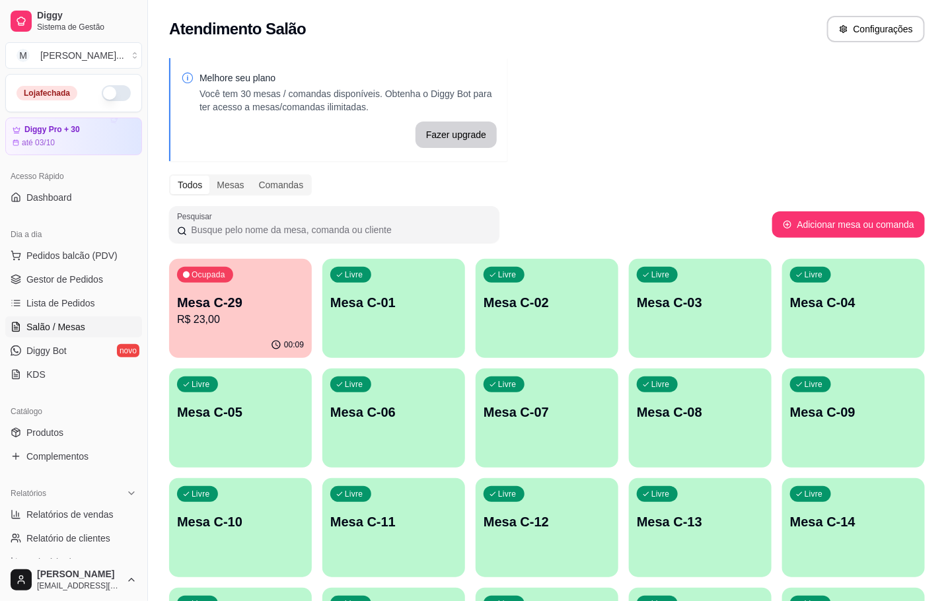
click at [211, 324] on p "R$ 23,00" at bounding box center [240, 320] width 127 height 16
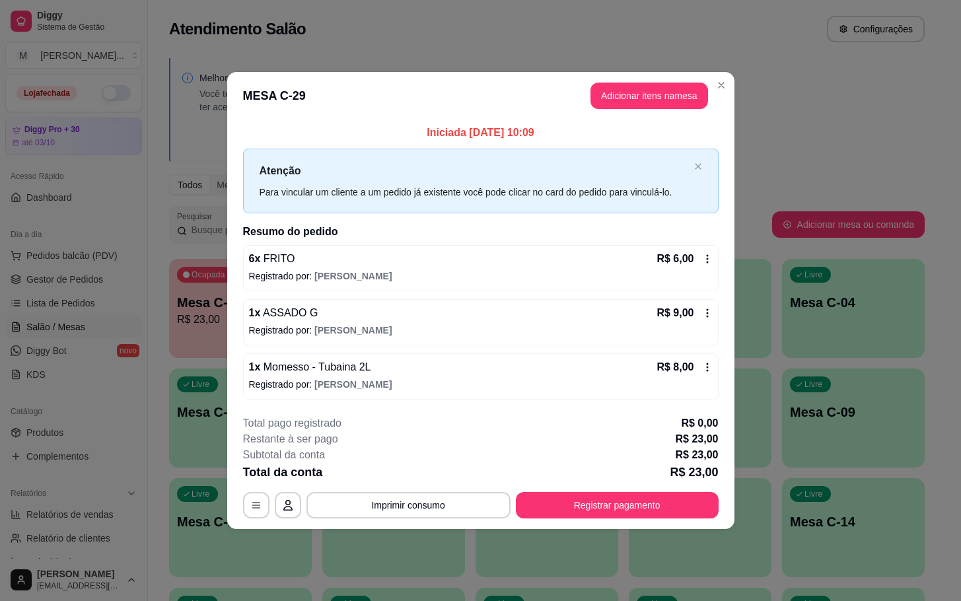
click at [583, 484] on div "**********" at bounding box center [481, 466] width 476 height 103
click at [589, 495] on button "Registrar pagamento" at bounding box center [617, 505] width 203 height 26
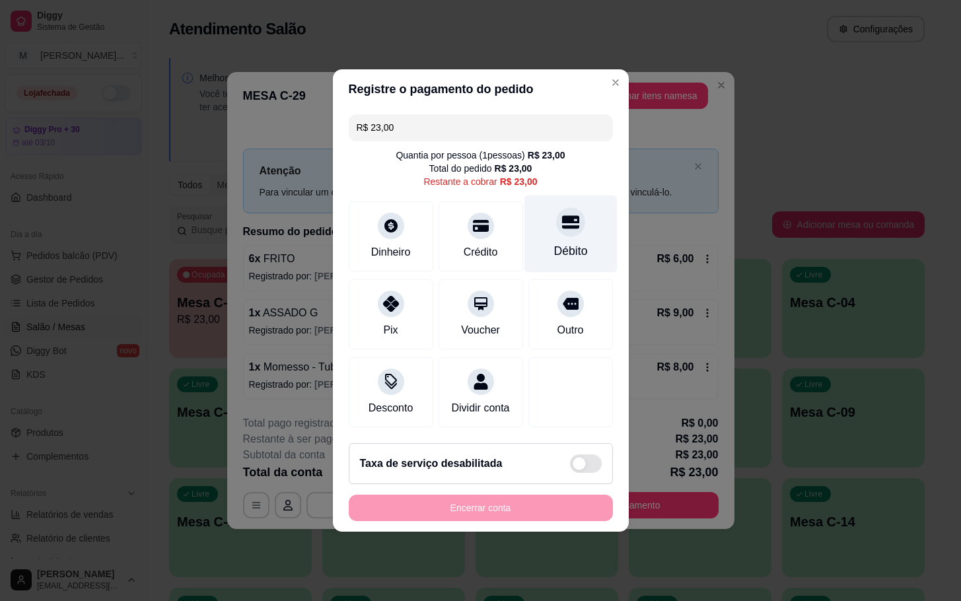
click at [553, 230] on div "Débito" at bounding box center [570, 234] width 93 height 77
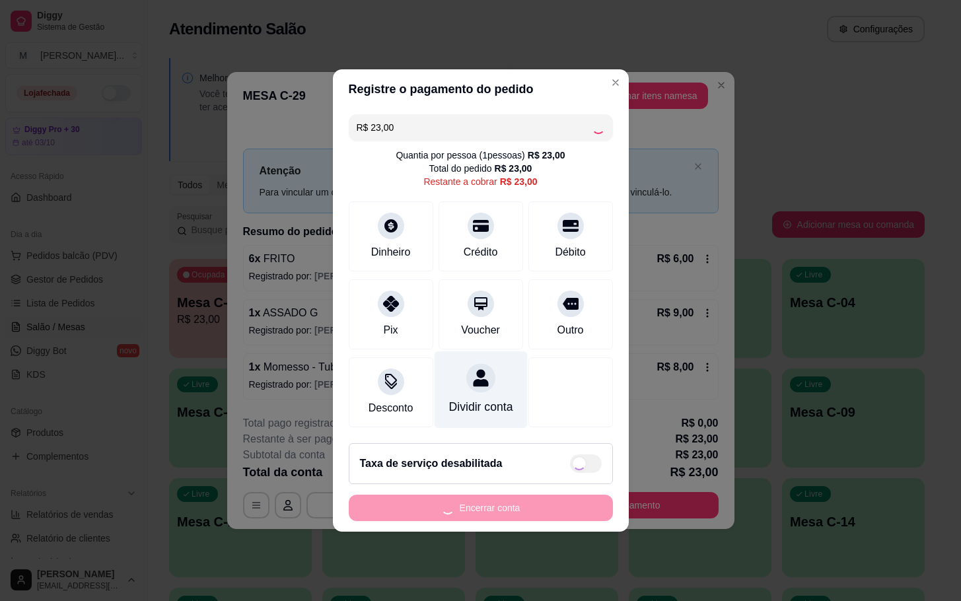
type input "R$ 0,00"
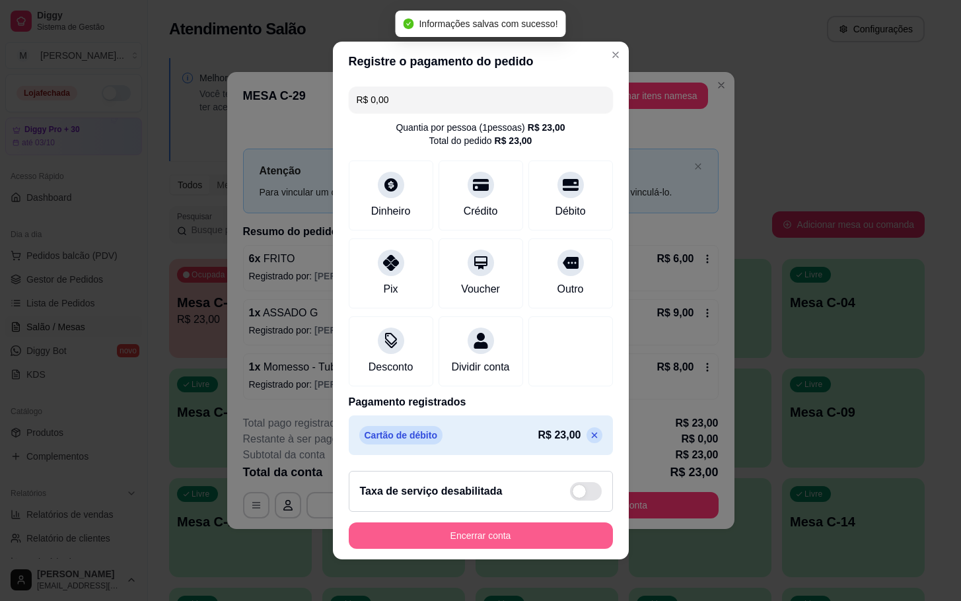
click at [431, 547] on button "Encerrar conta" at bounding box center [481, 535] width 264 height 26
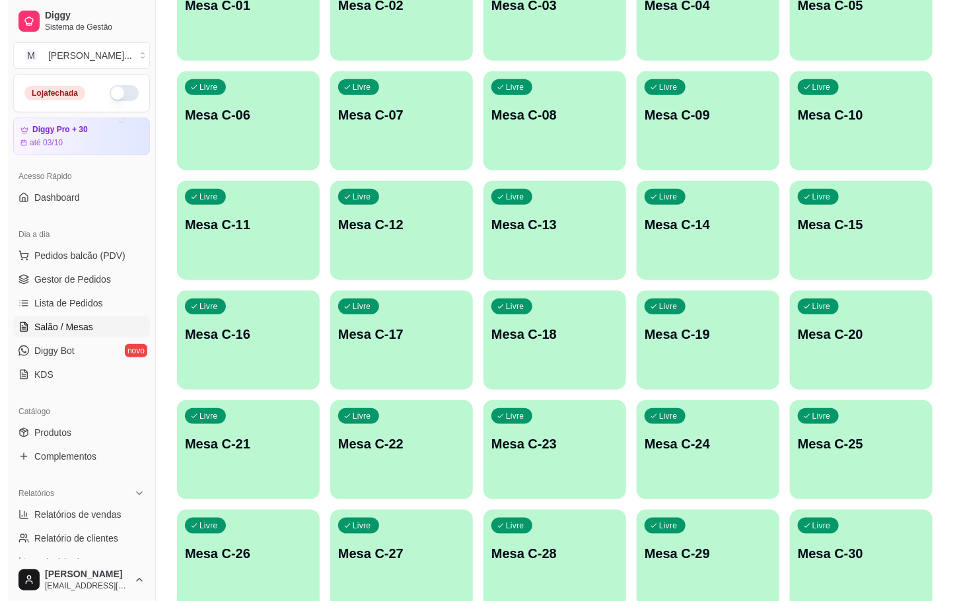
scroll to position [359, 0]
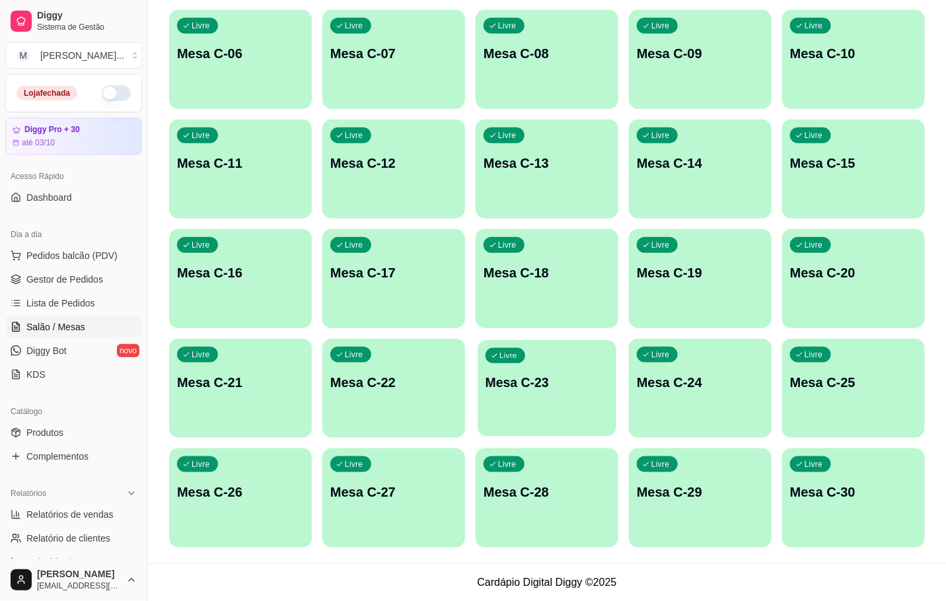
click at [556, 416] on div "Livre Mesa C-23" at bounding box center [547, 380] width 139 height 81
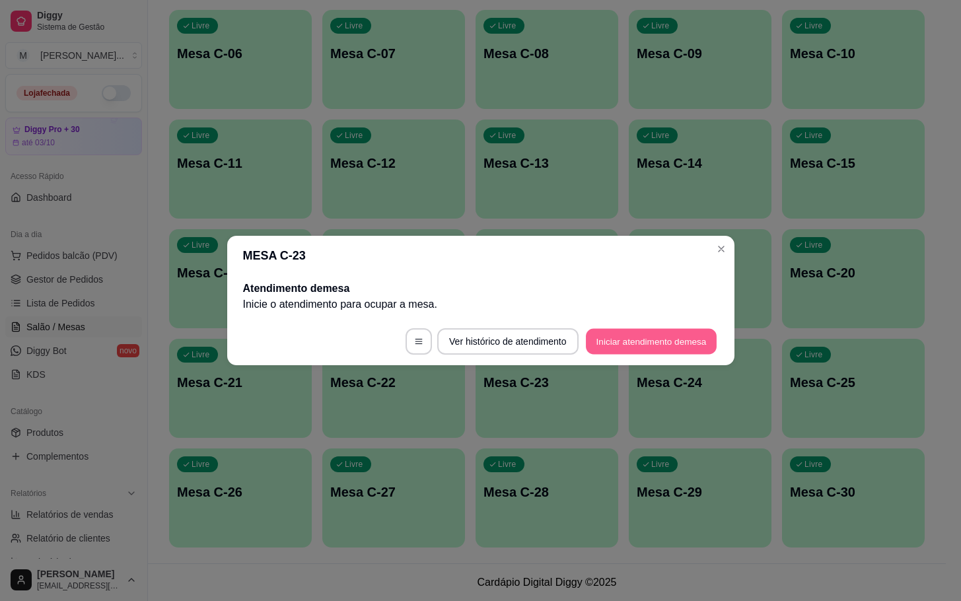
click at [670, 345] on button "Iniciar atendimento de mesa" at bounding box center [651, 342] width 131 height 26
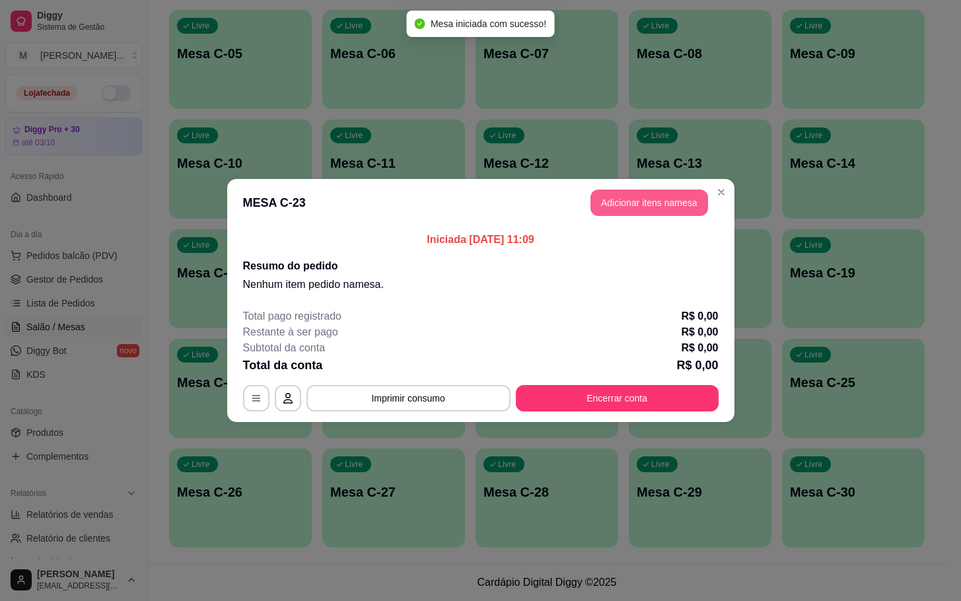
click at [662, 204] on button "Adicionar itens na mesa" at bounding box center [650, 203] width 118 height 26
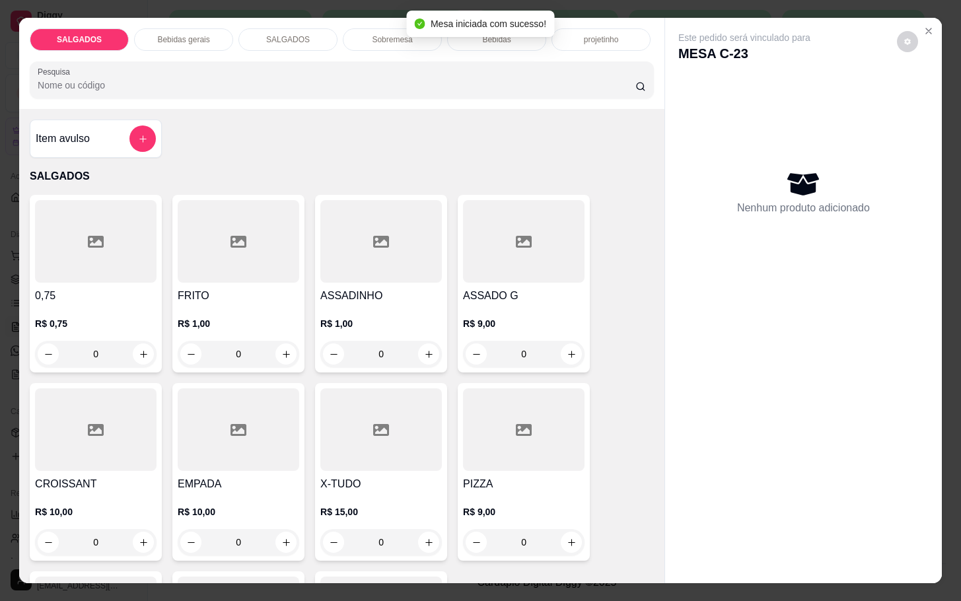
click at [252, 349] on input "0" at bounding box center [238, 354] width 74 height 26
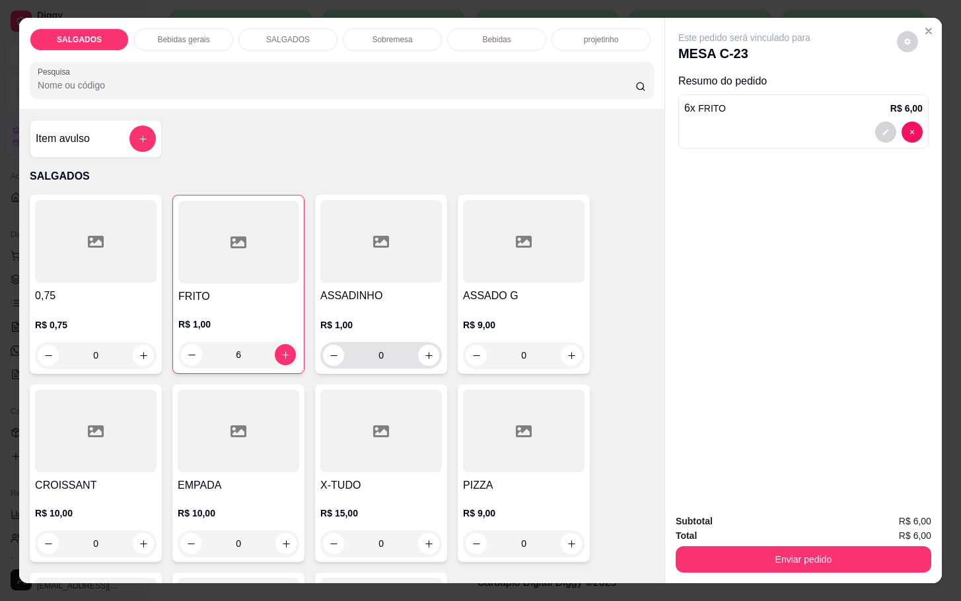
type input "6"
click at [385, 349] on input "0" at bounding box center [381, 355] width 74 height 26
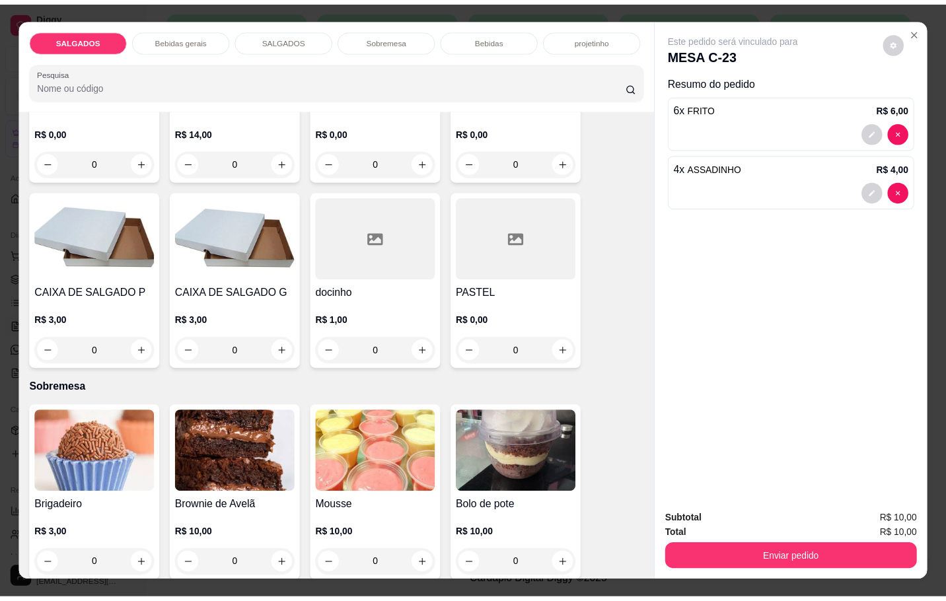
scroll to position [2279, 0]
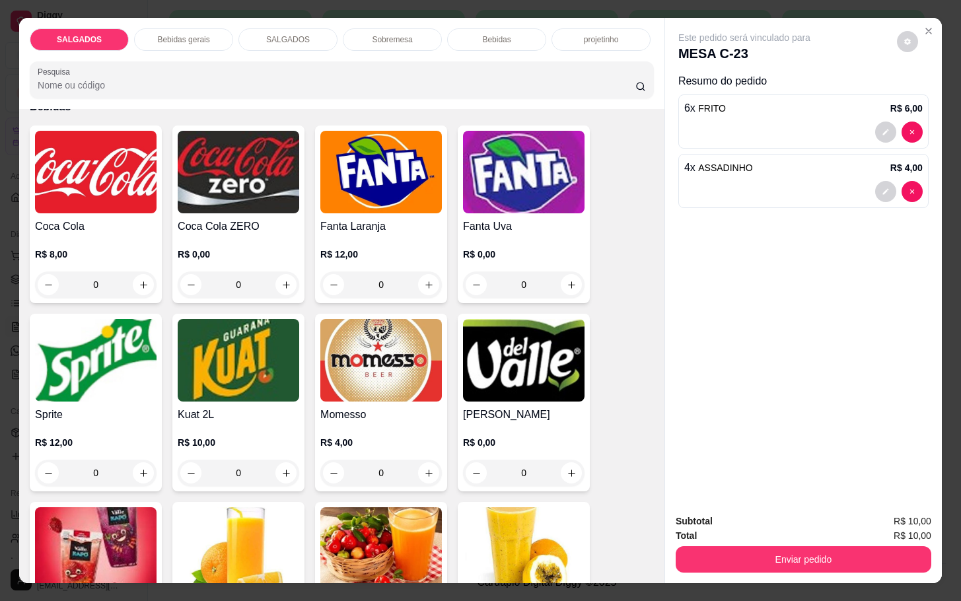
type input "4"
click at [381, 384] on img at bounding box center [381, 360] width 122 height 83
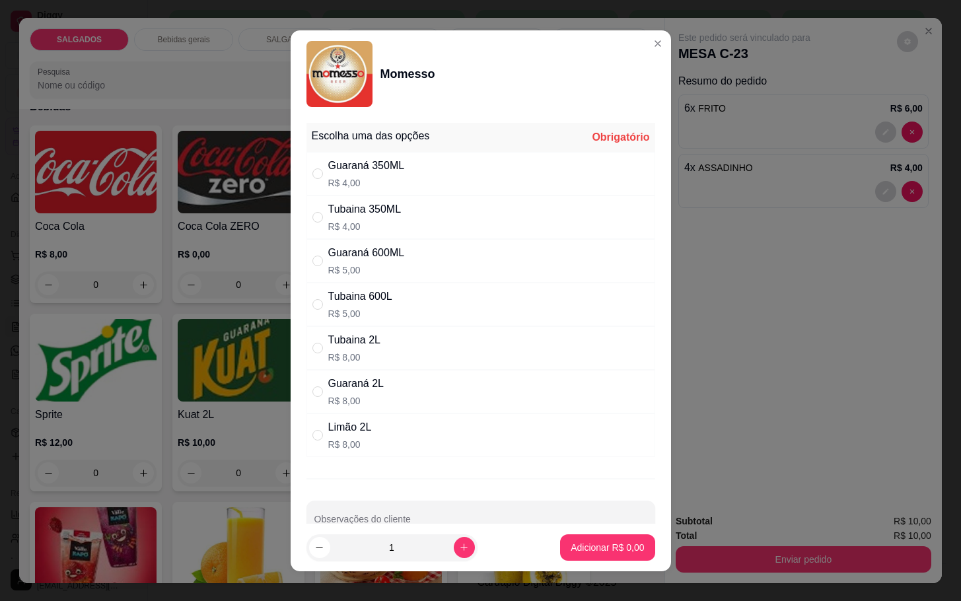
click at [361, 215] on div "Tubaina 350ML" at bounding box center [364, 209] width 73 height 16
radio input "true"
click at [571, 545] on p "Adicionar R$ 4,00" at bounding box center [607, 547] width 73 height 13
type input "1"
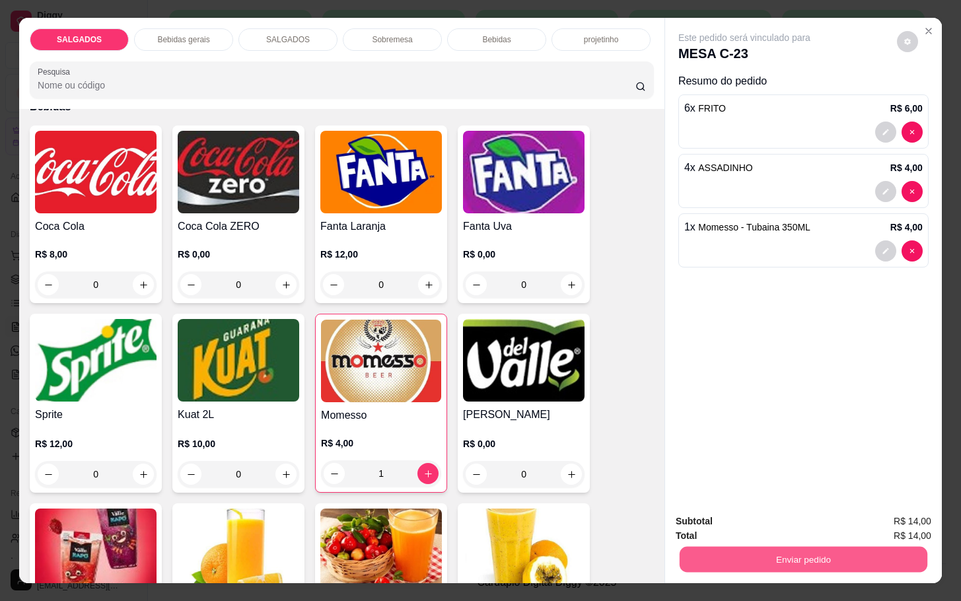
click at [686, 556] on button "Enviar pedido" at bounding box center [804, 559] width 248 height 26
click at [694, 510] on button "Não registrar e enviar pedido" at bounding box center [757, 519] width 133 height 24
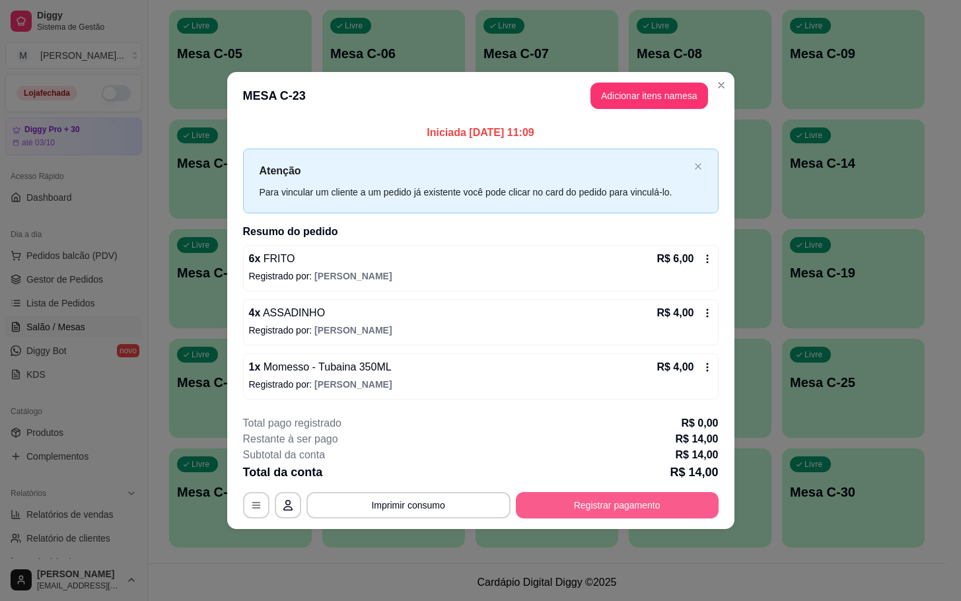
click at [640, 500] on button "Registrar pagamento" at bounding box center [617, 505] width 203 height 26
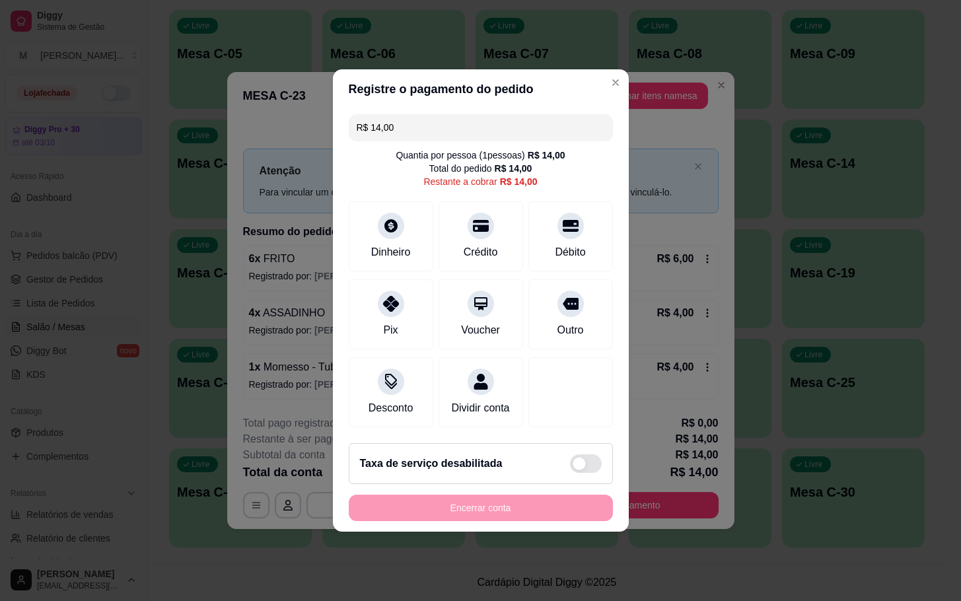
click at [516, 220] on div "Dinheiro Crédito Débito" at bounding box center [481, 236] width 264 height 70
click at [554, 242] on div "Débito" at bounding box center [571, 250] width 34 height 17
type input "R$ 0,00"
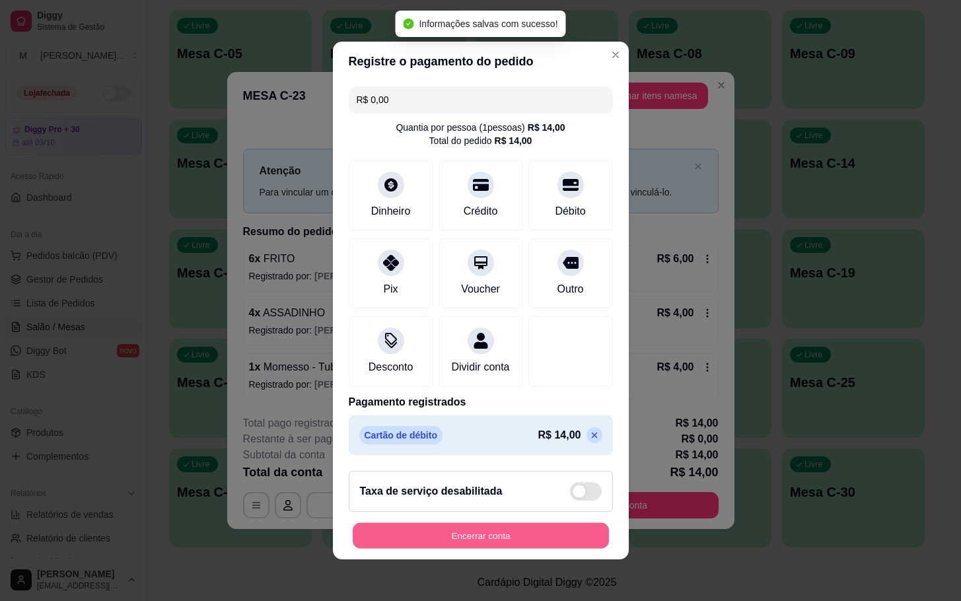
click at [442, 548] on button "Encerrar conta" at bounding box center [481, 536] width 256 height 26
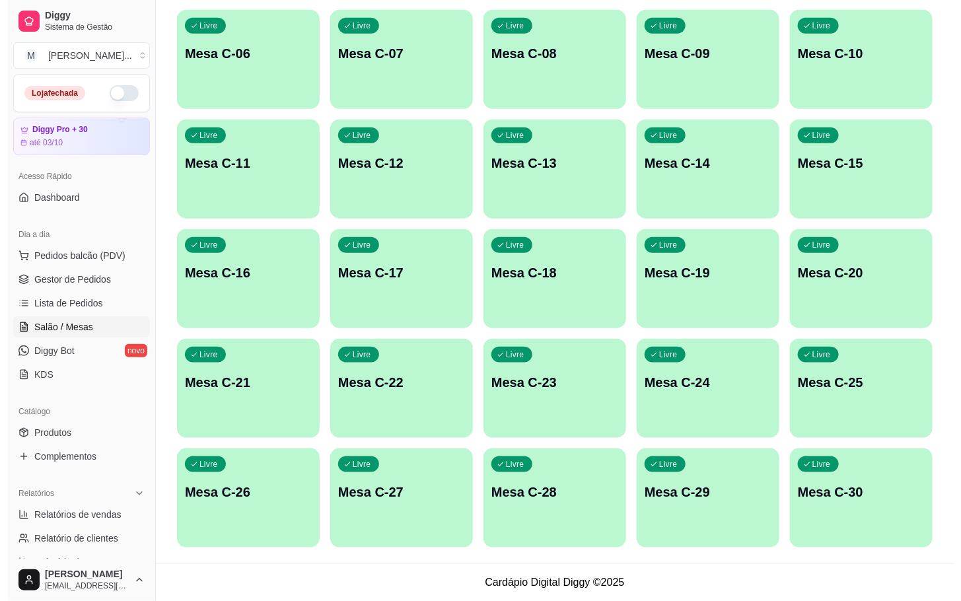
scroll to position [260, 0]
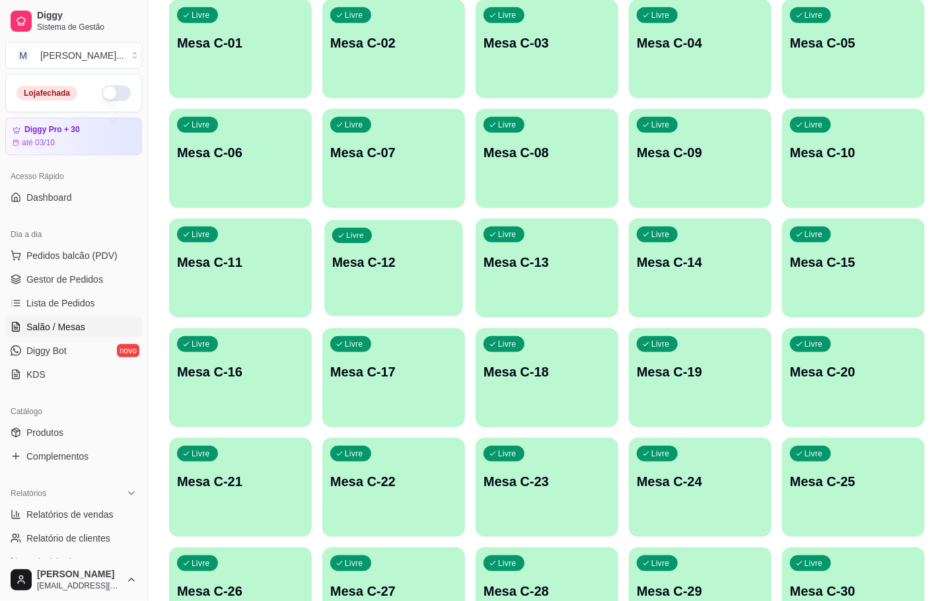
click at [351, 278] on div "Livre Mesa C-12" at bounding box center [393, 260] width 139 height 81
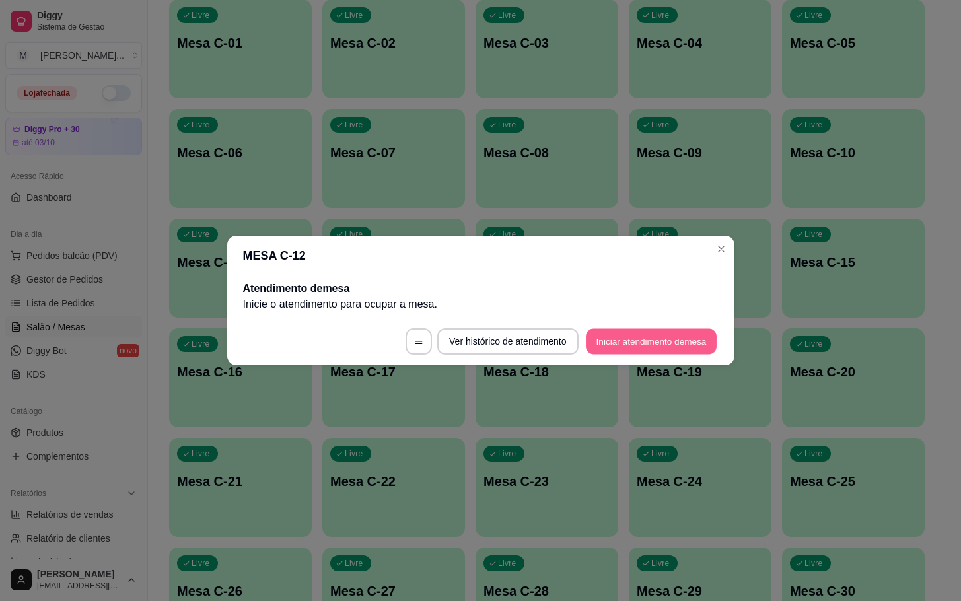
click at [660, 333] on button "Iniciar atendimento de mesa" at bounding box center [651, 342] width 131 height 26
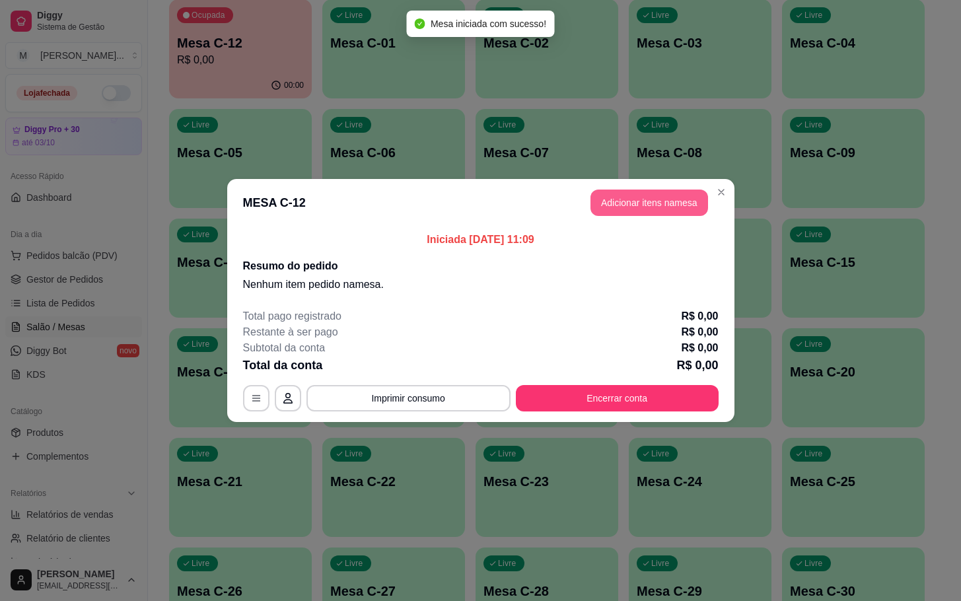
click at [622, 201] on button "Adicionar itens na mesa" at bounding box center [650, 203] width 118 height 26
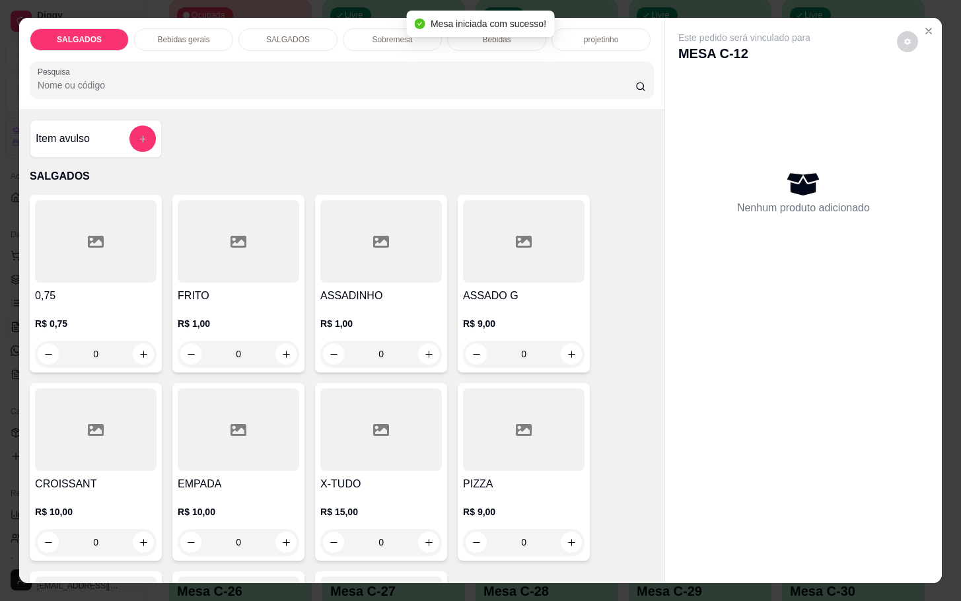
click at [258, 353] on input "0" at bounding box center [238, 354] width 74 height 26
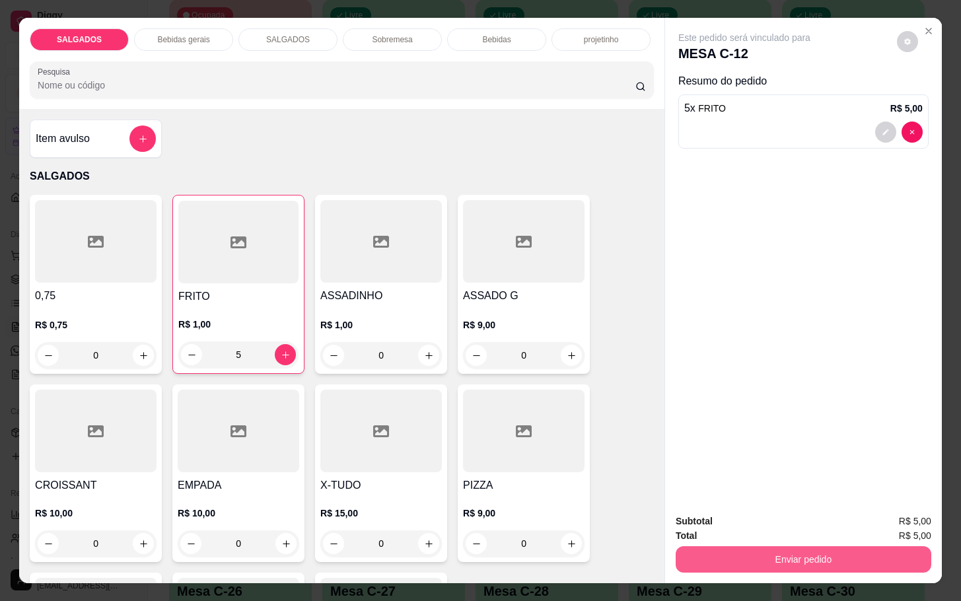
type input "5"
click at [781, 556] on button "Enviar pedido" at bounding box center [804, 559] width 248 height 26
click at [781, 510] on button "Não registrar e enviar pedido" at bounding box center [757, 519] width 137 height 25
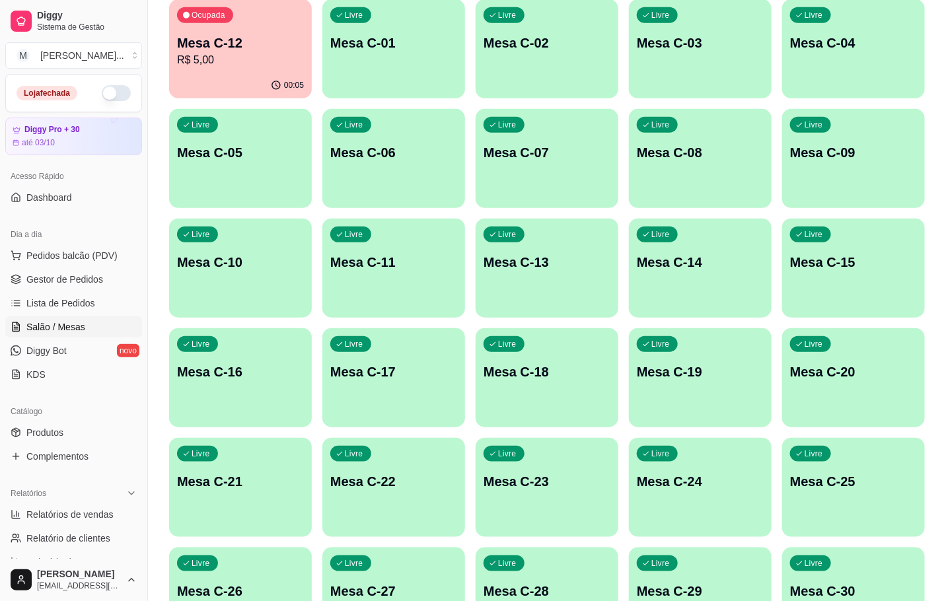
click at [242, 71] on div "Ocupada Mesa C-12 R$ 5,00" at bounding box center [240, 35] width 143 height 73
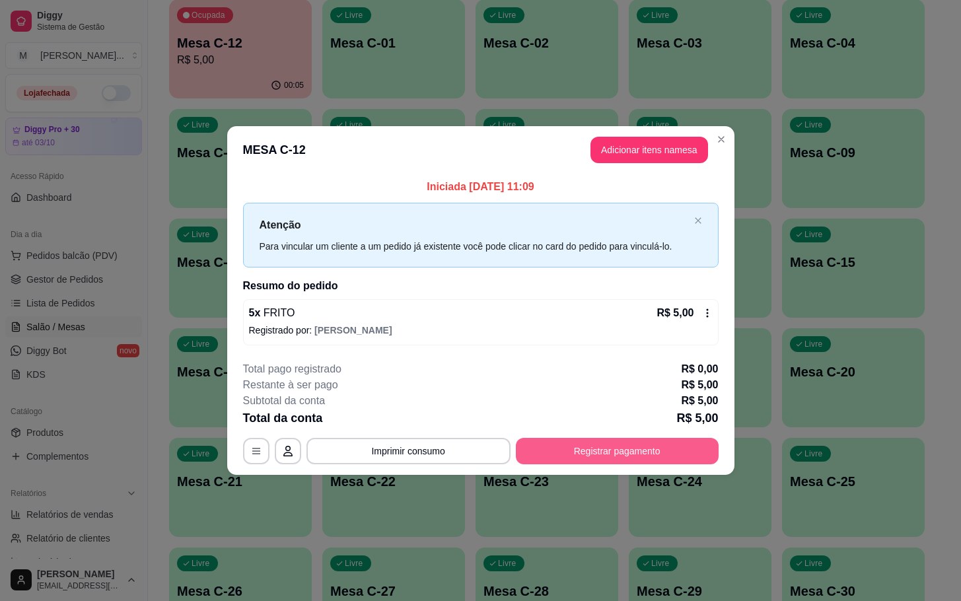
click at [694, 458] on button "Registrar pagamento" at bounding box center [617, 451] width 203 height 26
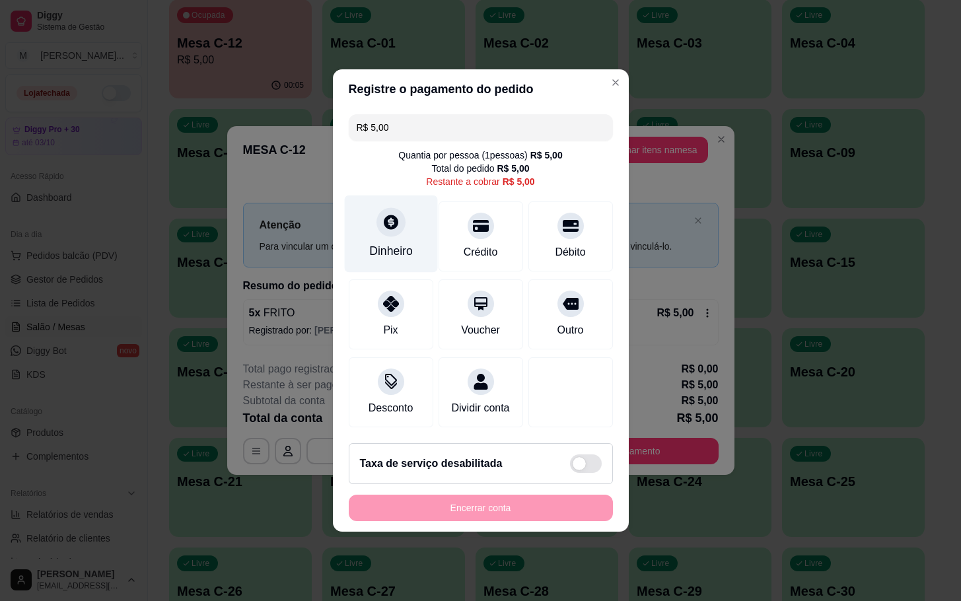
click at [418, 213] on div "Dinheiro" at bounding box center [390, 234] width 93 height 77
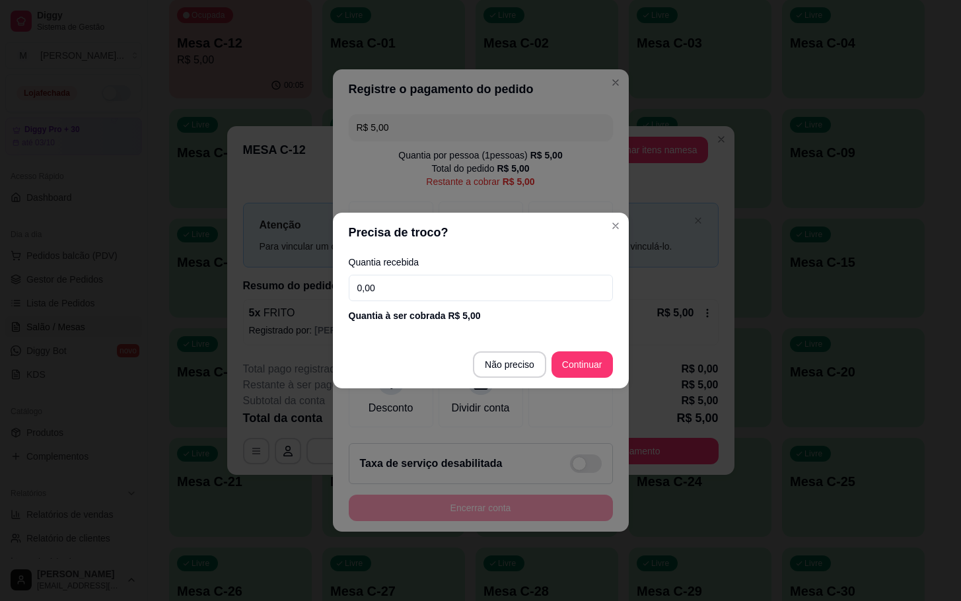
click at [511, 322] on div "Quantia à ser cobrada R$ 5,00" at bounding box center [481, 315] width 264 height 13
click at [509, 310] on div "Quantia à ser cobrada R$ 5,00" at bounding box center [481, 315] width 264 height 13
click at [520, 298] on input "0,00" at bounding box center [481, 288] width 264 height 26
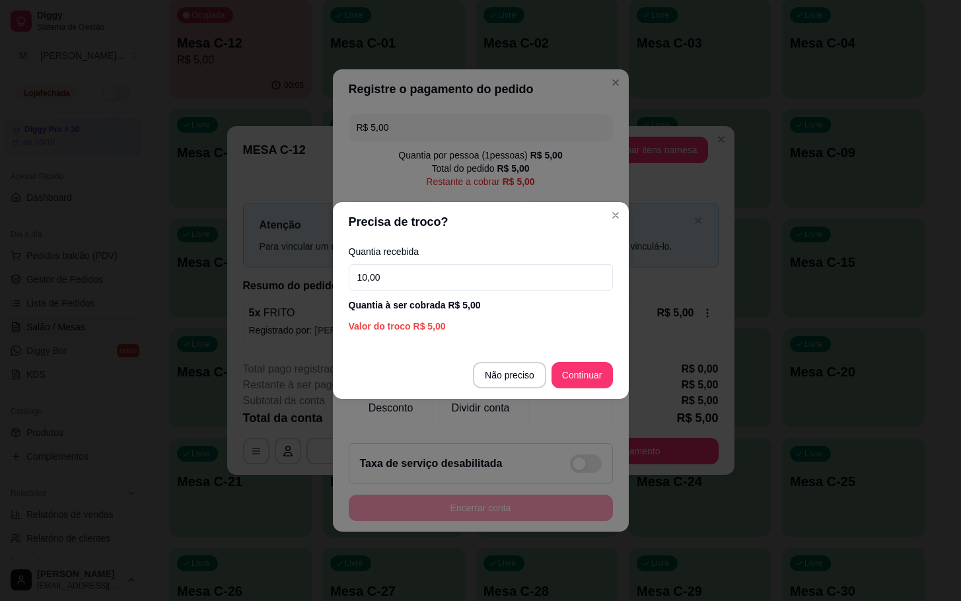
type input "10,00"
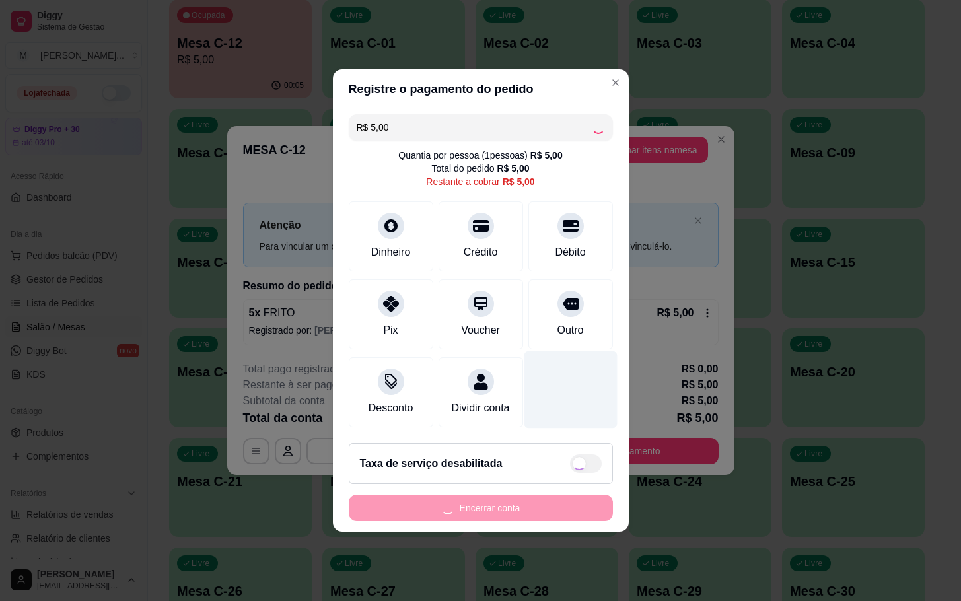
type input "R$ 0,00"
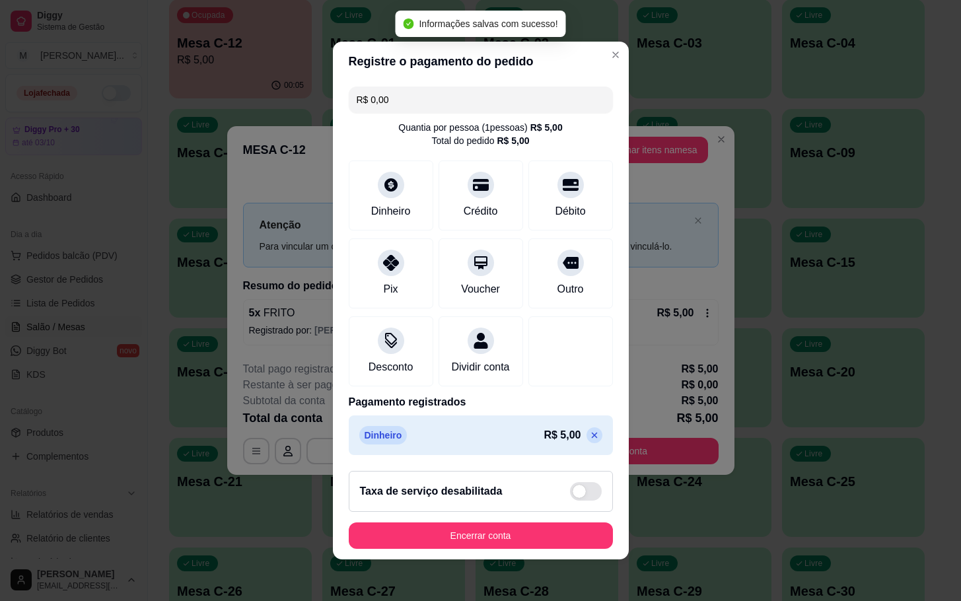
click at [550, 536] on button "Encerrar conta" at bounding box center [481, 535] width 264 height 26
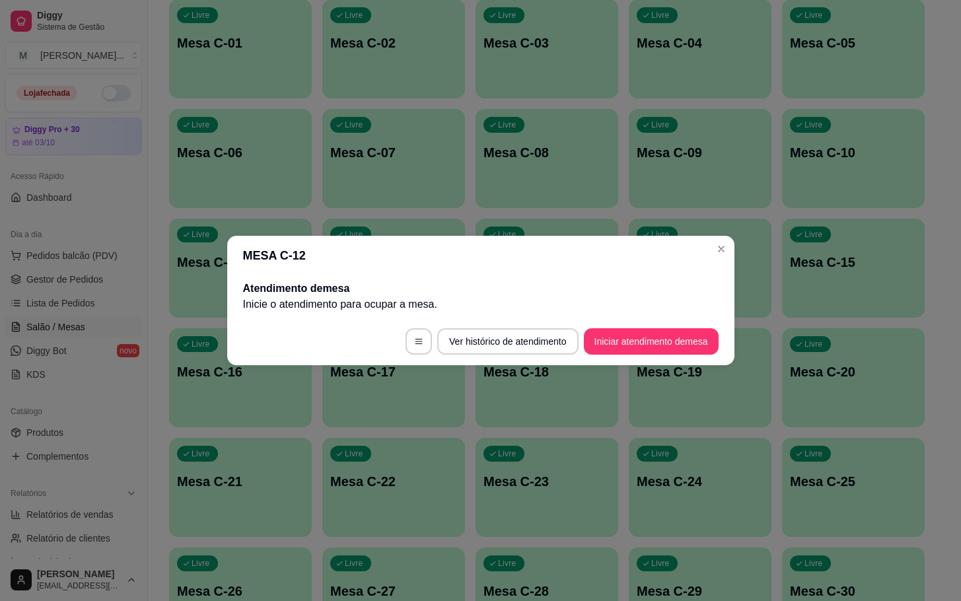
click at [628, 323] on footer "Ver histórico de atendimento Iniciar atendimento de mesa" at bounding box center [480, 342] width 507 height 48
click at [626, 343] on button "Iniciar atendimento de mesa" at bounding box center [651, 342] width 131 height 26
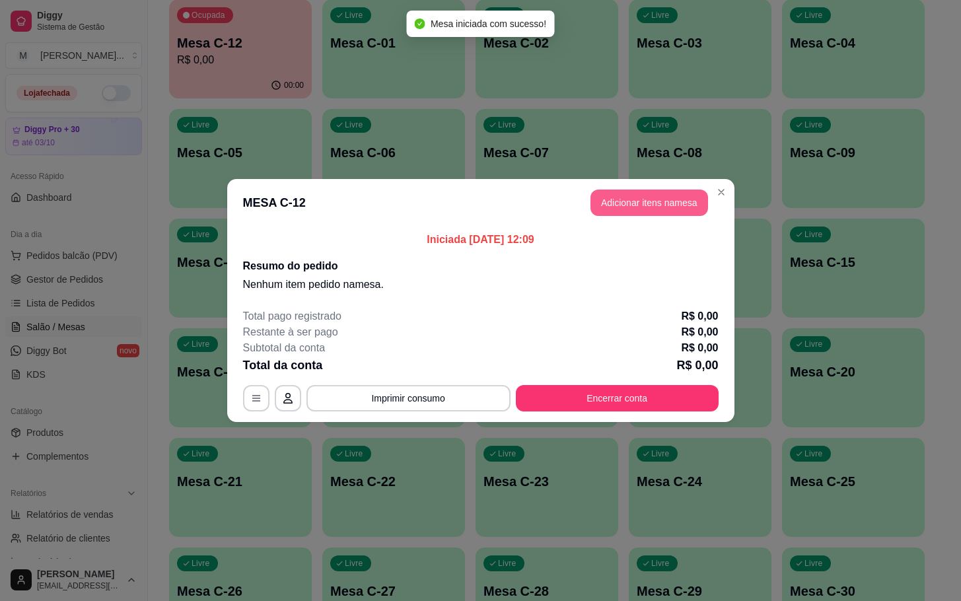
click at [652, 201] on button "Adicionar itens na mesa" at bounding box center [650, 203] width 118 height 26
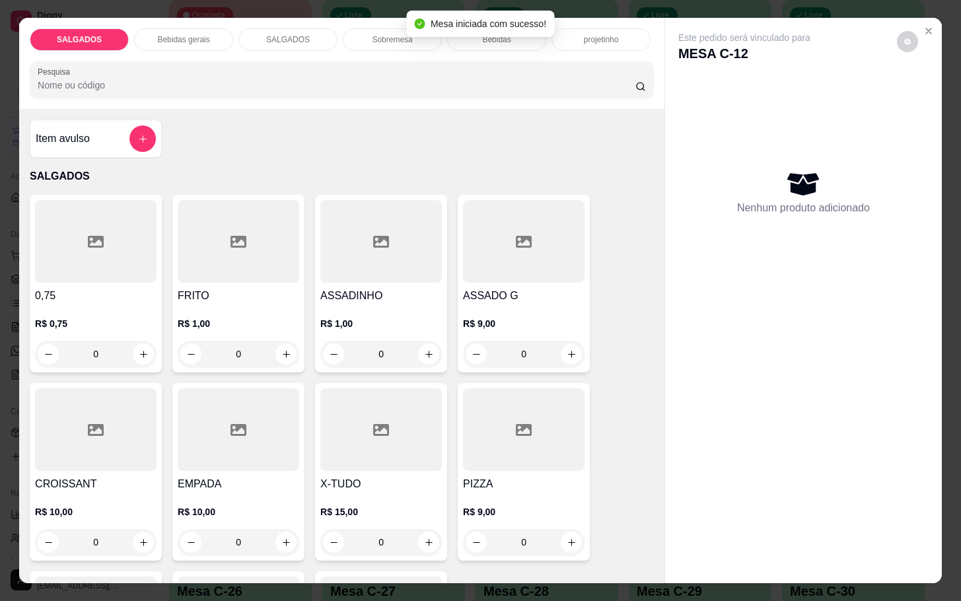
click at [183, 234] on div at bounding box center [239, 241] width 122 height 83
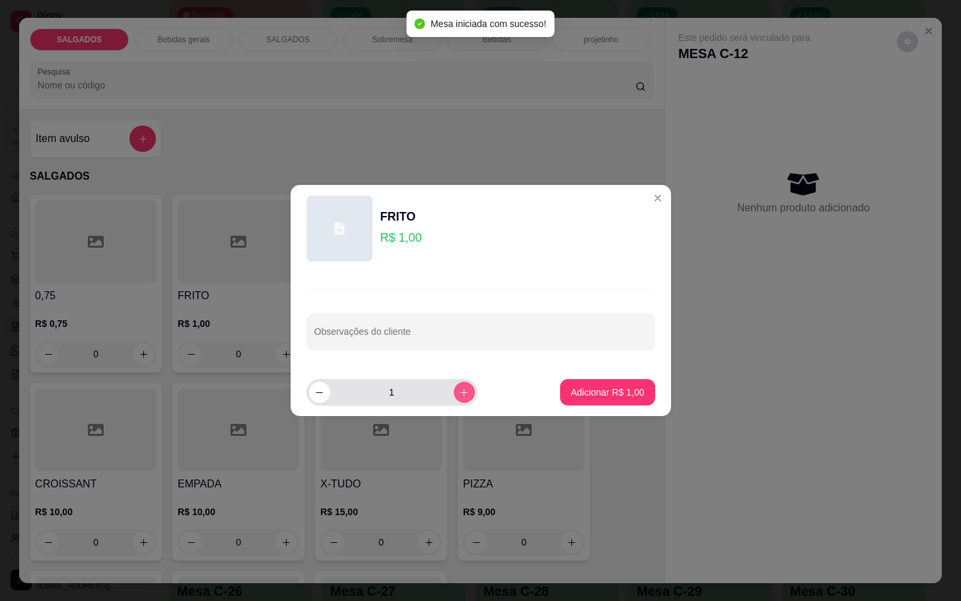
click at [454, 400] on button "increase-product-quantity" at bounding box center [464, 392] width 21 height 21
click at [454, 400] on button "increase-product-quantity" at bounding box center [464, 392] width 20 height 20
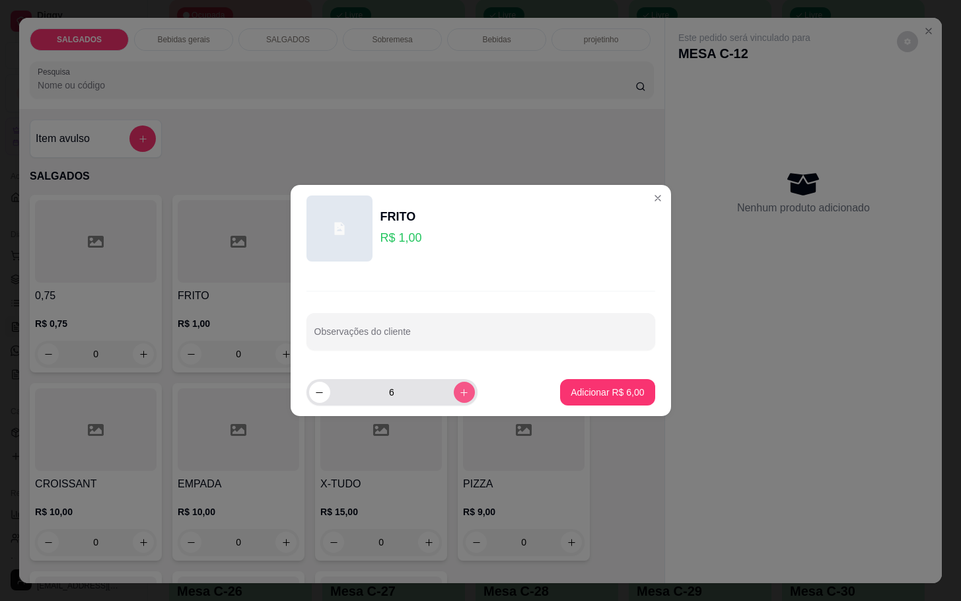
click at [454, 400] on button "increase-product-quantity" at bounding box center [464, 392] width 21 height 21
click at [454, 400] on button "increase-product-quantity" at bounding box center [464, 392] width 20 height 20
type input "10"
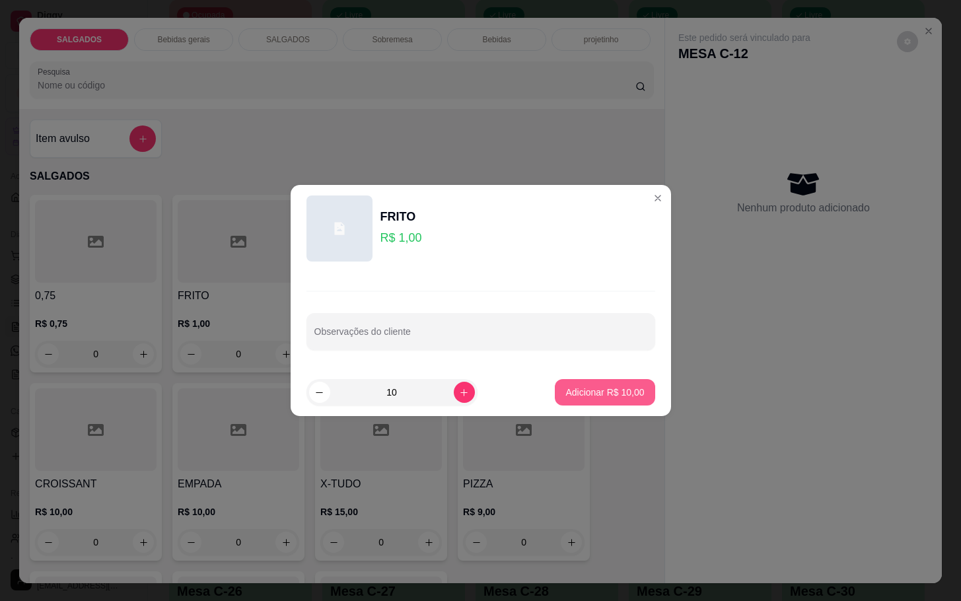
click at [606, 392] on p "Adicionar R$ 10,00" at bounding box center [604, 392] width 79 height 13
type input "10"
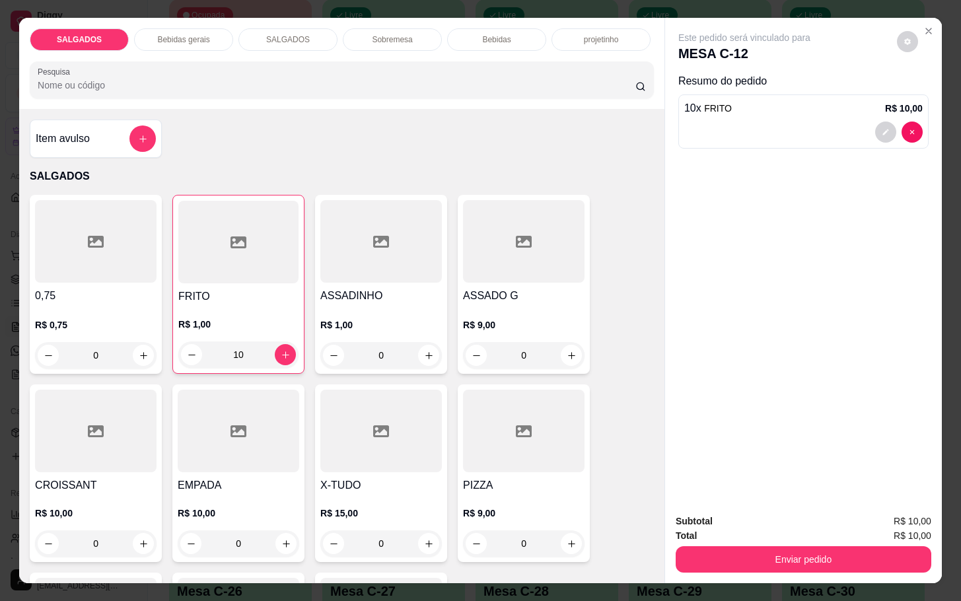
click at [201, 42] on div "Bebidas gerais" at bounding box center [183, 39] width 99 height 22
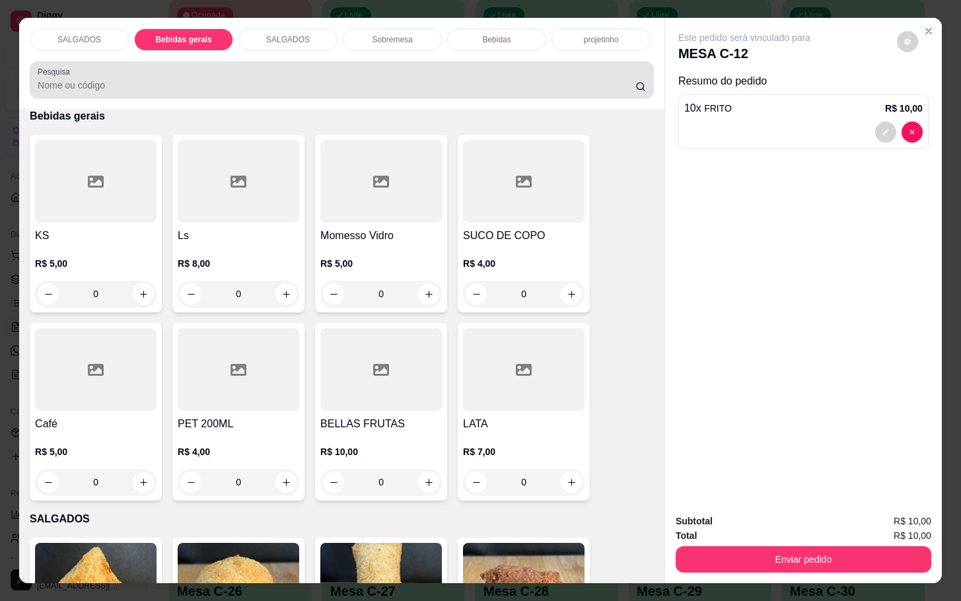
scroll to position [32, 0]
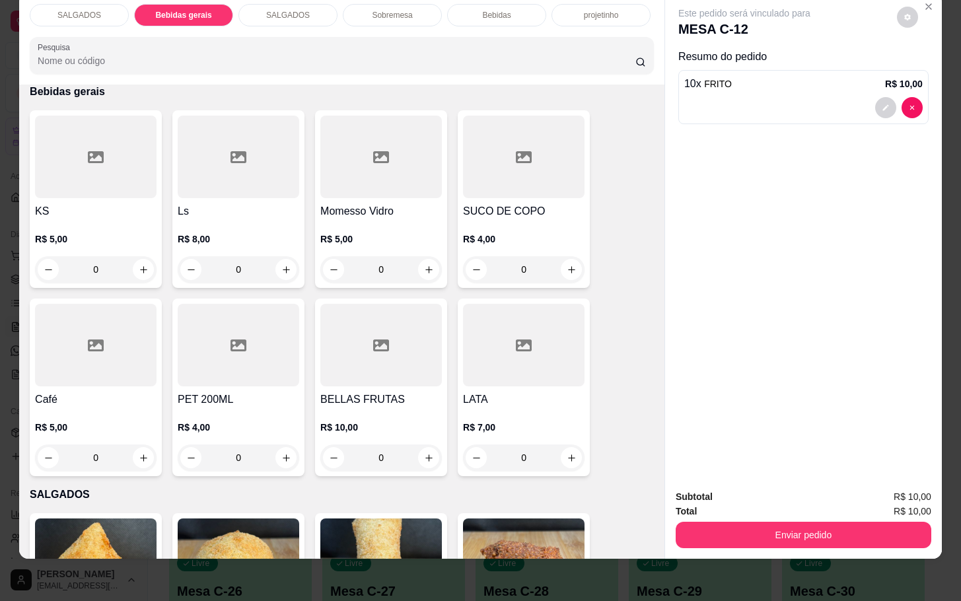
click at [404, 159] on div at bounding box center [381, 157] width 122 height 83
click at [597, 387] on div "KS R$ 5,00 0 Ls R$ 8,00 0 Momesso Vidro R$ 5,00 0 SUCO DE COPO R$ 4,00 0 Café R…" at bounding box center [342, 293] width 624 height 366
click at [403, 219] on div "R$ 5,00 0" at bounding box center [381, 250] width 122 height 63
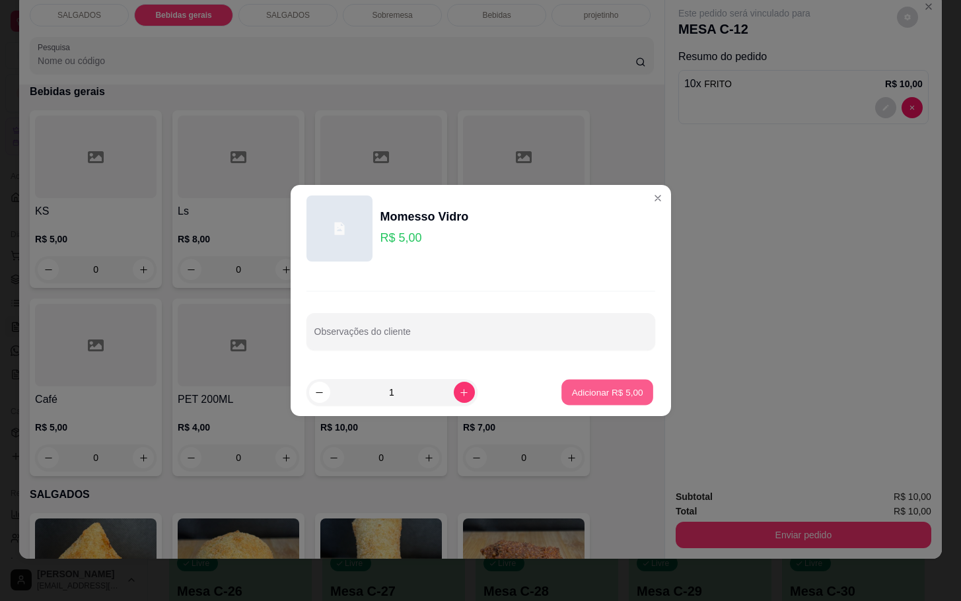
click at [591, 401] on button "Adicionar R$ 5,00" at bounding box center [607, 393] width 92 height 26
type input "1"
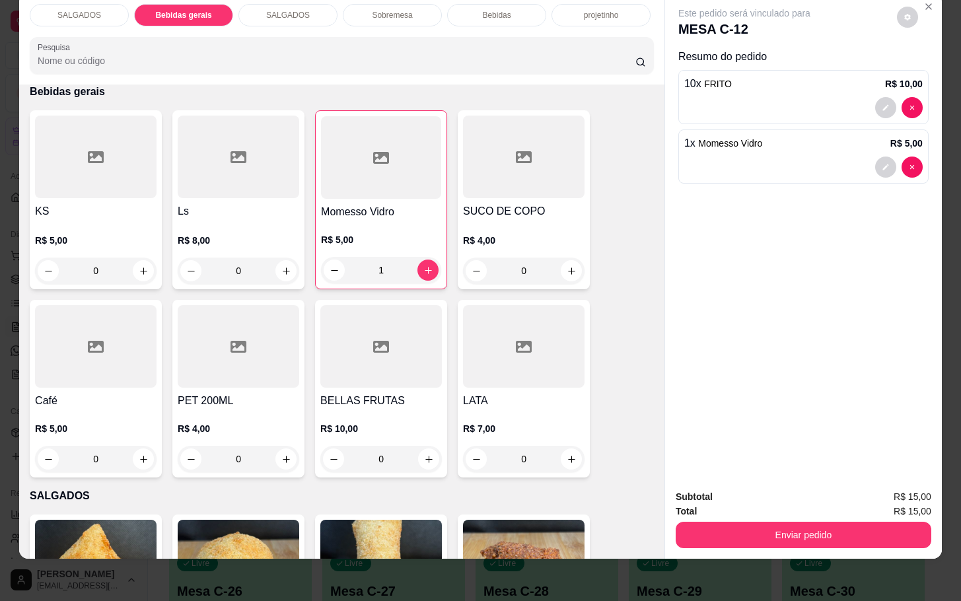
click at [795, 528] on button "Enviar pedido" at bounding box center [804, 535] width 256 height 26
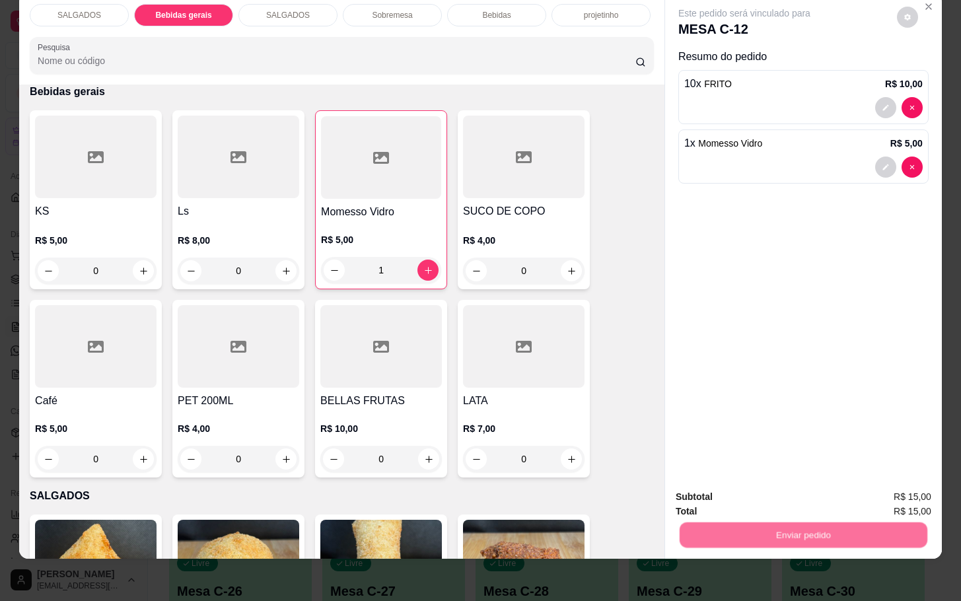
click at [785, 496] on button "Não registrar e enviar pedido" at bounding box center [757, 488] width 133 height 24
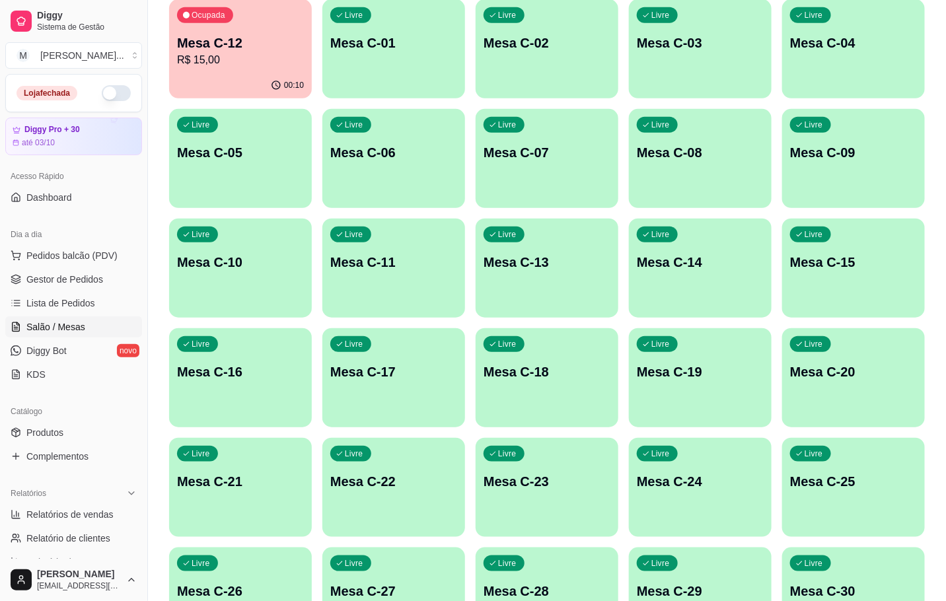
click at [157, 60] on div "Diggy Sistema de Gestão M Mila Salgados ... Loja fechada Diggy Pro + 30 até 03/…" at bounding box center [473, 220] width 946 height 960
click at [200, 82] on div "00:10" at bounding box center [240, 86] width 143 height 26
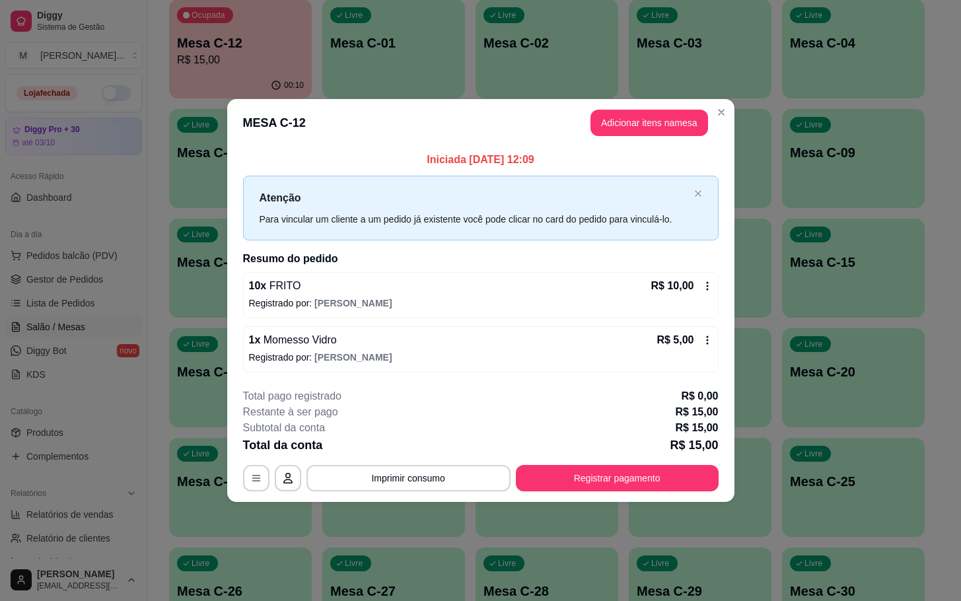
click at [585, 120] on header "MESA C-12 Adicionar itens na mesa" at bounding box center [480, 123] width 507 height 48
click at [599, 125] on button "Adicionar itens na mesa" at bounding box center [650, 123] width 118 height 26
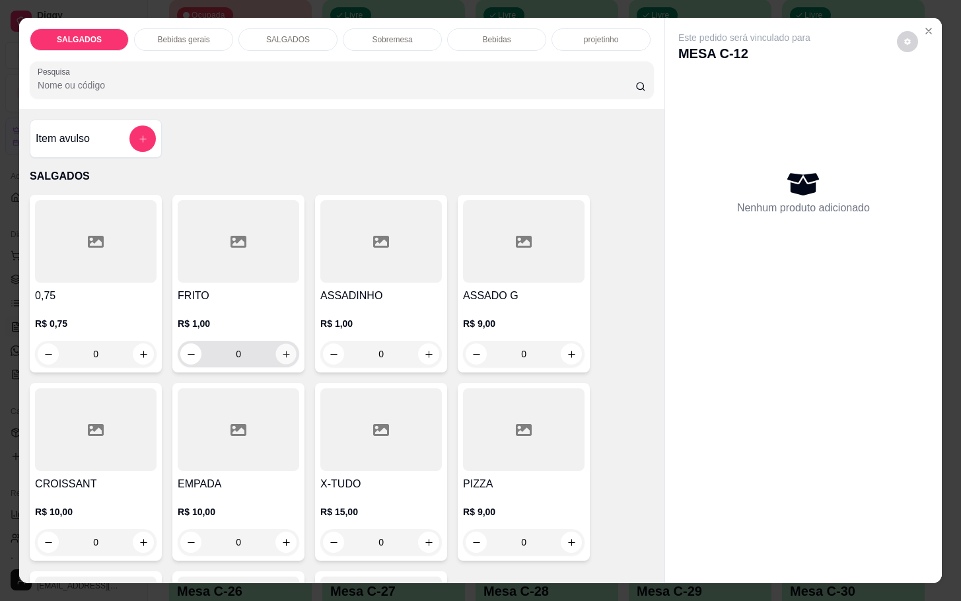
click at [284, 351] on button "increase-product-quantity" at bounding box center [286, 354] width 20 height 20
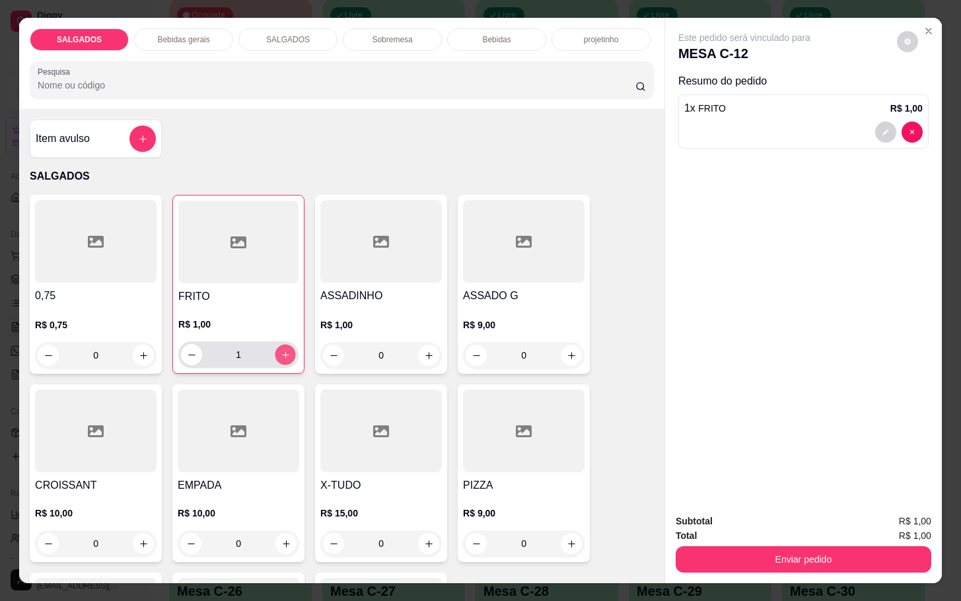
click at [284, 351] on button "increase-product-quantity" at bounding box center [285, 355] width 20 height 20
click at [286, 357] on div "2" at bounding box center [238, 354] width 115 height 26
click at [275, 344] on button "increase-product-quantity" at bounding box center [285, 354] width 21 height 21
type input "3"
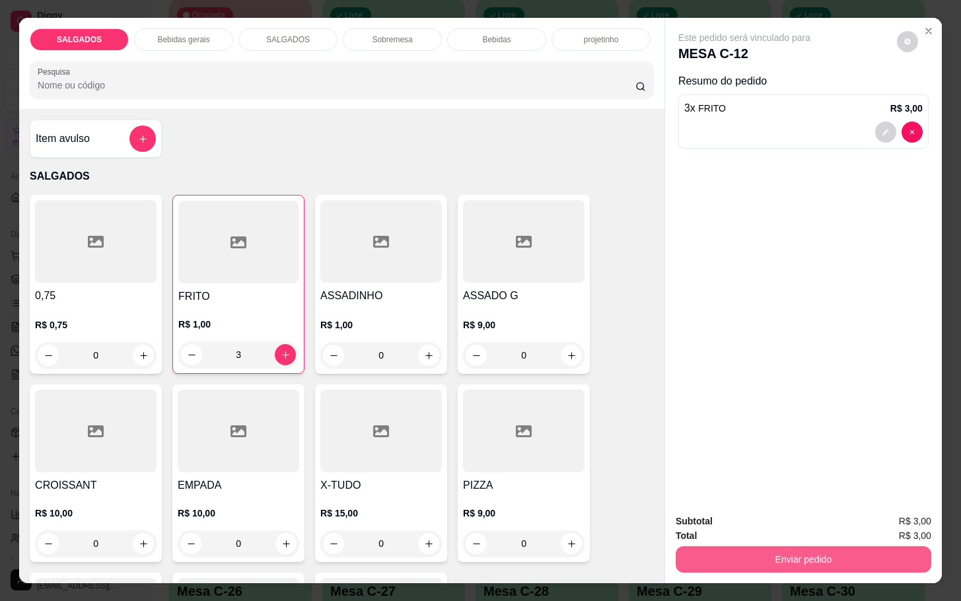
click at [758, 556] on button "Enviar pedido" at bounding box center [804, 559] width 256 height 26
click at [755, 520] on button "Não registrar e enviar pedido" at bounding box center [757, 519] width 133 height 24
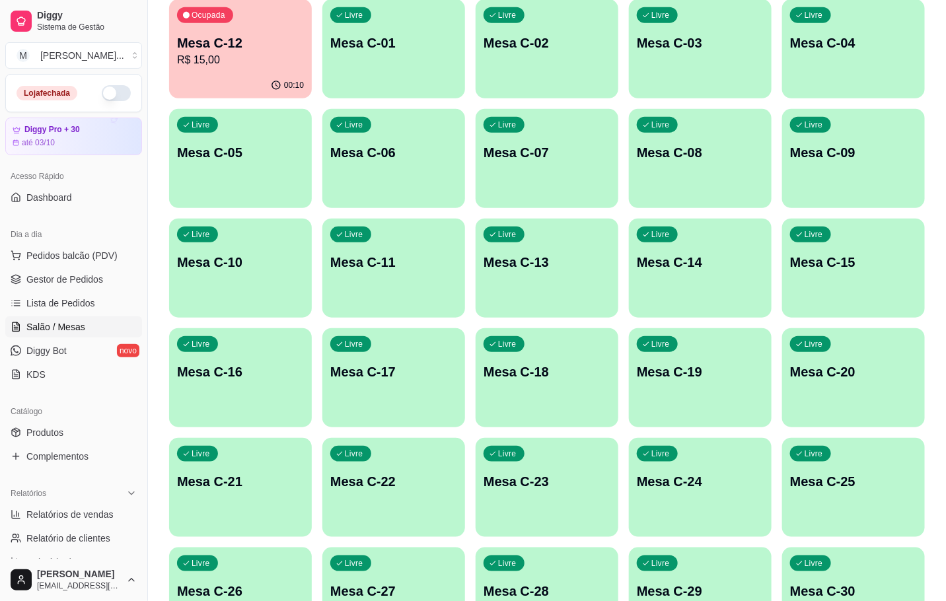
click at [567, 472] on div "Livre Mesa C-23" at bounding box center [547, 479] width 143 height 83
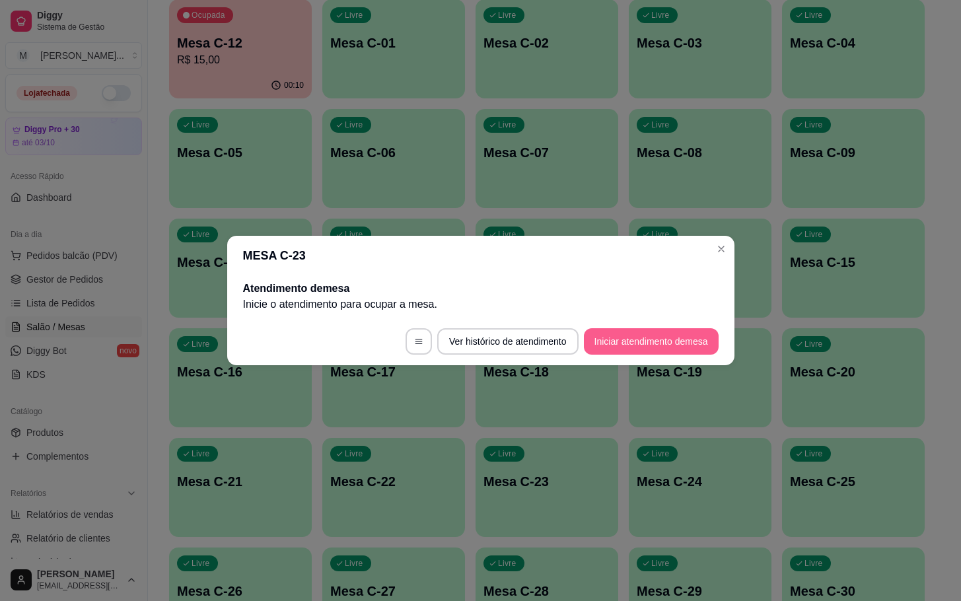
click at [702, 337] on button "Iniciar atendimento de mesa" at bounding box center [651, 341] width 135 height 26
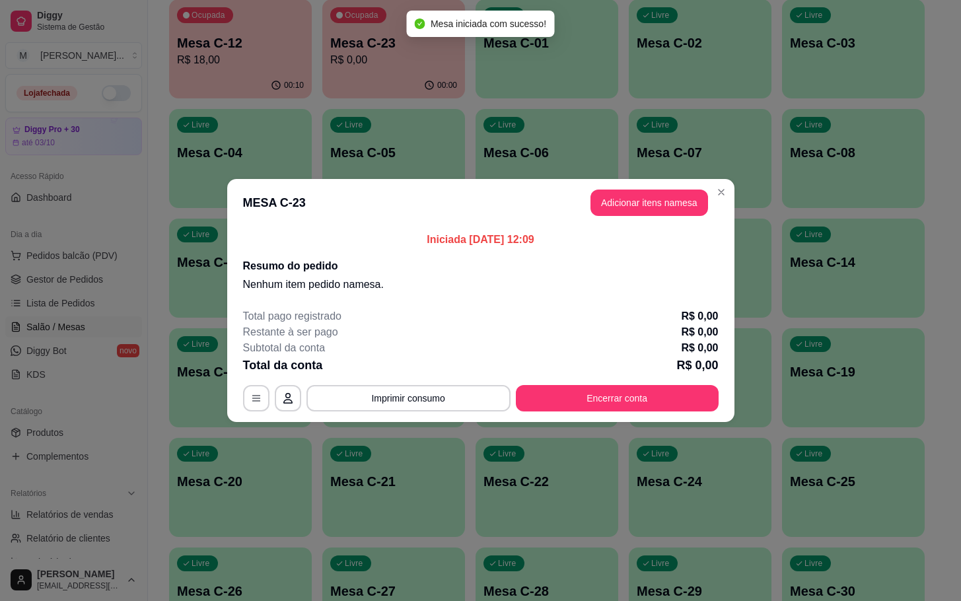
click at [659, 227] on div "Iniciada 19/09/2025 às 12:09 Resumo do pedido Nenhum item pedido na mesa ." at bounding box center [480, 262] width 507 height 71
click at [659, 224] on header "MESA C-23 Adicionar itens na mesa" at bounding box center [480, 203] width 507 height 48
click at [668, 214] on button "Adicionar itens na mesa" at bounding box center [649, 203] width 114 height 26
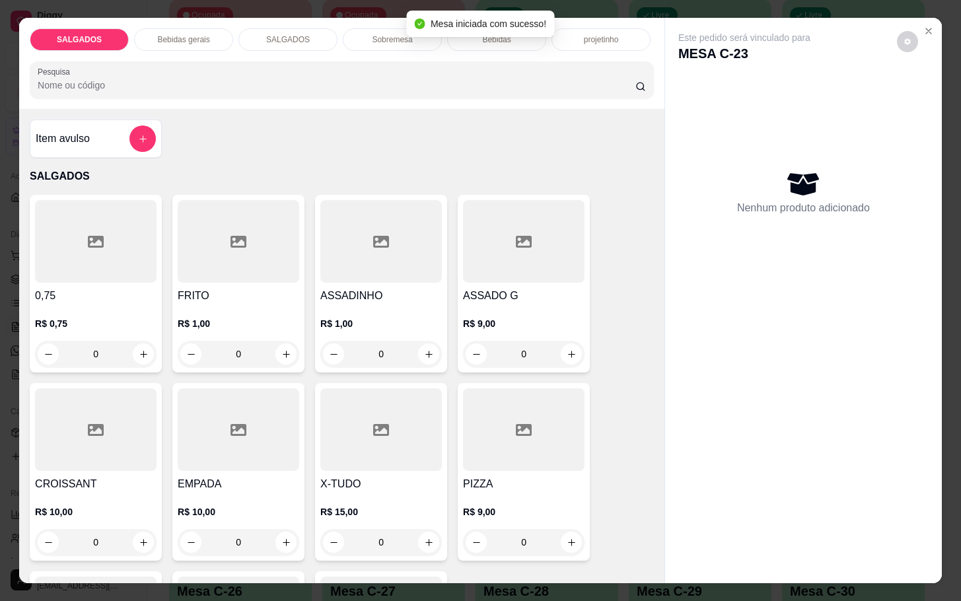
click at [276, 317] on p "R$ 1,00" at bounding box center [239, 323] width 122 height 13
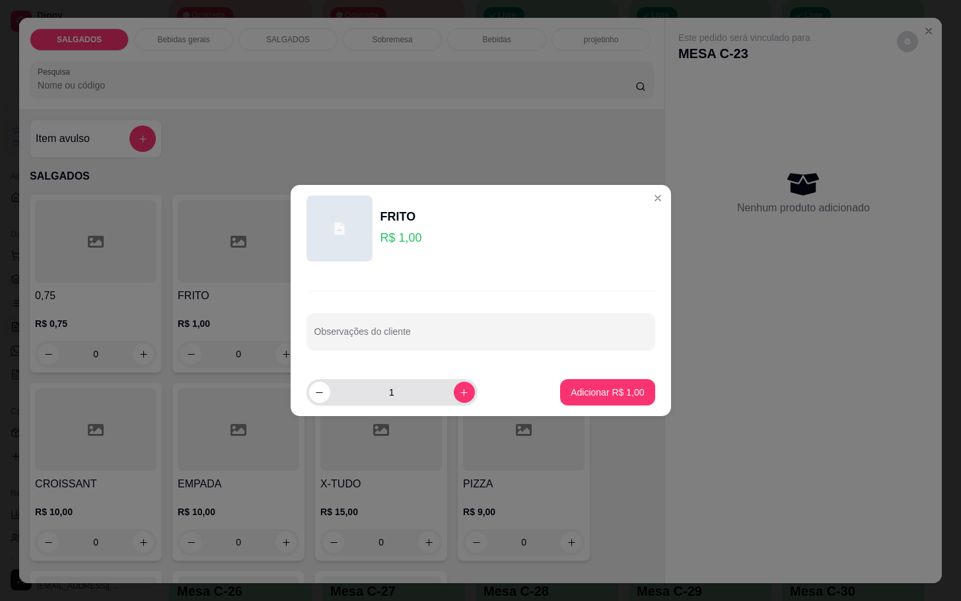
click at [462, 399] on div "1" at bounding box center [392, 392] width 166 height 26
click at [459, 391] on icon "increase-product-quantity" at bounding box center [464, 393] width 10 height 10
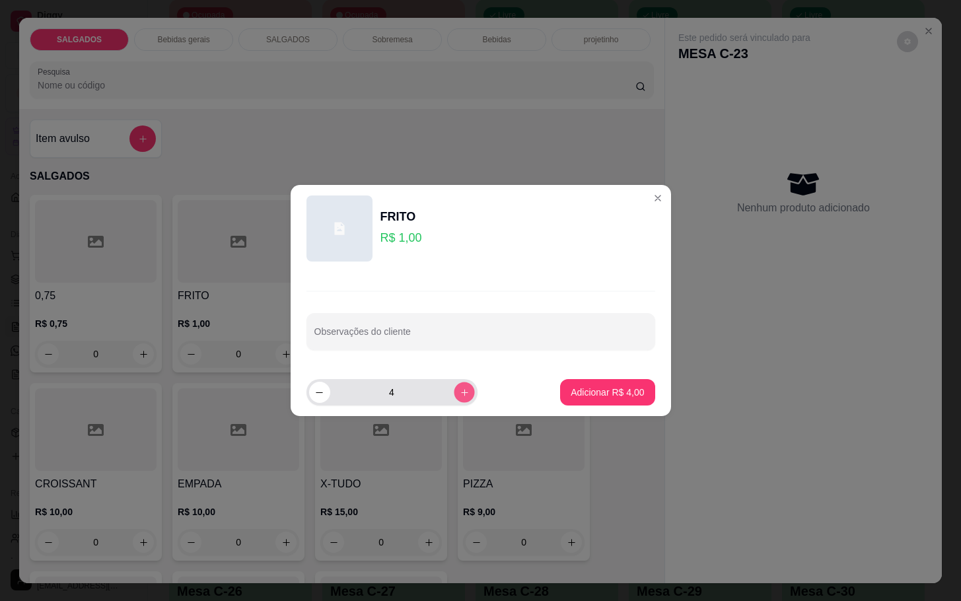
click at [459, 391] on icon "increase-product-quantity" at bounding box center [464, 393] width 10 height 10
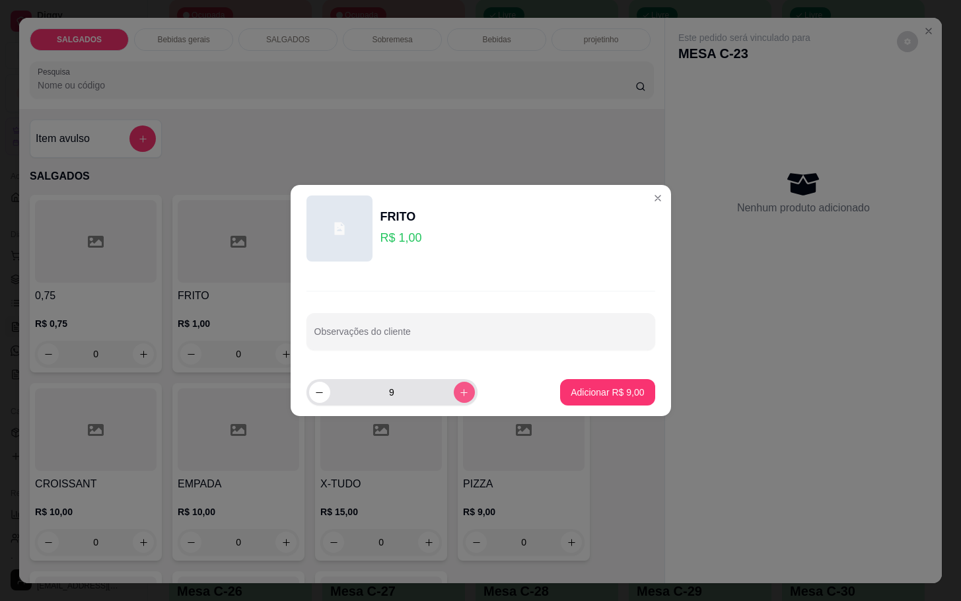
click at [459, 391] on icon "increase-product-quantity" at bounding box center [464, 393] width 10 height 10
type input "10"
click at [595, 380] on button "Adicionar R$ 10,00" at bounding box center [605, 392] width 100 height 26
type input "10"
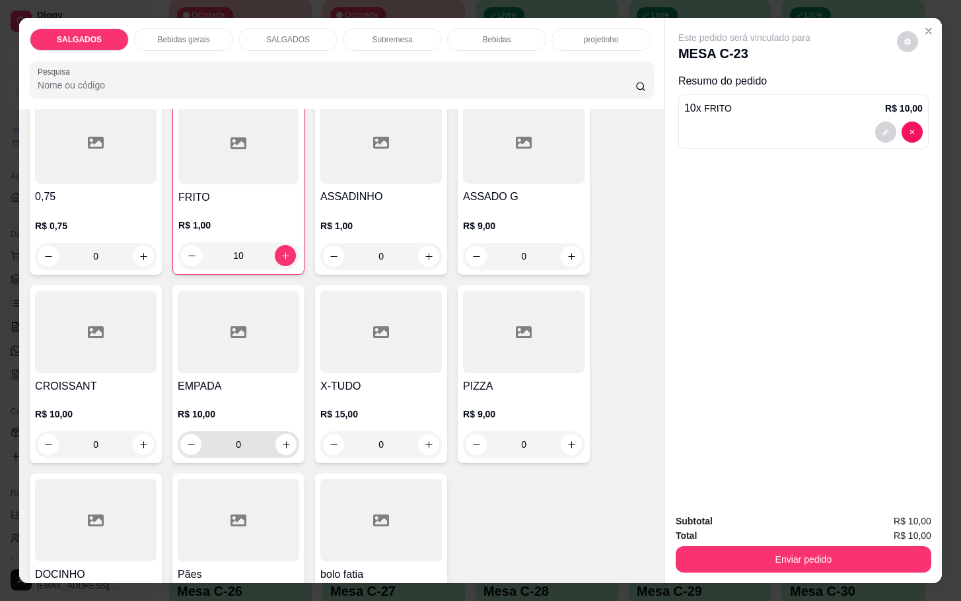
scroll to position [198, 0]
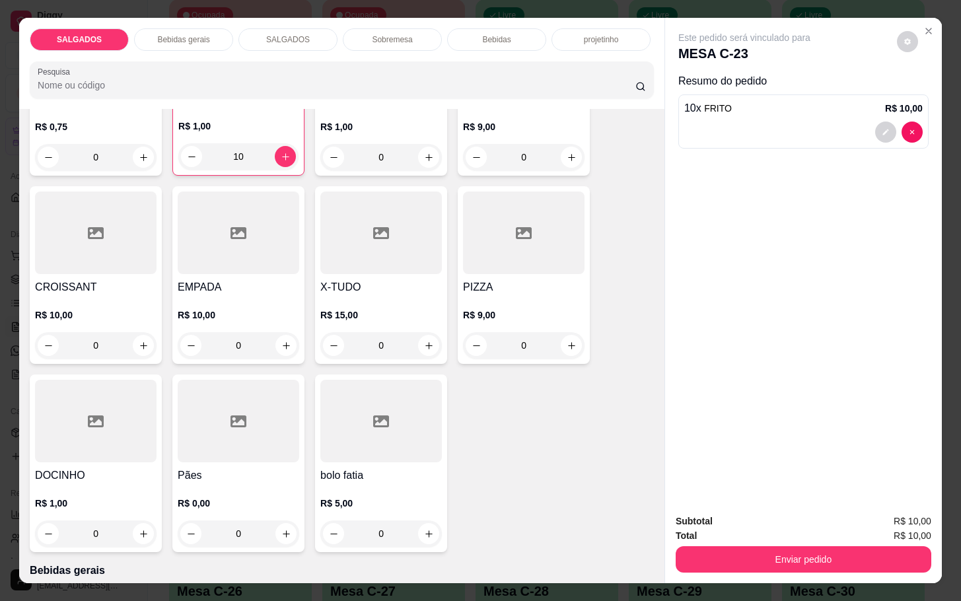
click at [122, 432] on div at bounding box center [96, 421] width 122 height 83
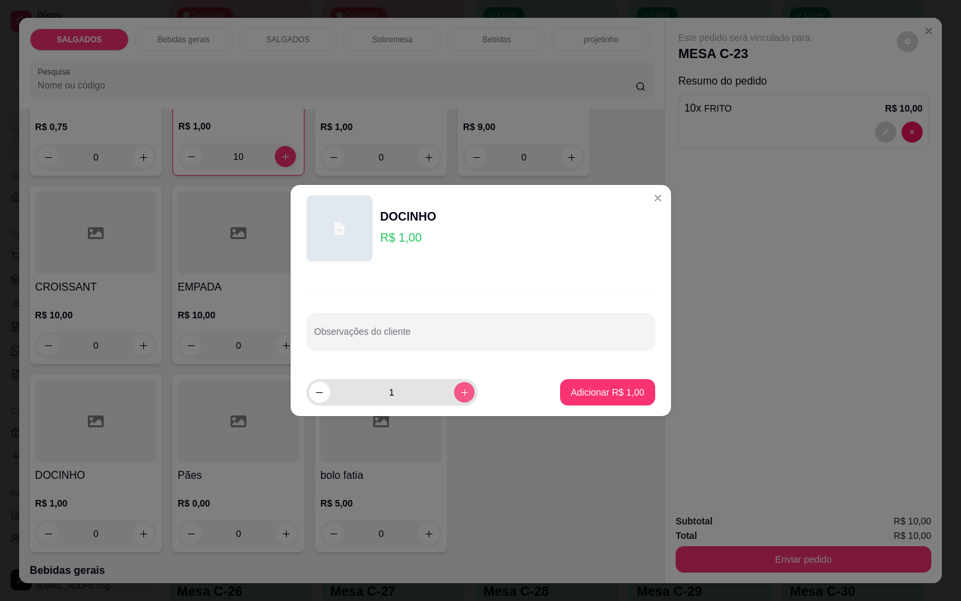
click at [459, 395] on icon "increase-product-quantity" at bounding box center [464, 393] width 10 height 10
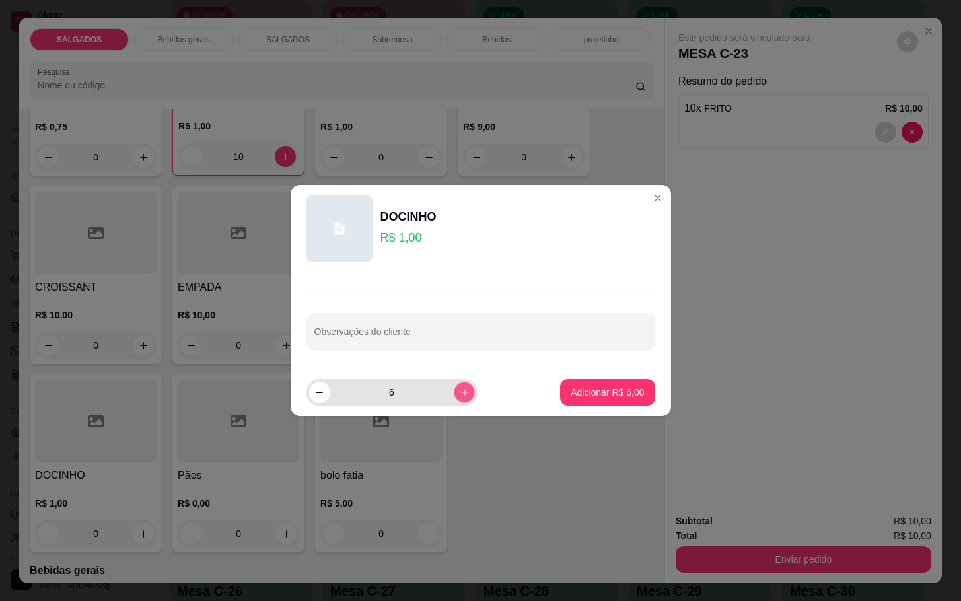
click at [459, 395] on icon "increase-product-quantity" at bounding box center [464, 393] width 10 height 10
click at [459, 396] on icon "increase-product-quantity" at bounding box center [464, 393] width 10 height 10
type input "10"
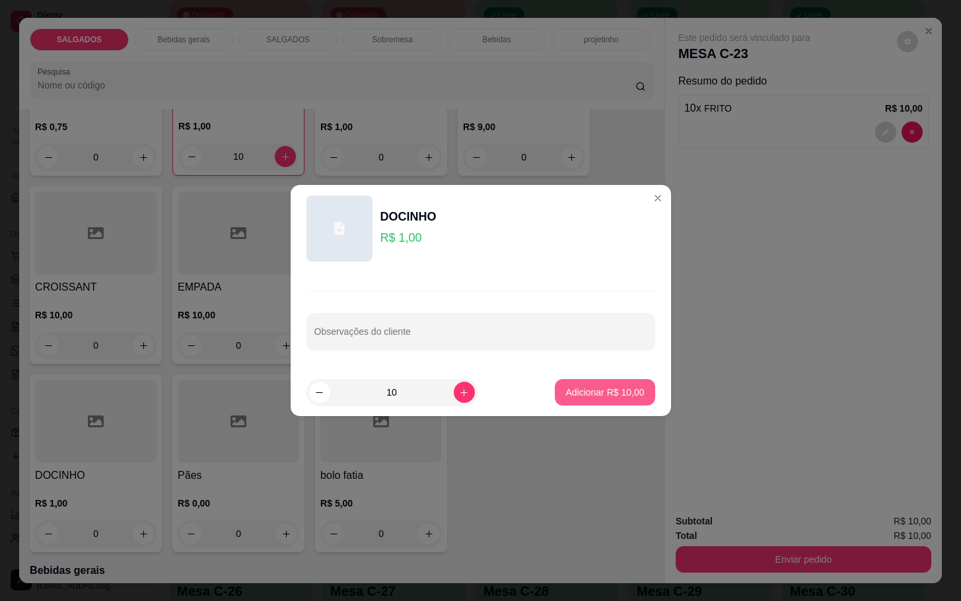
click at [571, 395] on p "Adicionar R$ 10,00" at bounding box center [604, 392] width 79 height 13
type input "10"
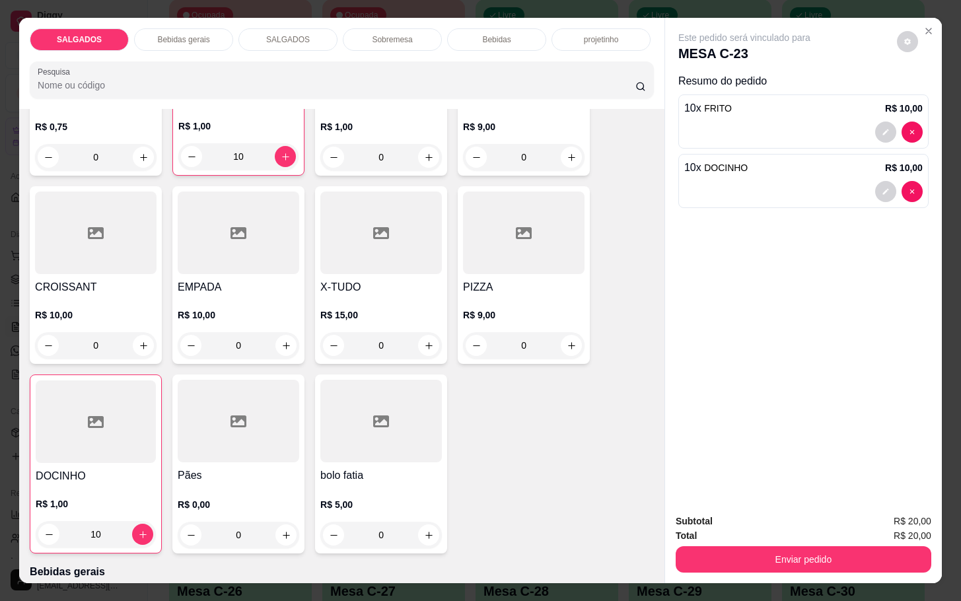
click at [195, 34] on p "Bebidas gerais" at bounding box center [183, 39] width 52 height 11
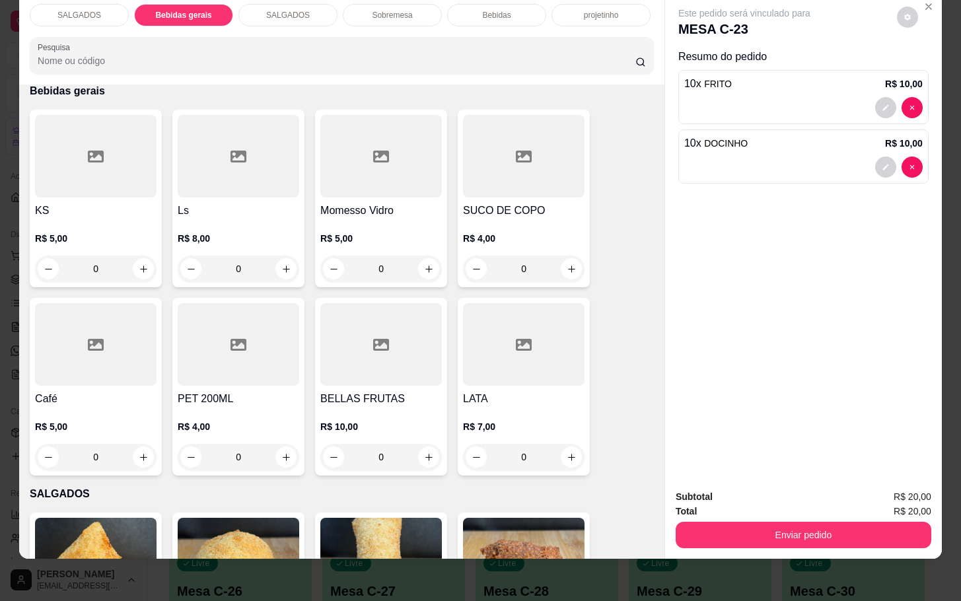
click at [369, 159] on div at bounding box center [381, 156] width 122 height 83
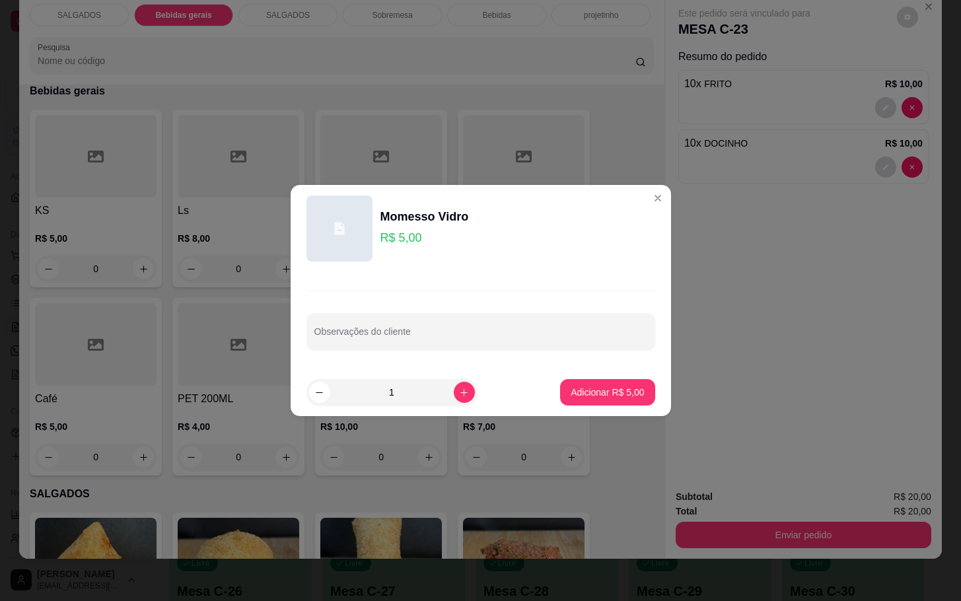
click at [621, 406] on footer "1 Adicionar R$ 5,00" at bounding box center [481, 393] width 380 height 48
click at [597, 391] on p "Adicionar R$ 5,00" at bounding box center [607, 392] width 71 height 13
type input "1"
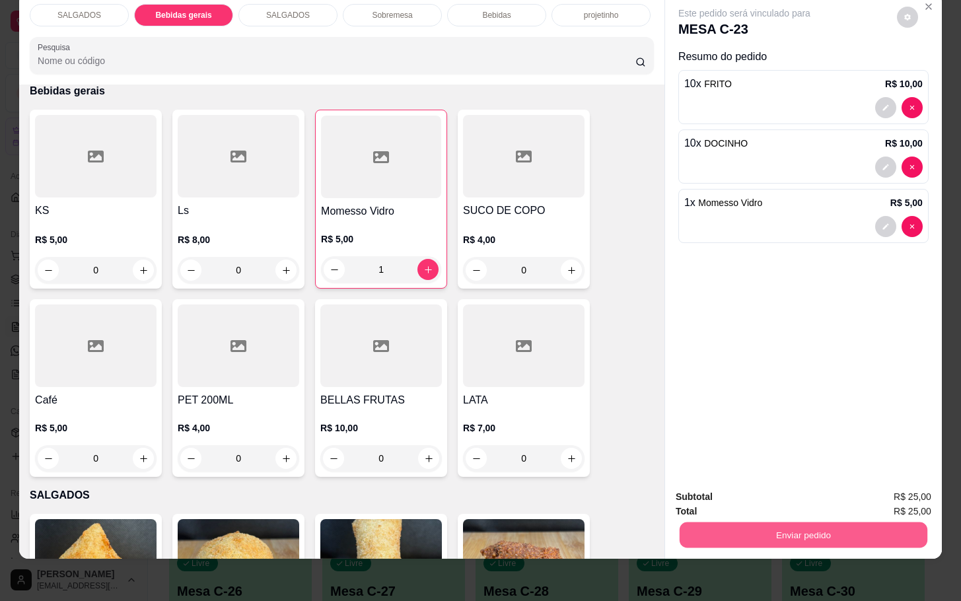
click at [717, 522] on button "Enviar pedido" at bounding box center [804, 535] width 248 height 26
click at [713, 497] on button "Não registrar e enviar pedido" at bounding box center [757, 488] width 137 height 25
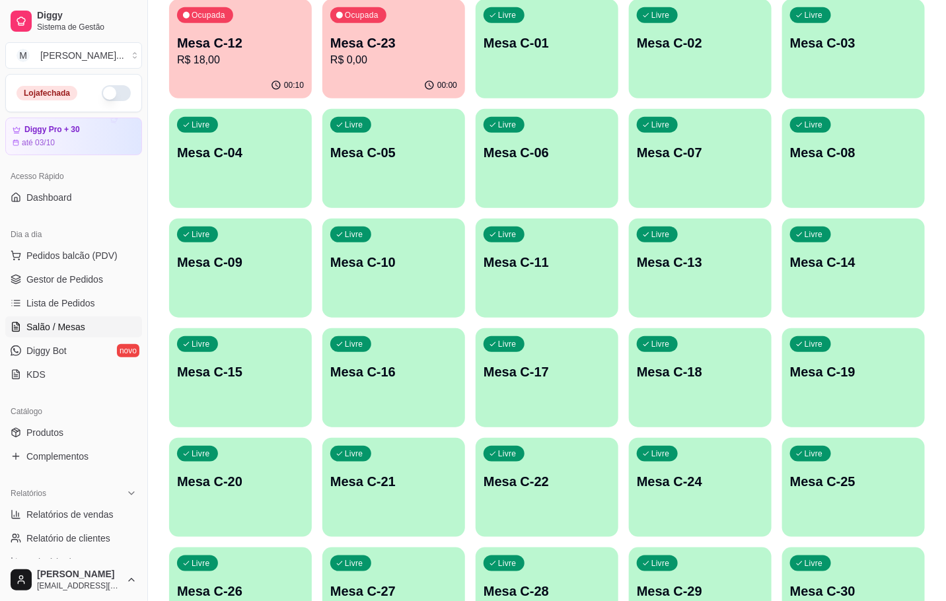
click at [399, 75] on button "Ocupada Mesa C-23 R$ 0,00 00:00" at bounding box center [393, 48] width 143 height 99
click at [180, 40] on div "Ocupada Mesa C-12 R$ 18,00" at bounding box center [240, 35] width 143 height 73
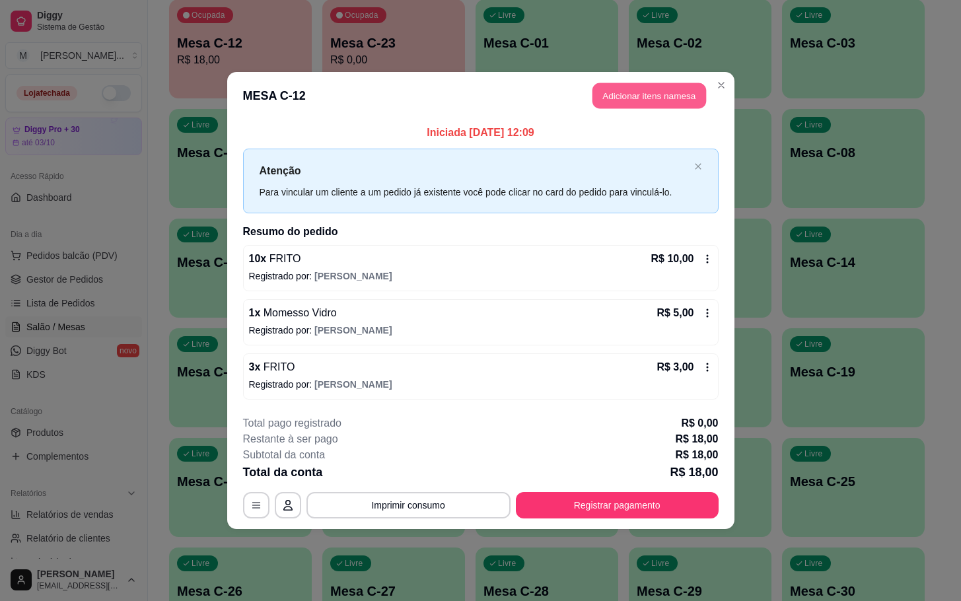
click at [659, 107] on button "Adicionar itens na mesa" at bounding box center [649, 96] width 114 height 26
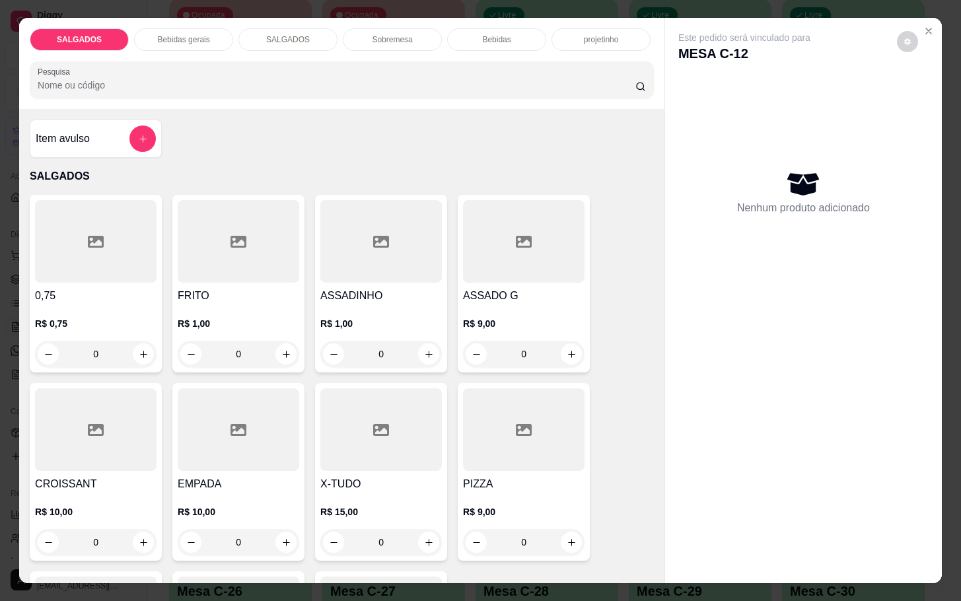
drag, startPoint x: 213, startPoint y: 256, endPoint x: 224, endPoint y: 250, distance: 12.7
click at [224, 250] on div at bounding box center [239, 241] width 122 height 83
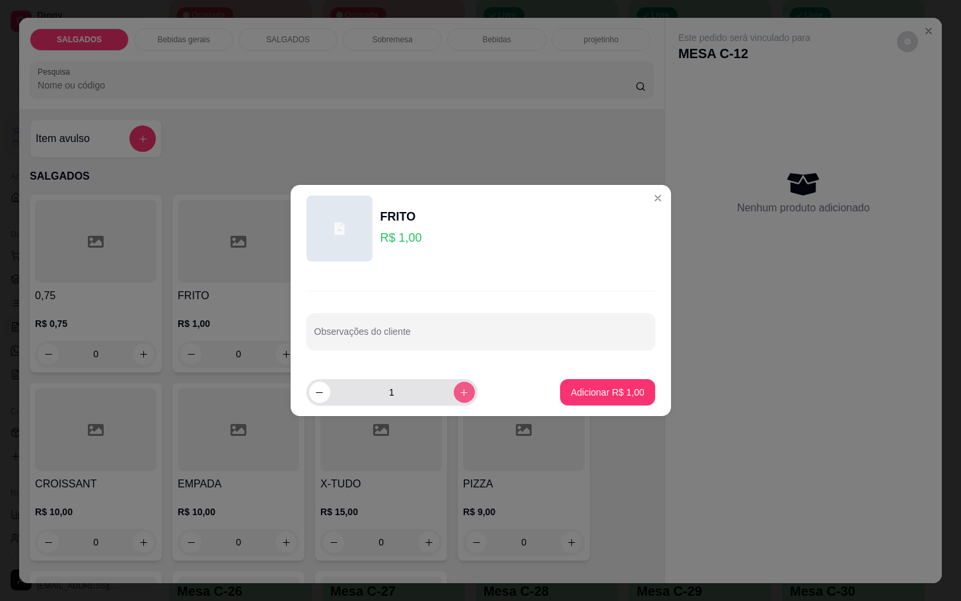
click at [459, 391] on icon "increase-product-quantity" at bounding box center [464, 393] width 10 height 10
type input "4"
click at [622, 377] on footer "4 Adicionar R$ 4,00" at bounding box center [481, 393] width 380 height 48
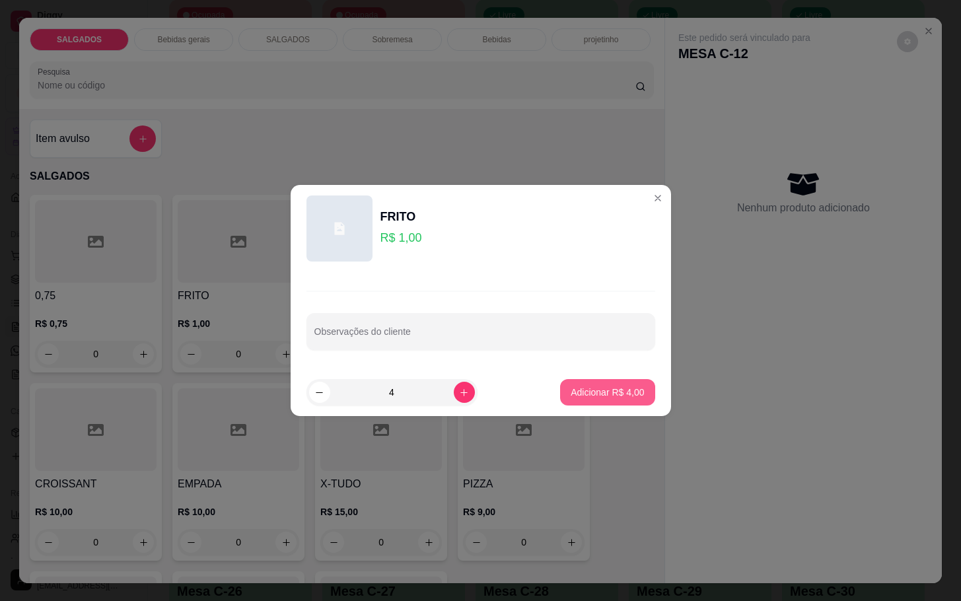
click at [609, 416] on footer "4 Adicionar R$ 4,00" at bounding box center [481, 393] width 380 height 48
click at [612, 398] on p "Adicionar R$ 4,00" at bounding box center [607, 392] width 73 height 13
type input "4"
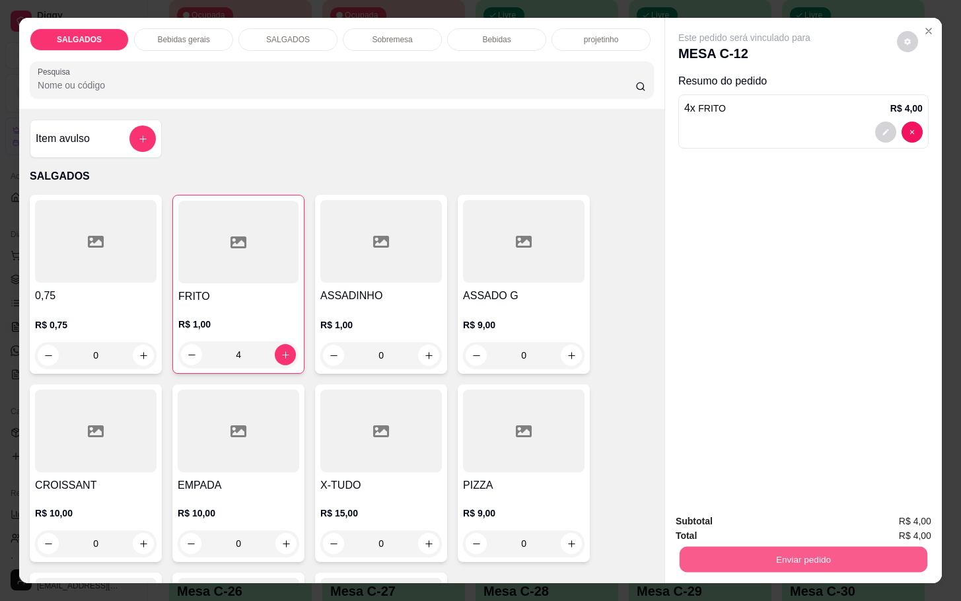
click at [785, 543] on div "Enviar pedido" at bounding box center [804, 558] width 256 height 30
click at [766, 533] on div "Total R$ 4,00" at bounding box center [804, 535] width 256 height 15
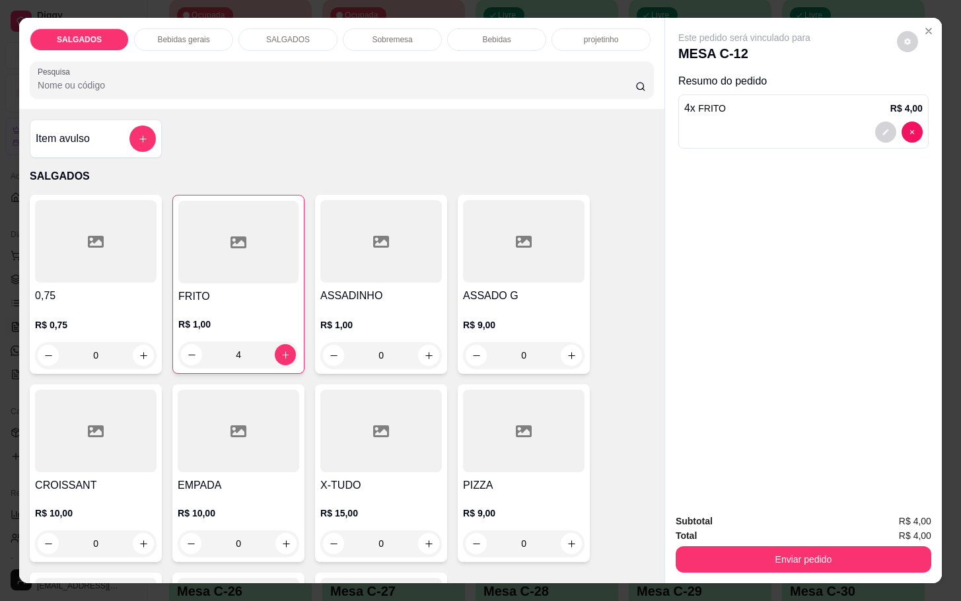
click at [755, 543] on div "Enviar pedido" at bounding box center [804, 558] width 256 height 30
click at [801, 532] on div "Total R$ 4,00" at bounding box center [804, 535] width 256 height 15
click at [797, 546] on button "Enviar pedido" at bounding box center [804, 559] width 256 height 26
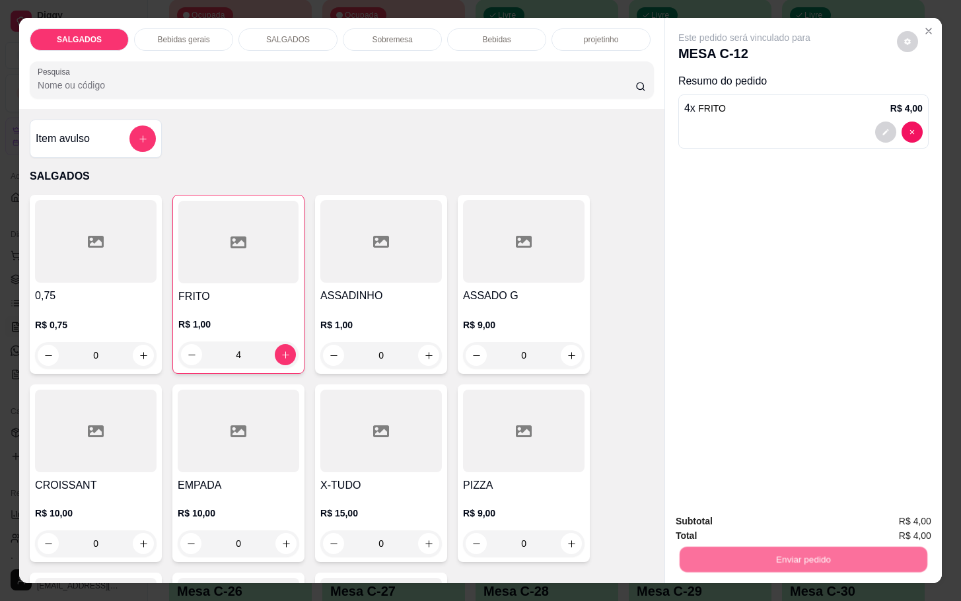
click at [785, 524] on button "Não registrar e enviar pedido" at bounding box center [757, 519] width 137 height 25
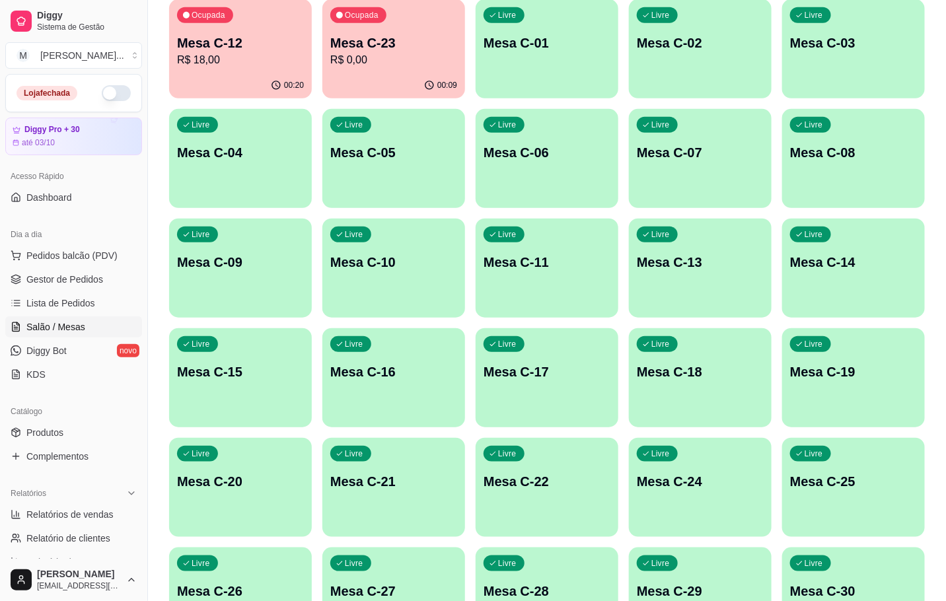
click at [819, 508] on div "Livre Mesa C-25" at bounding box center [853, 479] width 143 height 83
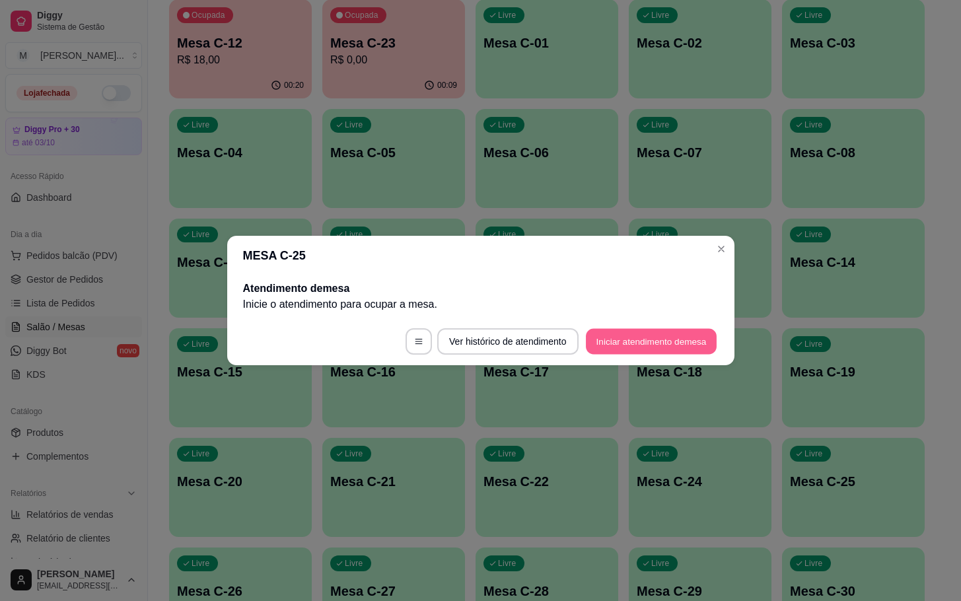
click at [629, 345] on button "Iniciar atendimento de mesa" at bounding box center [651, 342] width 131 height 26
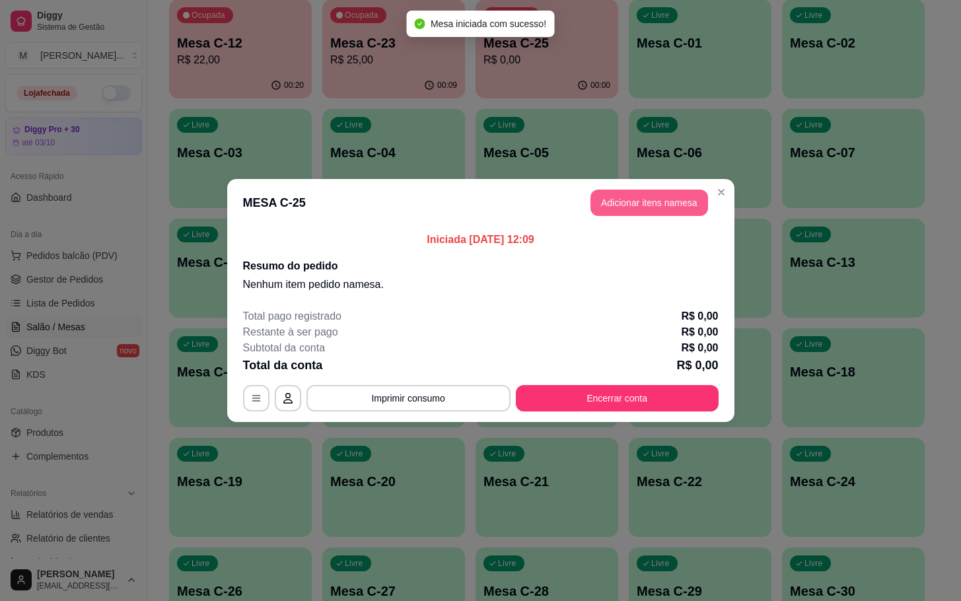
click at [606, 200] on button "Adicionar itens na mesa" at bounding box center [650, 203] width 118 height 26
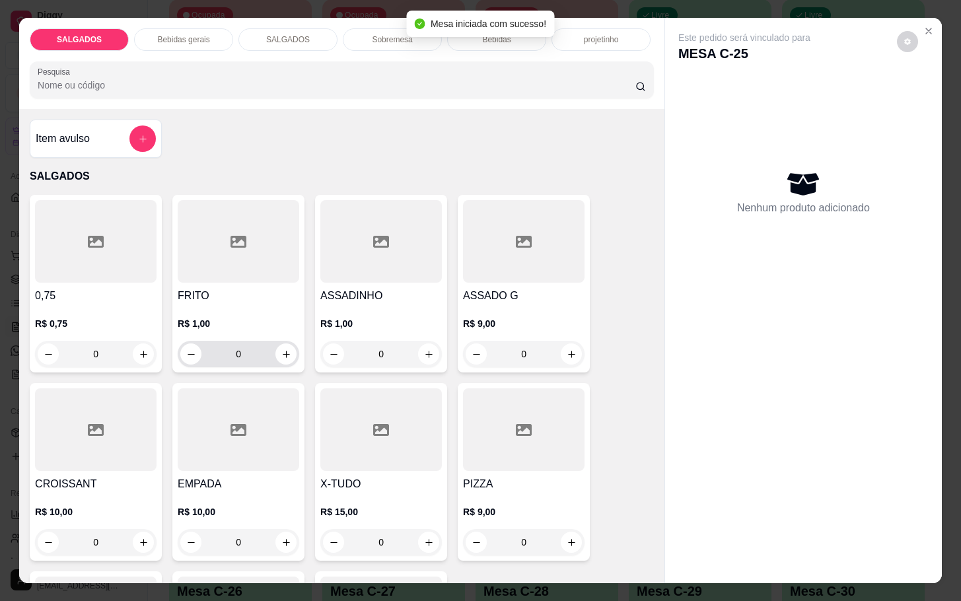
click at [260, 347] on input "0" at bounding box center [238, 354] width 74 height 26
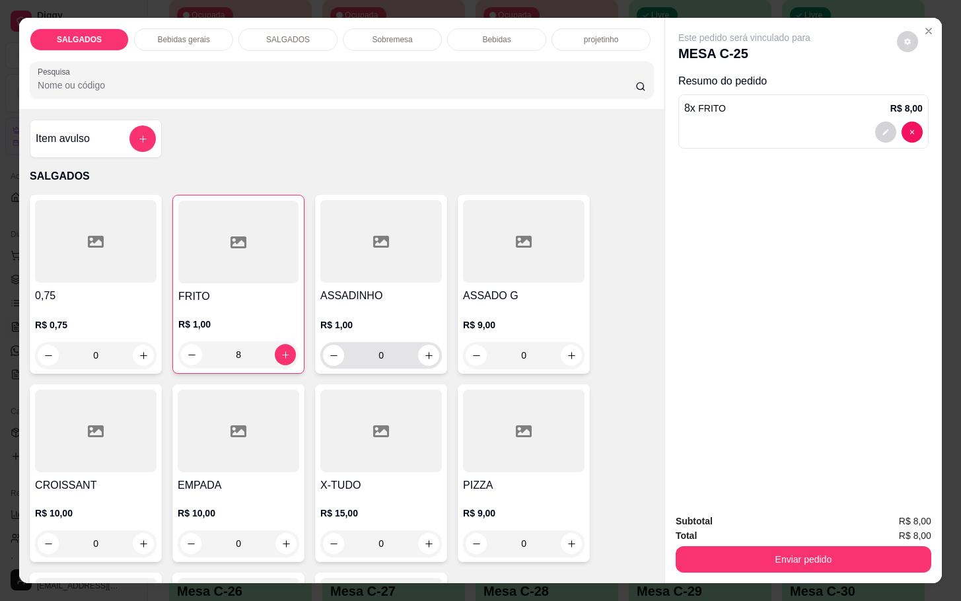
type input "8"
click at [420, 363] on div "0" at bounding box center [381, 355] width 116 height 26
click at [424, 351] on icon "increase-product-quantity" at bounding box center [429, 356] width 10 height 10
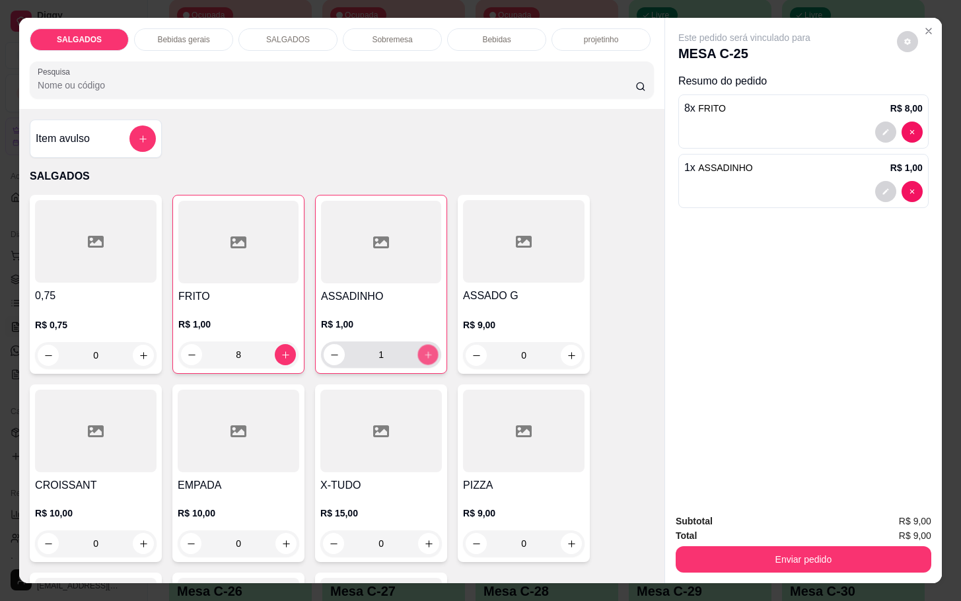
click at [423, 351] on icon "increase-product-quantity" at bounding box center [428, 355] width 10 height 10
type input "2"
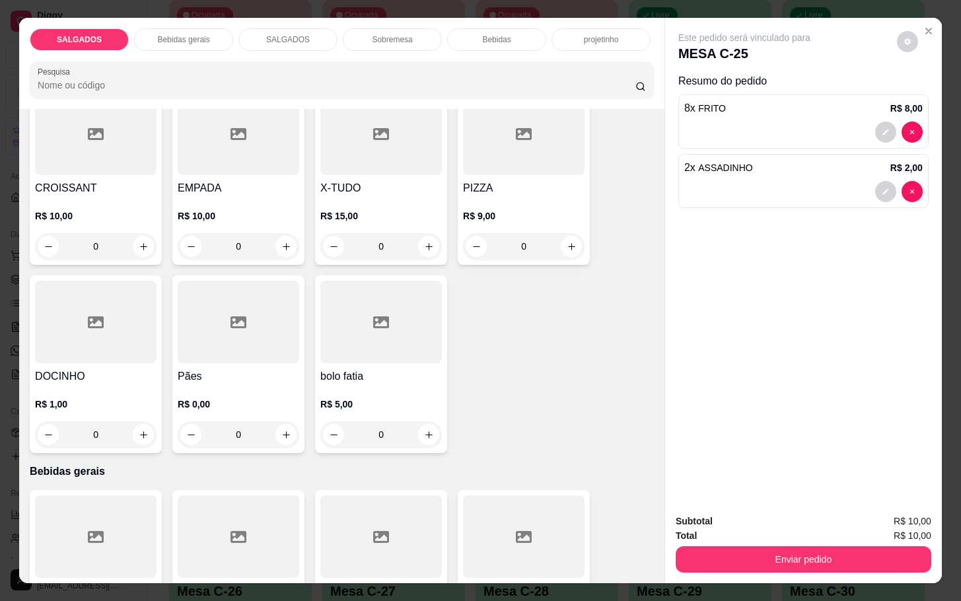
scroll to position [495, 0]
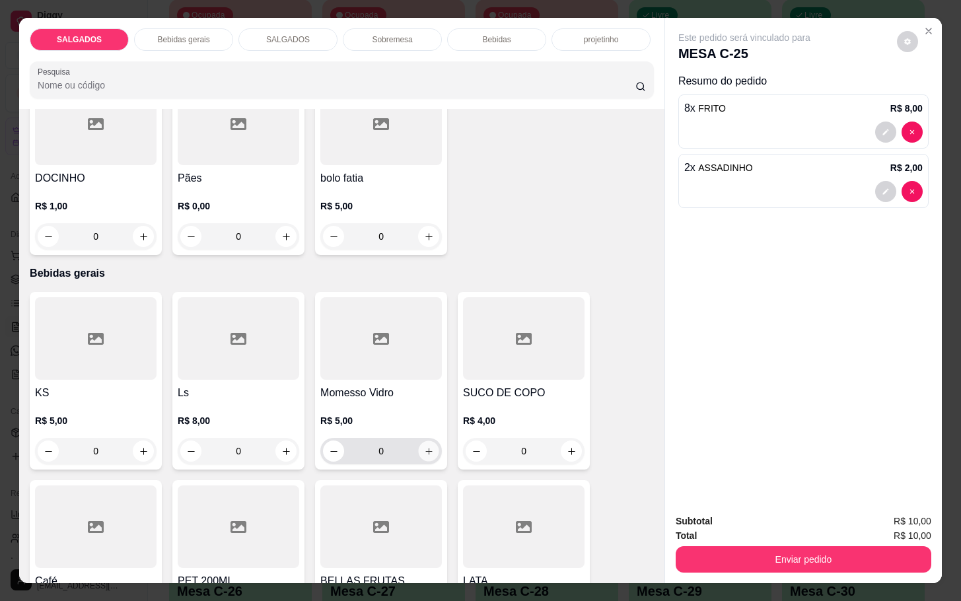
click at [420, 441] on button "increase-product-quantity" at bounding box center [429, 451] width 20 height 20
type input "1"
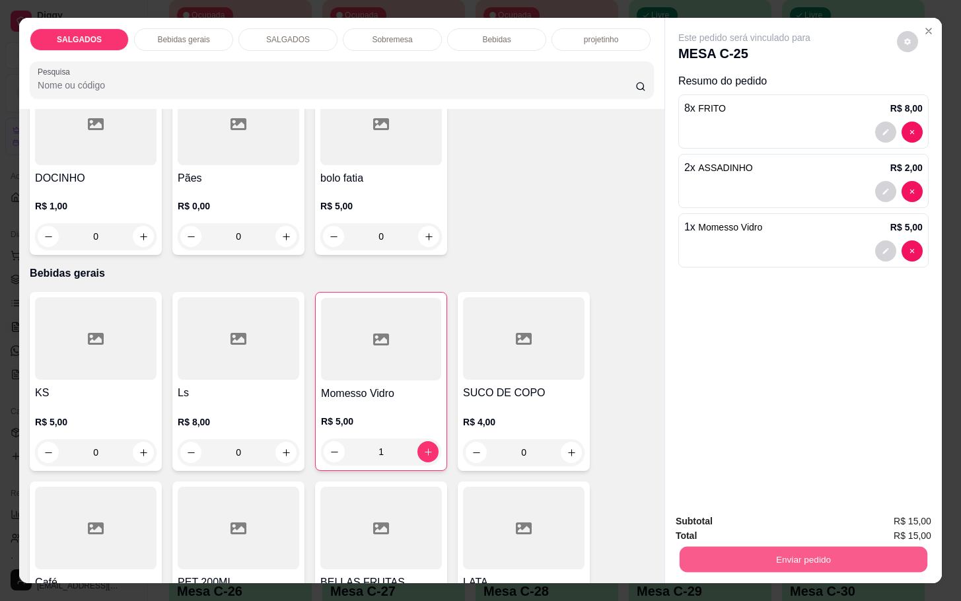
click at [756, 548] on button "Enviar pedido" at bounding box center [804, 559] width 248 height 26
click at [750, 528] on button "Não registrar e enviar pedido" at bounding box center [757, 519] width 137 height 25
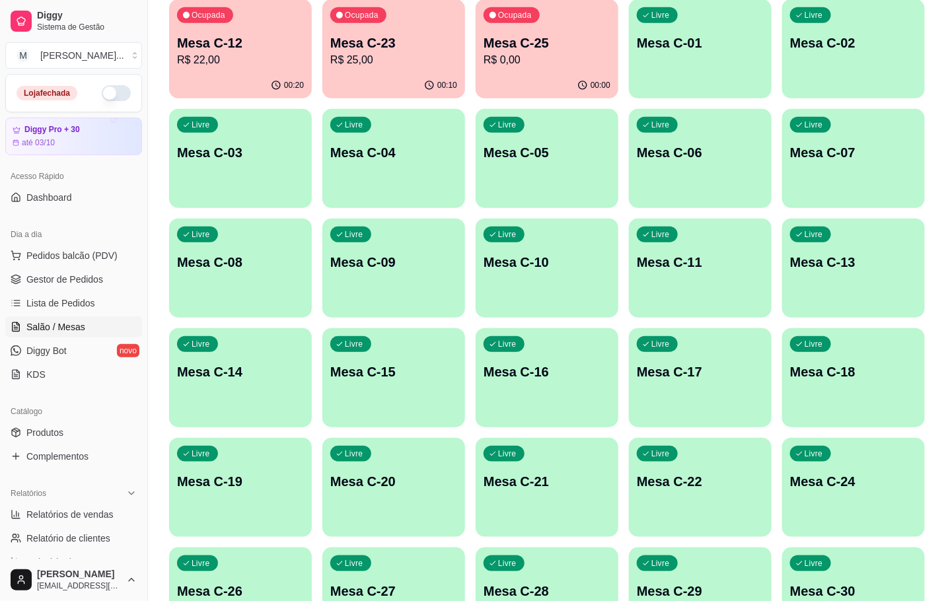
click at [569, 18] on div "Ocupada Mesa C-25 R$ 0,00" at bounding box center [547, 35] width 143 height 73
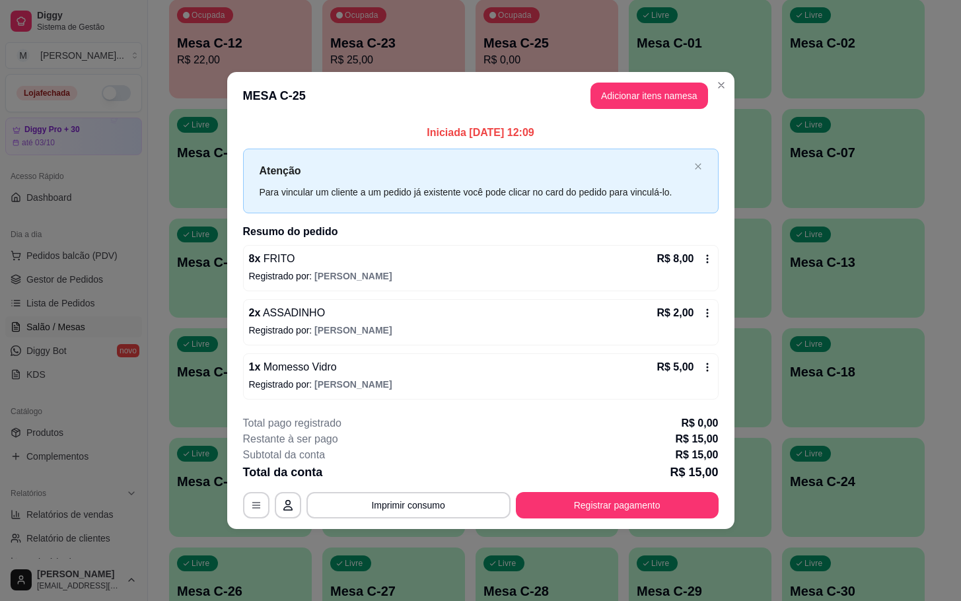
click at [640, 109] on header "MESA C-25 Adicionar itens na mesa" at bounding box center [480, 96] width 507 height 48
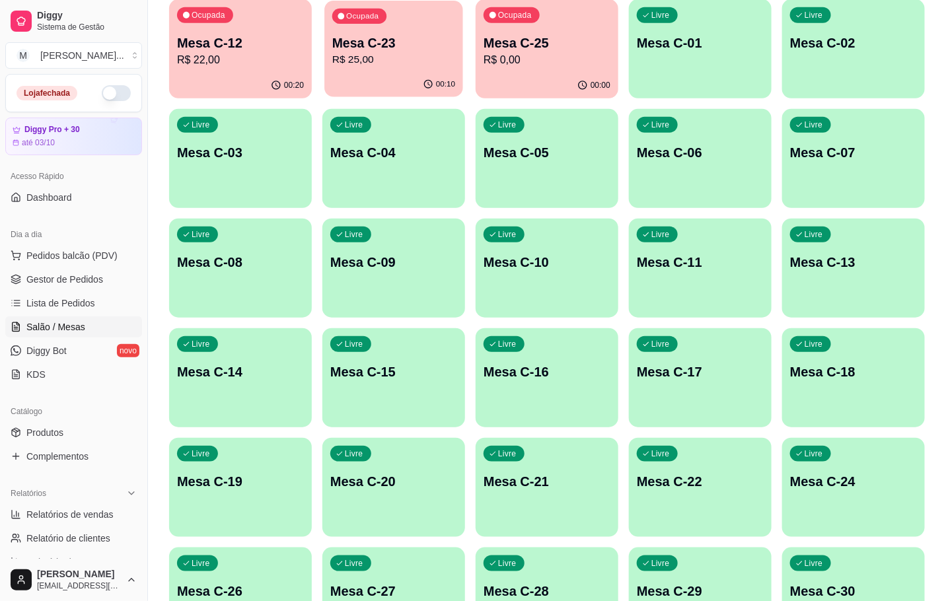
click at [454, 69] on div "Ocupada Mesa C-23 R$ 25,00" at bounding box center [393, 36] width 139 height 71
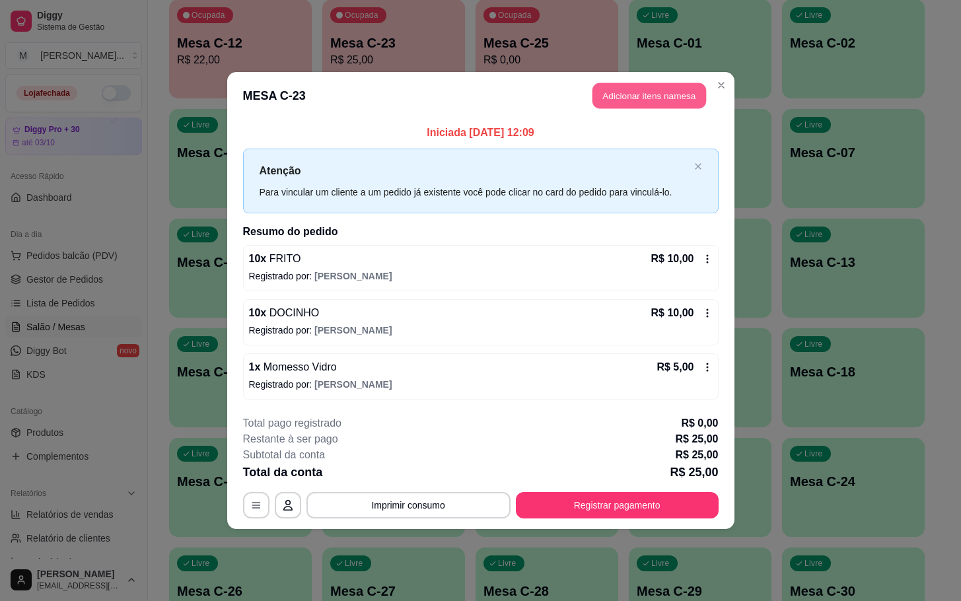
click at [631, 89] on button "Adicionar itens na mesa" at bounding box center [649, 96] width 114 height 26
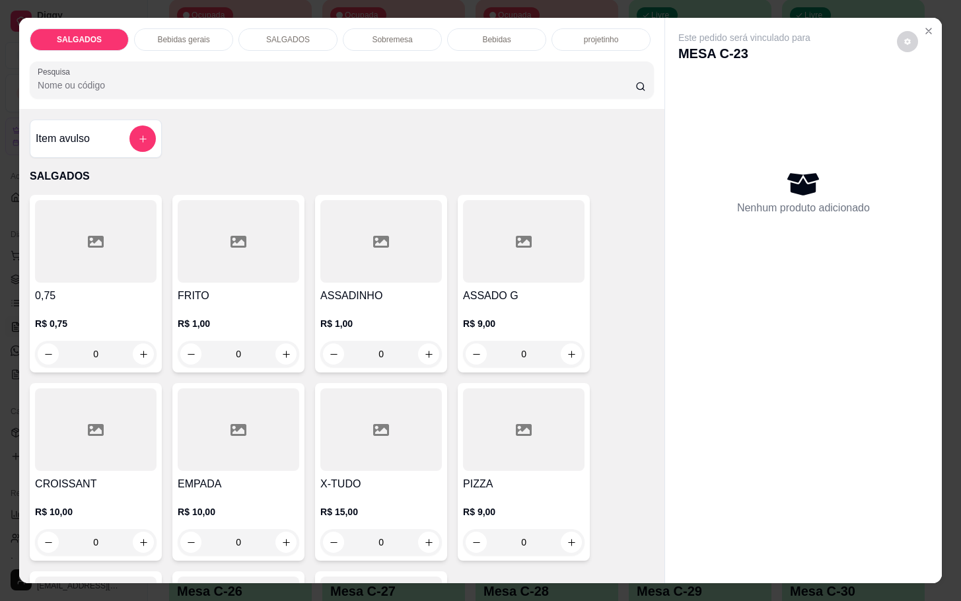
click at [119, 127] on div "Item avulso" at bounding box center [96, 139] width 120 height 26
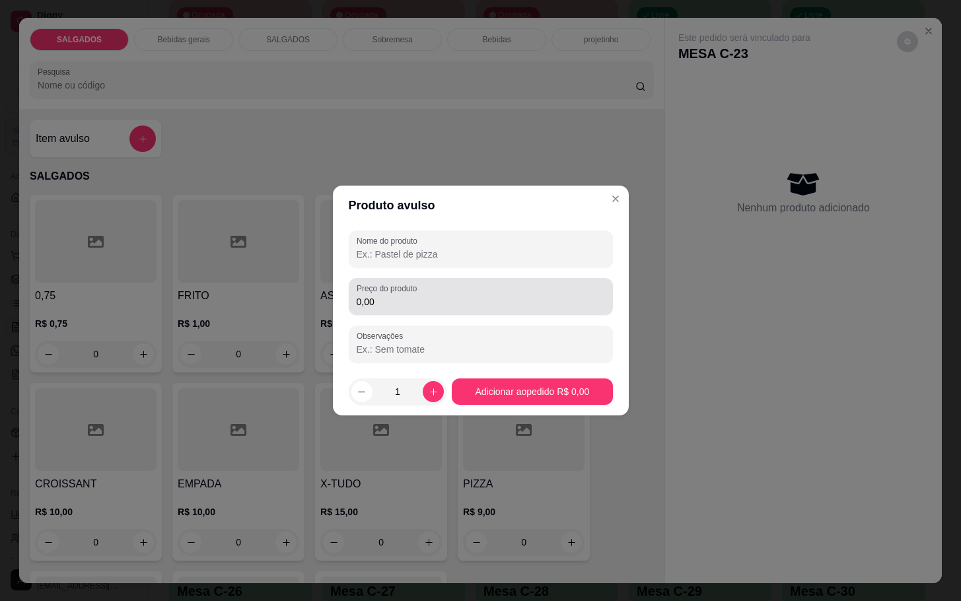
click at [401, 278] on div "Preço do produto 0,00" at bounding box center [481, 296] width 264 height 37
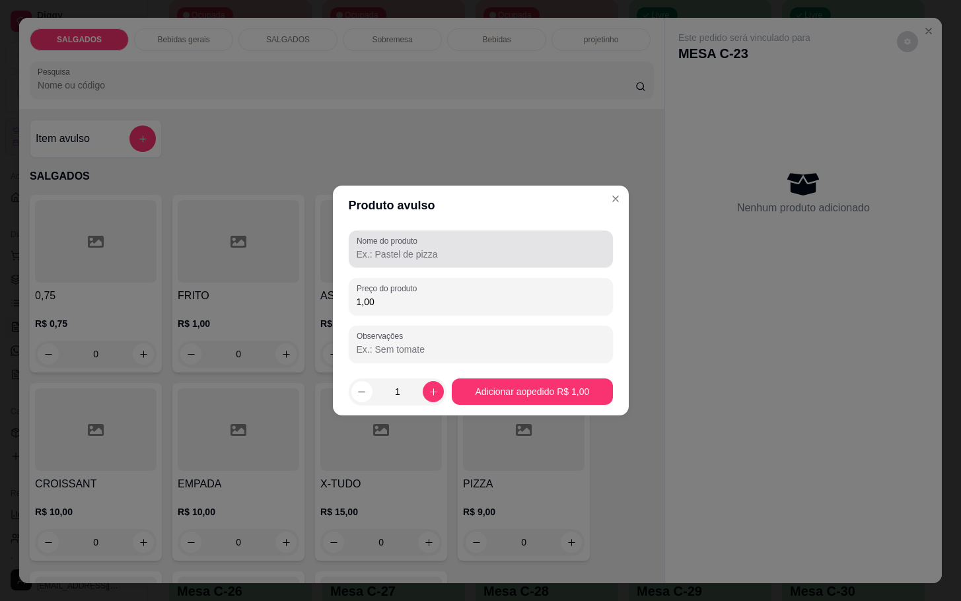
type input "1,00"
click at [504, 236] on div at bounding box center [481, 249] width 248 height 26
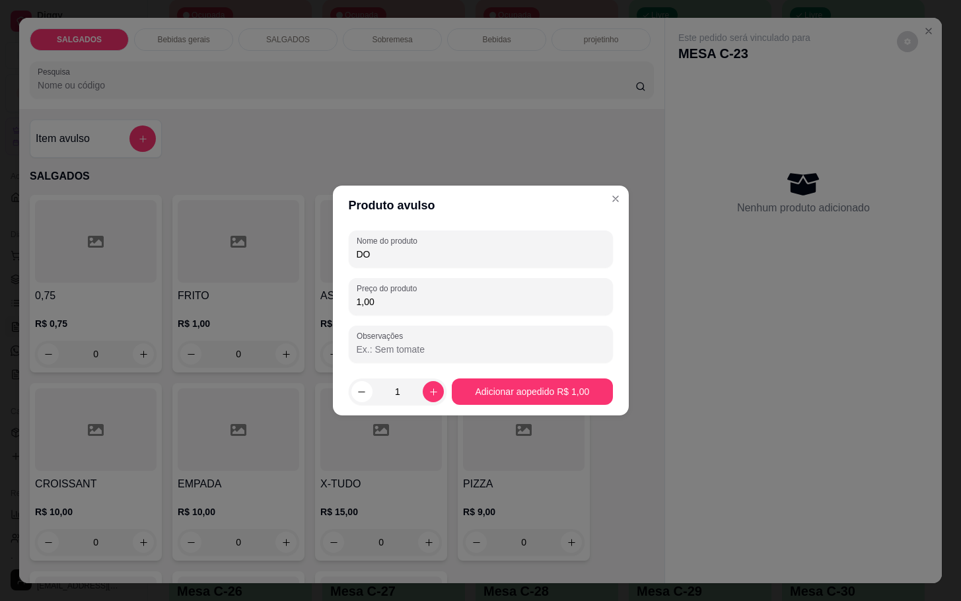
type input "D"
type input "EMBALAGEM"
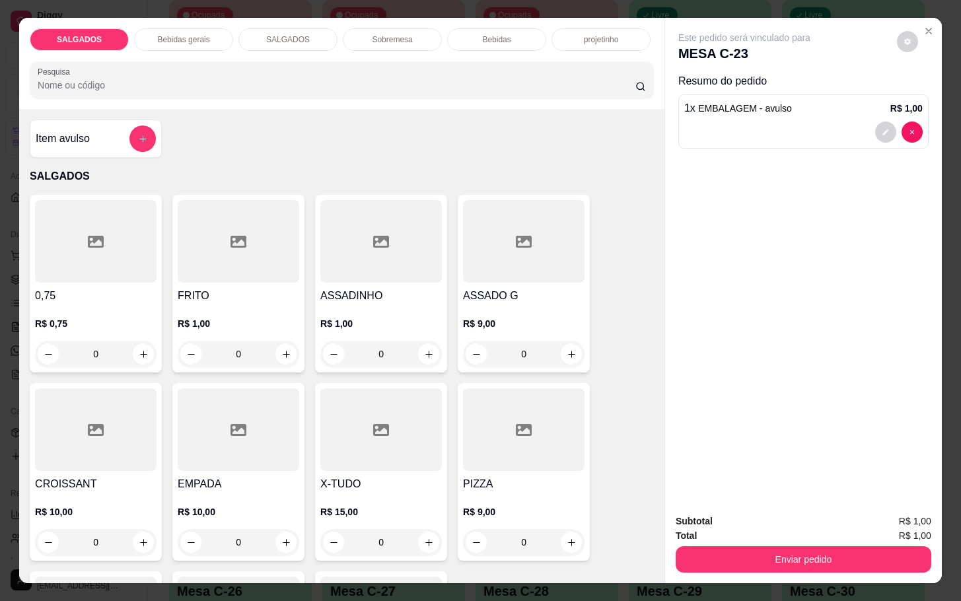
click at [867, 561] on button "Enviar pedido" at bounding box center [804, 559] width 256 height 26
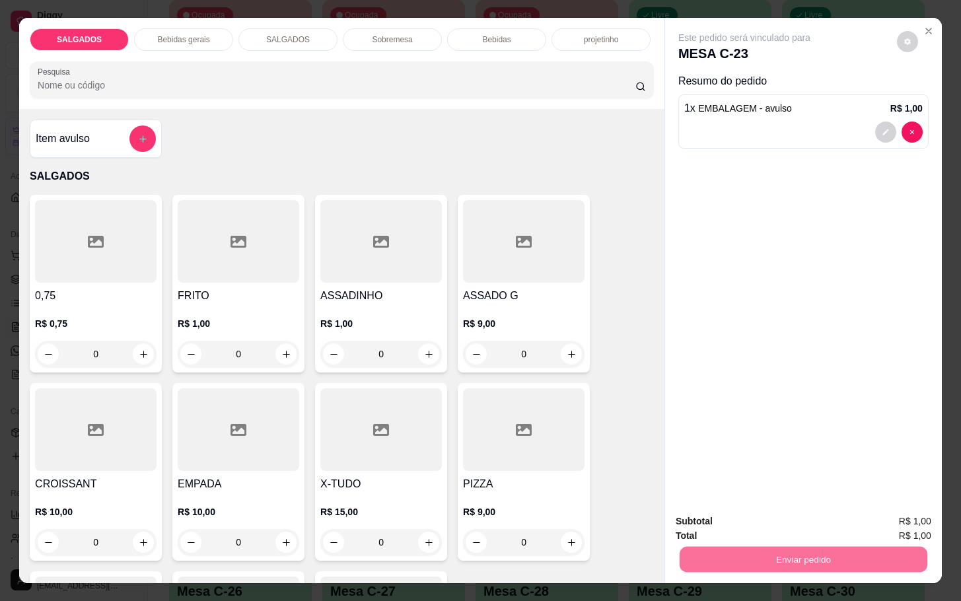
click at [799, 528] on button "Não registrar e enviar pedido" at bounding box center [757, 519] width 133 height 24
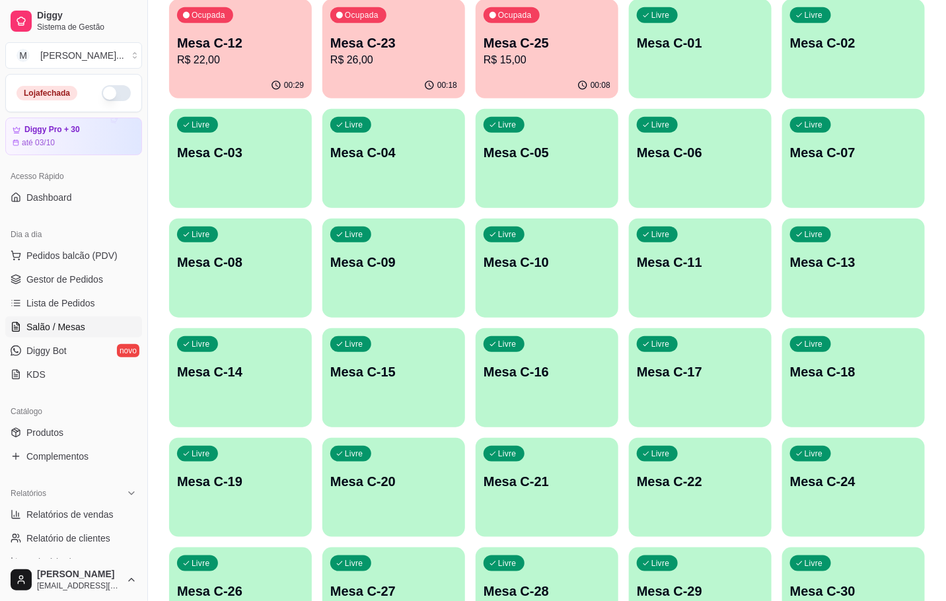
click at [552, 71] on div "Ocupada Mesa C-25 R$ 15,00" at bounding box center [547, 35] width 143 height 73
click at [371, 24] on div "Ocupada Mesa C-23 R$ 26,00" at bounding box center [393, 35] width 143 height 73
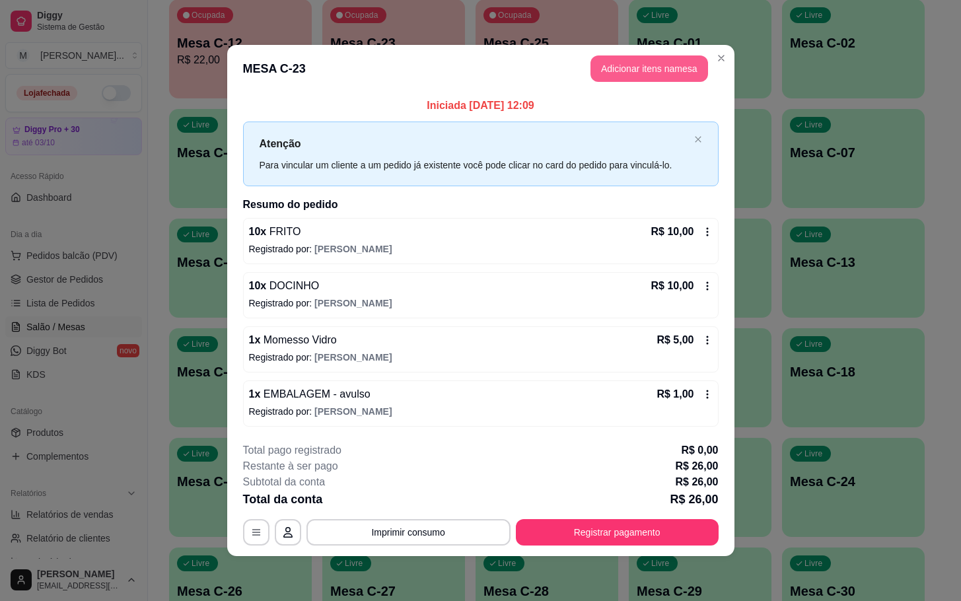
click at [635, 59] on button "Adicionar itens na mesa" at bounding box center [650, 68] width 118 height 26
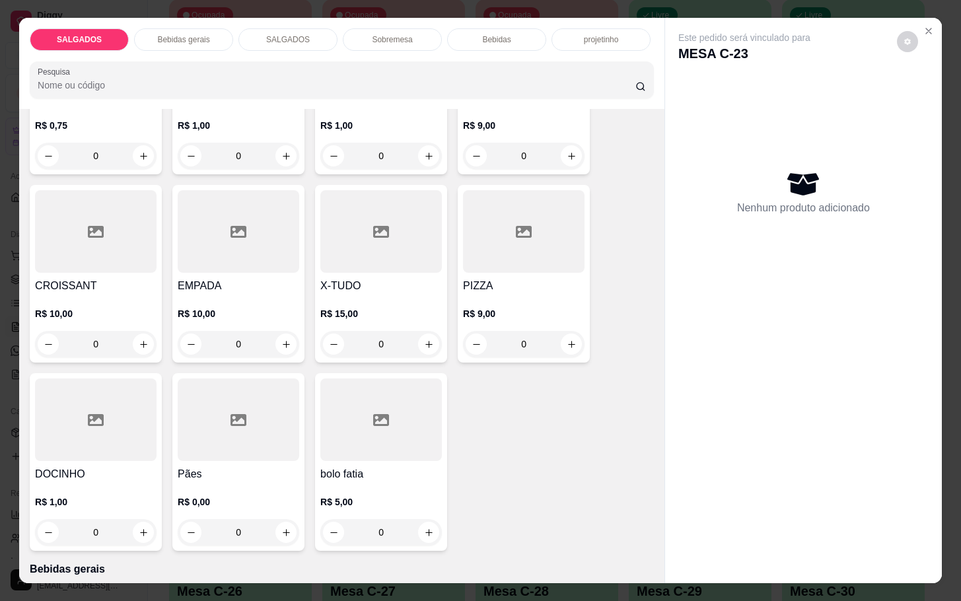
scroll to position [297, 0]
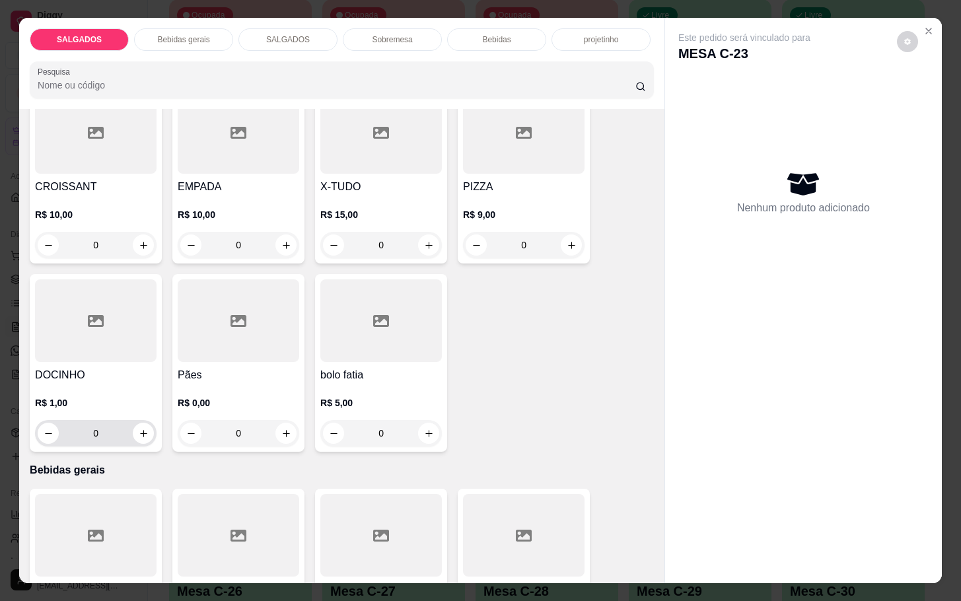
click at [100, 425] on input "0" at bounding box center [96, 433] width 74 height 26
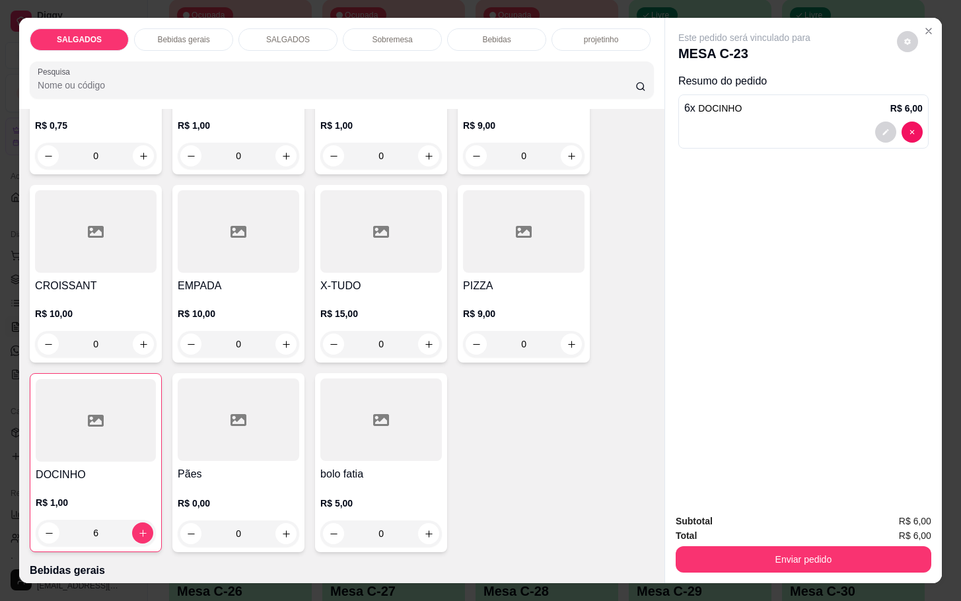
scroll to position [0, 0]
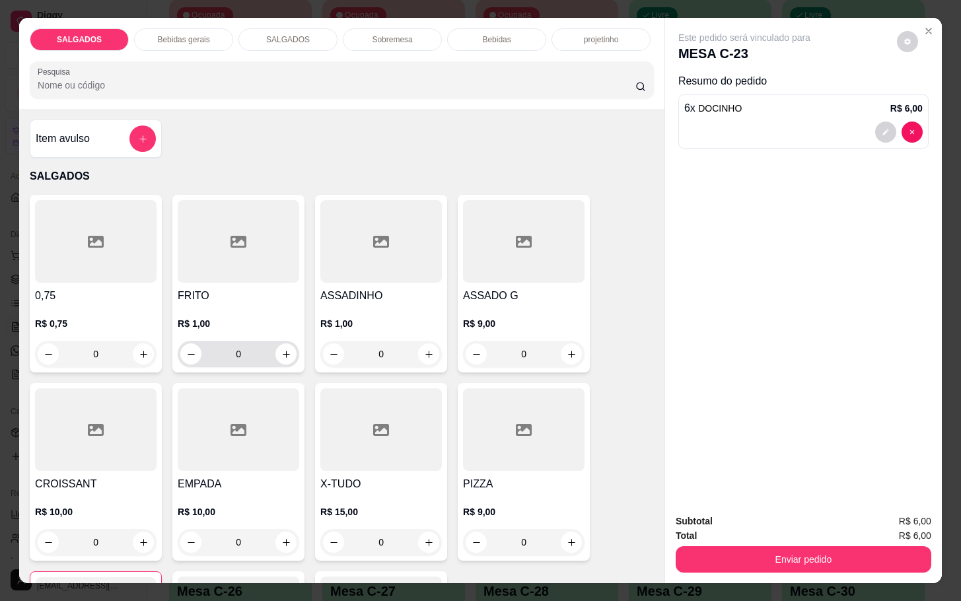
type input "6"
click at [246, 341] on input "0" at bounding box center [238, 354] width 74 height 26
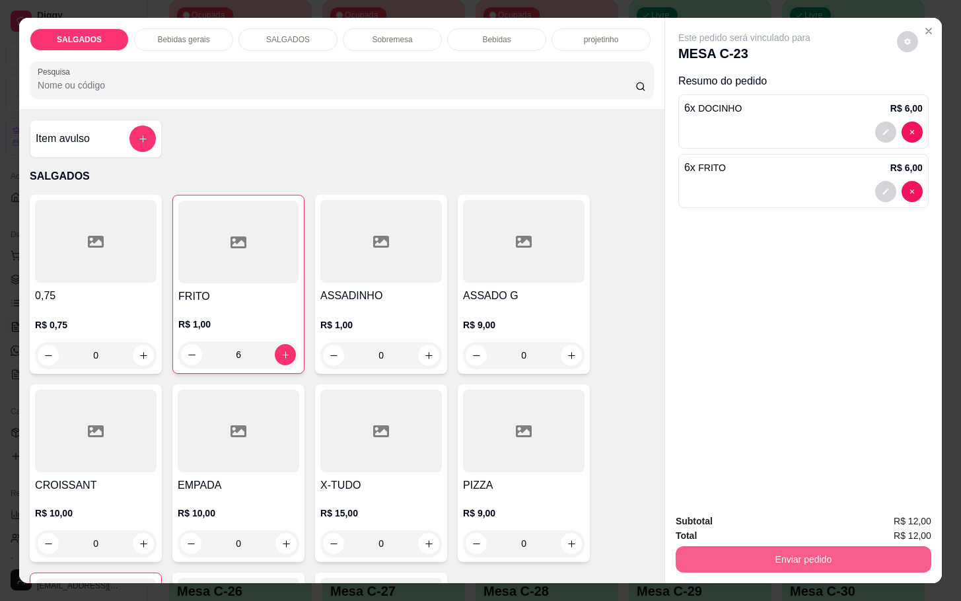
type input "6"
click at [739, 559] on button "Enviar pedido" at bounding box center [804, 559] width 256 height 26
click at [724, 530] on button "Não registrar e enviar pedido" at bounding box center [757, 519] width 137 height 25
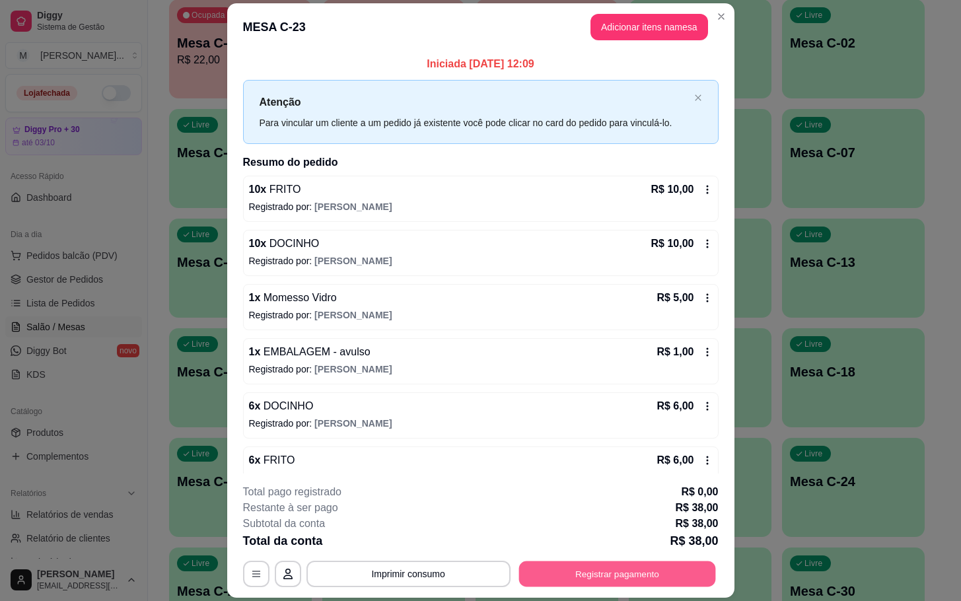
click at [587, 569] on button "Registrar pagamento" at bounding box center [617, 574] width 197 height 26
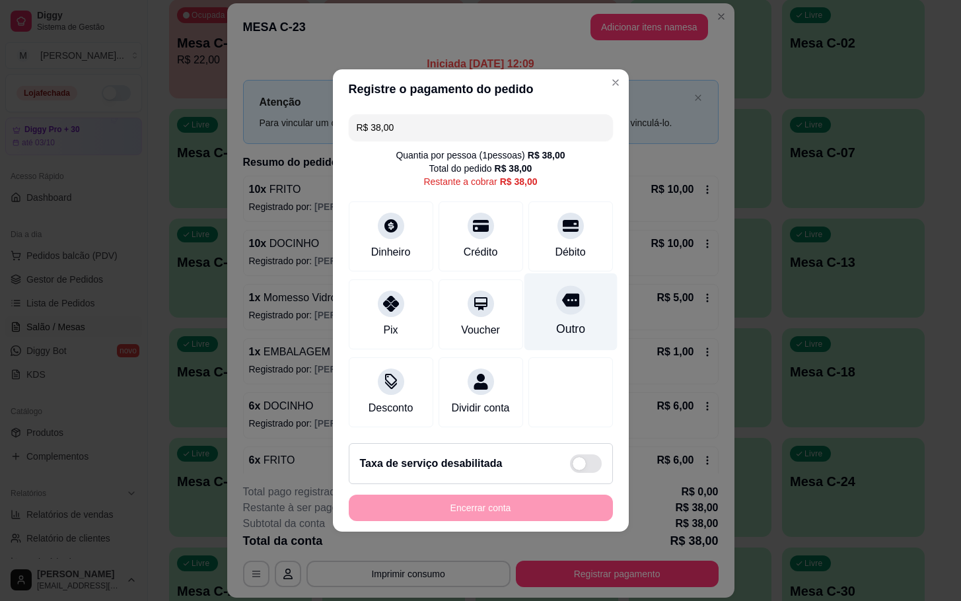
click at [546, 310] on div "Outro" at bounding box center [570, 311] width 93 height 77
type input "R$ 0,00"
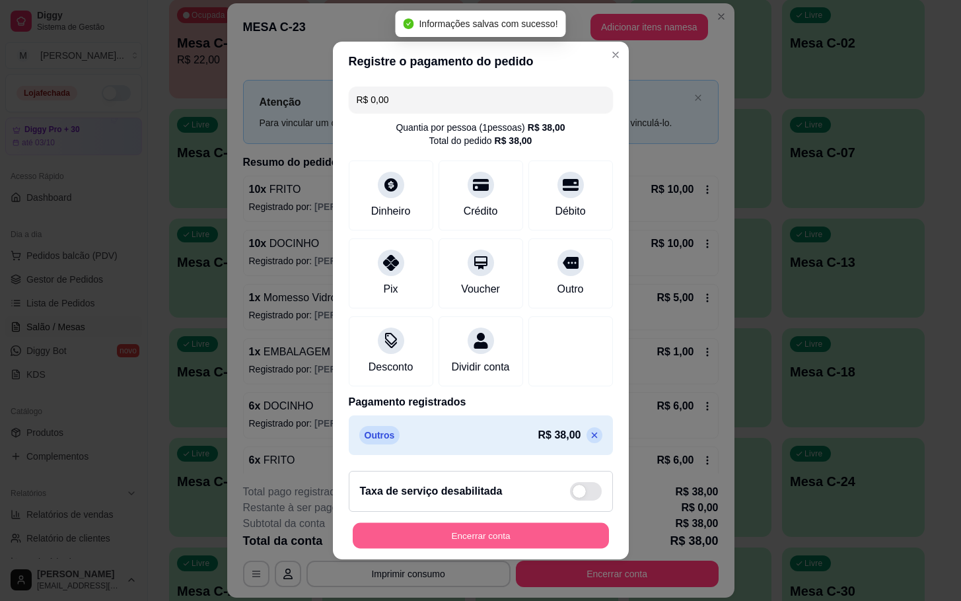
click at [484, 549] on button "Encerrar conta" at bounding box center [481, 536] width 256 height 26
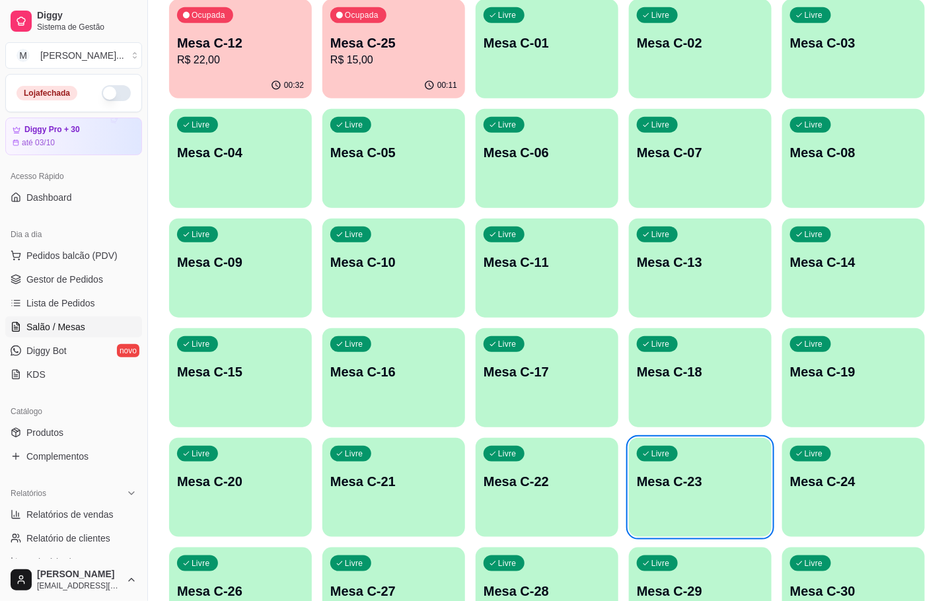
click at [738, 507] on div "Livre Mesa C-23" at bounding box center [700, 479] width 143 height 83
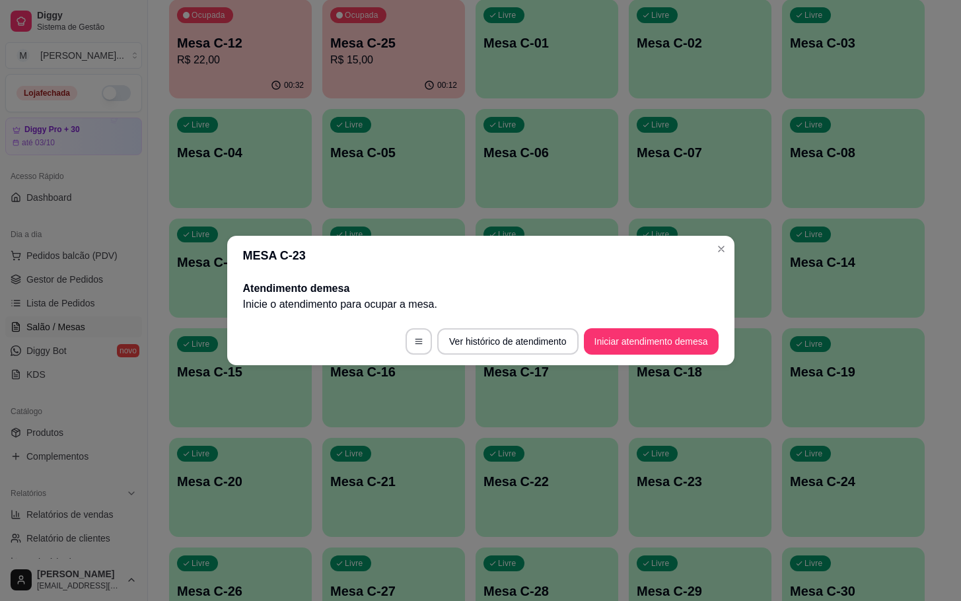
click at [630, 320] on footer "Ver histórico de atendimento Iniciar atendimento de mesa" at bounding box center [480, 342] width 507 height 48
click at [630, 330] on button "Iniciar atendimento de mesa" at bounding box center [651, 342] width 131 height 26
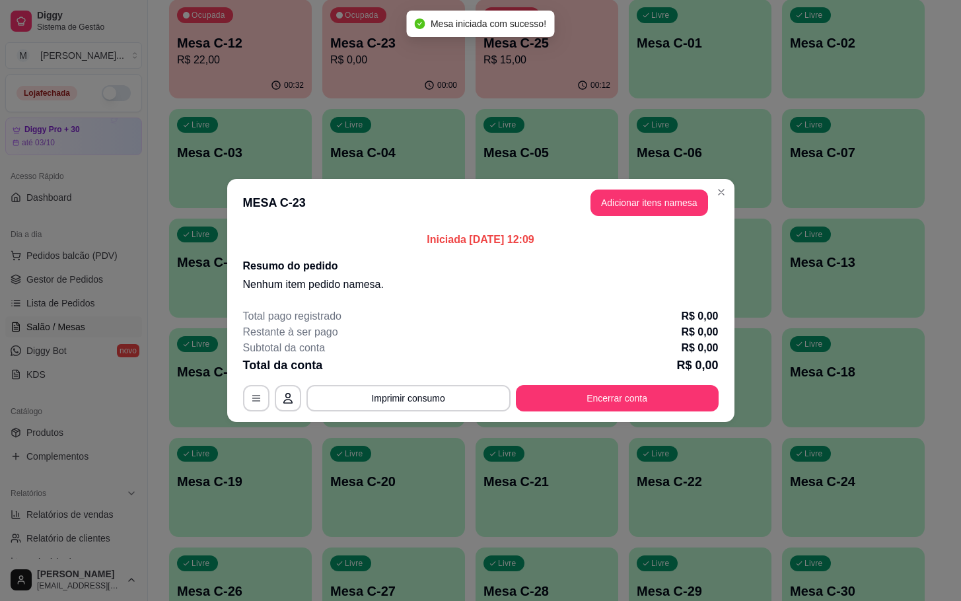
click at [617, 212] on button "Adicionar itens na mesa" at bounding box center [650, 203] width 118 height 26
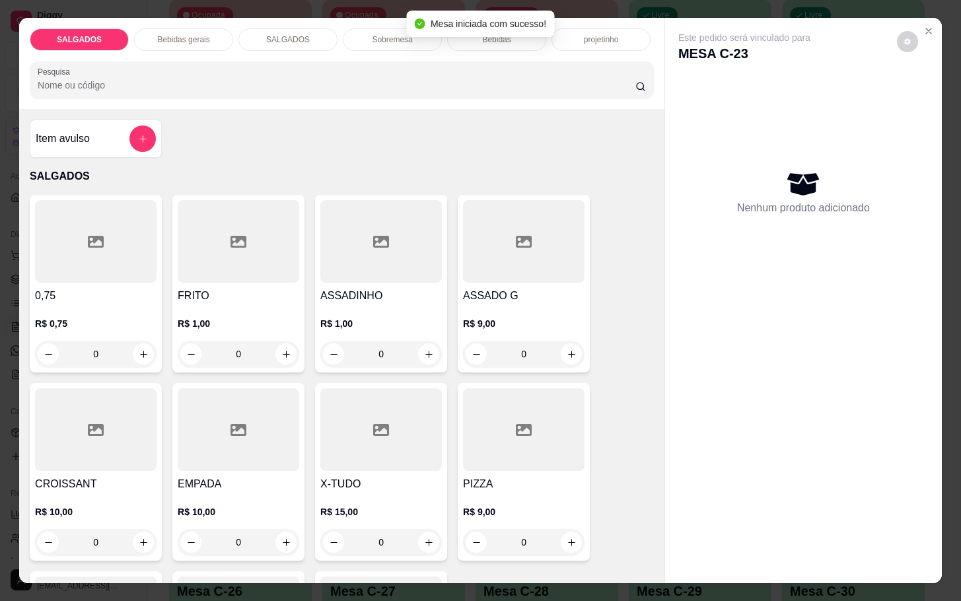
click at [250, 195] on div "FRITO R$ 1,00 0" at bounding box center [238, 284] width 132 height 178
click at [238, 270] on div at bounding box center [239, 241] width 122 height 83
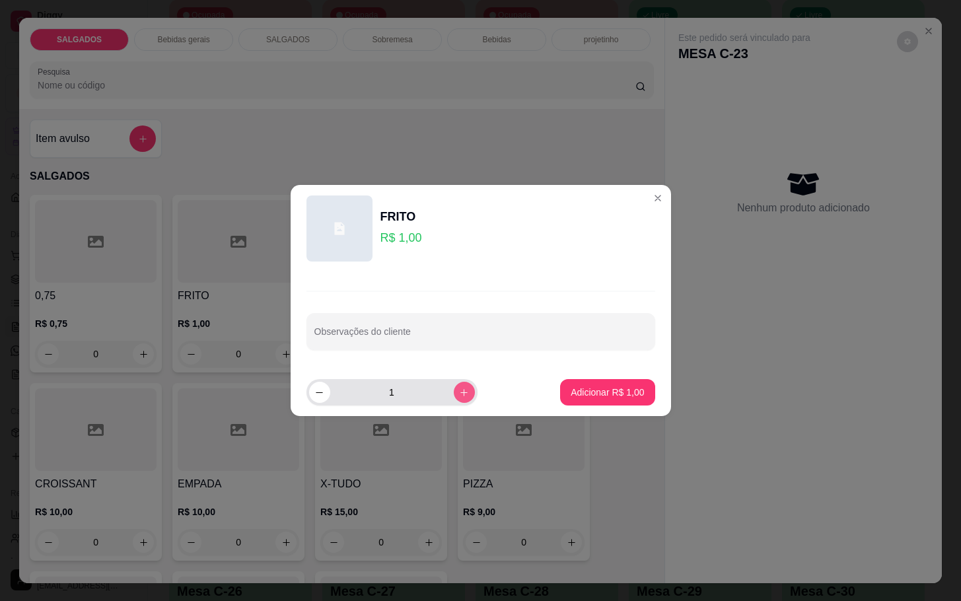
click at [459, 390] on icon "increase-product-quantity" at bounding box center [464, 393] width 10 height 10
click at [458, 387] on button "increase-product-quantity" at bounding box center [464, 392] width 21 height 21
click at [462, 386] on button "increase-product-quantity" at bounding box center [464, 392] width 20 height 20
click at [458, 386] on button "increase-product-quantity" at bounding box center [464, 392] width 20 height 20
click at [458, 387] on button "increase-product-quantity" at bounding box center [464, 392] width 21 height 21
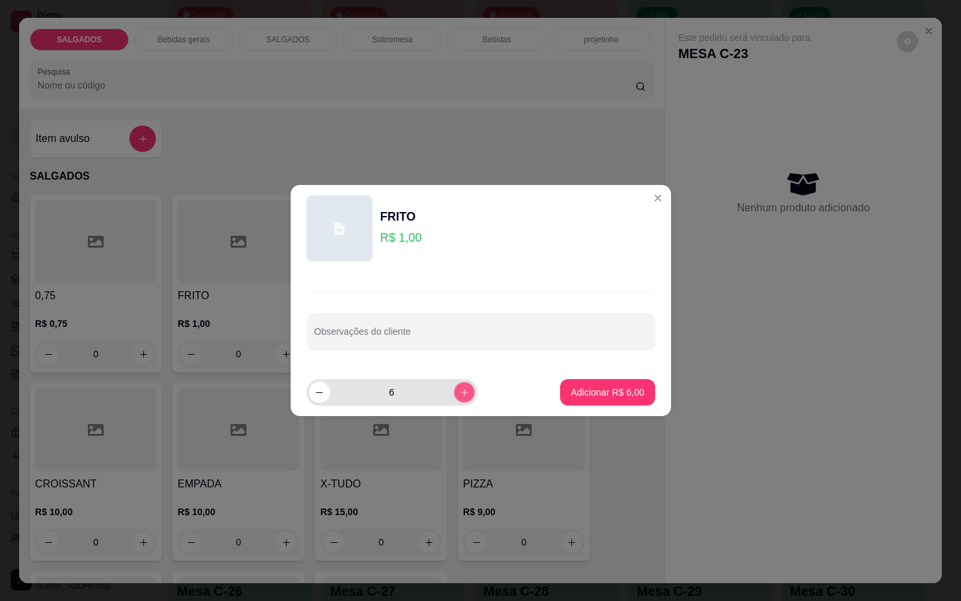
click at [464, 392] on button "increase-product-quantity" at bounding box center [464, 392] width 20 height 20
click at [462, 392] on button "increase-product-quantity" at bounding box center [464, 392] width 20 height 20
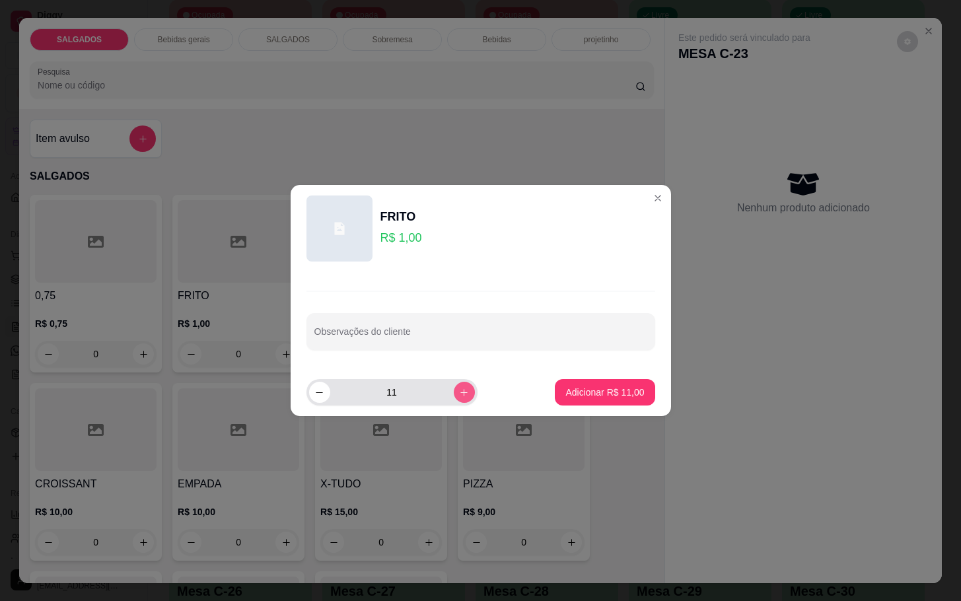
click at [459, 392] on icon "increase-product-quantity" at bounding box center [464, 393] width 10 height 10
click at [459, 394] on icon "increase-product-quantity" at bounding box center [464, 393] width 10 height 10
type input "14"
click at [595, 378] on footer "14 Adicionar R$ 14,00" at bounding box center [481, 393] width 380 height 48
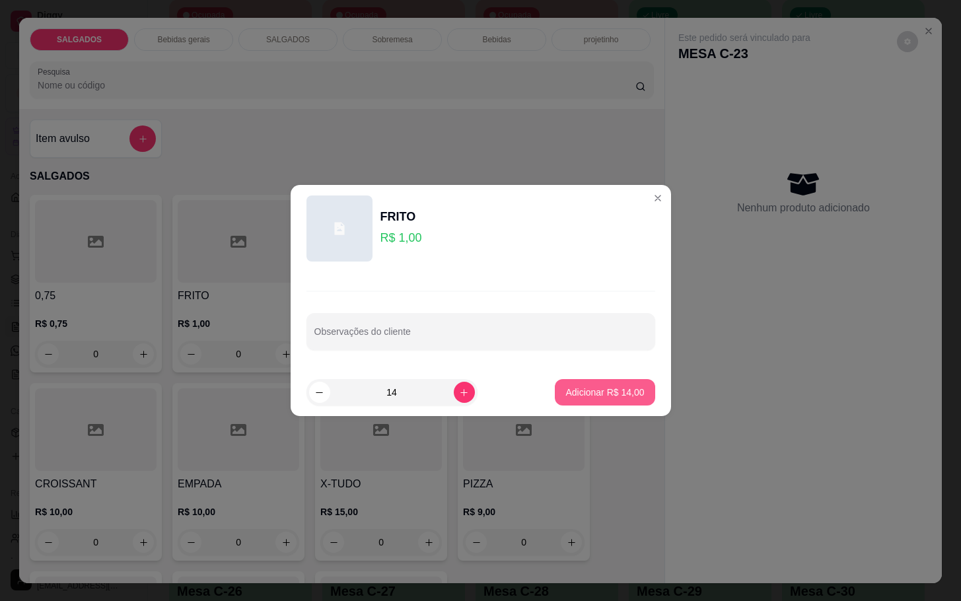
click at [579, 389] on p "Adicionar R$ 14,00" at bounding box center [604, 392] width 79 height 13
type input "14"
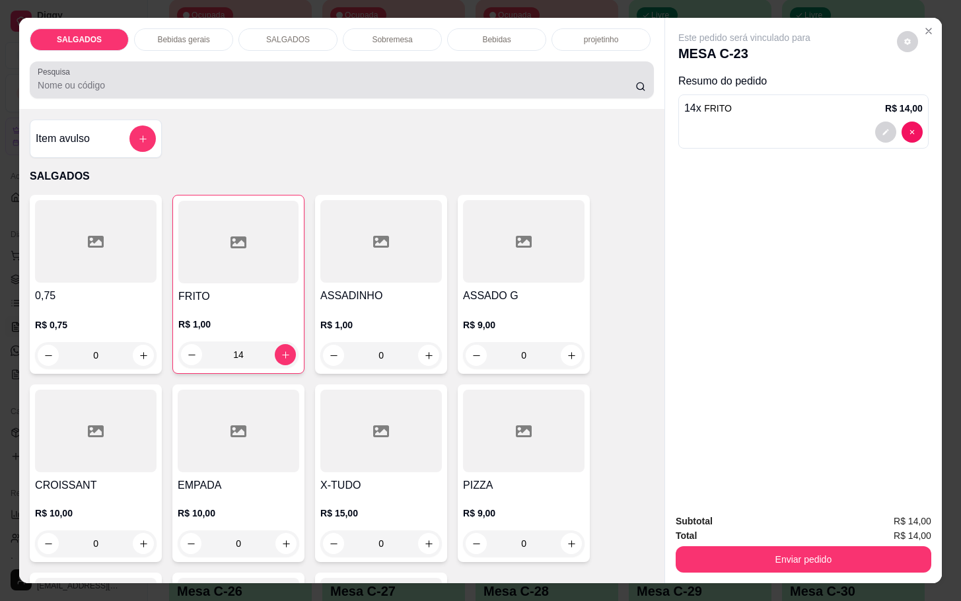
click at [193, 34] on p "Bebidas gerais" at bounding box center [183, 39] width 52 height 11
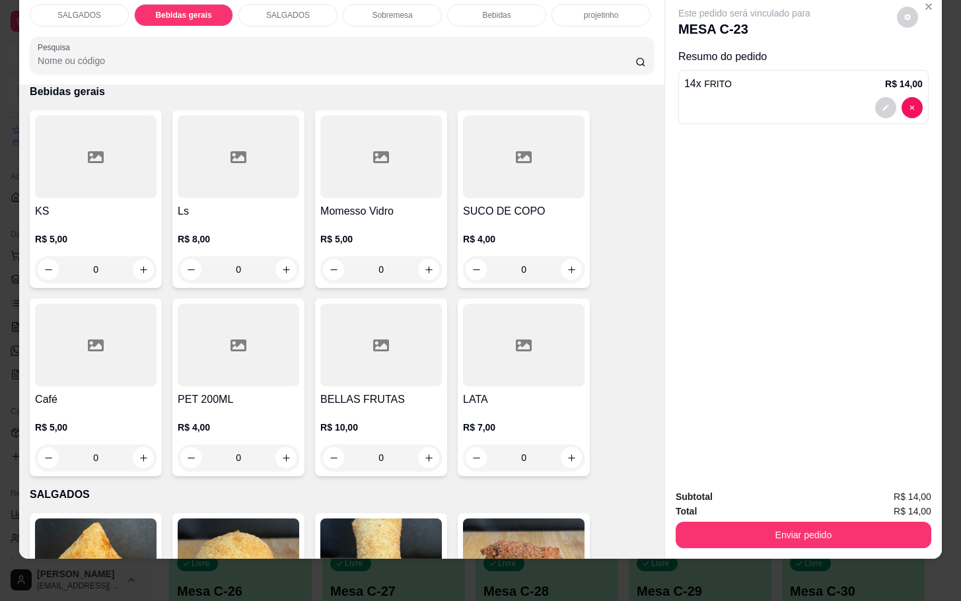
click at [405, 161] on div at bounding box center [381, 157] width 122 height 83
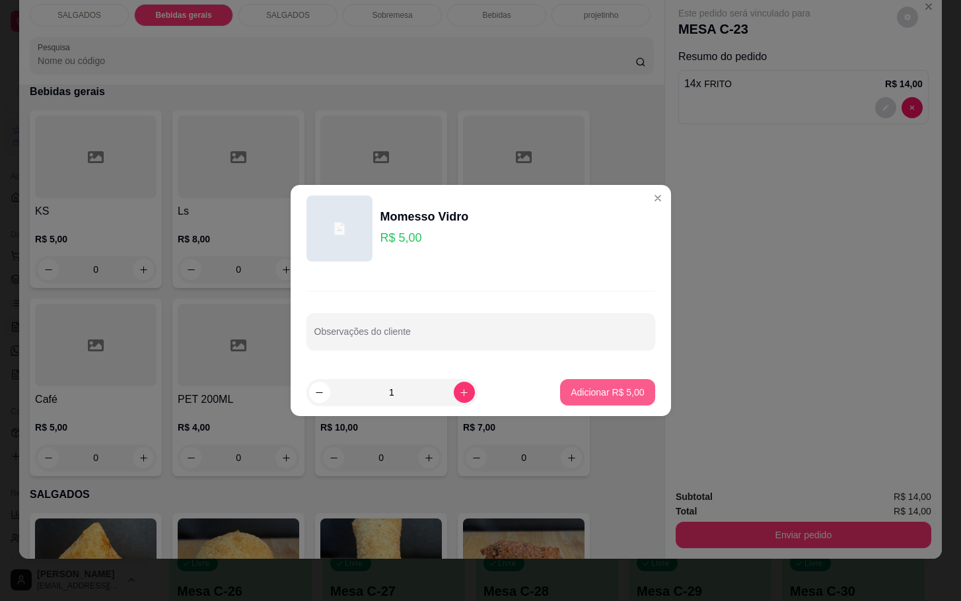
click at [585, 398] on p "Adicionar R$ 5,00" at bounding box center [607, 392] width 73 height 13
type input "1"
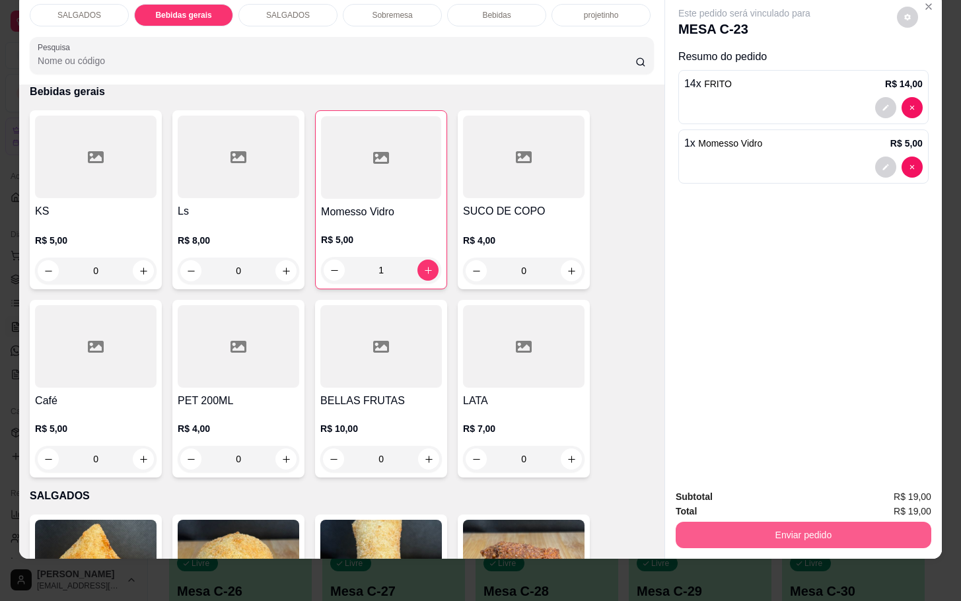
click at [715, 522] on button "Enviar pedido" at bounding box center [804, 535] width 256 height 26
click at [723, 494] on button "Não registrar e enviar pedido" at bounding box center [757, 488] width 137 height 25
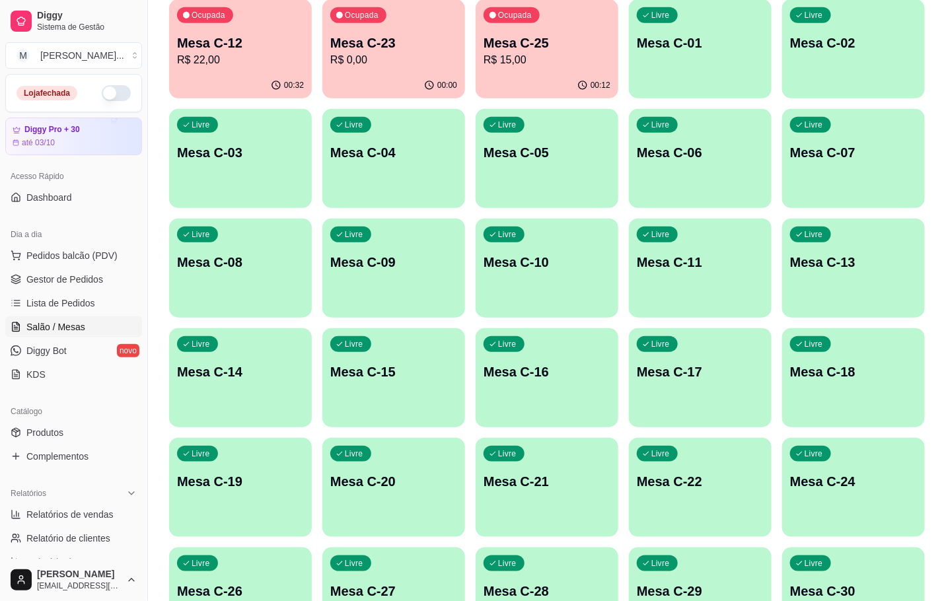
click at [501, 76] on div "00:12" at bounding box center [547, 86] width 143 height 26
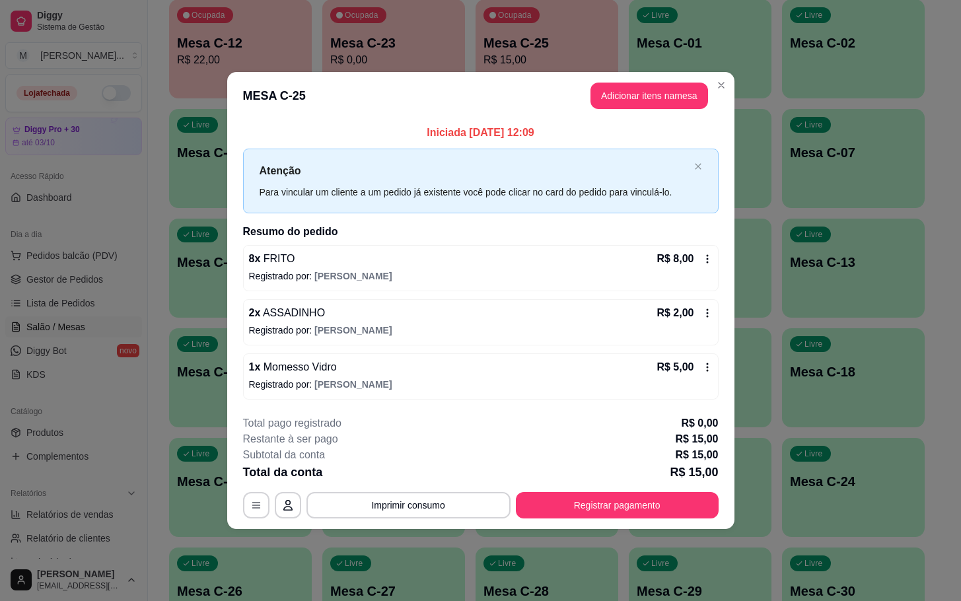
click at [577, 520] on footer "**********" at bounding box center [480, 467] width 507 height 124
click at [563, 512] on button "Registrar pagamento" at bounding box center [617, 505] width 197 height 26
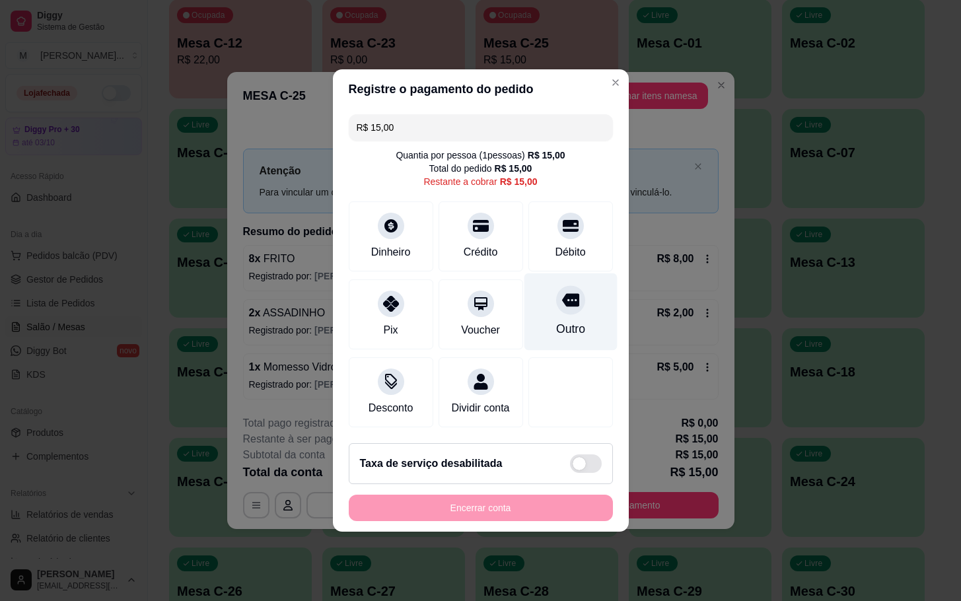
click at [569, 286] on div at bounding box center [570, 299] width 29 height 29
type input "R$ 0,00"
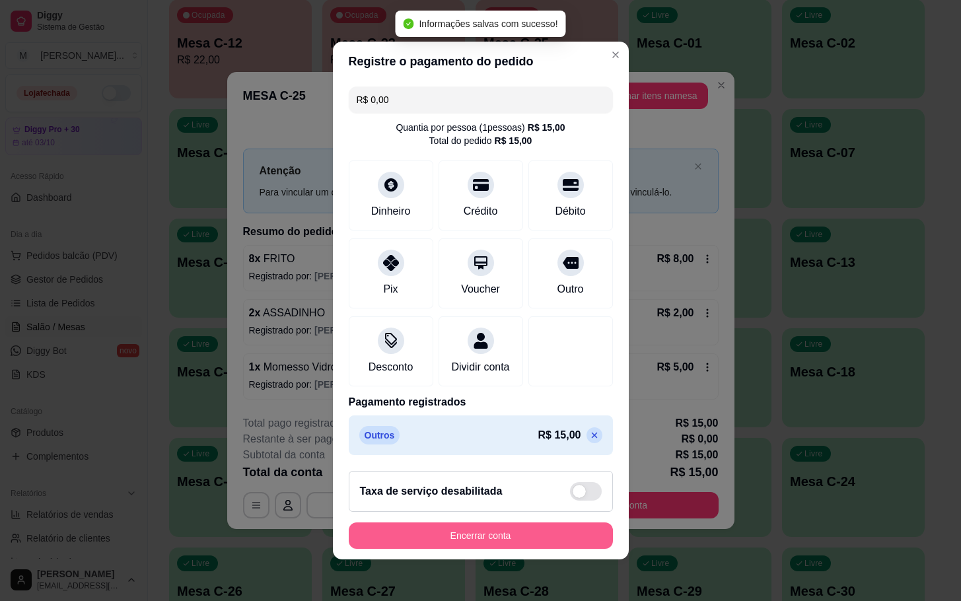
click at [447, 538] on button "Encerrar conta" at bounding box center [481, 535] width 264 height 26
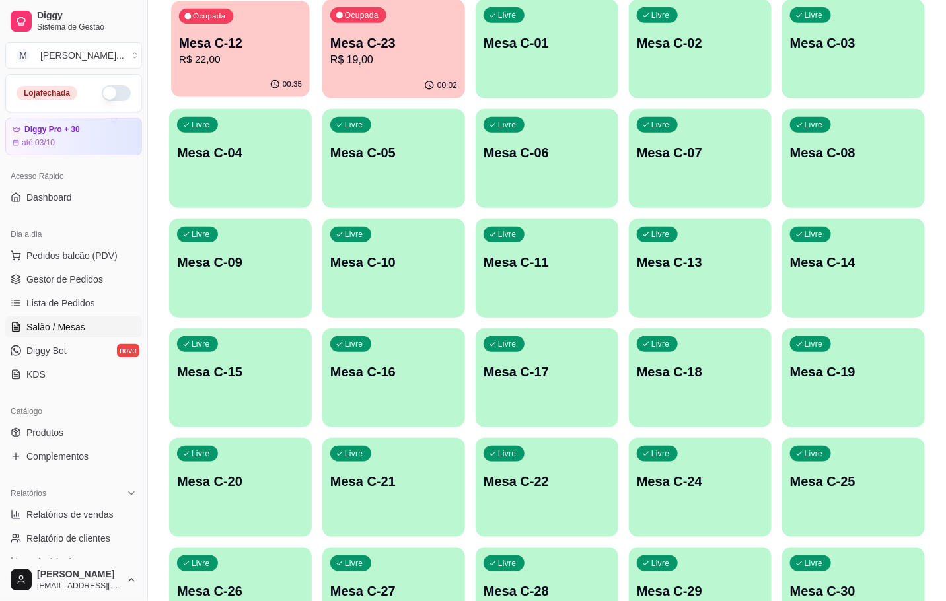
click at [258, 42] on p "Mesa C-12" at bounding box center [240, 43] width 123 height 18
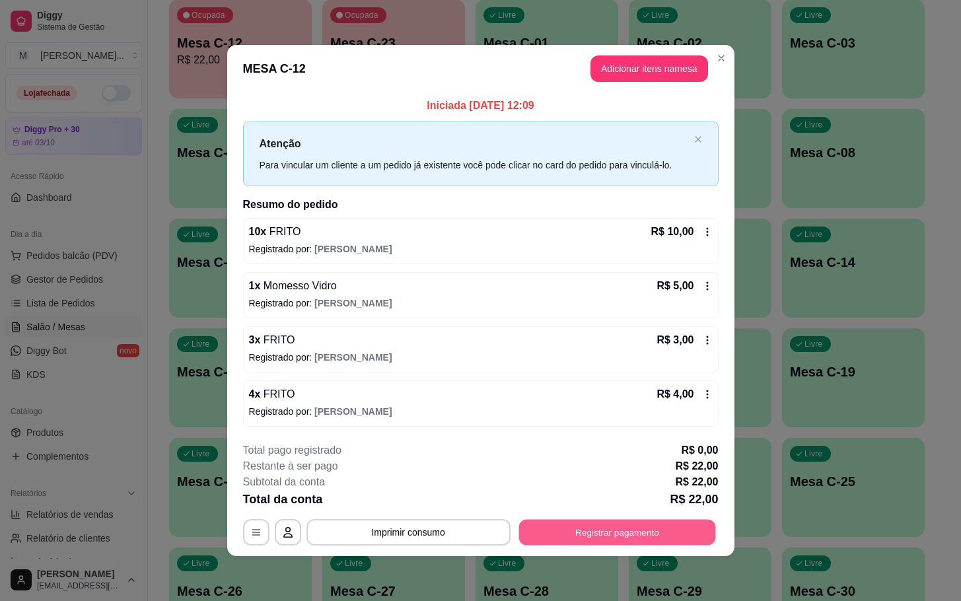
click at [616, 521] on button "Registrar pagamento" at bounding box center [617, 532] width 197 height 26
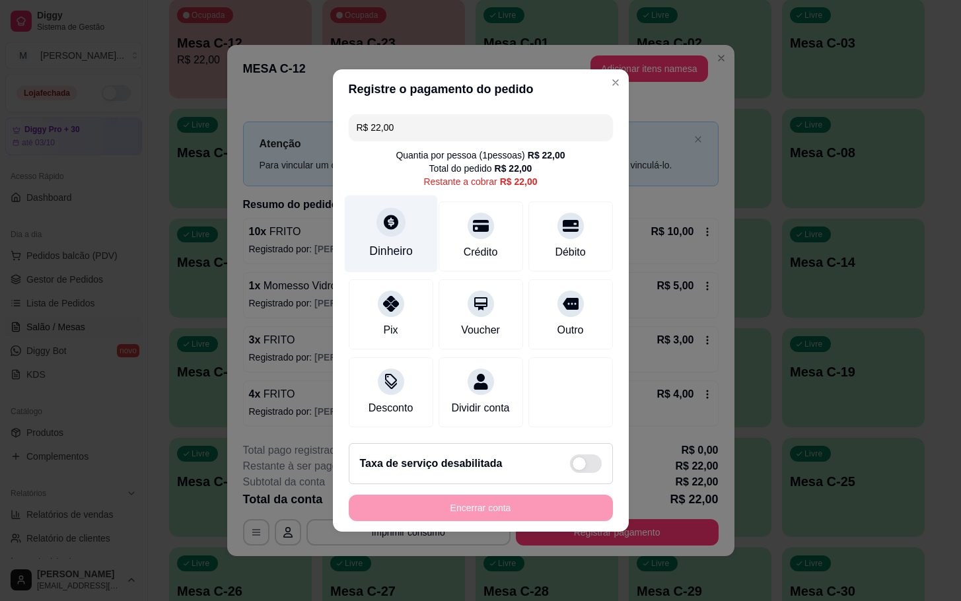
click at [406, 242] on div "Dinheiro" at bounding box center [391, 250] width 44 height 17
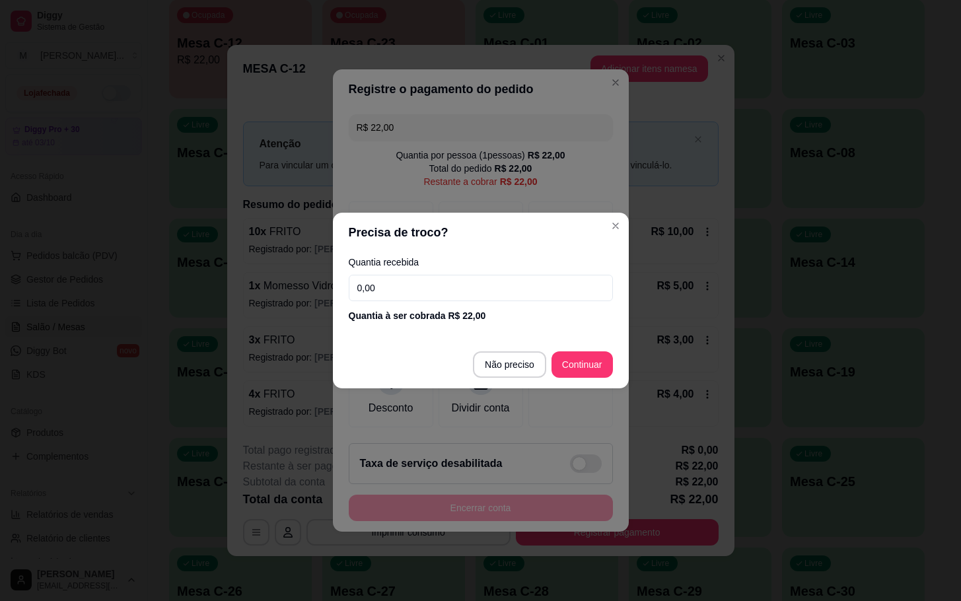
click at [513, 296] on input "0,00" at bounding box center [481, 288] width 264 height 26
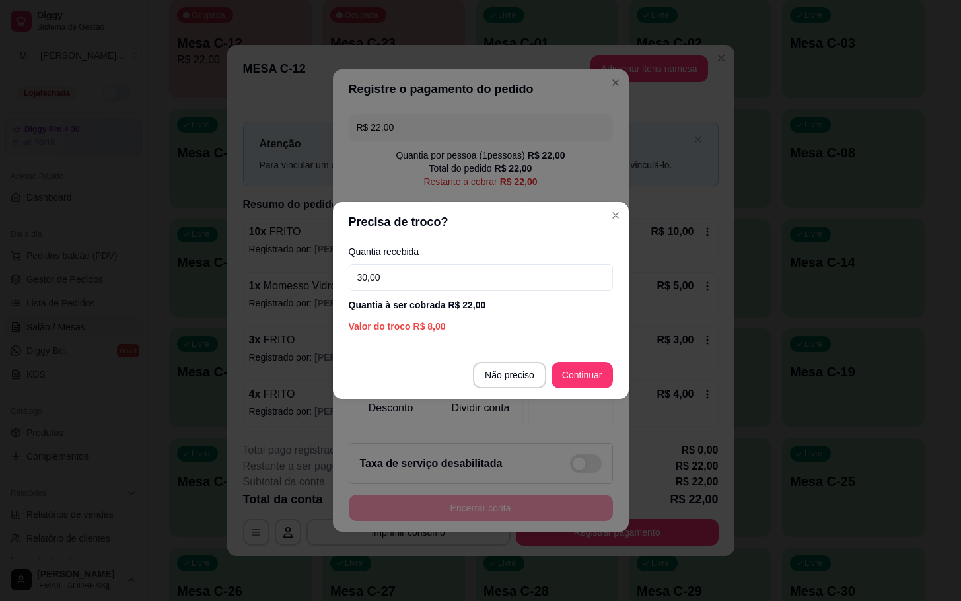
type input "30,00"
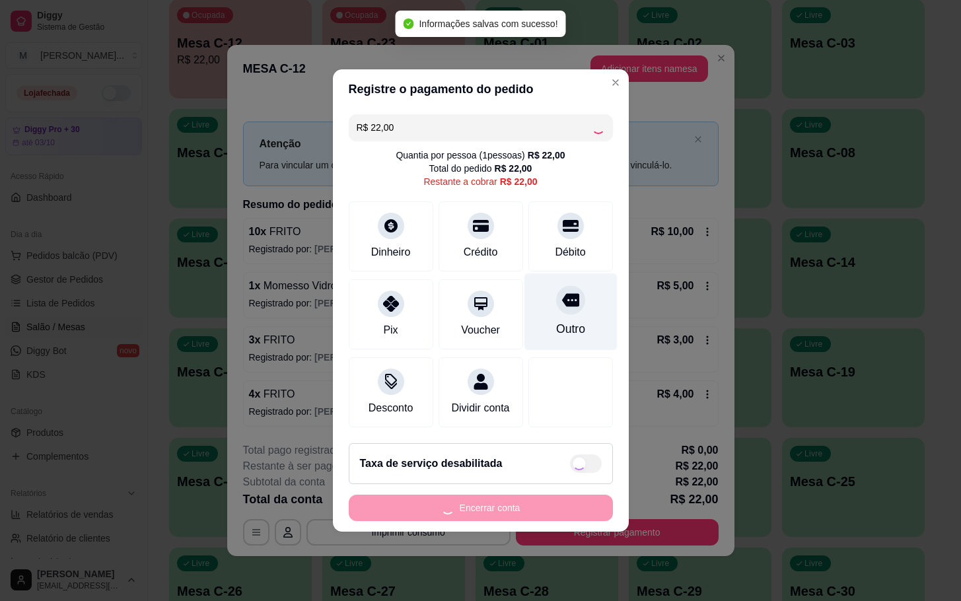
type input "R$ 0,00"
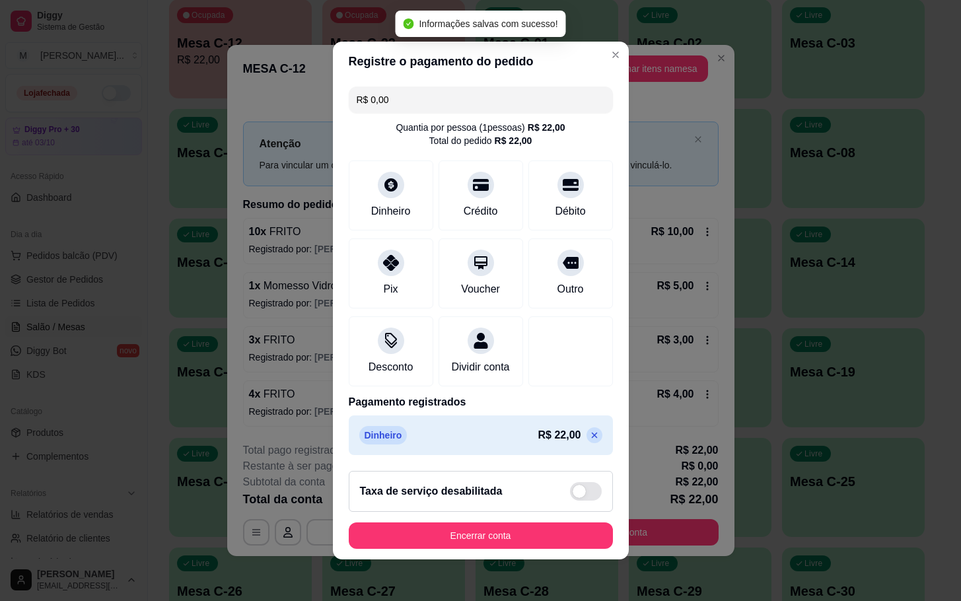
click at [498, 525] on footer "Taxa de serviço desabilitada Encerrar conta" at bounding box center [481, 509] width 296 height 99
click at [506, 536] on button "Encerrar conta" at bounding box center [481, 536] width 256 height 26
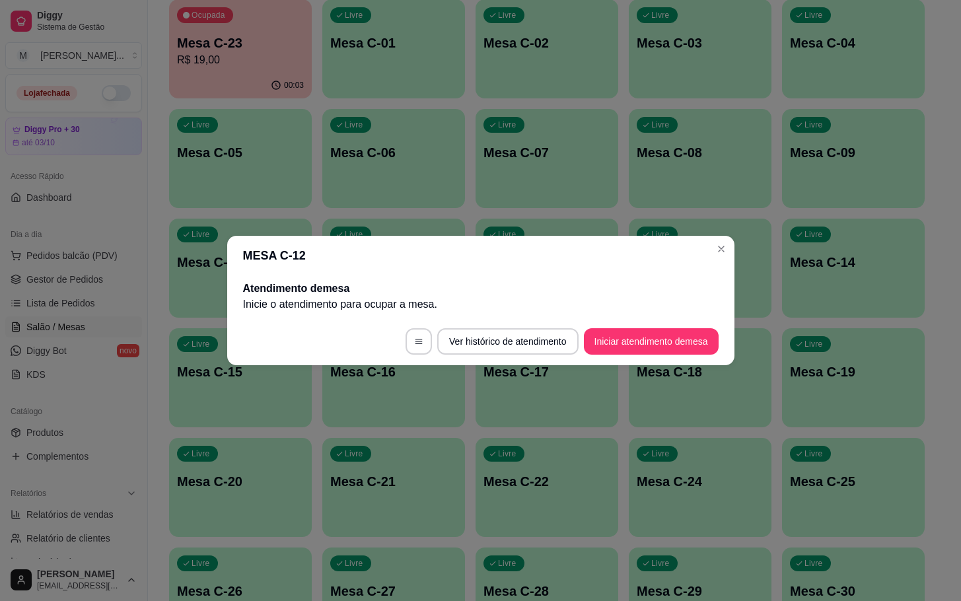
select select "ALL"
select select "0"
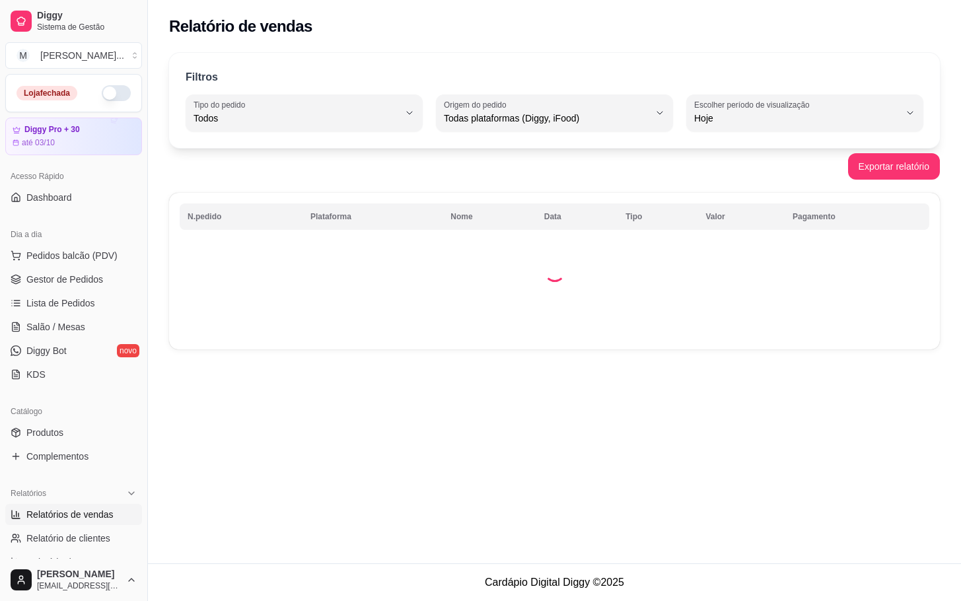
click at [349, 349] on td at bounding box center [554, 271] width 771 height 157
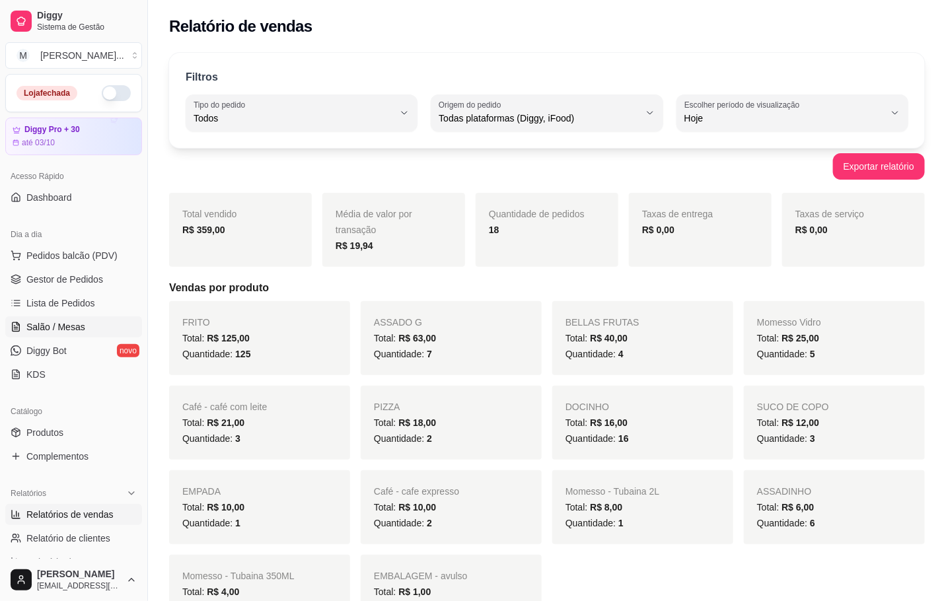
click at [62, 333] on span "Salão / Mesas" at bounding box center [55, 326] width 59 height 13
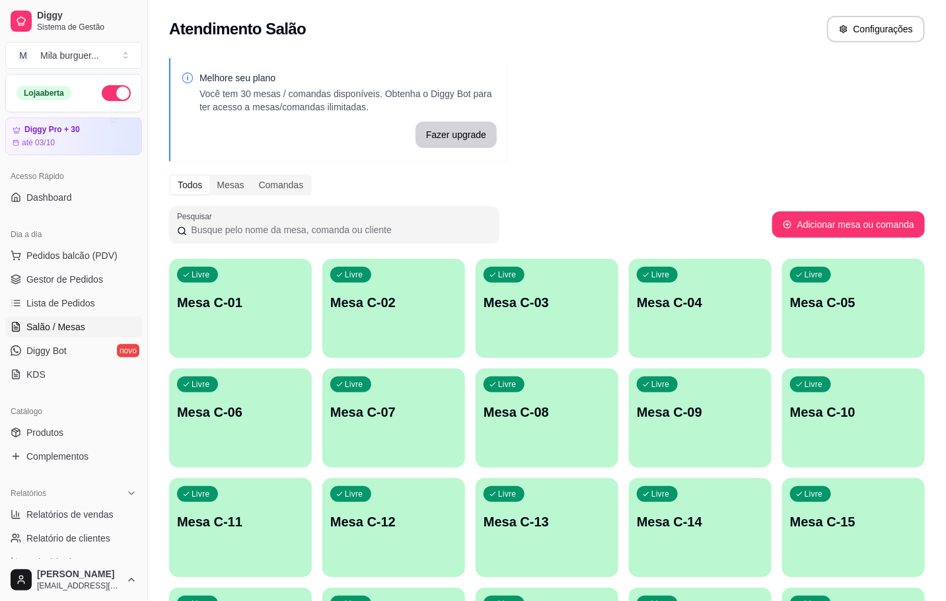
scroll to position [198, 0]
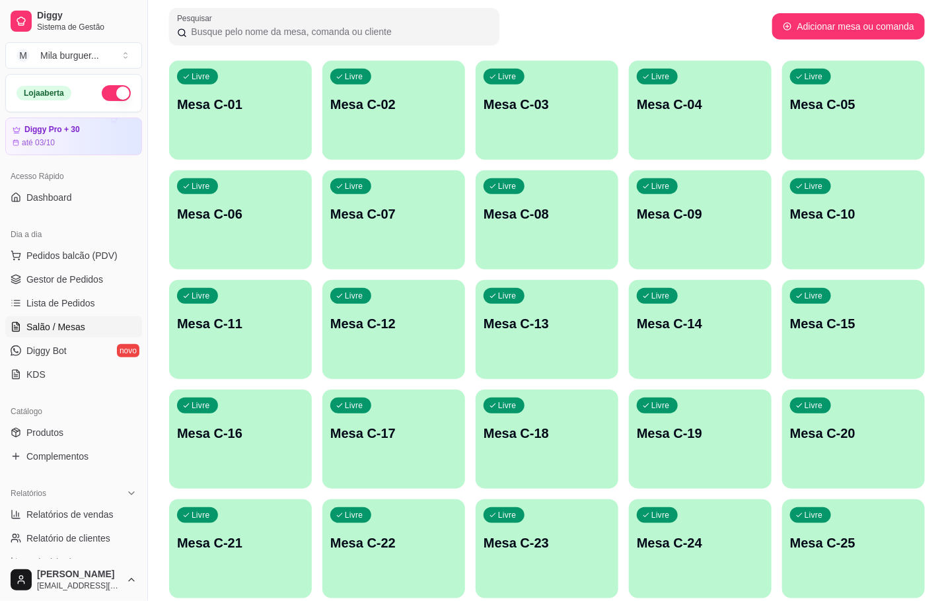
click at [530, 535] on p "Mesa C-23" at bounding box center [547, 543] width 127 height 18
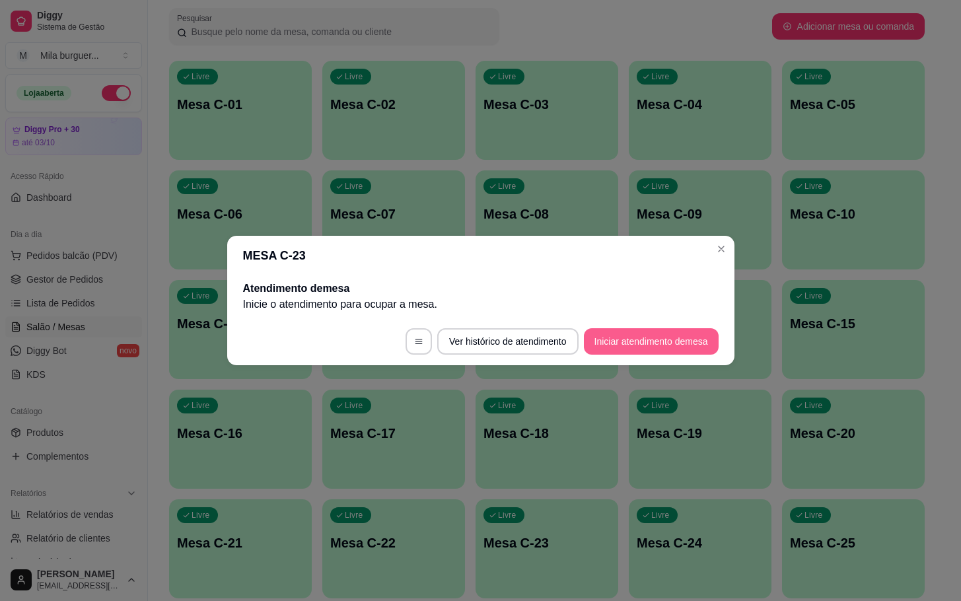
click at [651, 341] on button "Iniciar atendimento de mesa" at bounding box center [651, 341] width 135 height 26
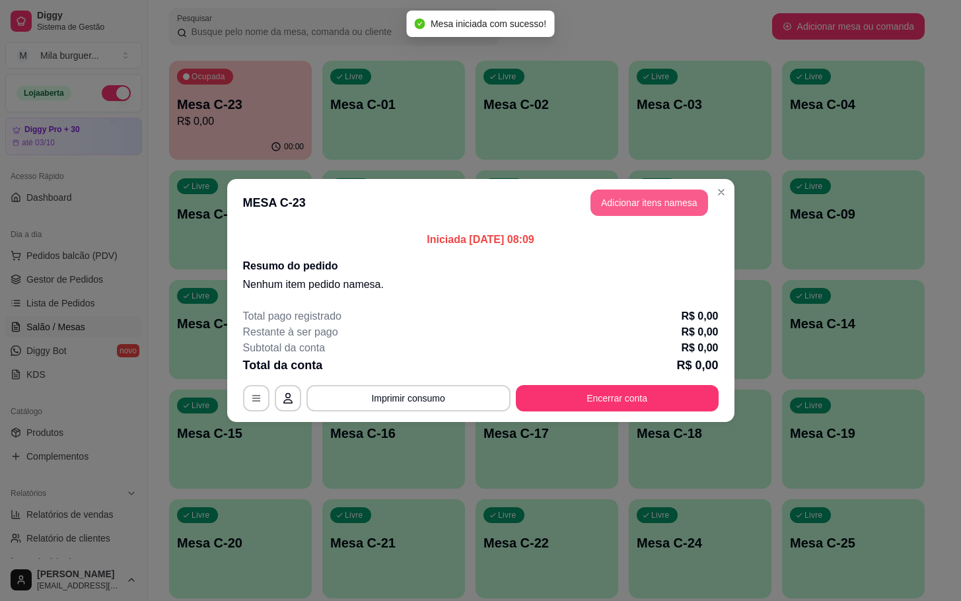
click at [612, 210] on button "Adicionar itens na mesa" at bounding box center [650, 203] width 118 height 26
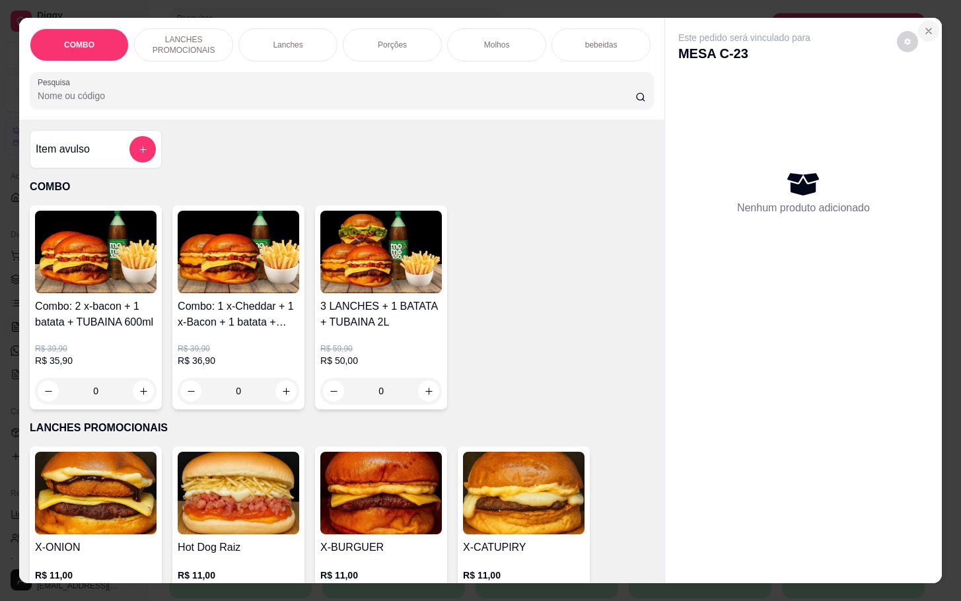
click at [918, 20] on button "Close" at bounding box center [928, 30] width 21 height 21
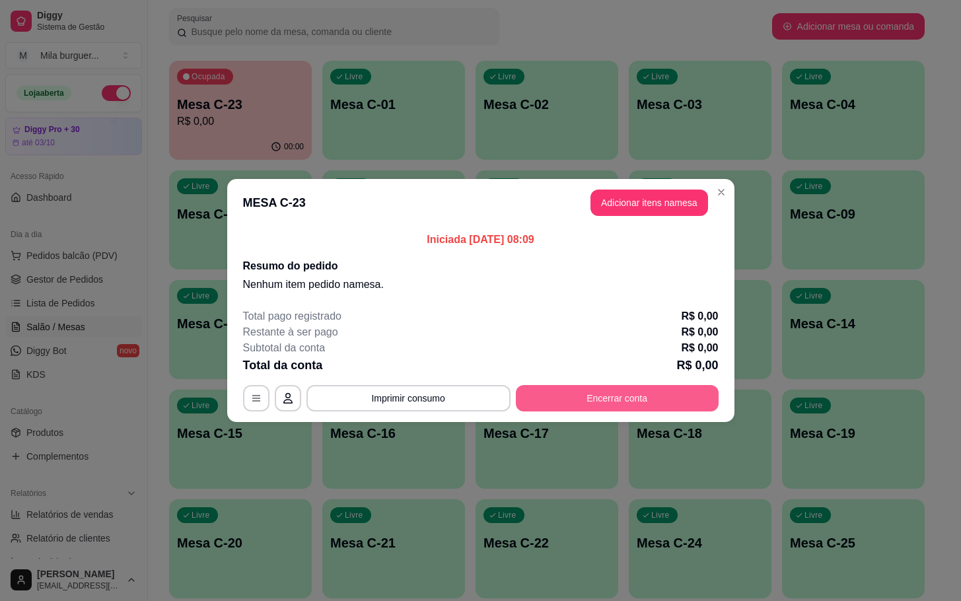
click at [614, 391] on button "Encerrar conta" at bounding box center [617, 398] width 203 height 26
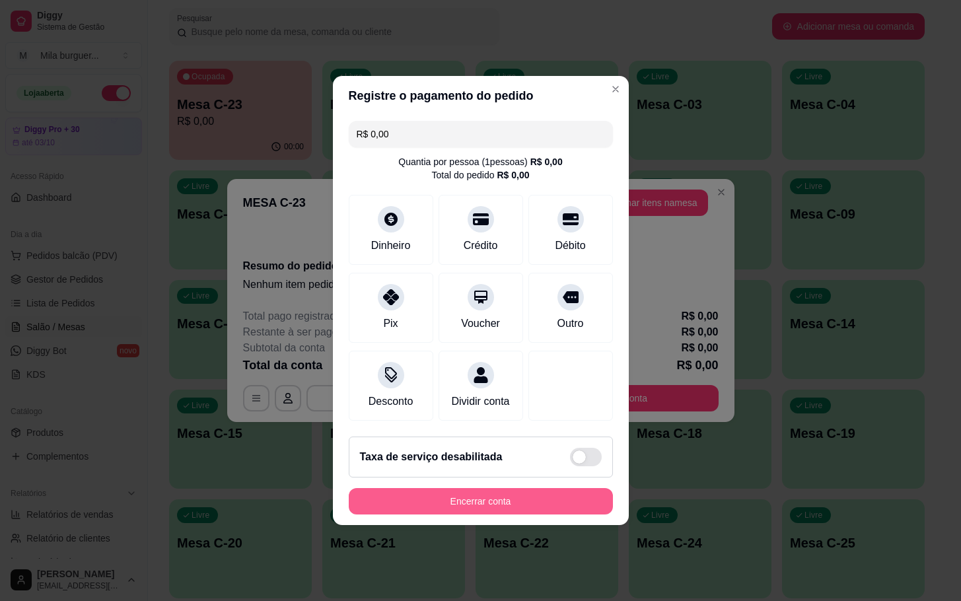
click at [536, 504] on button "Encerrar conta" at bounding box center [481, 501] width 264 height 26
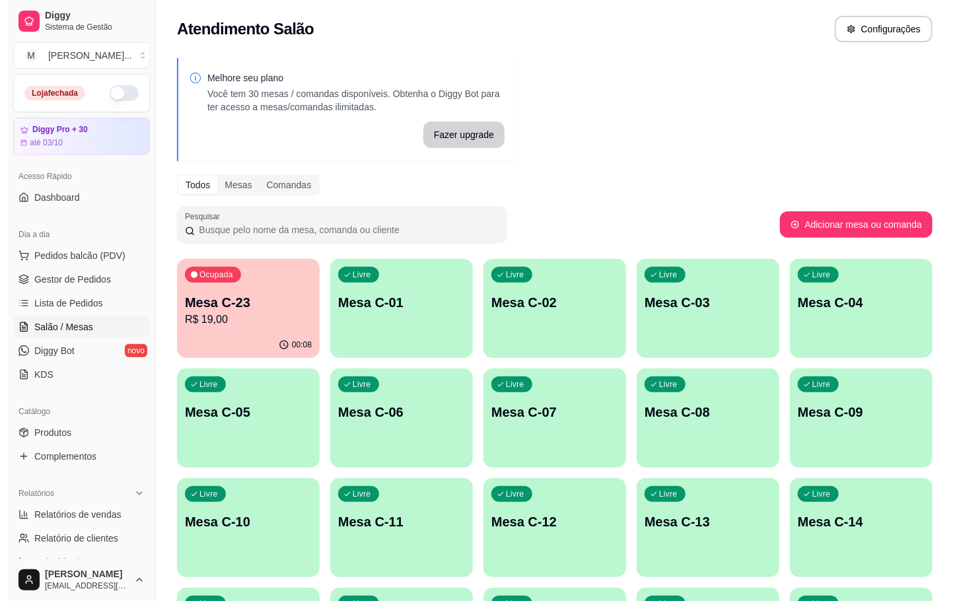
scroll to position [99, 0]
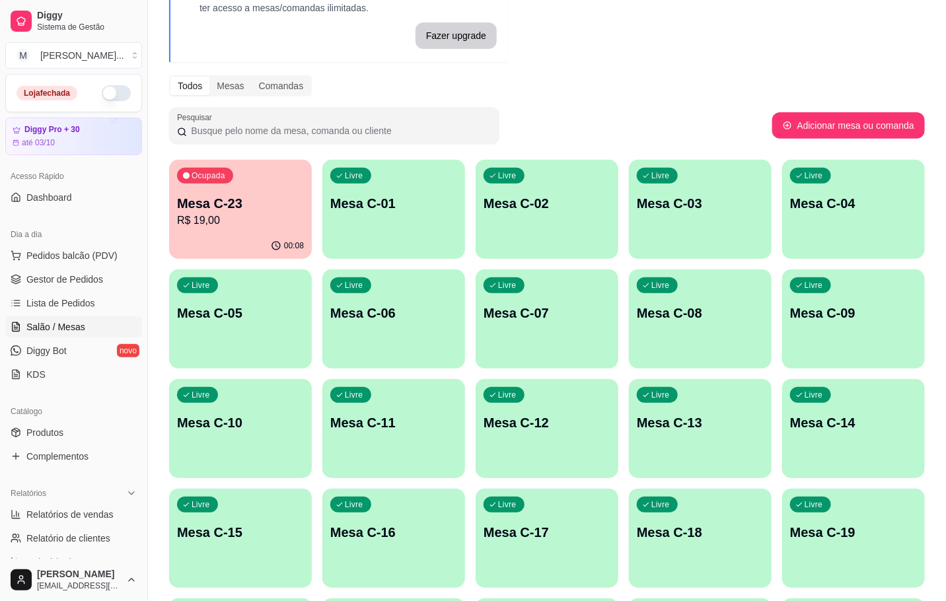
click at [587, 431] on p "Mesa C-12" at bounding box center [547, 422] width 127 height 18
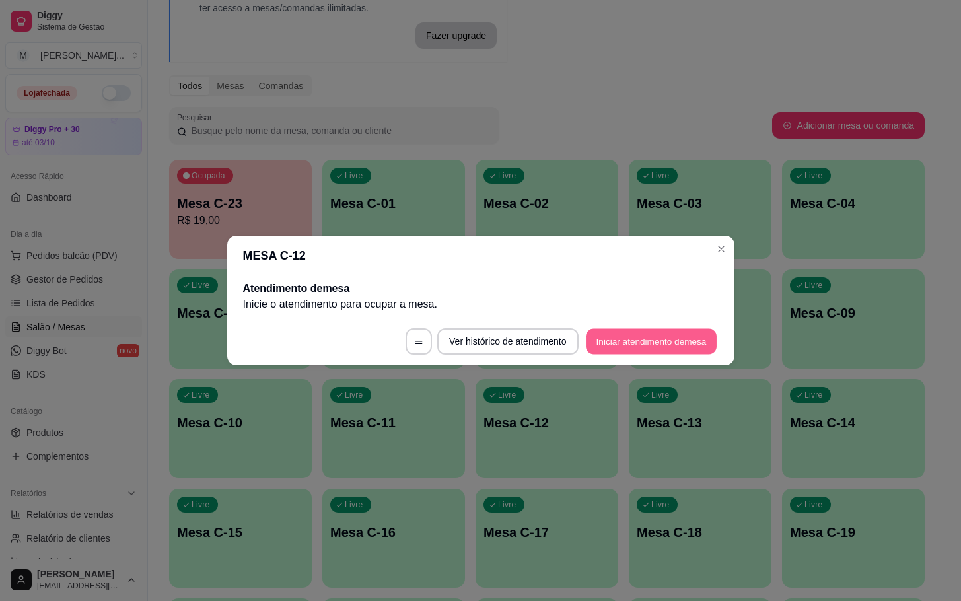
click at [655, 338] on button "Iniciar atendimento de mesa" at bounding box center [651, 342] width 131 height 26
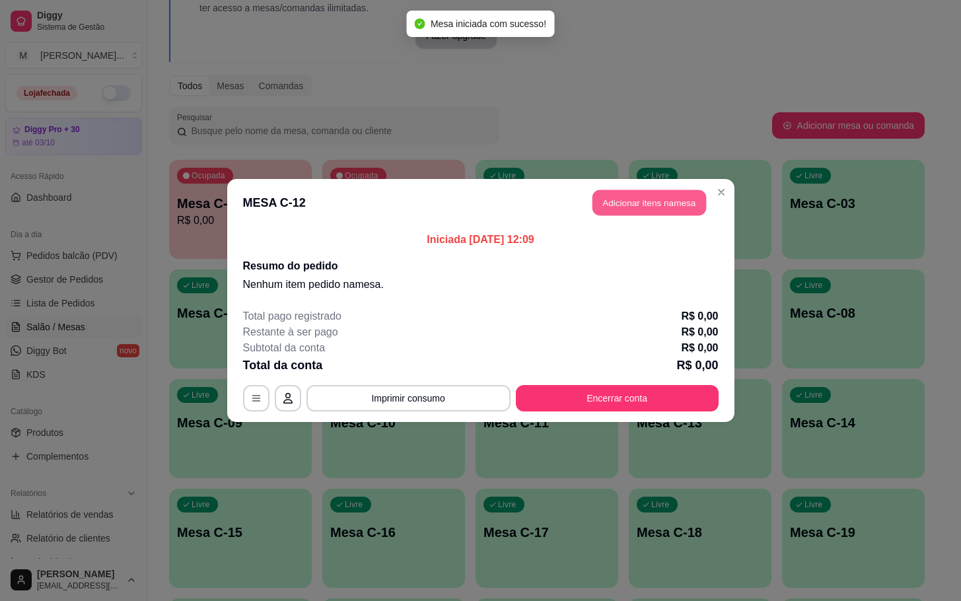
click at [619, 202] on button "Adicionar itens na mesa" at bounding box center [649, 203] width 114 height 26
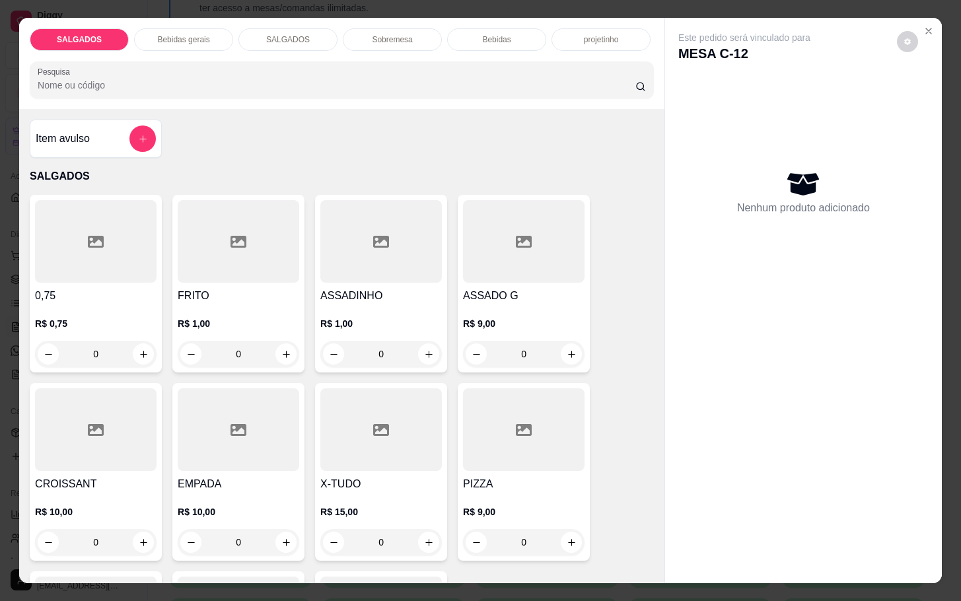
click at [246, 353] on input "0" at bounding box center [238, 354] width 74 height 26
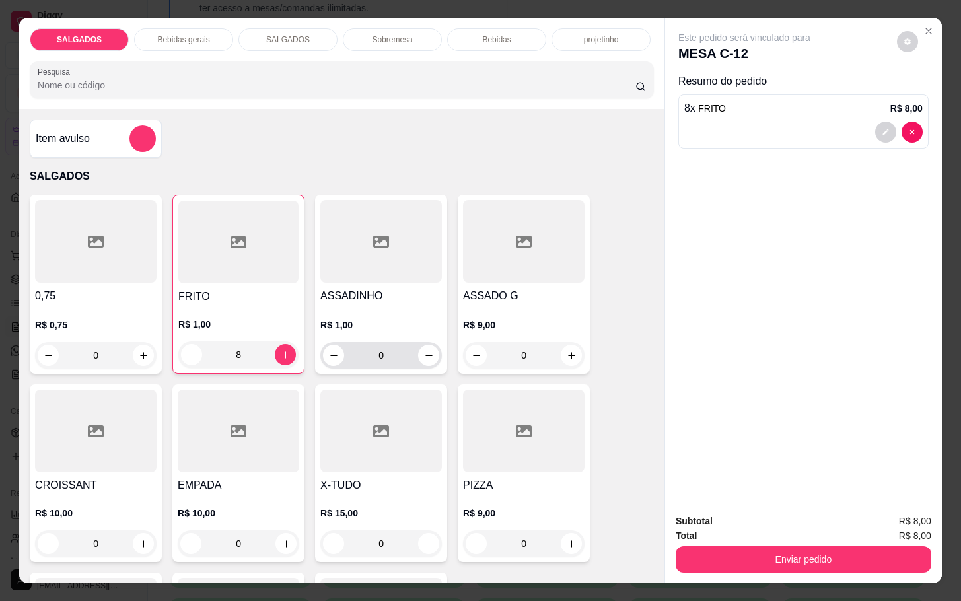
type input "8"
click at [401, 347] on input "0" at bounding box center [381, 355] width 74 height 26
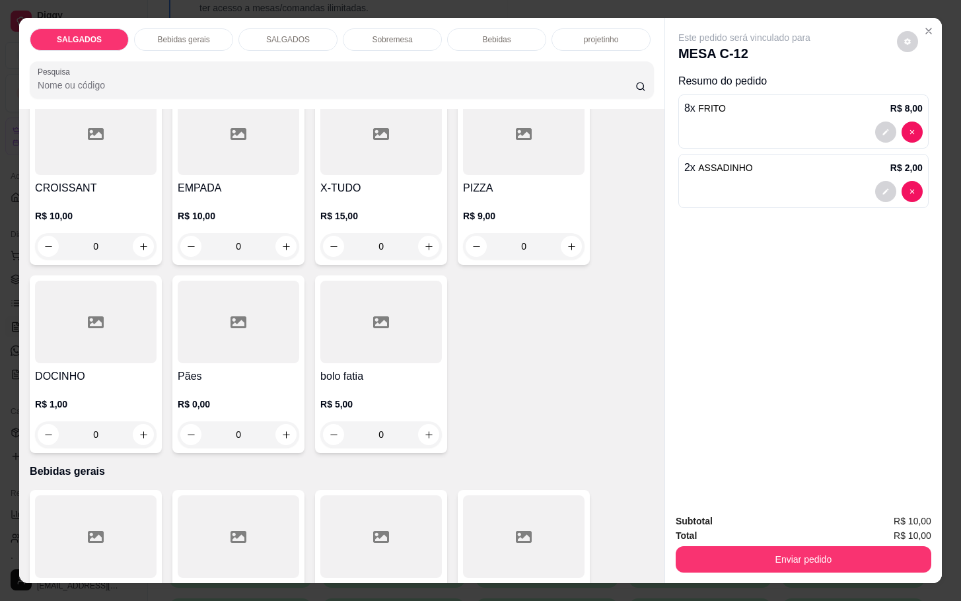
scroll to position [495, 0]
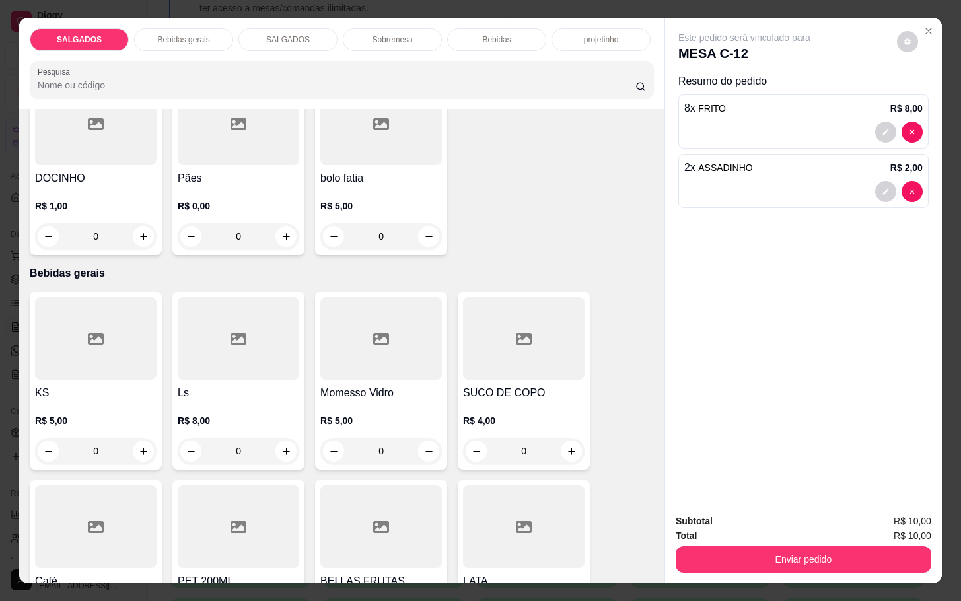
type input "2"
click at [365, 385] on h4 "Momesso Vidro" at bounding box center [381, 393] width 122 height 16
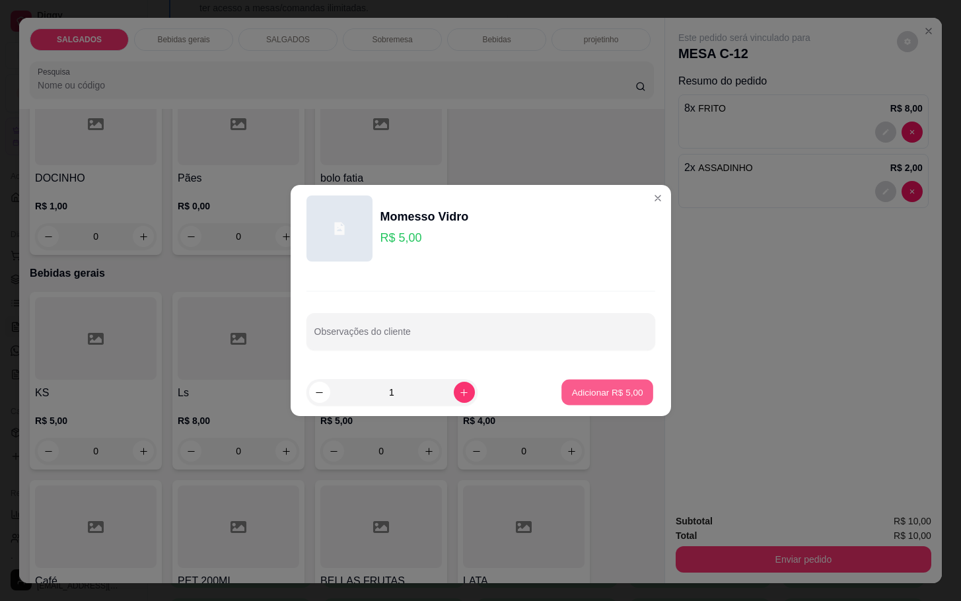
click at [622, 394] on p "Adicionar R$ 5,00" at bounding box center [607, 392] width 71 height 13
type input "1"
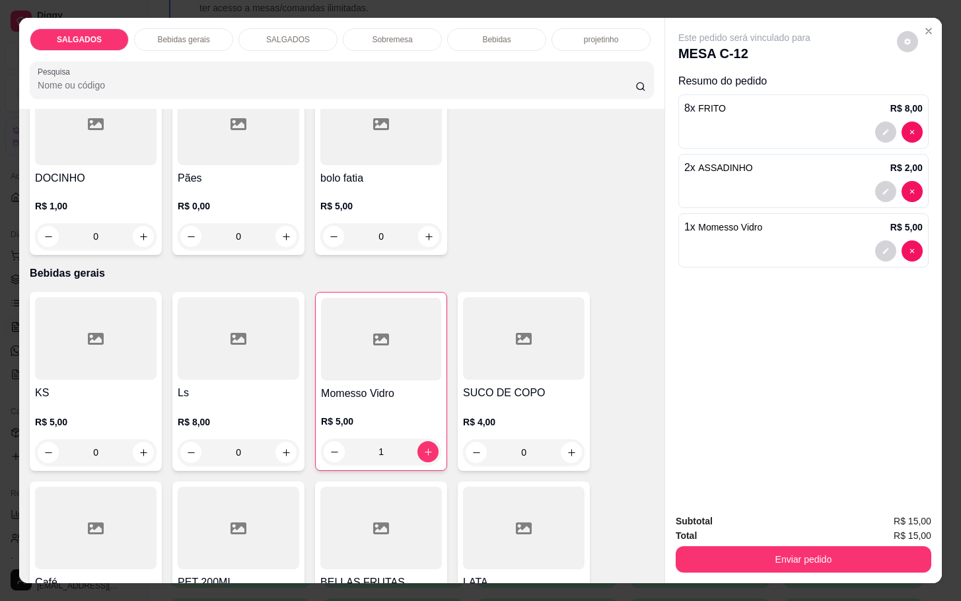
drag, startPoint x: 756, startPoint y: 565, endPoint x: 744, endPoint y: 552, distance: 18.3
click at [750, 565] on div "Subtotal R$ 15,00 Total R$ 15,00 Enviar pedido" at bounding box center [803, 543] width 277 height 80
click at [744, 549] on button "Enviar pedido" at bounding box center [804, 559] width 256 height 26
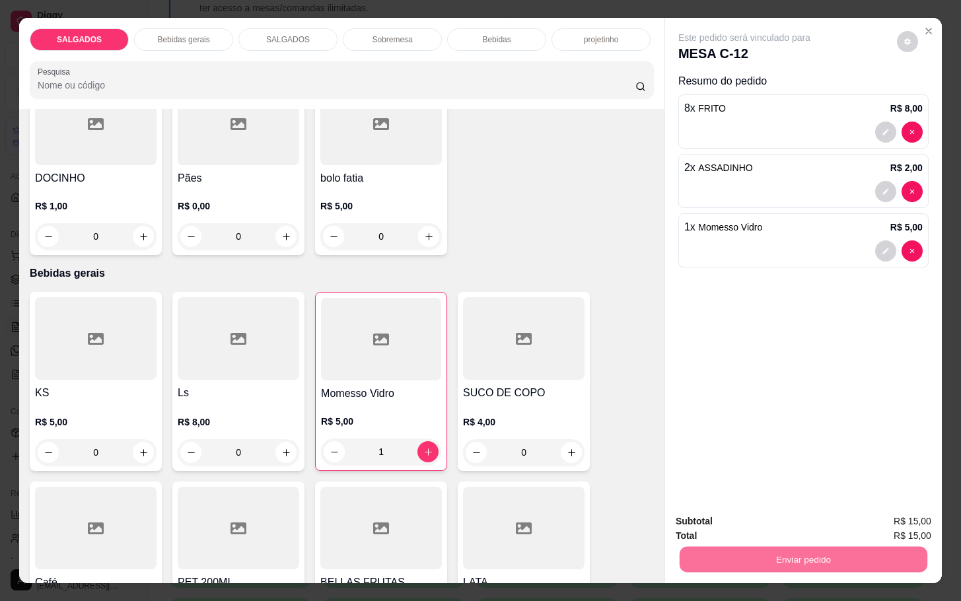
click at [732, 517] on button "Não registrar e enviar pedido" at bounding box center [757, 519] width 133 height 24
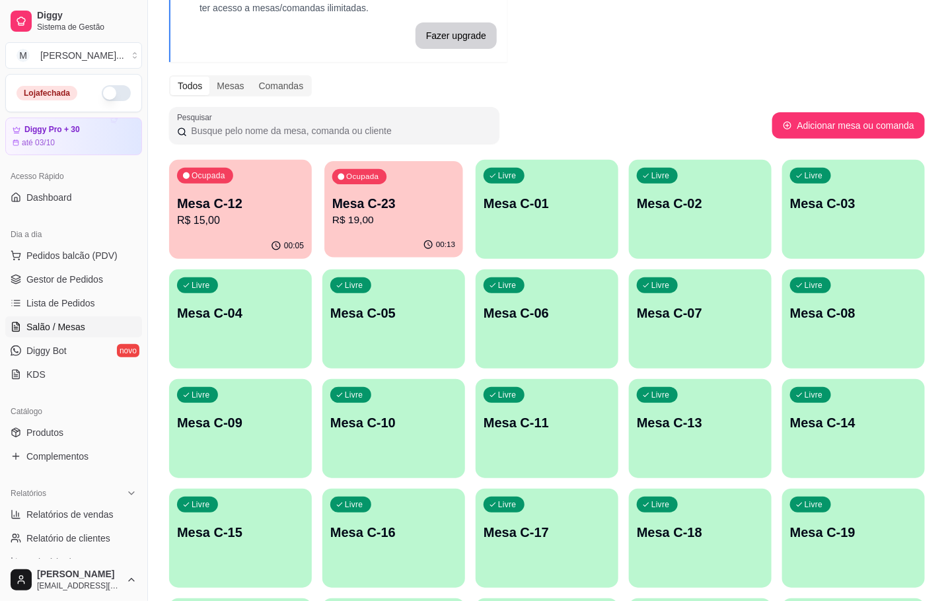
click at [401, 177] on div "Ocupada Mesa C-23 R$ 19,00" at bounding box center [393, 196] width 139 height 71
click at [371, 229] on div "Ocupada Mesa C-23 R$ 19,00" at bounding box center [393, 196] width 143 height 73
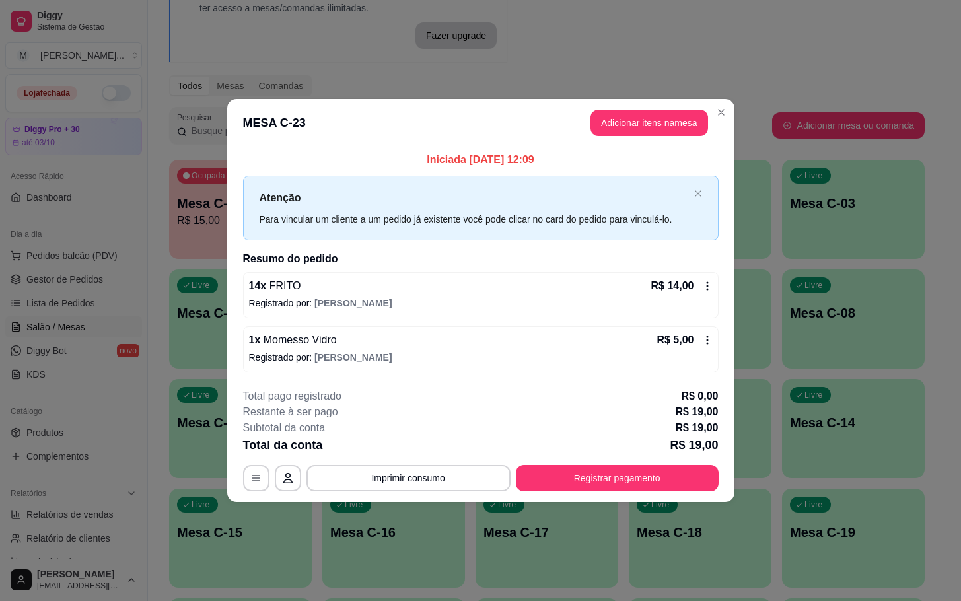
click at [700, 478] on button "Registrar pagamento" at bounding box center [617, 478] width 203 height 26
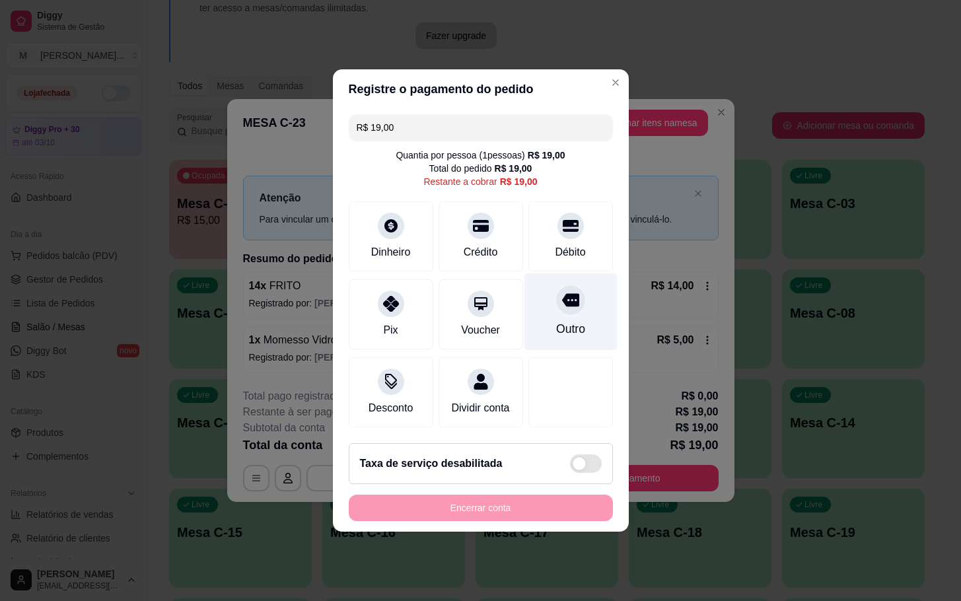
click at [563, 305] on div at bounding box center [570, 299] width 29 height 29
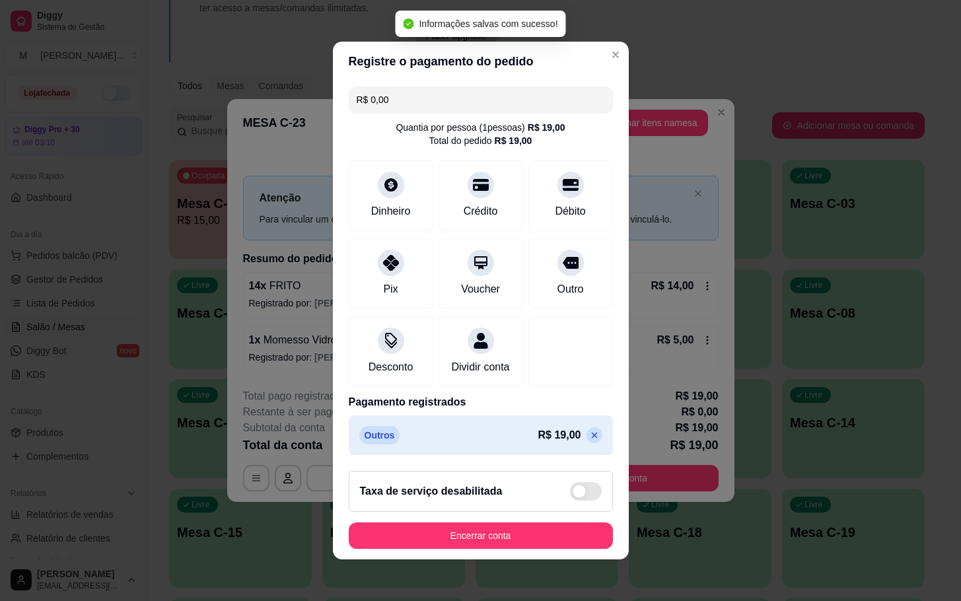
type input "R$ 0,00"
click at [484, 546] on button "Encerrar conta" at bounding box center [481, 535] width 264 height 26
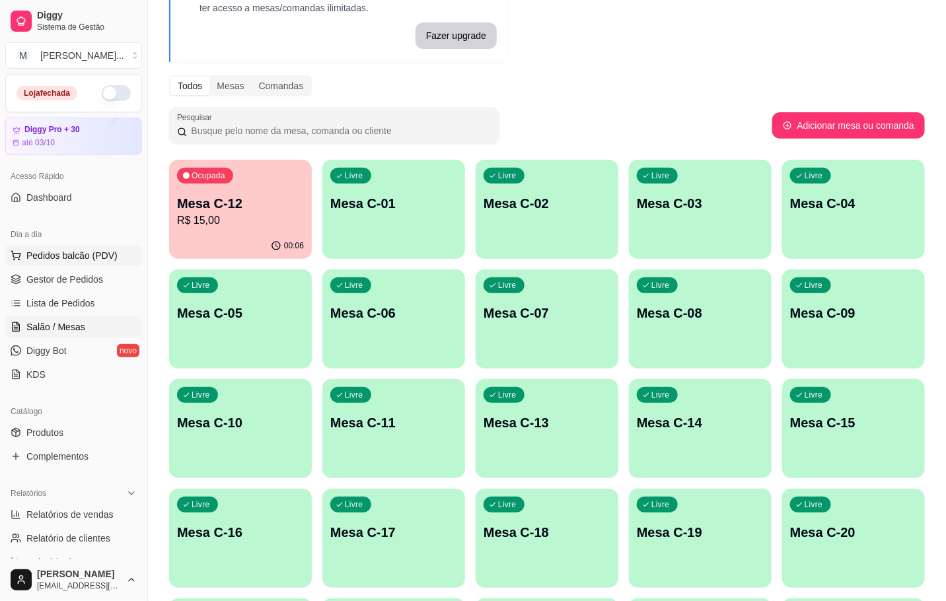
click at [50, 254] on span "Pedidos balcão (PDV)" at bounding box center [71, 255] width 91 height 13
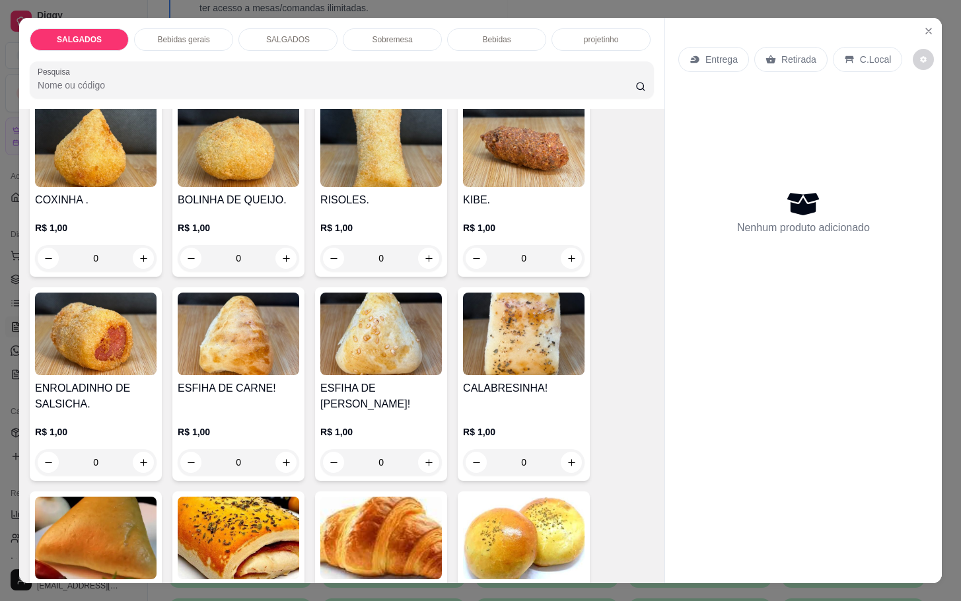
scroll to position [1486, 0]
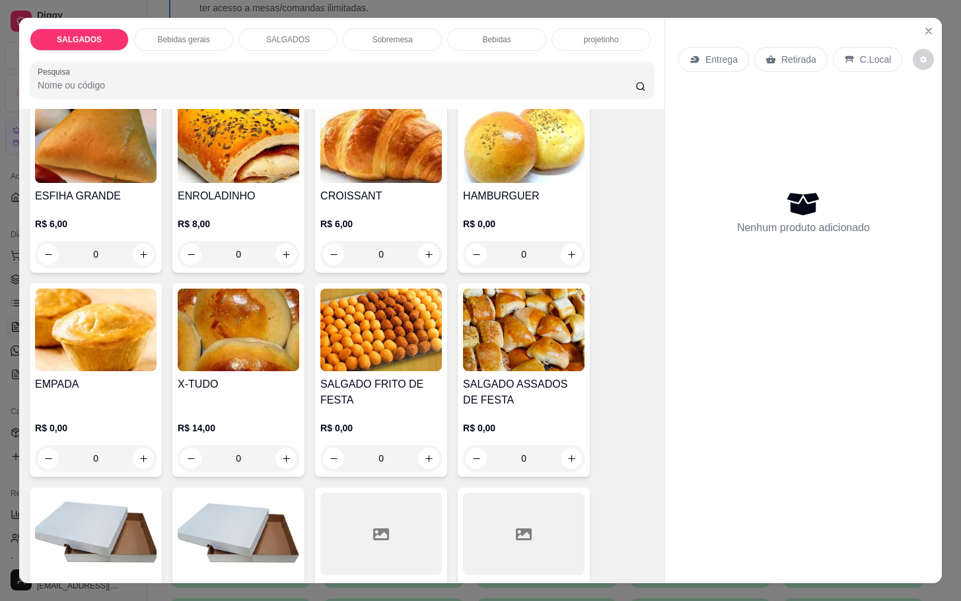
click at [386, 347] on img at bounding box center [381, 330] width 122 height 83
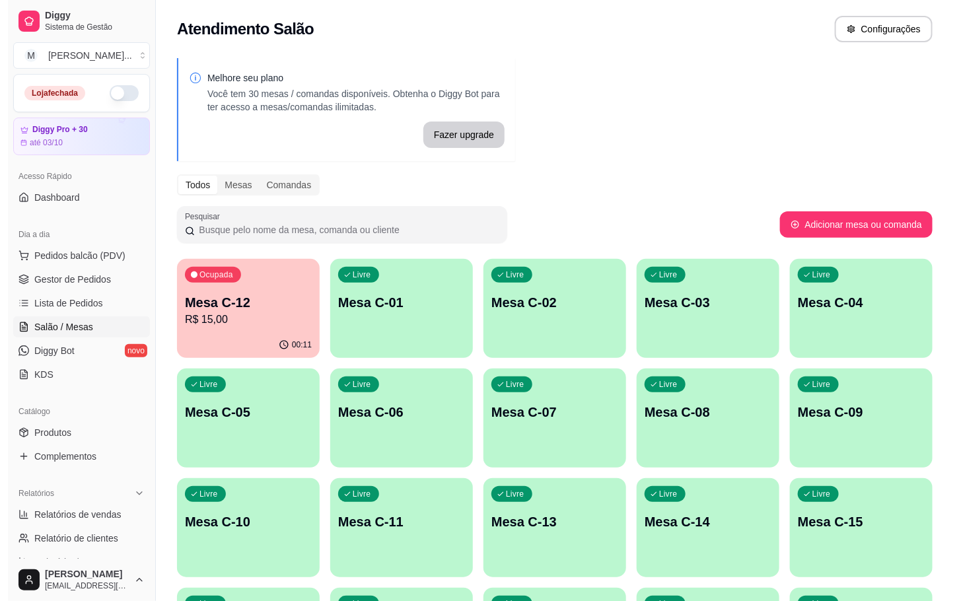
scroll to position [297, 0]
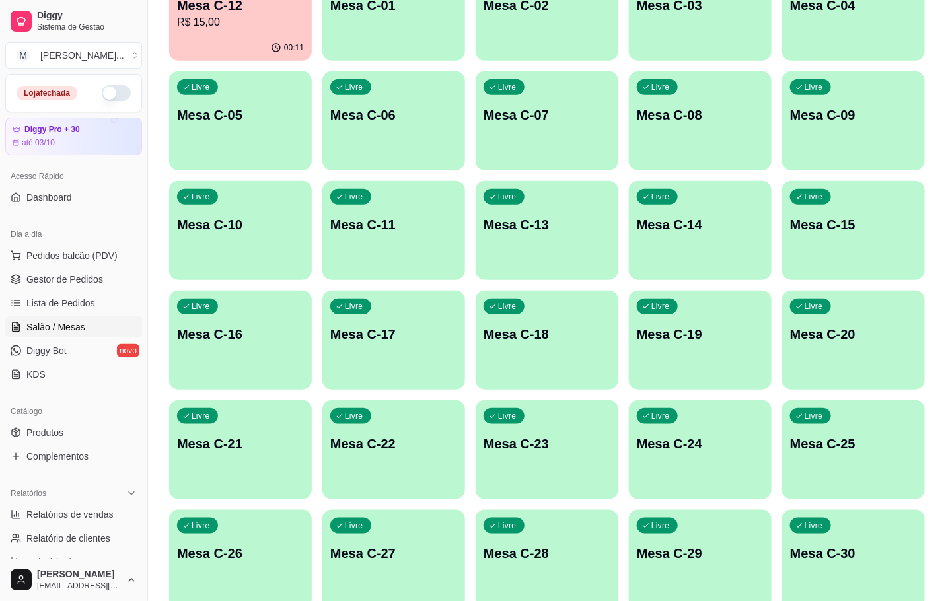
click at [838, 430] on div "Livre Mesa C-25" at bounding box center [853, 441] width 143 height 83
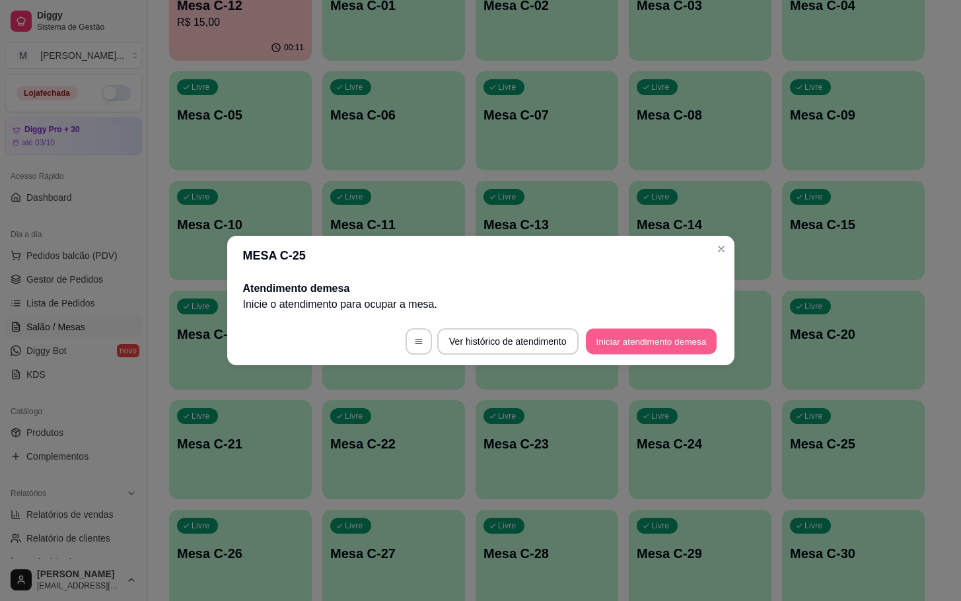
click at [641, 343] on button "Iniciar atendimento de mesa" at bounding box center [651, 342] width 131 height 26
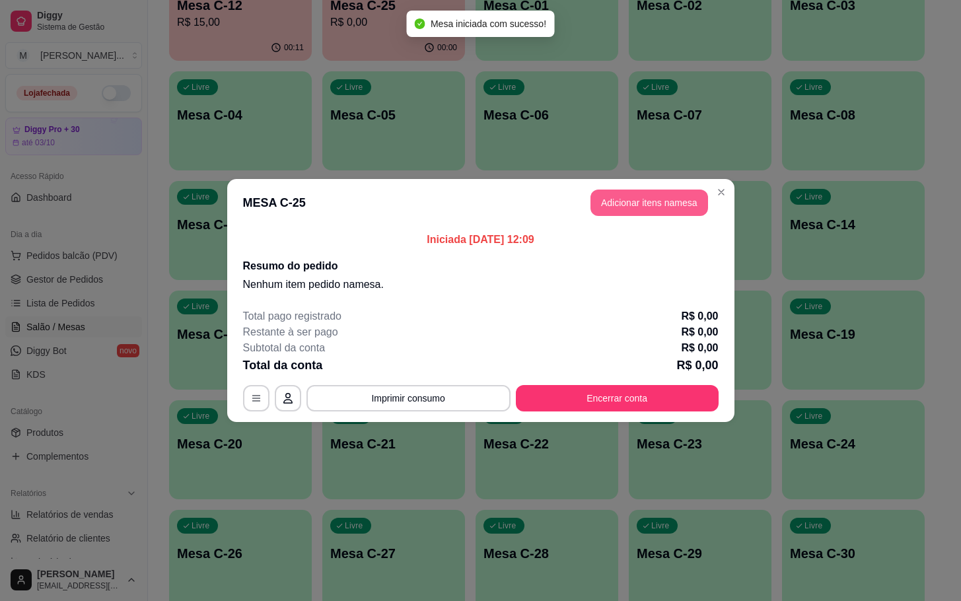
click at [670, 216] on button "Adicionar itens na mesa" at bounding box center [650, 203] width 118 height 26
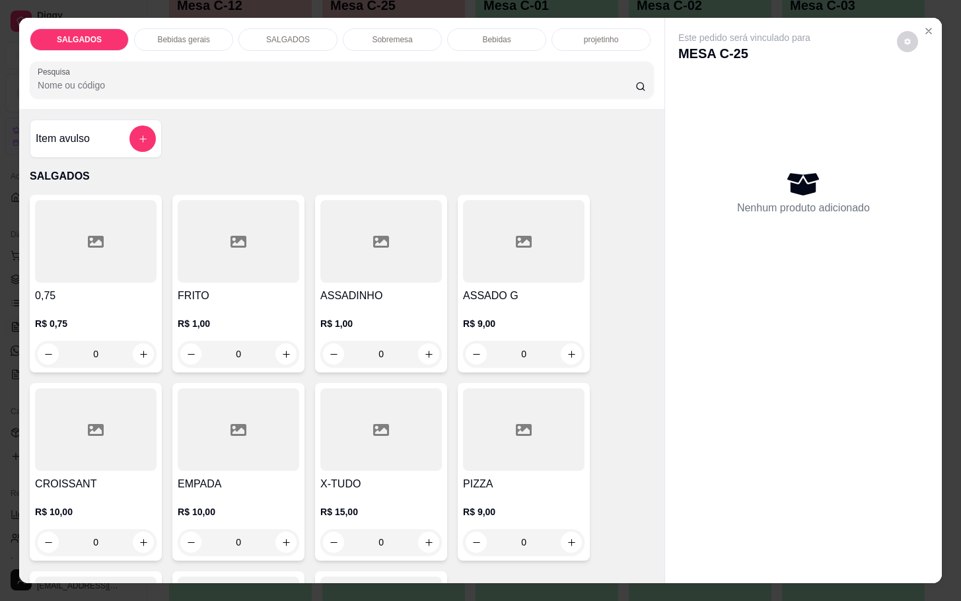
scroll to position [198, 0]
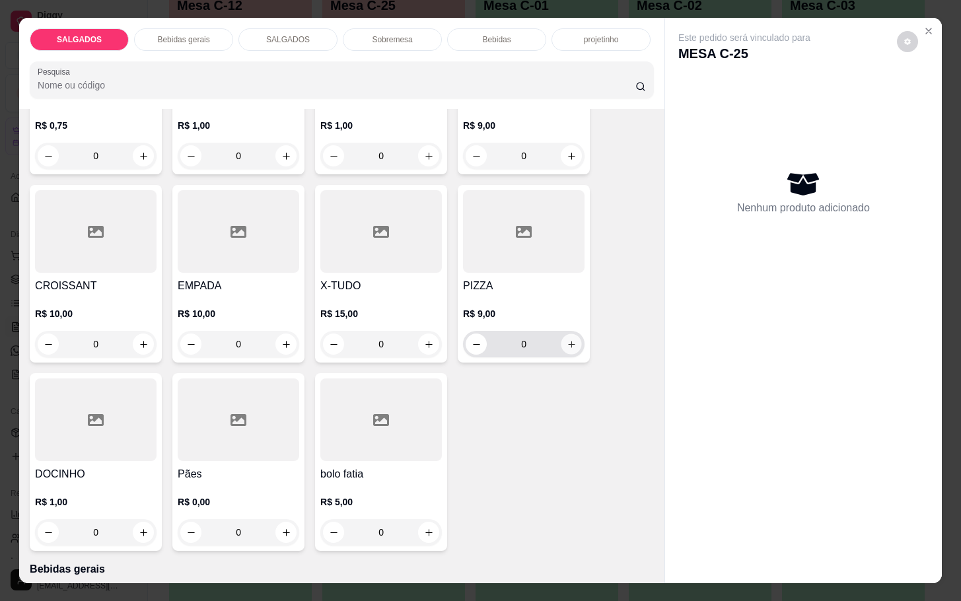
click at [561, 345] on button "increase-product-quantity" at bounding box center [571, 344] width 20 height 20
type input "1"
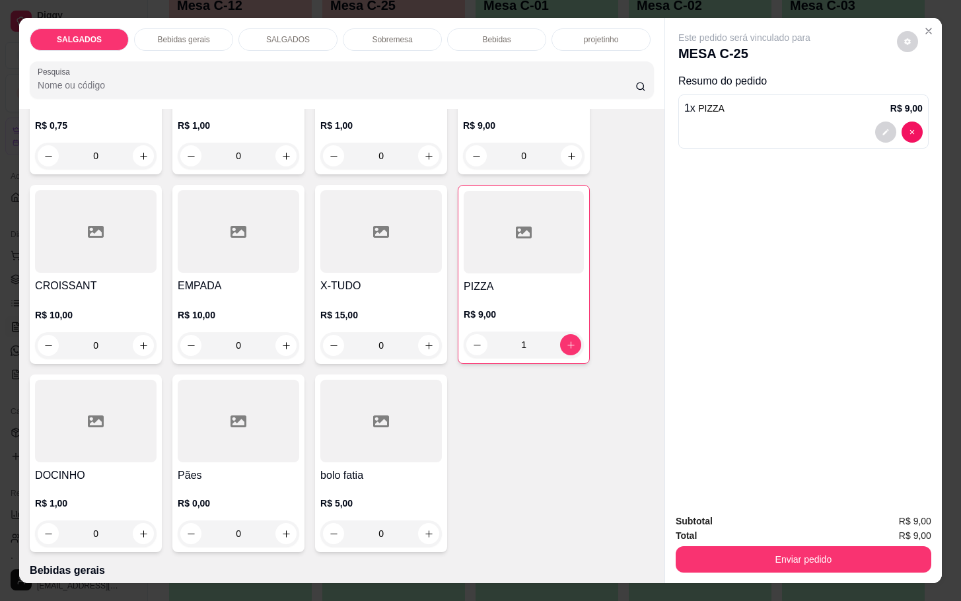
click at [936, 54] on div "SALGADOS Bebidas gerais SALGADOS Sobremesa Bebidas projetinho Pesquisa Item avu…" at bounding box center [480, 300] width 961 height 601
click at [928, 24] on button "Close" at bounding box center [928, 30] width 21 height 21
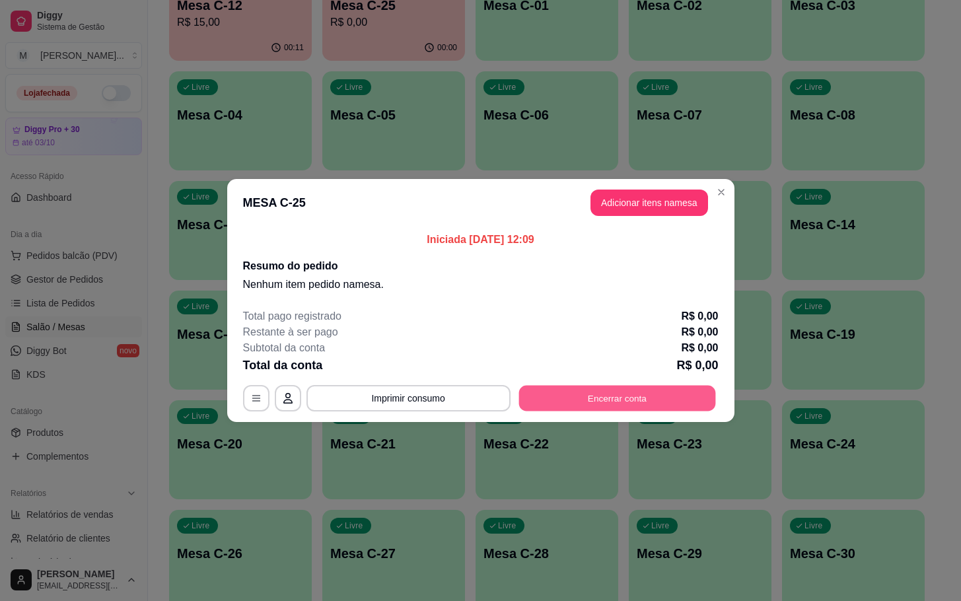
click at [563, 392] on button "Encerrar conta" at bounding box center [617, 399] width 197 height 26
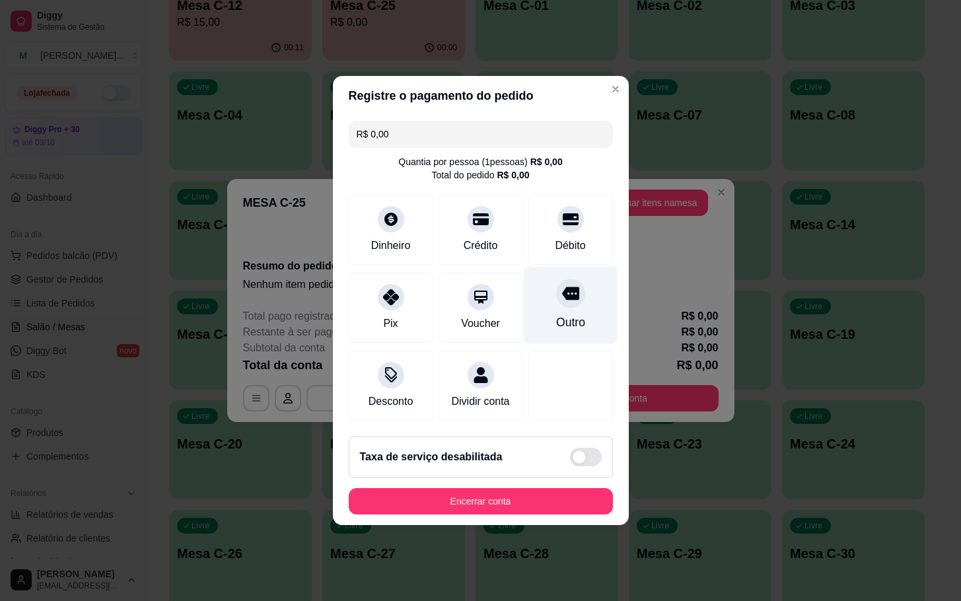
click at [561, 304] on div "Outro" at bounding box center [570, 305] width 93 height 77
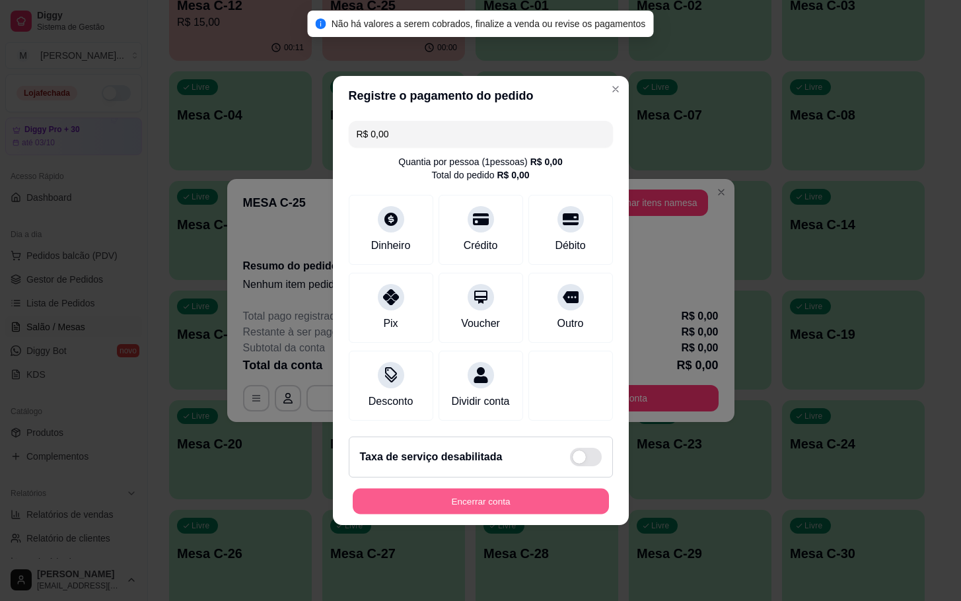
click at [494, 505] on button "Encerrar conta" at bounding box center [481, 502] width 256 height 26
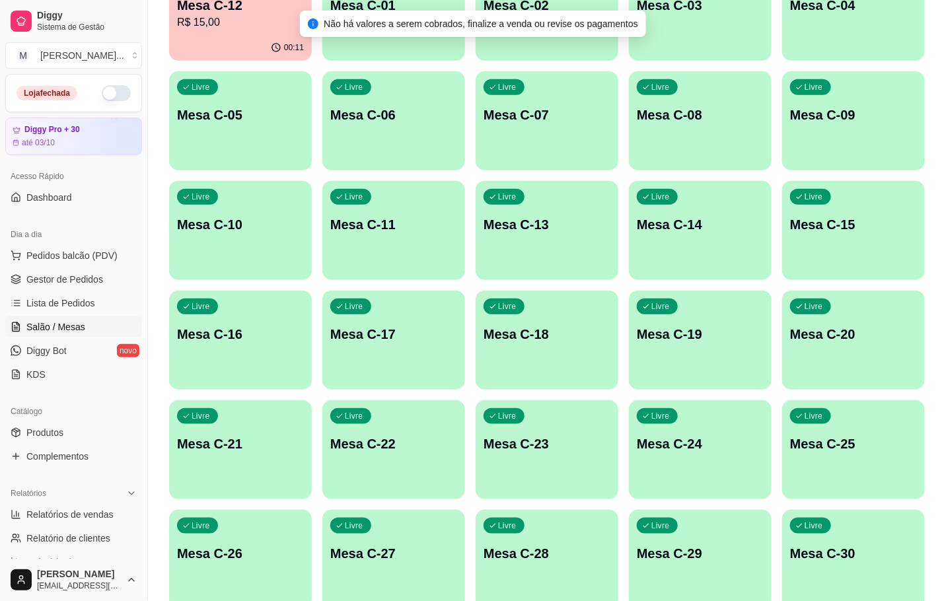
click at [561, 419] on div "Livre Mesa C-23" at bounding box center [547, 441] width 143 height 83
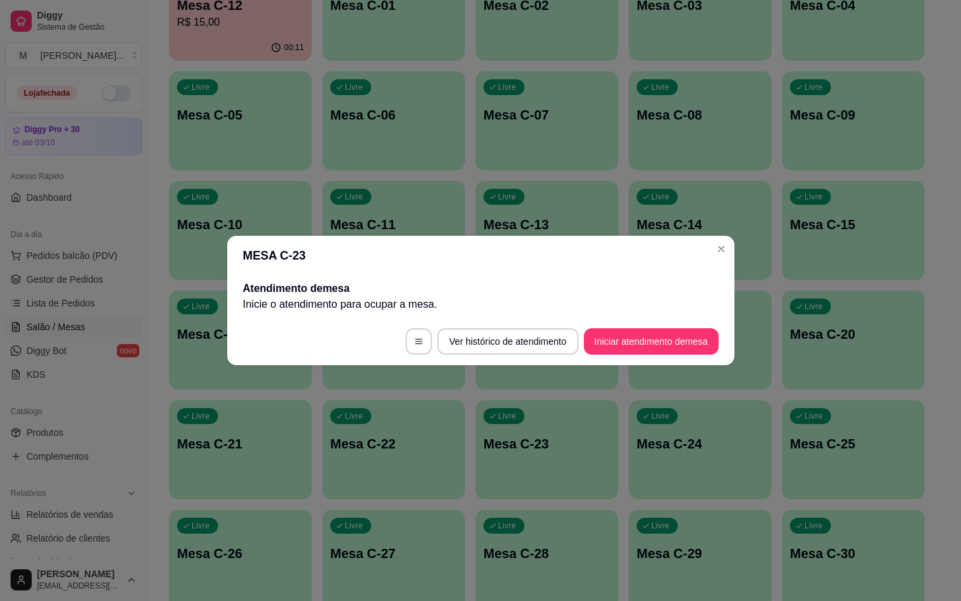
click at [635, 325] on footer "Ver histórico de atendimento Iniciar atendimento de mesa" at bounding box center [480, 342] width 507 height 48
click at [635, 331] on button "Iniciar atendimento de mesa" at bounding box center [651, 342] width 131 height 26
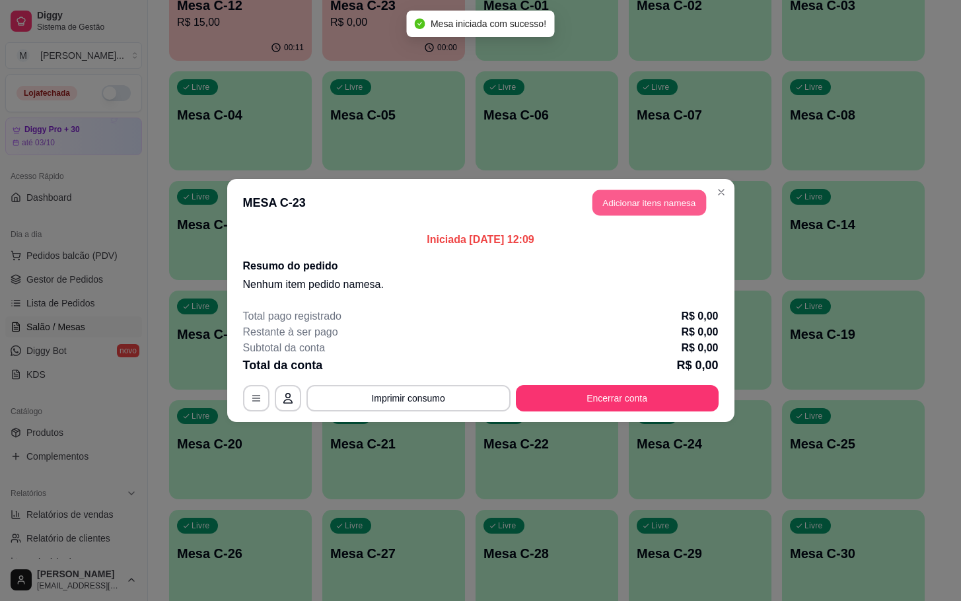
click at [653, 199] on button "Adicionar itens na mesa" at bounding box center [649, 203] width 114 height 26
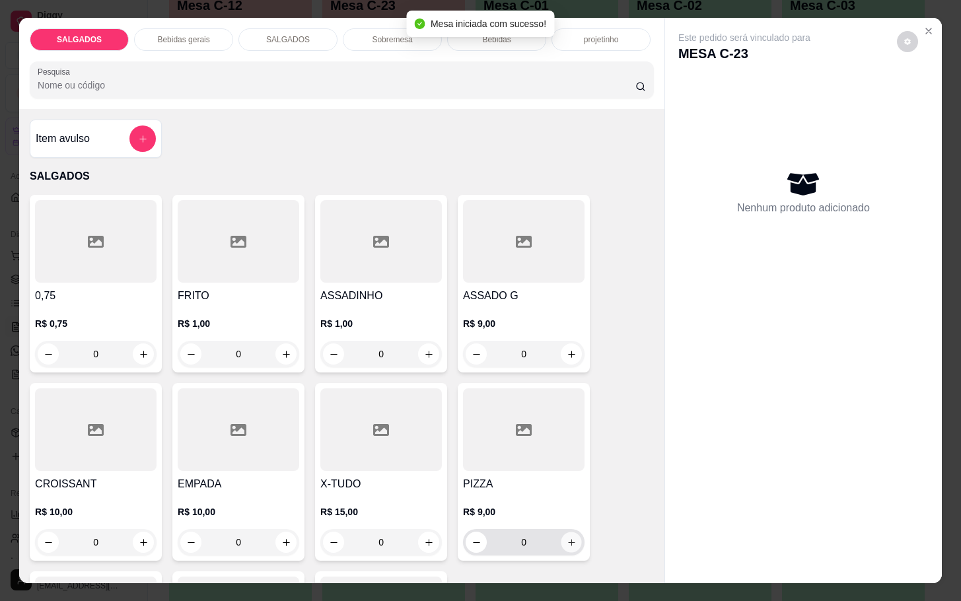
click at [571, 540] on button "increase-product-quantity" at bounding box center [571, 542] width 20 height 20
type input "1"
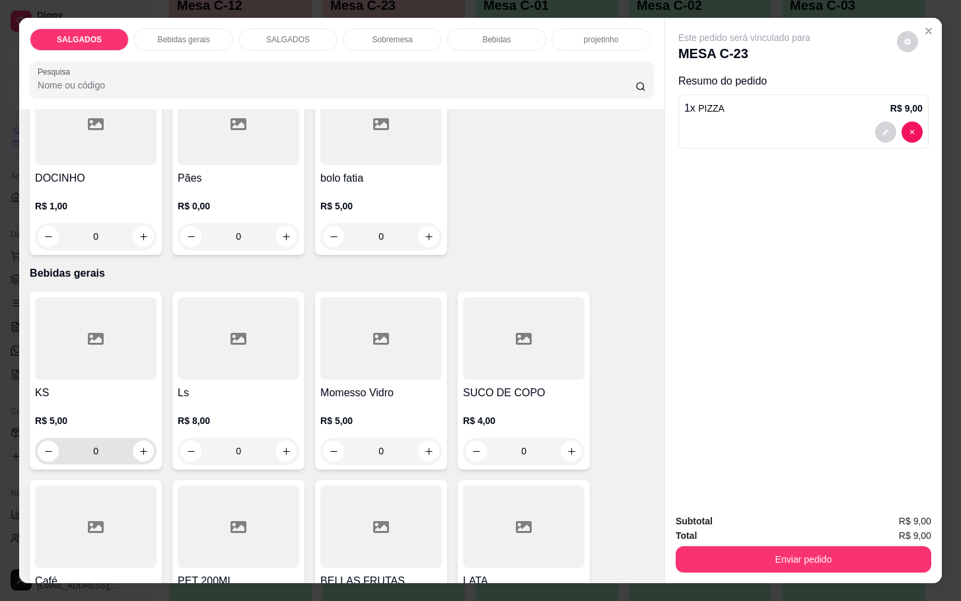
scroll to position [594, 0]
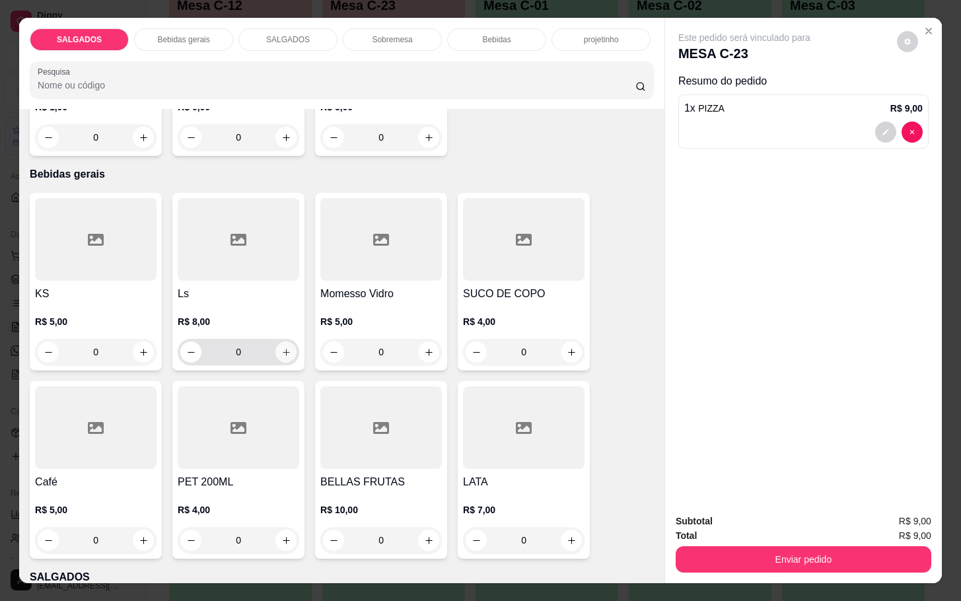
click at [283, 347] on icon "increase-product-quantity" at bounding box center [286, 352] width 10 height 10
type input "1"
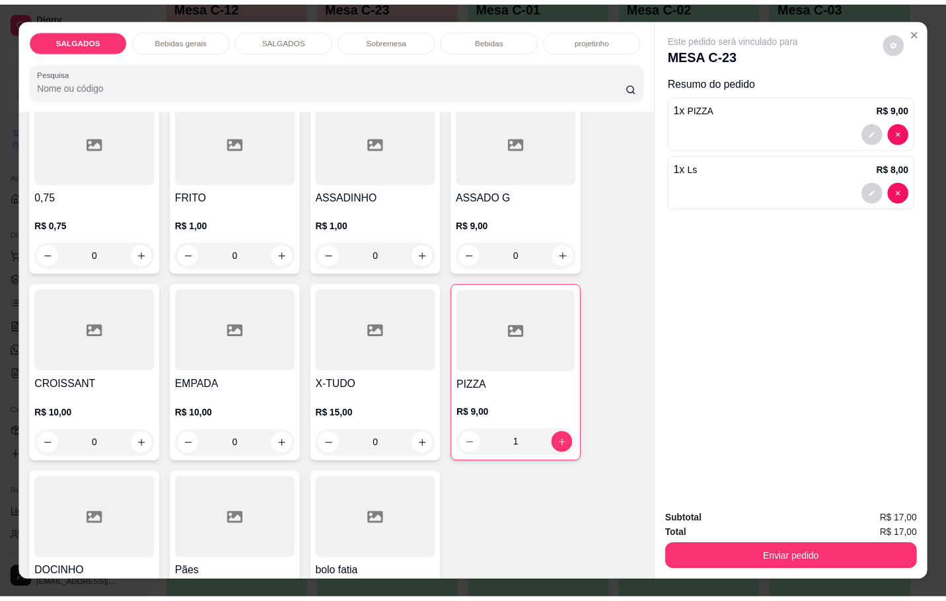
scroll to position [0, 0]
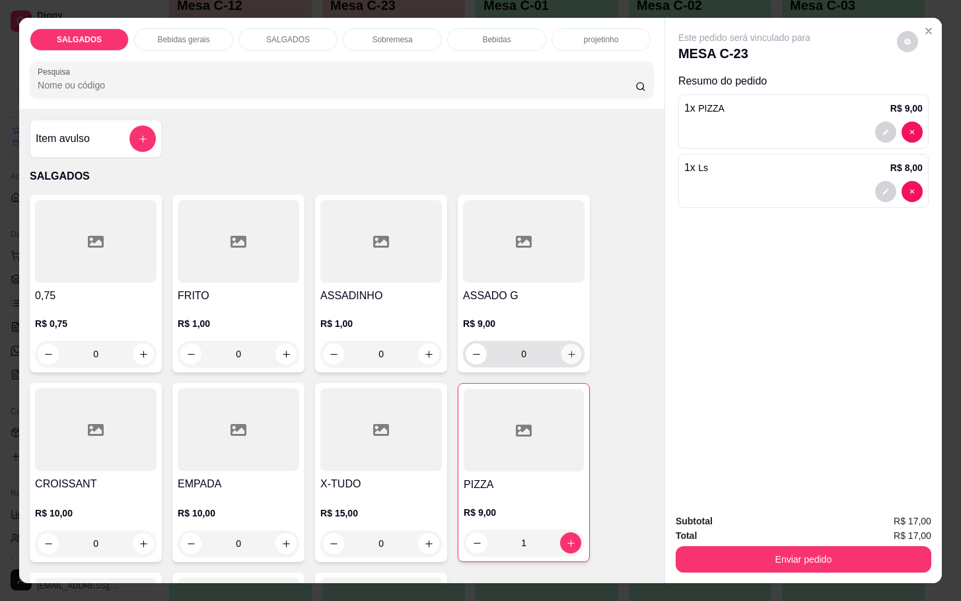
click at [567, 351] on icon "increase-product-quantity" at bounding box center [572, 354] width 10 height 10
type input "1"
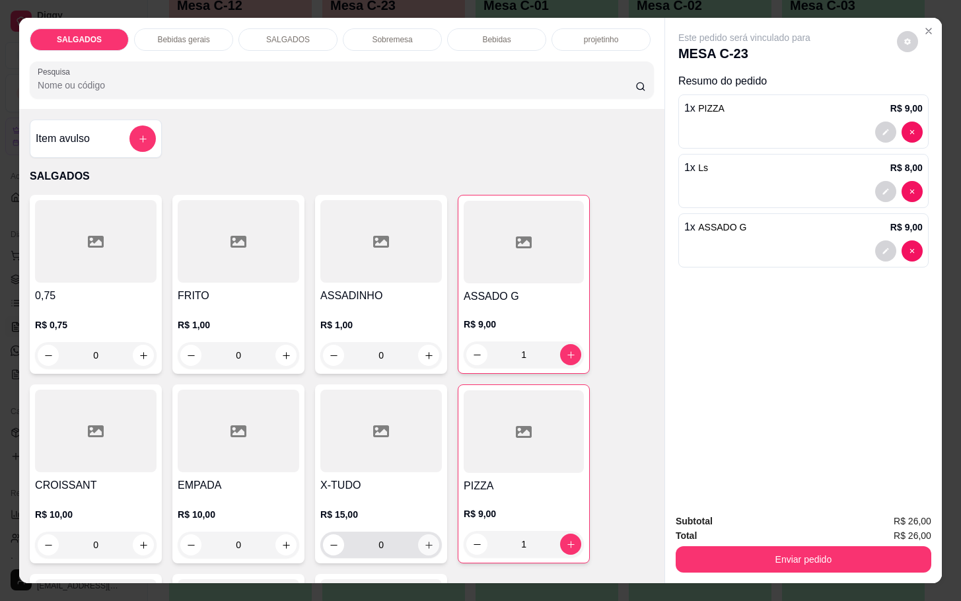
click at [424, 540] on icon "increase-product-quantity" at bounding box center [429, 545] width 10 height 10
type input "1"
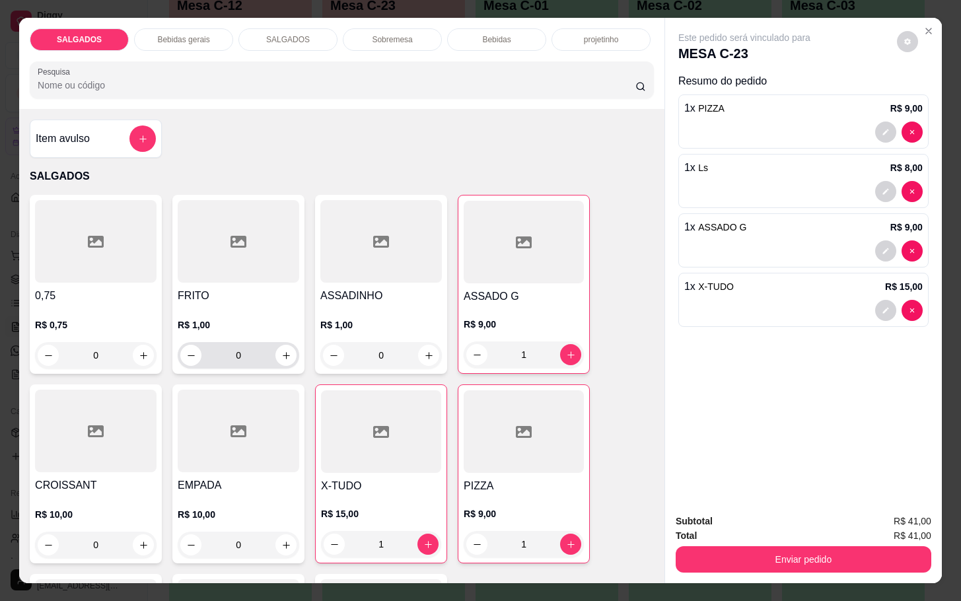
click at [262, 345] on input "0" at bounding box center [238, 355] width 74 height 26
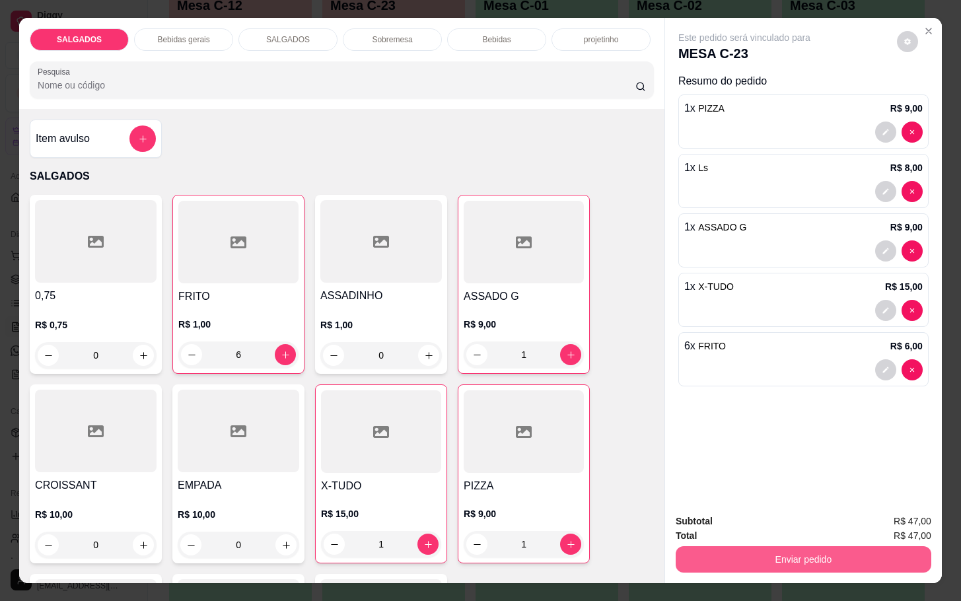
type input "6"
click at [736, 553] on button "Enviar pedido" at bounding box center [804, 559] width 248 height 26
click at [733, 527] on button "Não registrar e enviar pedido" at bounding box center [757, 519] width 137 height 25
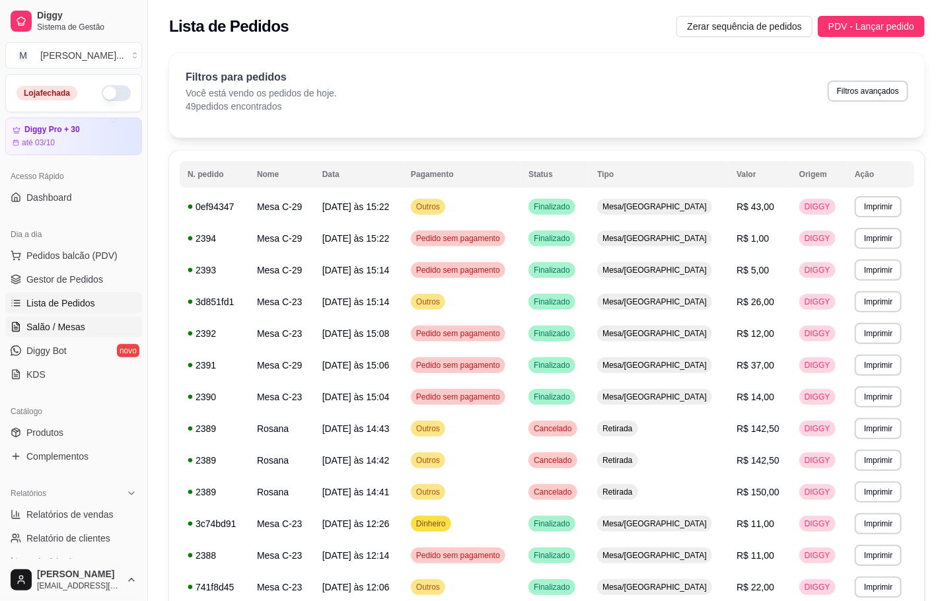
click at [61, 326] on span "Salão / Mesas" at bounding box center [55, 326] width 59 height 13
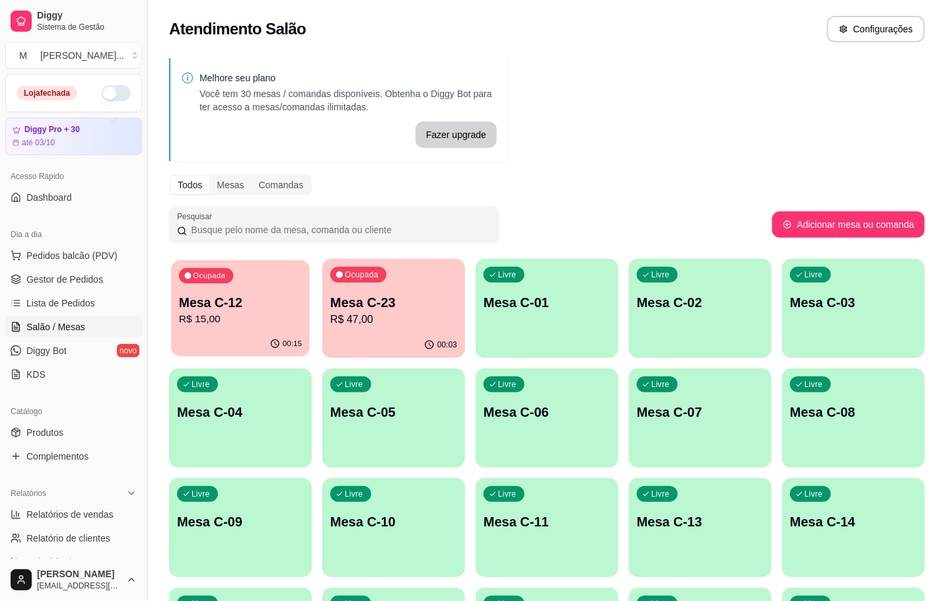
click at [269, 284] on div "Ocupada Mesa C-12 R$ 15,00" at bounding box center [240, 295] width 139 height 71
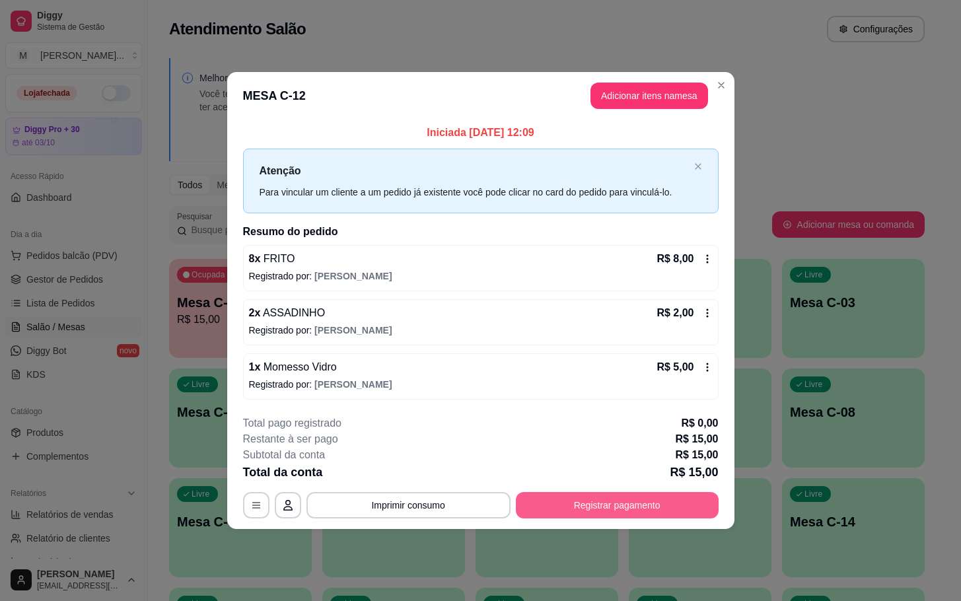
click at [659, 496] on button "Registrar pagamento" at bounding box center [617, 505] width 203 height 26
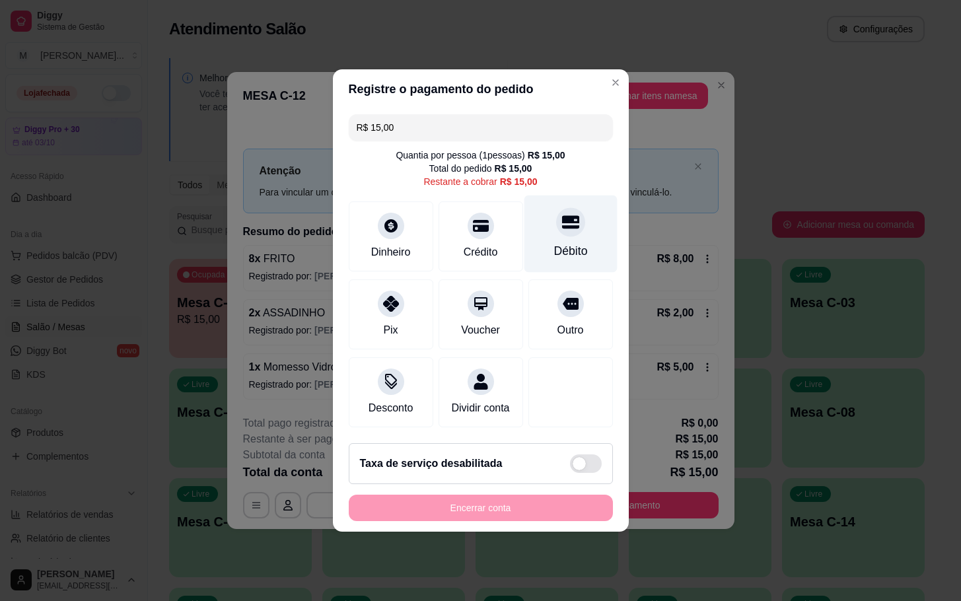
click at [559, 230] on div "Débito" at bounding box center [570, 234] width 93 height 77
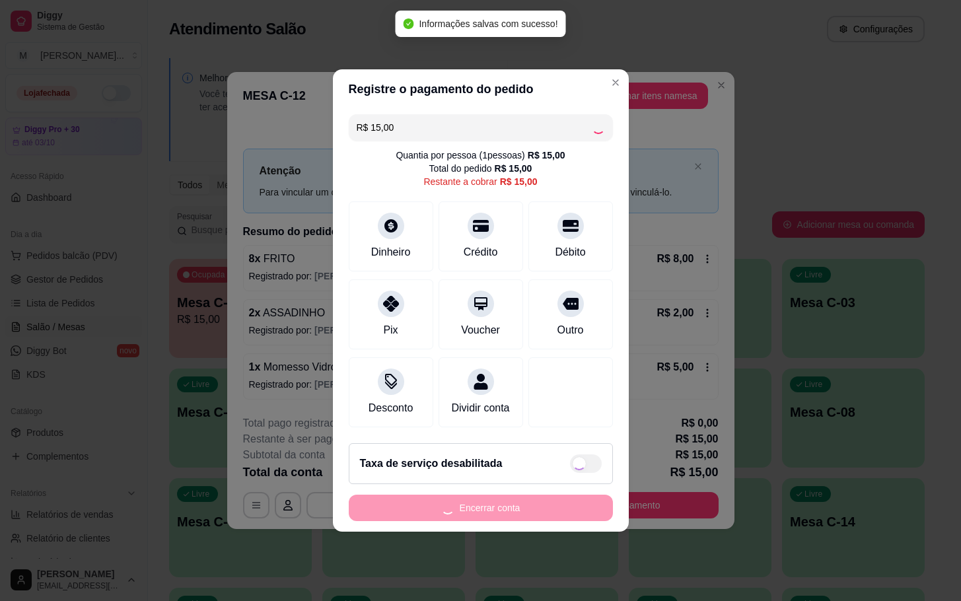
type input "R$ 0,00"
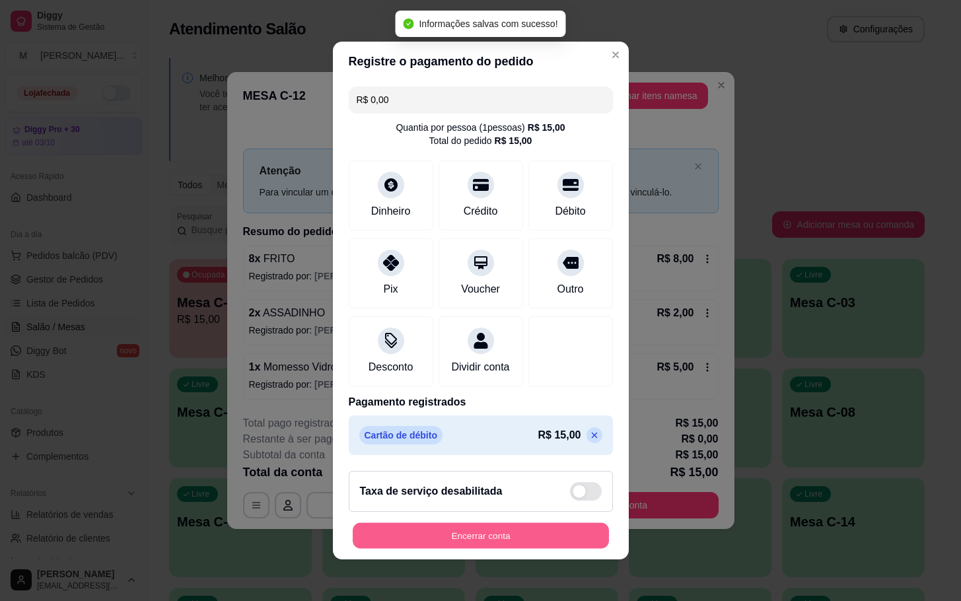
click at [573, 535] on button "Encerrar conta" at bounding box center [481, 536] width 256 height 26
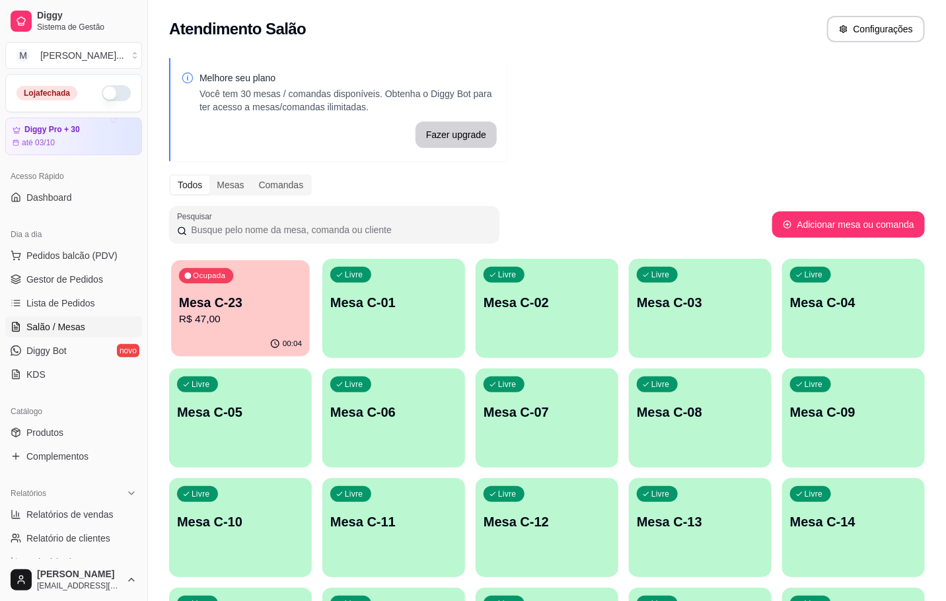
click at [294, 333] on div "00:04" at bounding box center [240, 344] width 139 height 25
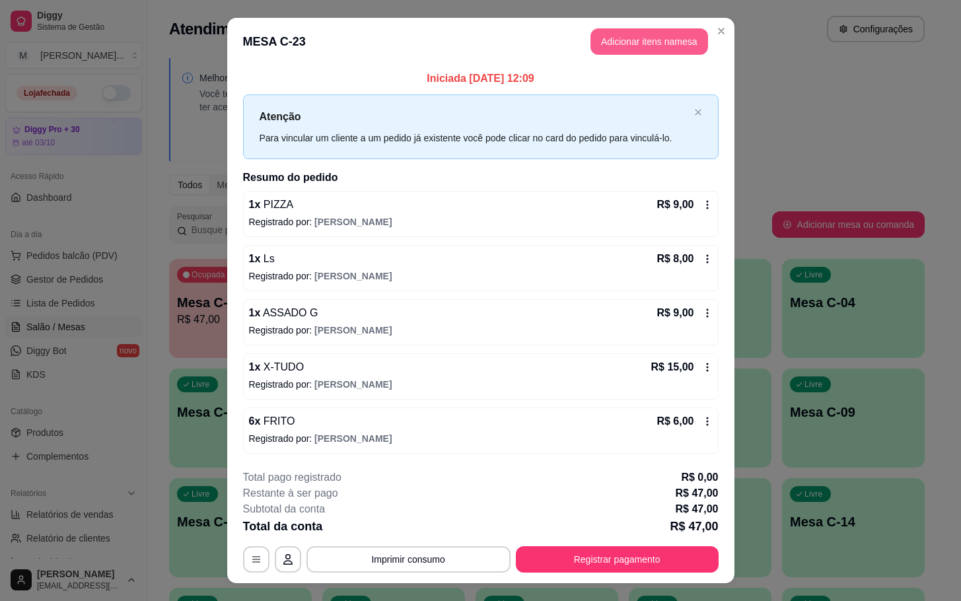
click at [620, 34] on button "Adicionar itens na mesa" at bounding box center [650, 41] width 118 height 26
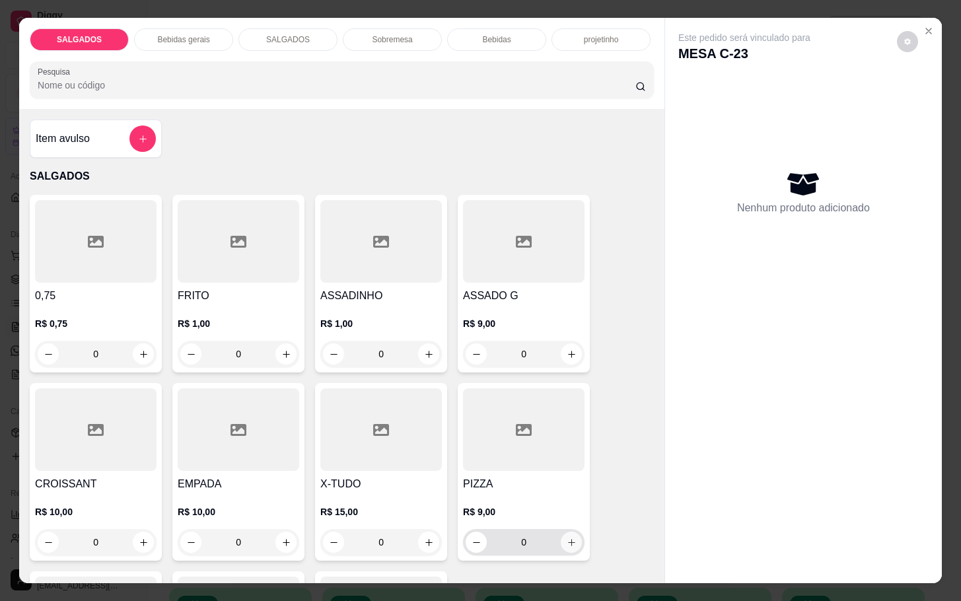
click at [567, 538] on icon "increase-product-quantity" at bounding box center [572, 543] width 10 height 10
type input "1"
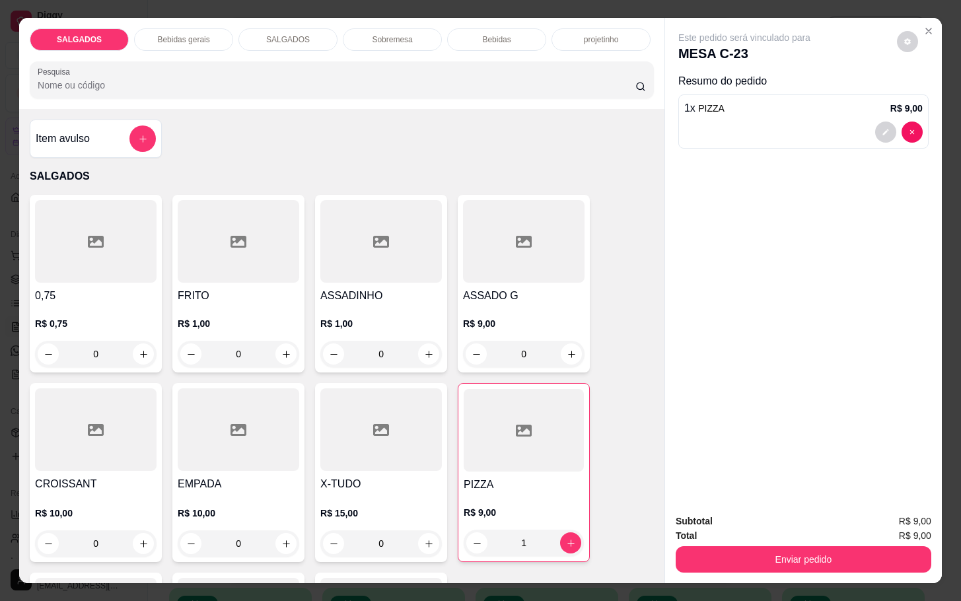
click at [96, 153] on div "Item avulso SALGADOS 0,75 R$ 0,75 0 FRITO R$ 1,00 0 ASSADINHO R$ 1,00 0 ASSADO …" at bounding box center [341, 346] width 645 height 474
click at [96, 147] on div "Item avulso" at bounding box center [96, 139] width 132 height 38
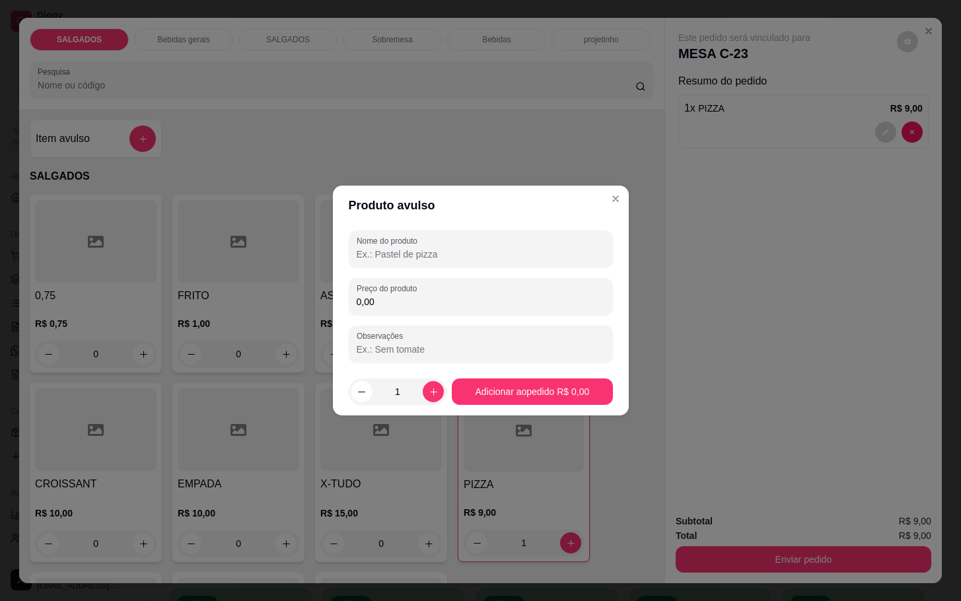
click at [414, 308] on input "0,00" at bounding box center [481, 301] width 248 height 13
type input "10,00"
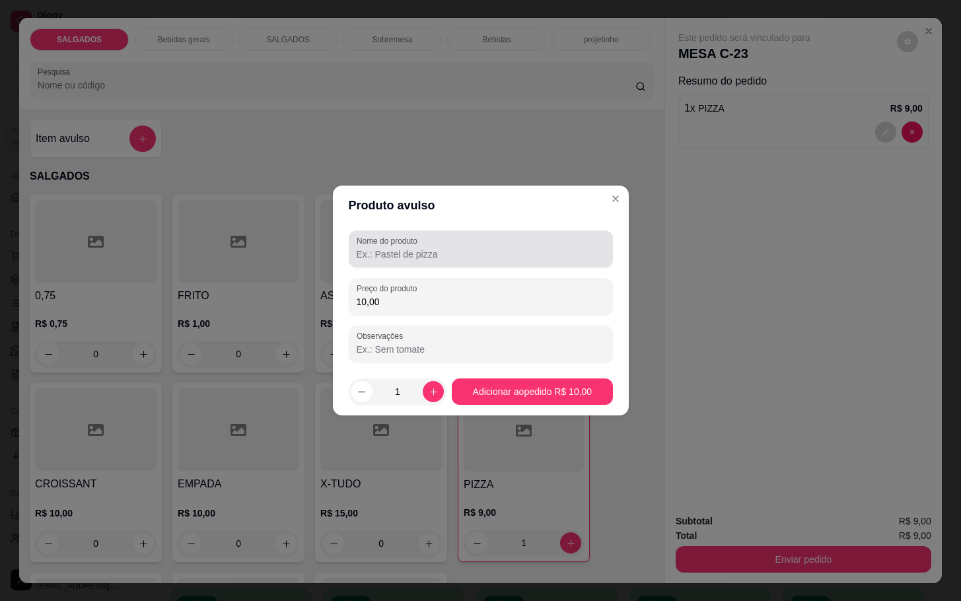
click at [388, 244] on label "Nome do produto" at bounding box center [389, 240] width 65 height 11
click at [388, 248] on input "Nome do produto" at bounding box center [481, 254] width 248 height 13
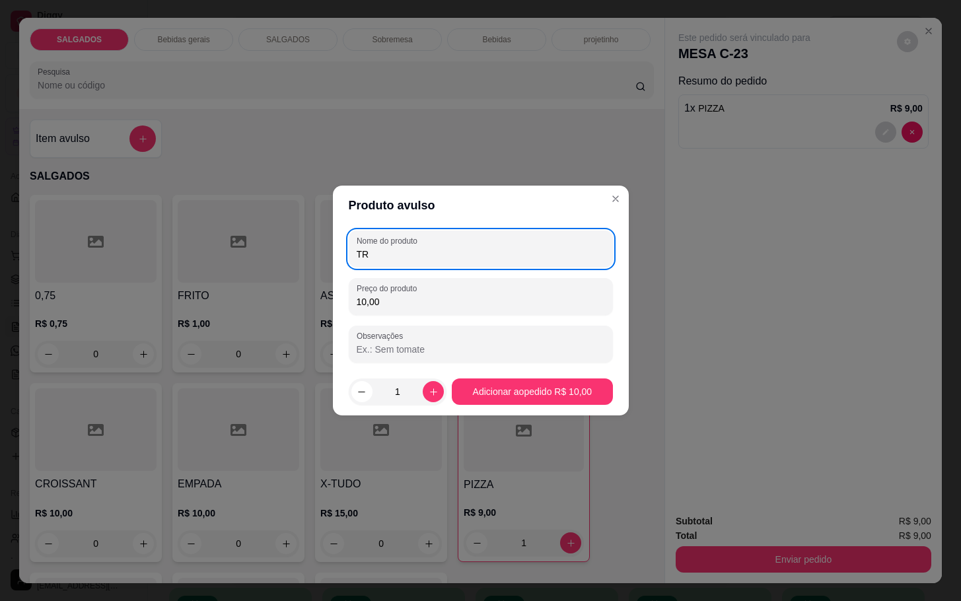
type input "T"
type input "DOCE"
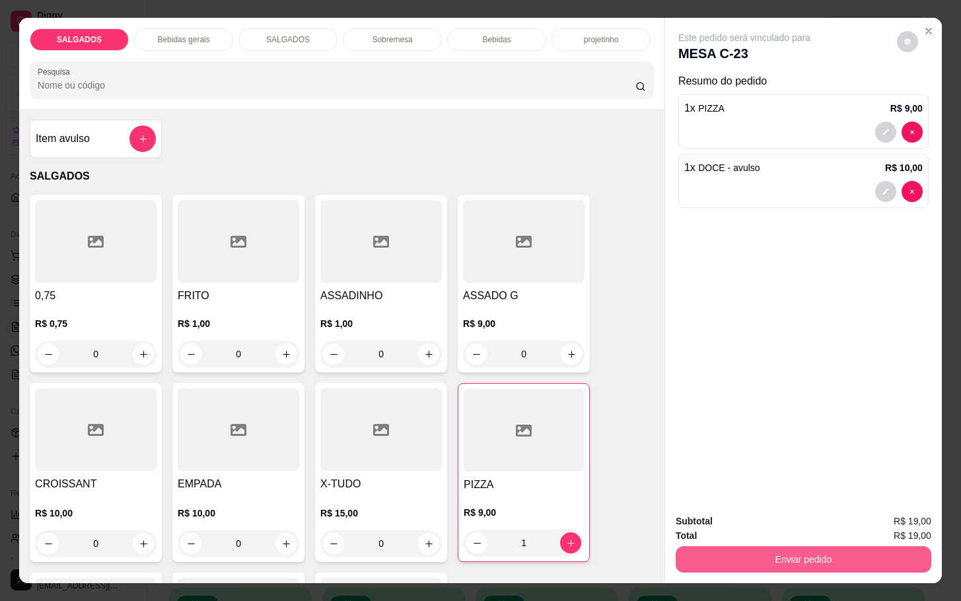
click at [770, 546] on button "Enviar pedido" at bounding box center [804, 559] width 256 height 26
click at [764, 513] on button "Não registrar e enviar pedido" at bounding box center [757, 519] width 133 height 24
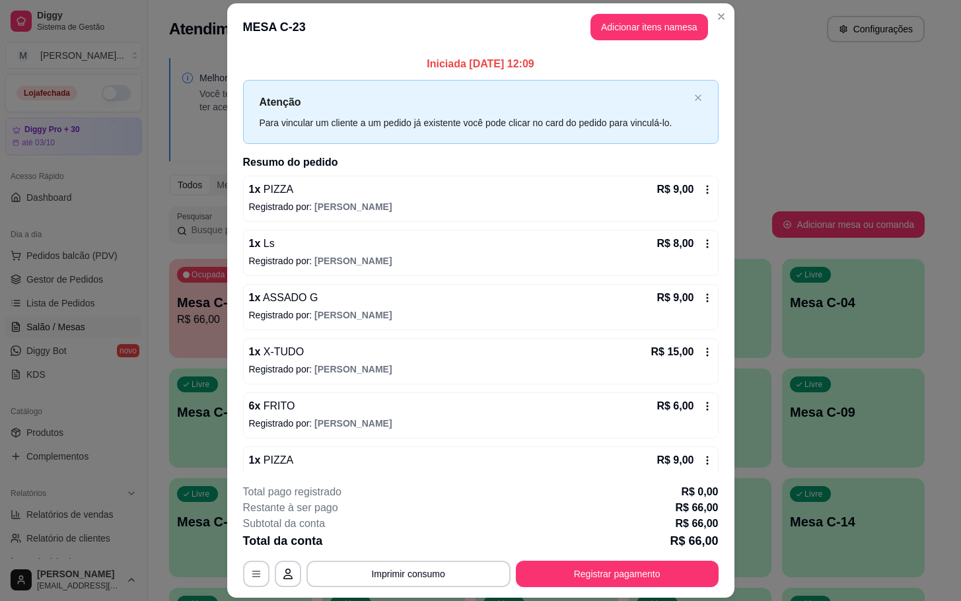
click at [621, 11] on header "MESA C-23 Adicionar itens na mesa" at bounding box center [480, 27] width 507 height 48
click at [666, 22] on button "Adicionar itens na mesa" at bounding box center [650, 27] width 118 height 26
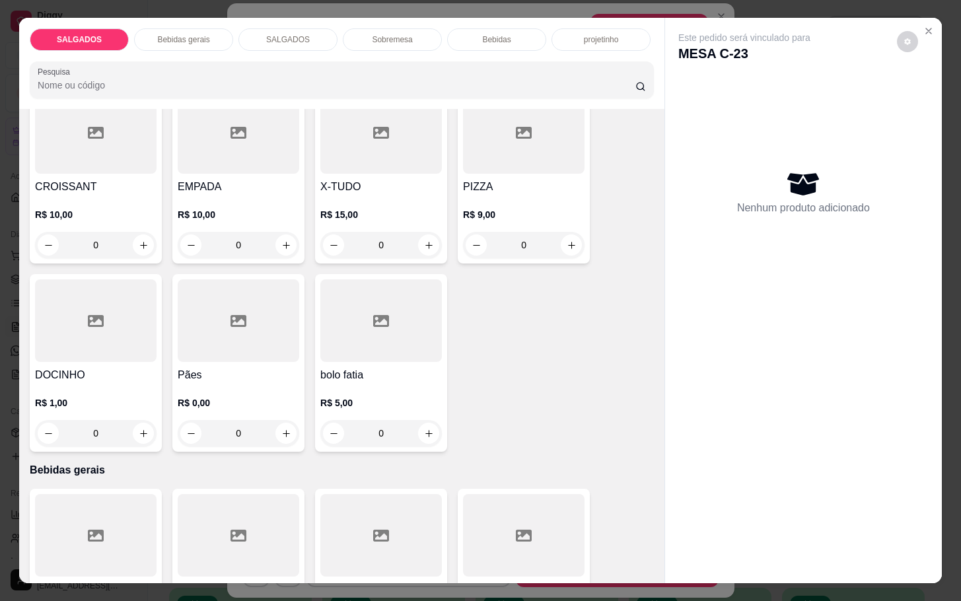
scroll to position [495, 0]
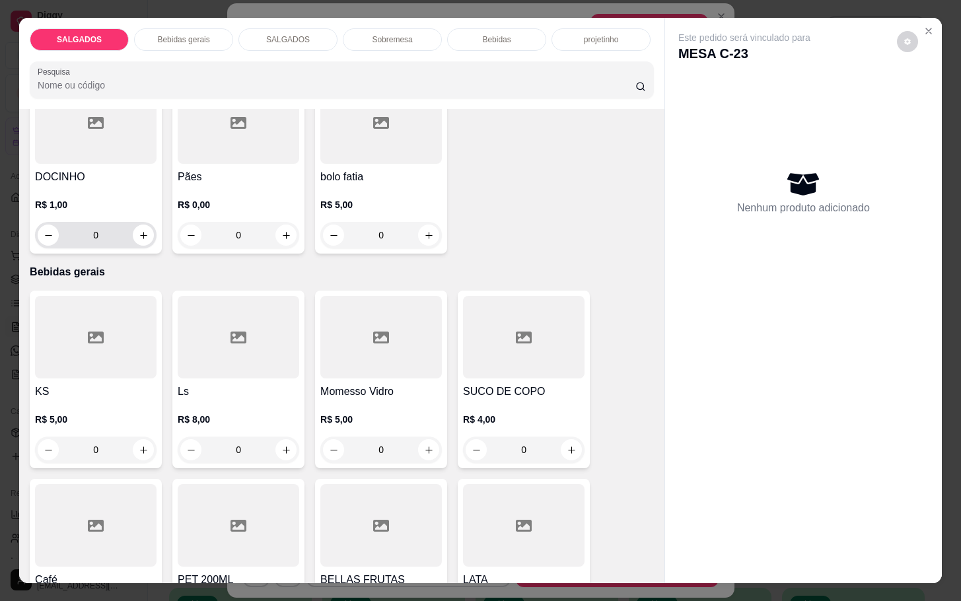
click at [101, 185] on div "R$ 1,00 0" at bounding box center [96, 216] width 122 height 63
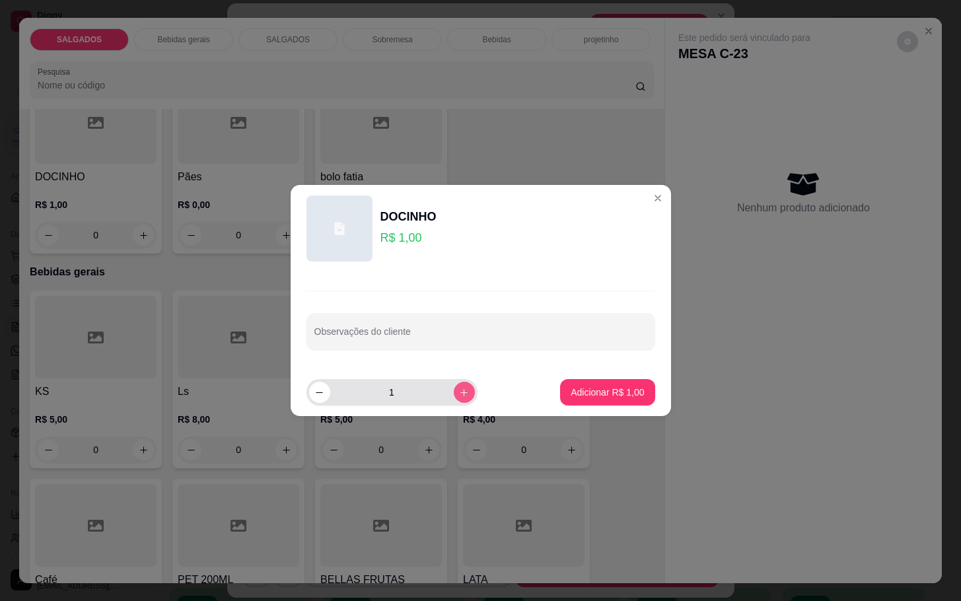
click at [459, 392] on icon "increase-product-quantity" at bounding box center [464, 393] width 10 height 10
type input "2"
click at [569, 400] on button "Adicionar R$ 2,00" at bounding box center [607, 392] width 94 height 26
type input "2"
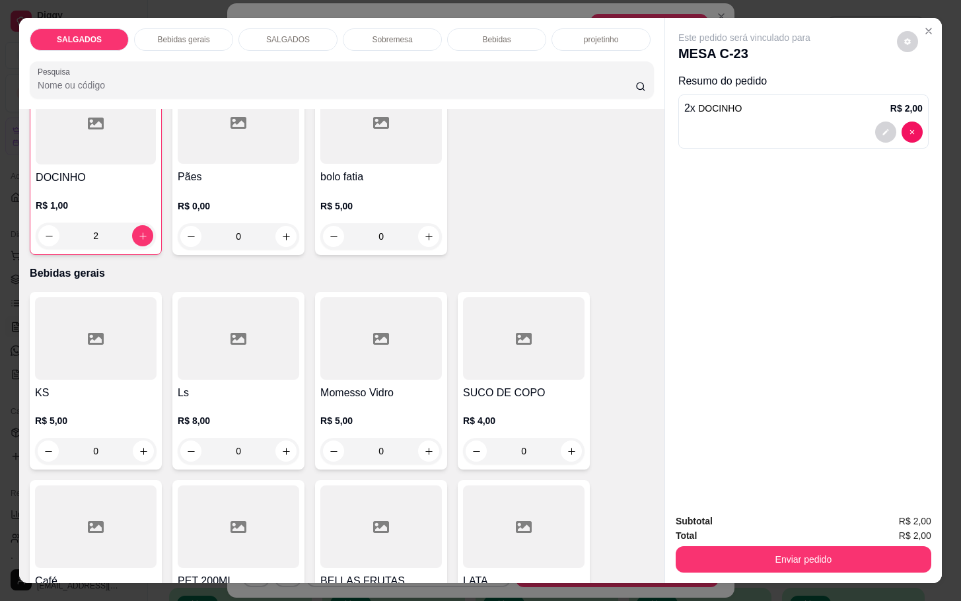
scroll to position [496, 0]
click at [791, 546] on button "Enviar pedido" at bounding box center [804, 559] width 256 height 26
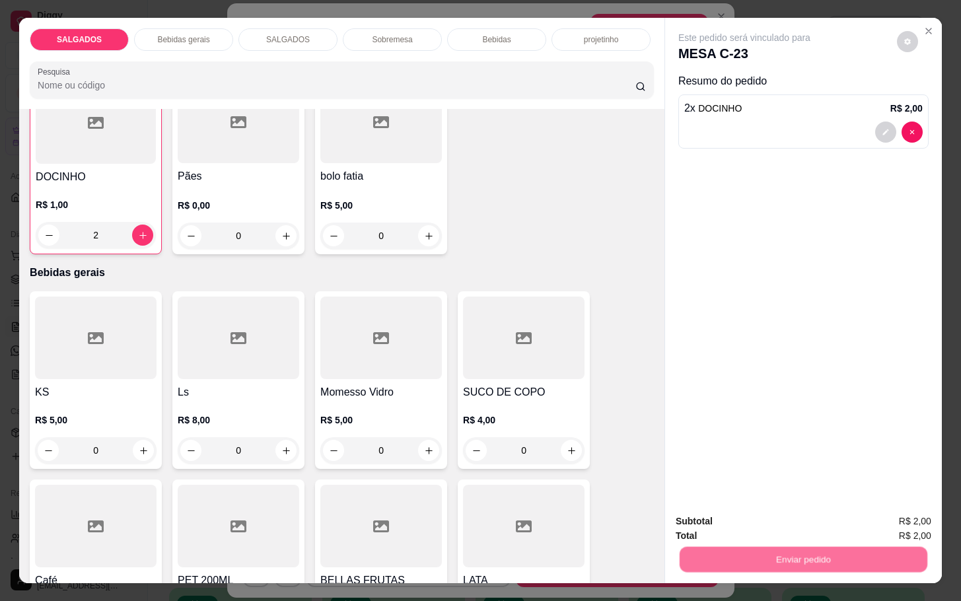
click at [785, 519] on button "Não registrar e enviar pedido" at bounding box center [757, 519] width 137 height 25
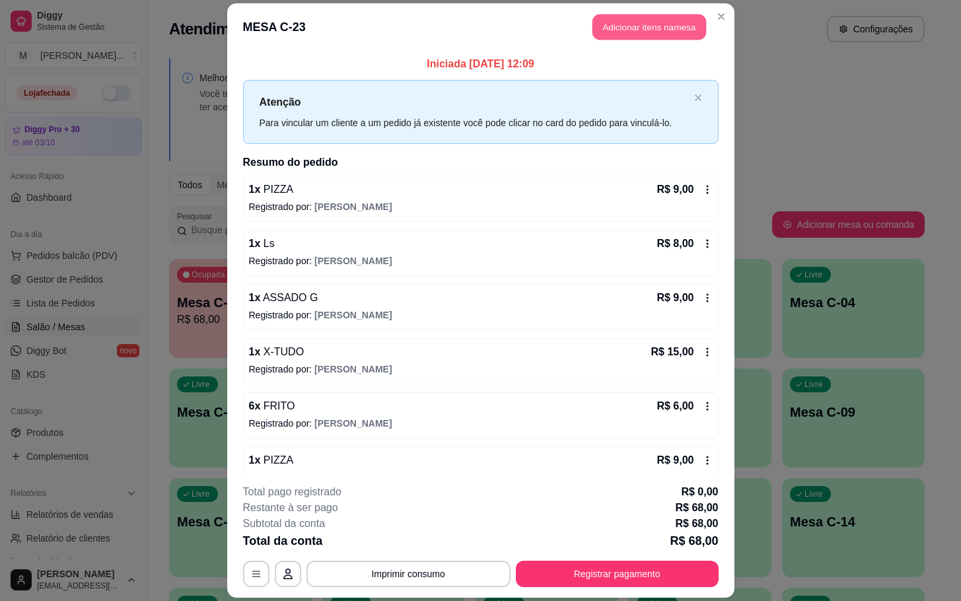
click at [616, 22] on button "Adicionar itens na mesa" at bounding box center [649, 27] width 114 height 26
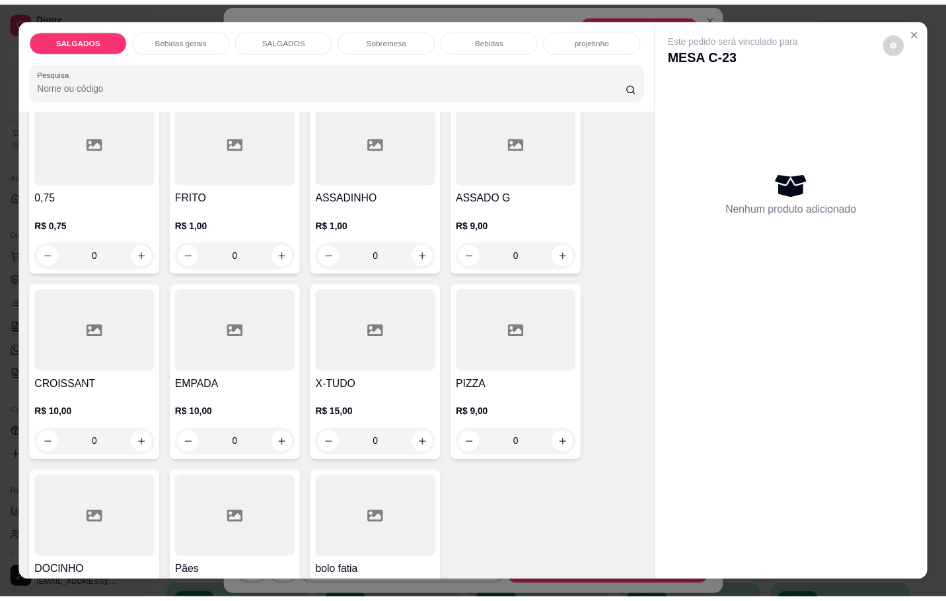
scroll to position [198, 0]
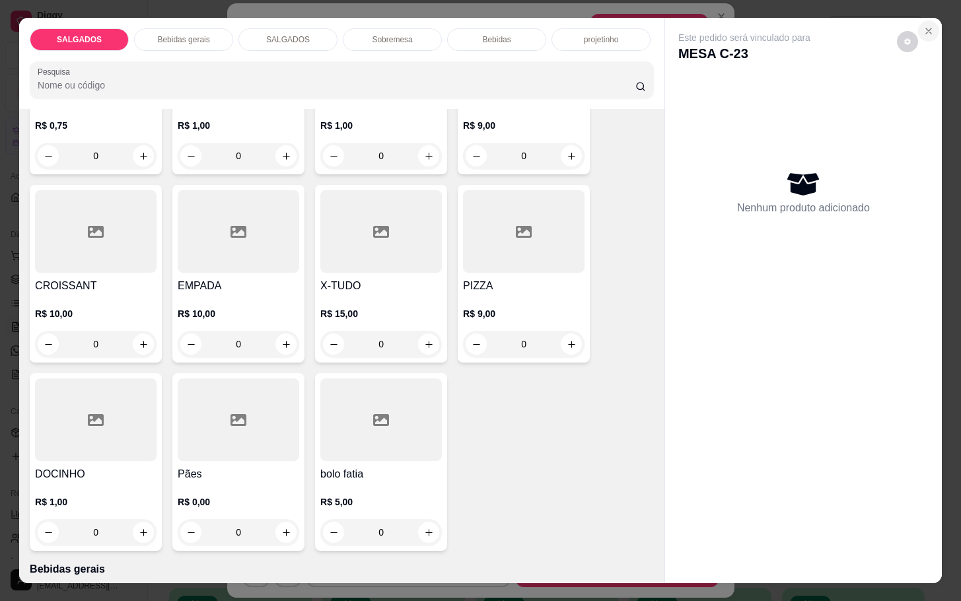
click at [926, 32] on button "Close" at bounding box center [928, 30] width 21 height 21
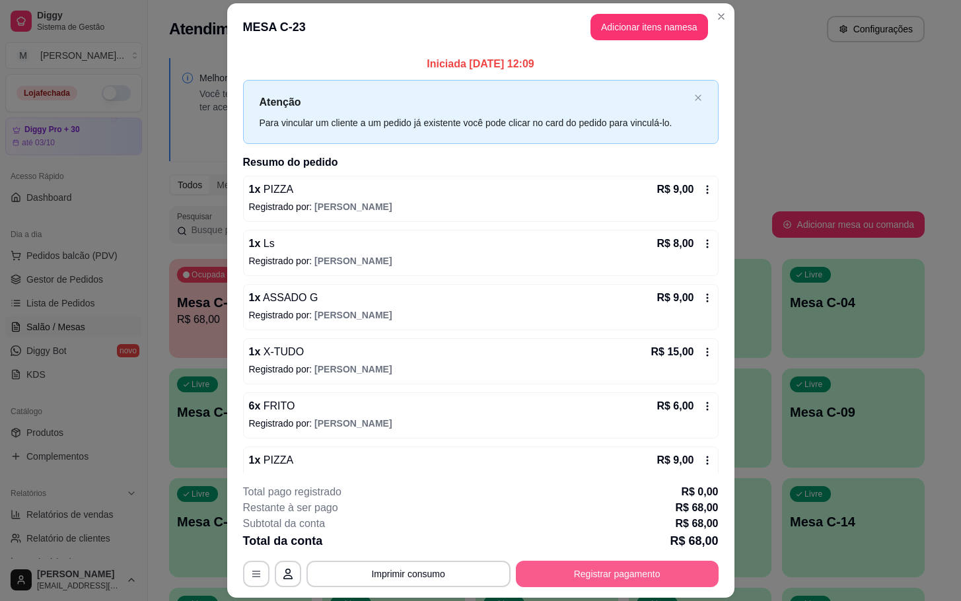
click at [587, 585] on button "Registrar pagamento" at bounding box center [617, 574] width 203 height 26
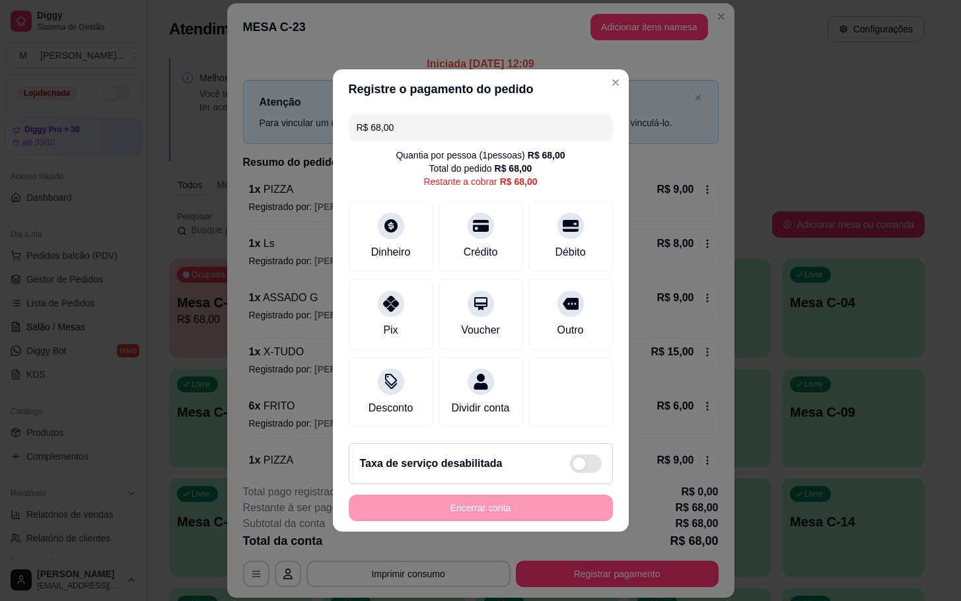
click at [505, 149] on div "Quantia por pessoa ( 1 pessoas) R$ 68,00" at bounding box center [480, 155] width 169 height 13
click at [581, 268] on div "R$ 68,00 Quantia por pessoa ( 1 pessoas) R$ 68,00 Total do pedido R$ 68,00 Rest…" at bounding box center [481, 271] width 296 height 324
drag, startPoint x: 581, startPoint y: 266, endPoint x: 581, endPoint y: 272, distance: 6.6
click at [585, 266] on div "R$ 68,00 Quantia por pessoa ( 1 pessoas) R$ 68,00 Total do pedido R$ 68,00 Rest…" at bounding box center [481, 271] width 296 height 324
click at [575, 244] on div "Débito" at bounding box center [570, 234] width 93 height 77
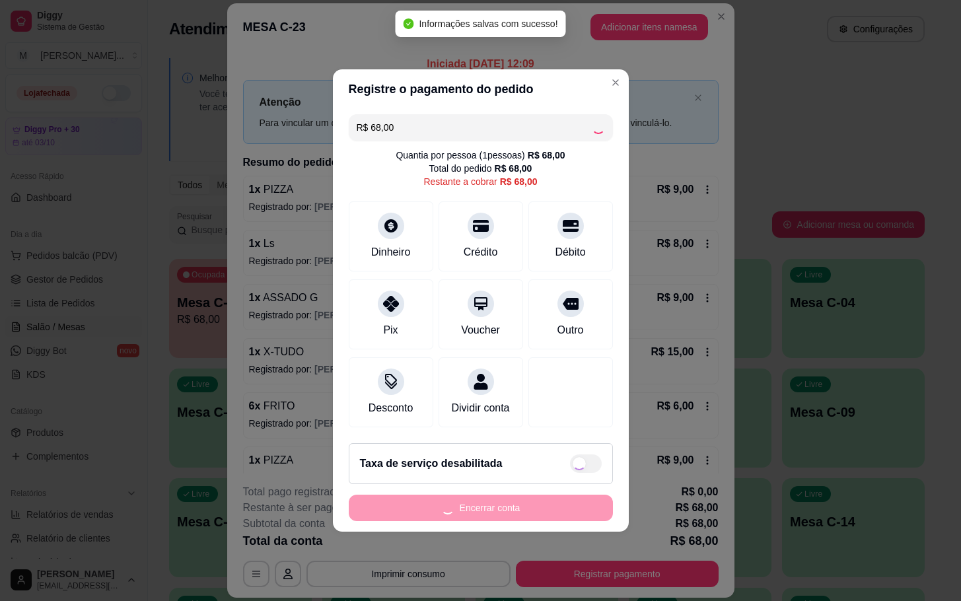
type input "R$ 0,00"
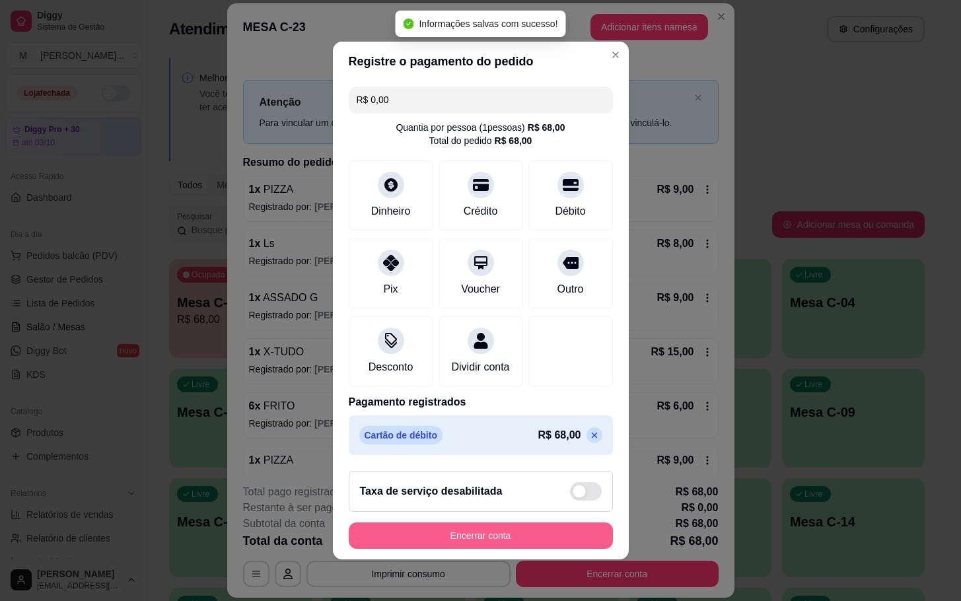
click at [554, 531] on button "Encerrar conta" at bounding box center [481, 535] width 264 height 26
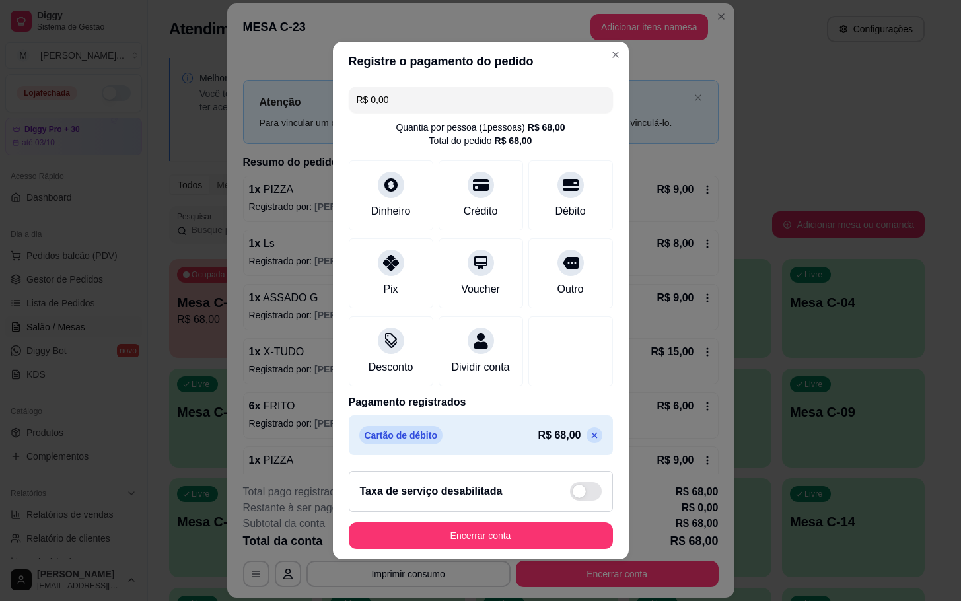
click at [549, 535] on button "Encerrar conta" at bounding box center [481, 535] width 264 height 26
